Goal: Information Seeking & Learning: Understand process/instructions

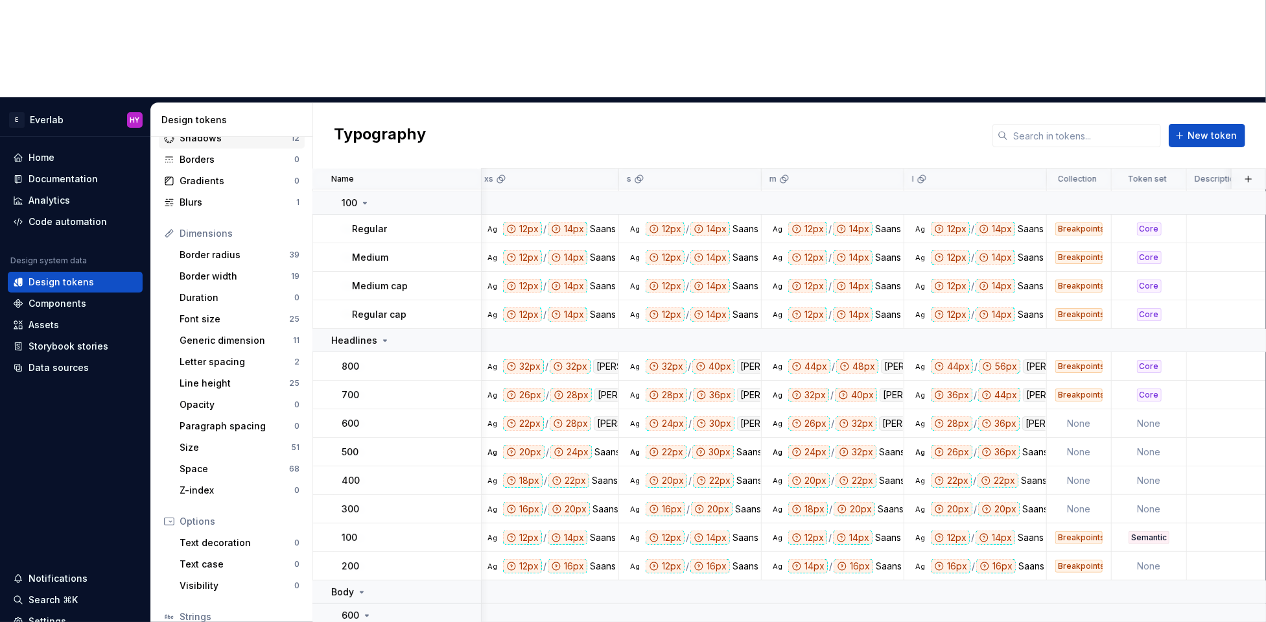
scroll to position [0, 433]
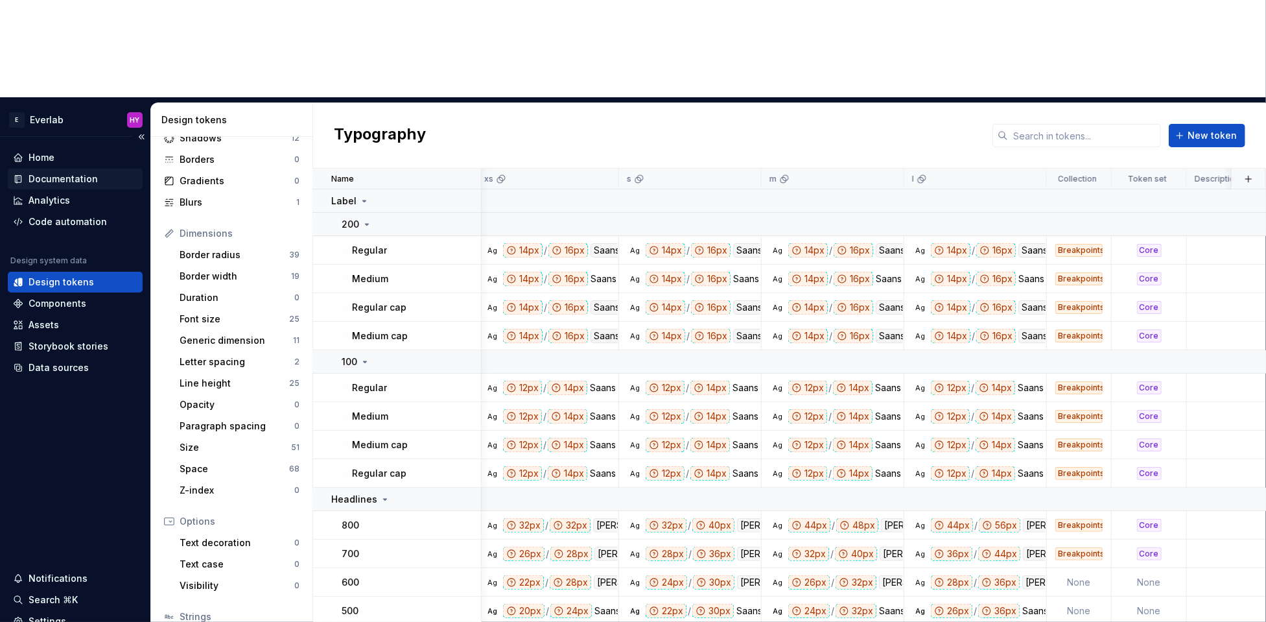
click at [55, 172] on div "Documentation" at bounding box center [63, 178] width 69 height 13
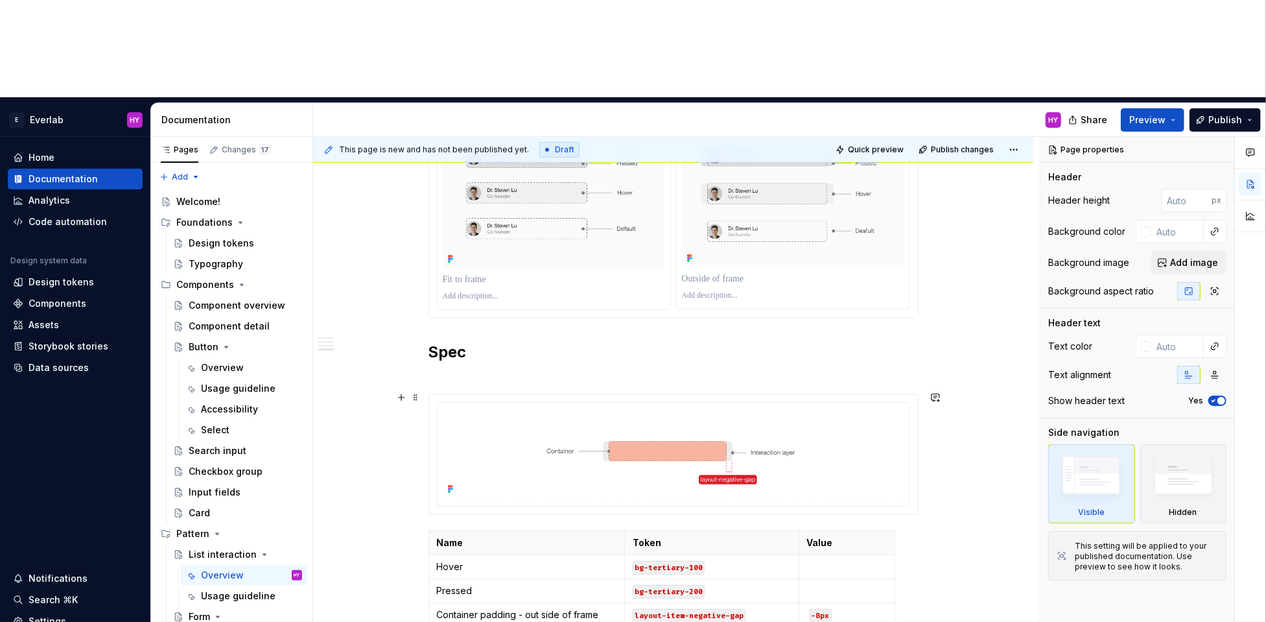
scroll to position [925, 0]
click at [678, 302] on html "E Everlab HY Home Documentation Analytics Code automation Design system data De…" at bounding box center [633, 311] width 1266 height 622
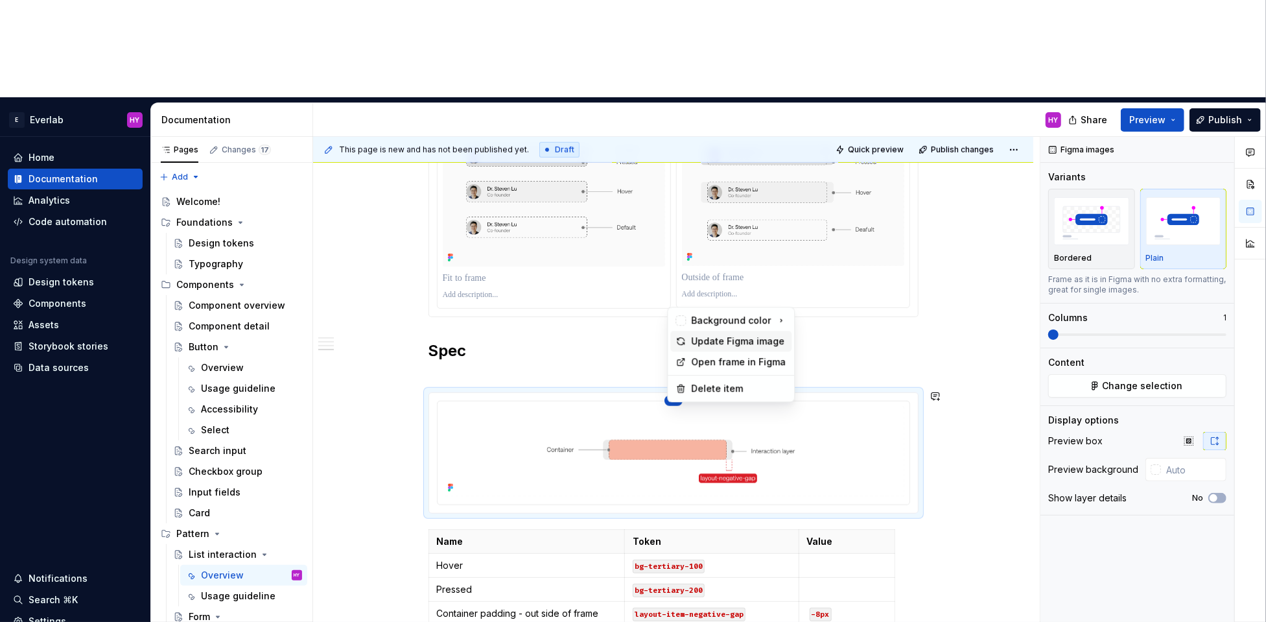
type textarea "*"
click at [704, 348] on div "Update Figma image" at bounding box center [731, 341] width 121 height 21
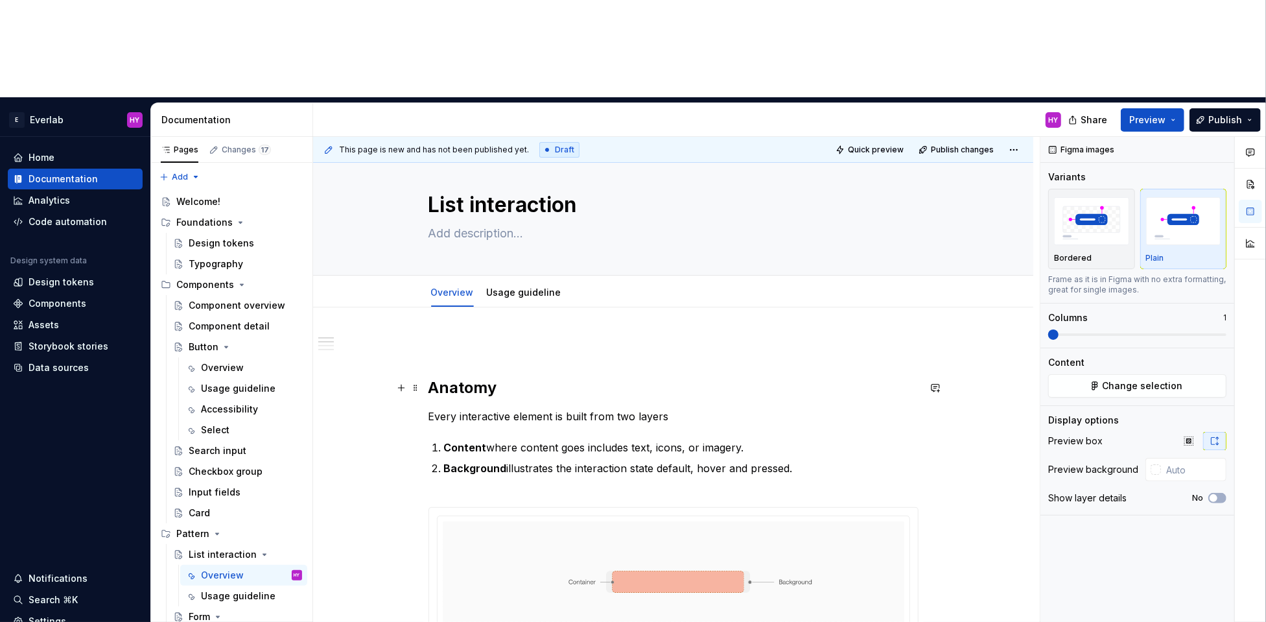
scroll to position [16, 0]
click at [534, 439] on p "Content where content goes includes text, icons, or imagery." at bounding box center [681, 447] width 475 height 16
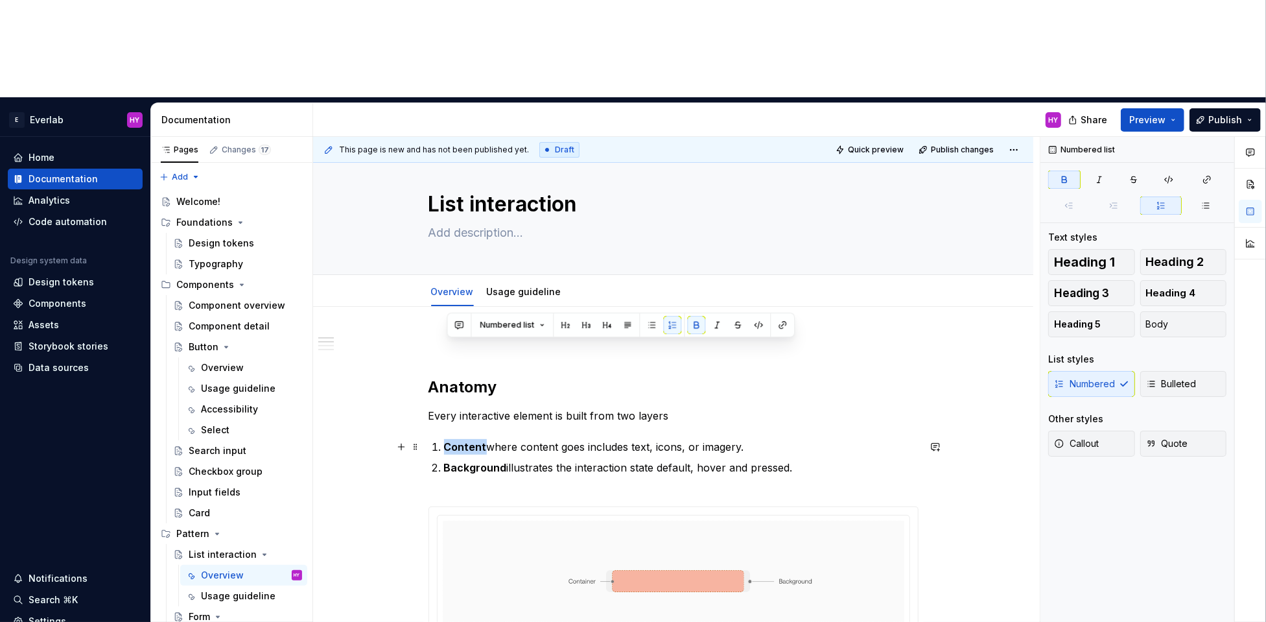
drag, startPoint x: 486, startPoint y: 347, endPoint x: 438, endPoint y: 348, distance: 48.0
click at [444, 439] on li "Content where content goes includes text, icons, or imagery." at bounding box center [681, 447] width 475 height 16
click at [796, 439] on p "Container where content goes includes text, icons, or imagery." at bounding box center [681, 447] width 475 height 16
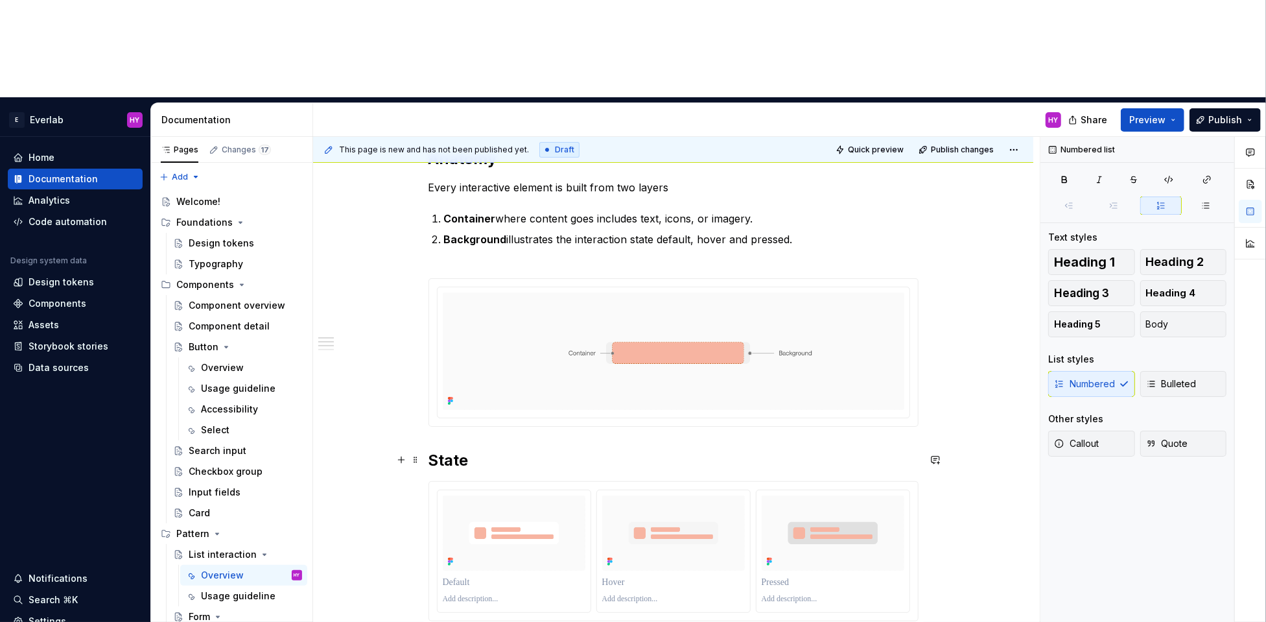
scroll to position [283, 0]
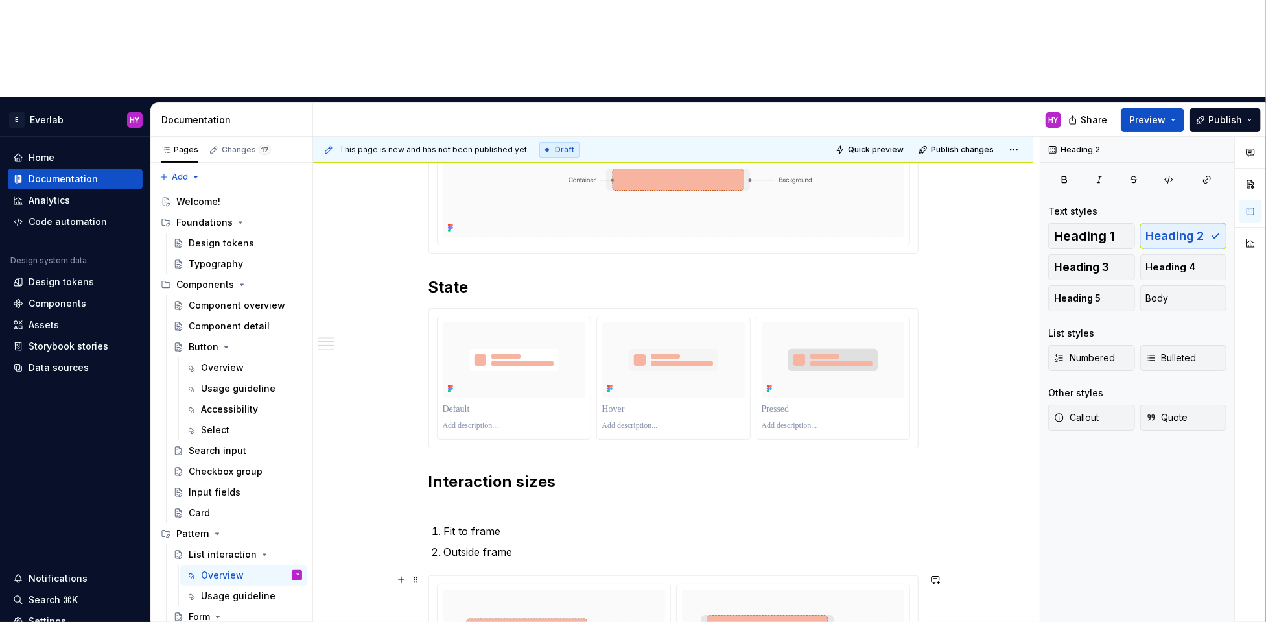
scroll to position [453, 0]
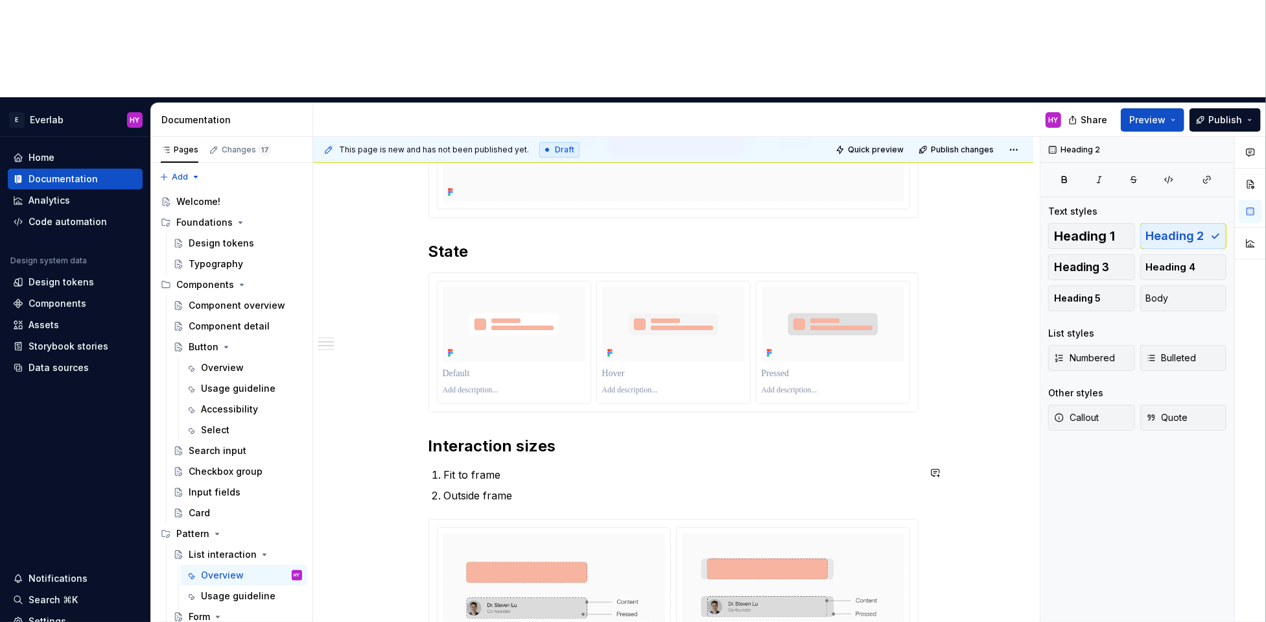
click at [521, 362] on div "Anatomy Every interactive element is built from two layers Container where cont…" at bounding box center [674, 507] width 490 height 1213
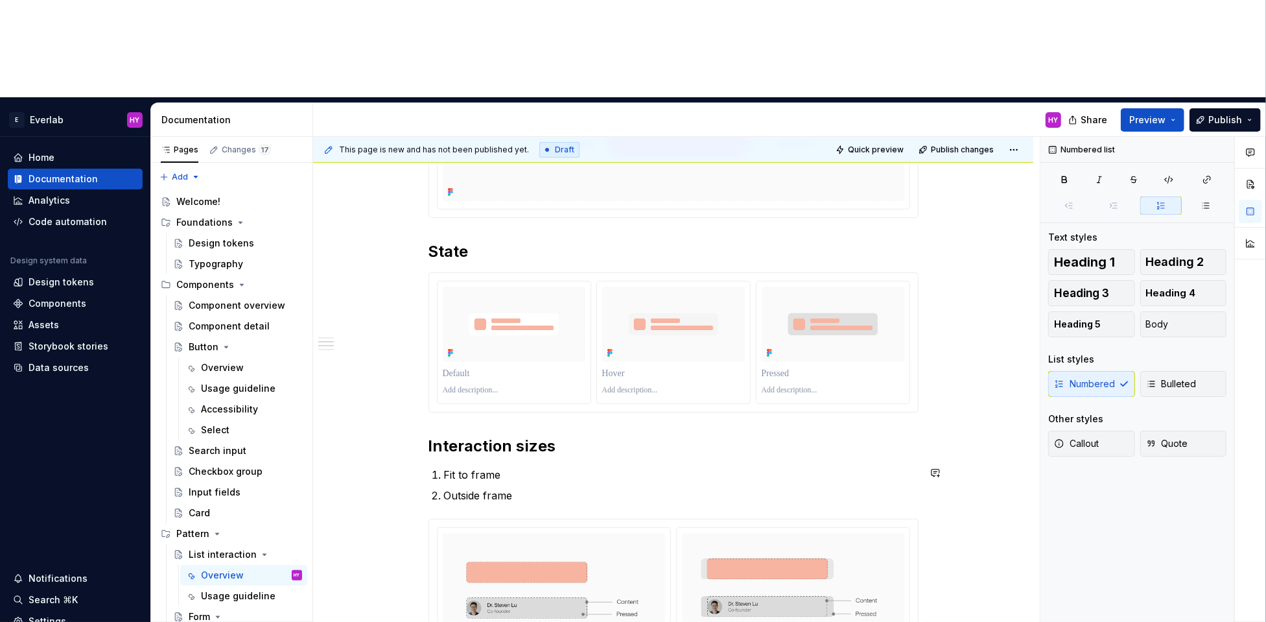
click at [523, 361] on div "Anatomy Every interactive element is built from two layers Container where cont…" at bounding box center [674, 507] width 490 height 1213
click at [613, 436] on h2 "Interaction sizes" at bounding box center [674, 446] width 490 height 21
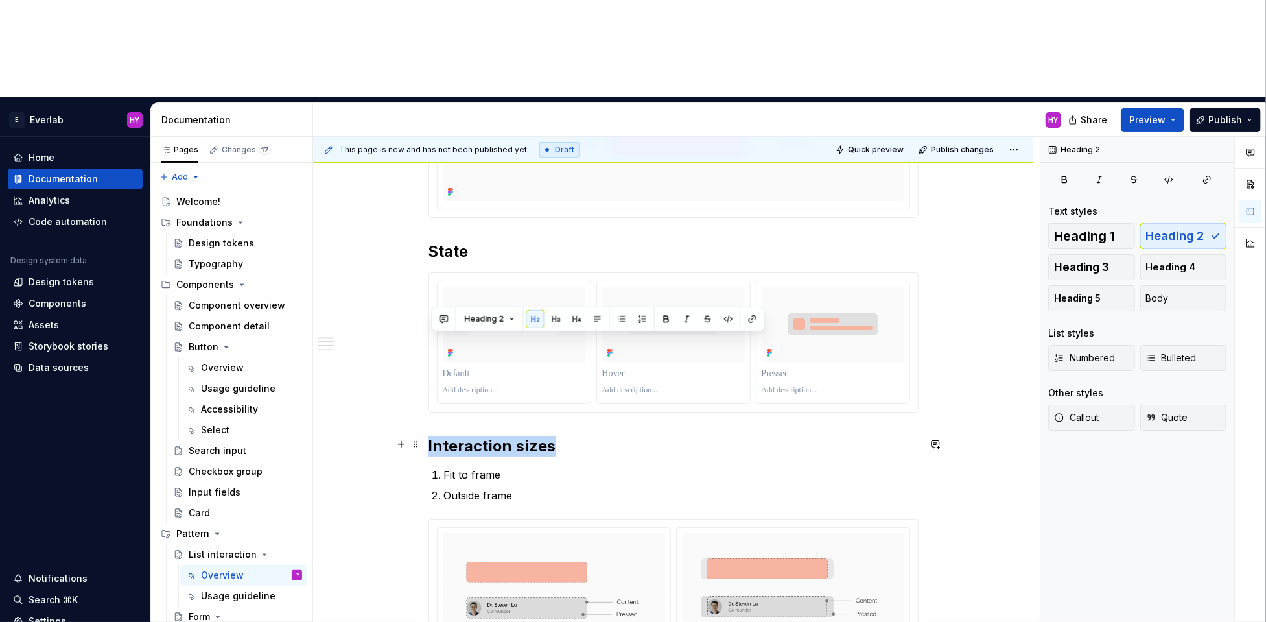
drag, startPoint x: 454, startPoint y: 349, endPoint x: 431, endPoint y: 344, distance: 23.3
click at [431, 436] on h2 "Interaction sizes" at bounding box center [674, 446] width 490 height 21
click at [434, 436] on h2 "Interaction sizes" at bounding box center [674, 446] width 490 height 21
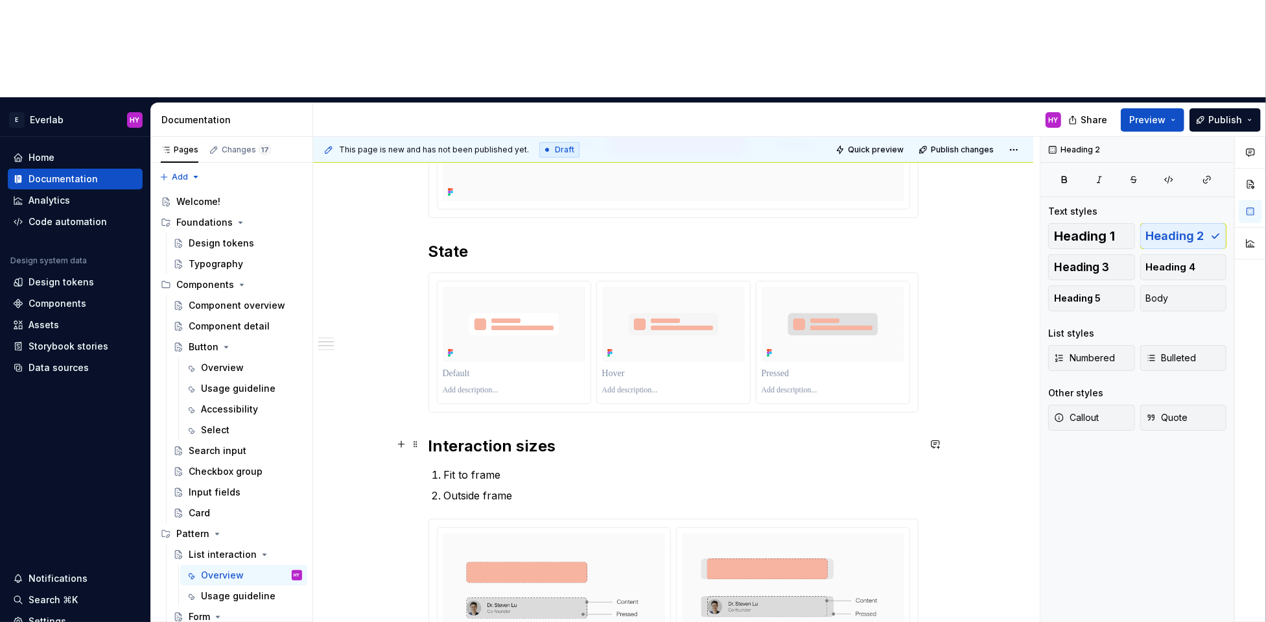
click at [543, 436] on h2 "Interaction sizes" at bounding box center [674, 446] width 490 height 21
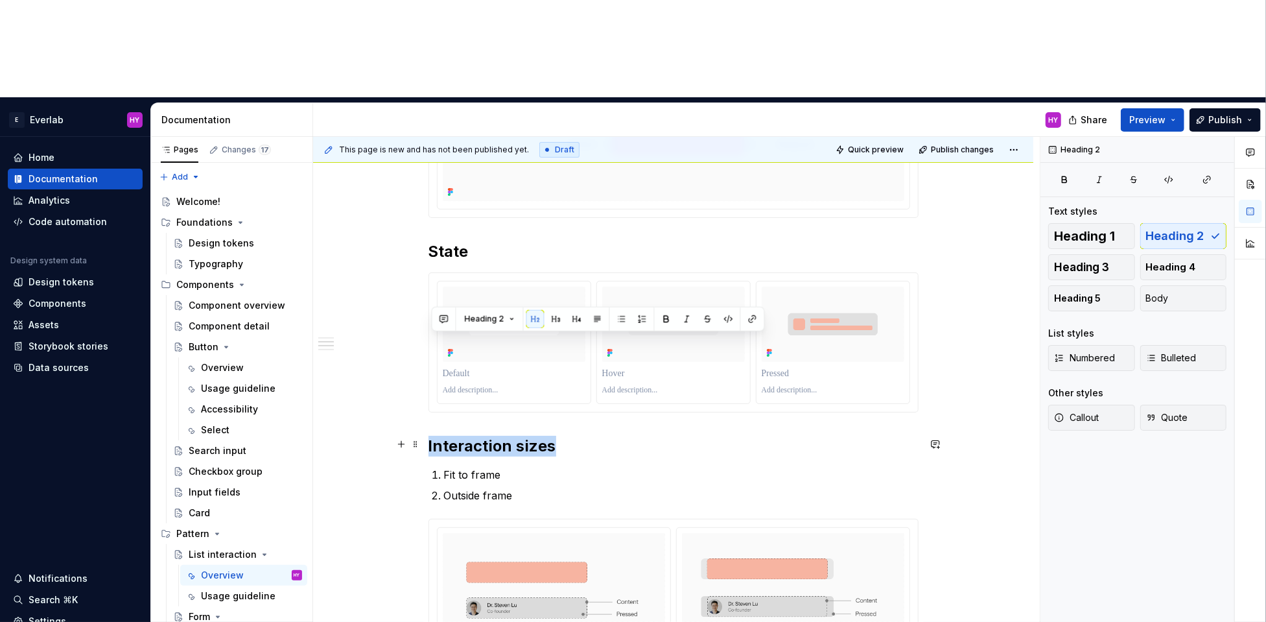
drag, startPoint x: 508, startPoint y: 346, endPoint x: 431, endPoint y: 345, distance: 77.8
click at [431, 345] on div "Anatomy Every interactive element is built from two layers Container where cont…" at bounding box center [673, 593] width 720 height 1447
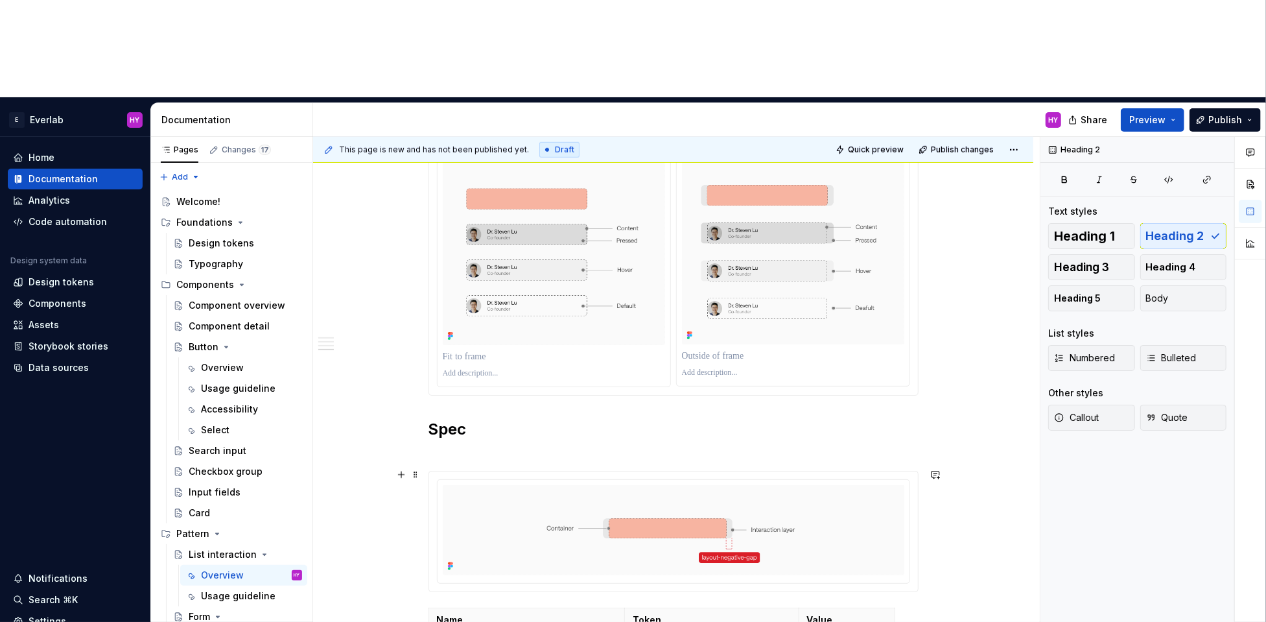
scroll to position [835, 0]
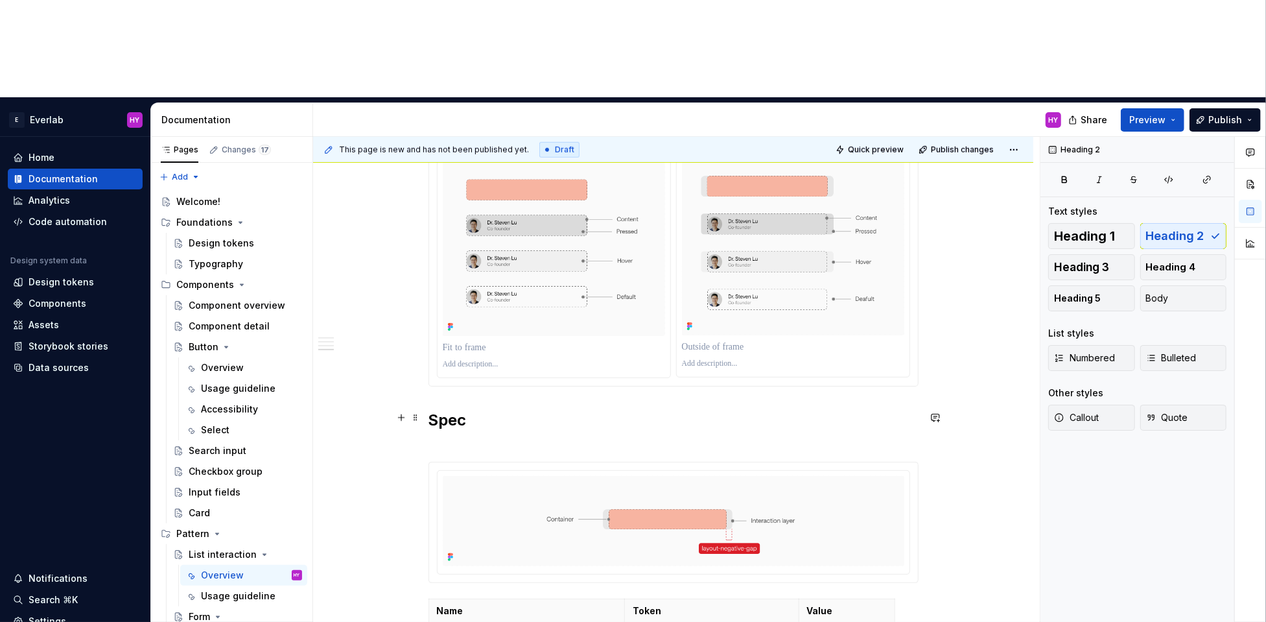
click at [505, 410] on h2 "Spec" at bounding box center [674, 431] width 490 height 42
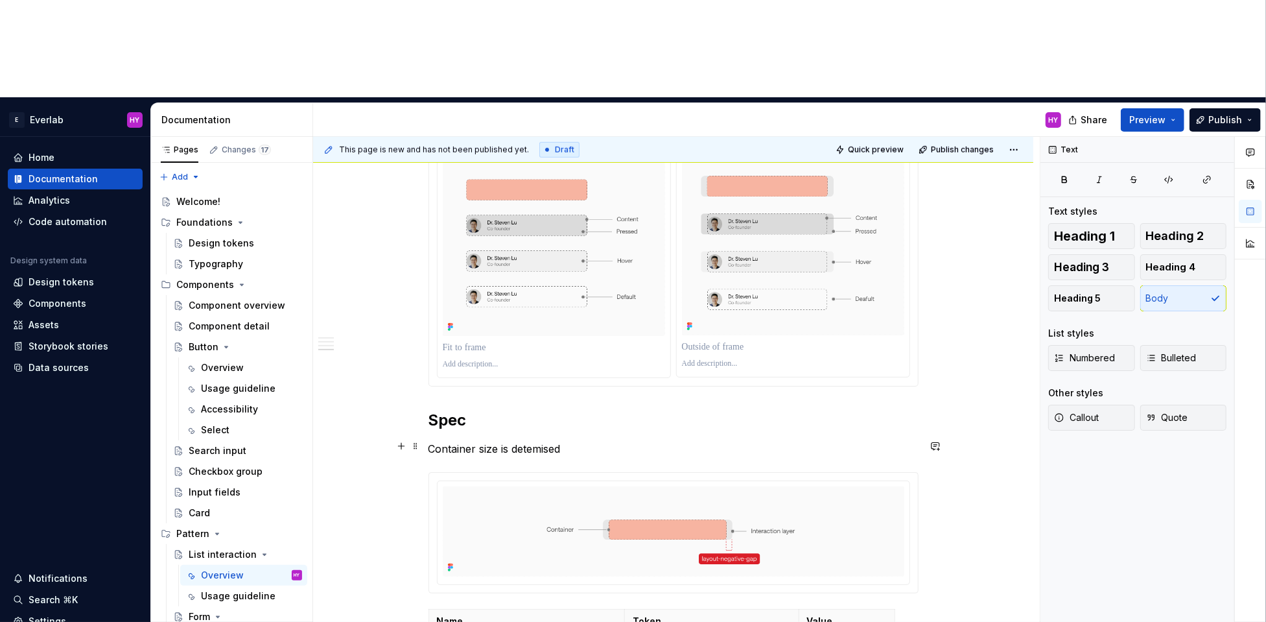
click at [583, 441] on p "Container size is detemised" at bounding box center [674, 449] width 490 height 16
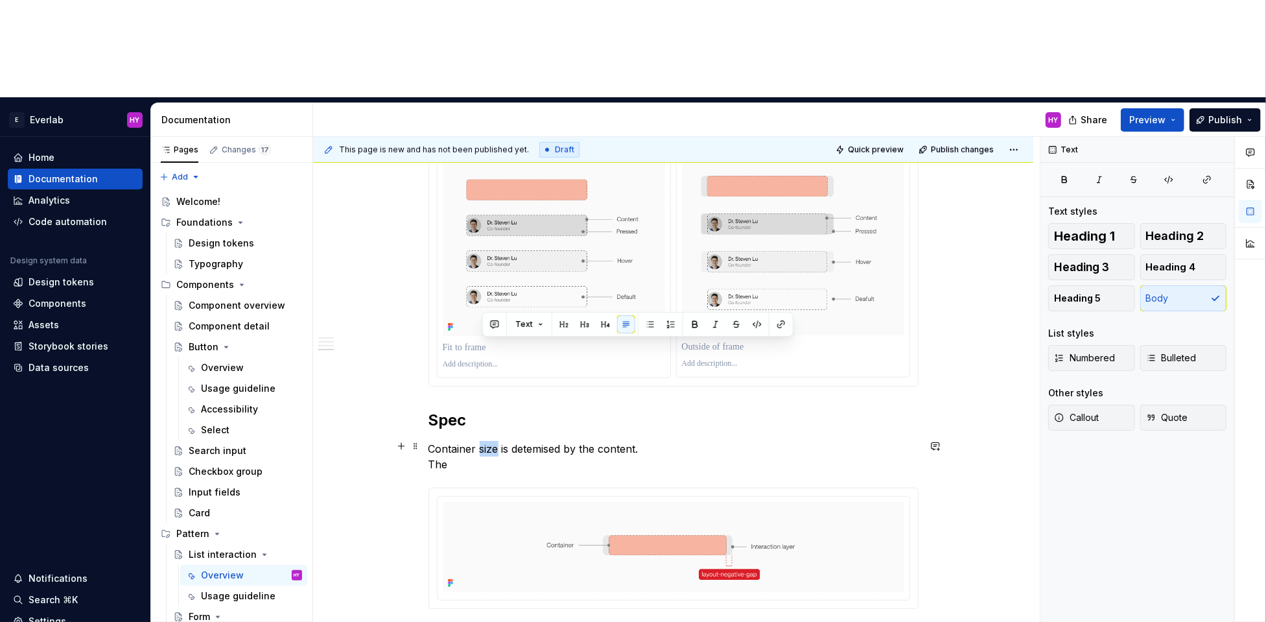
drag, startPoint x: 499, startPoint y: 344, endPoint x: 483, endPoint y: 348, distance: 16.7
click at [483, 441] on p "Container size is detemised by the content. The" at bounding box center [674, 456] width 490 height 31
click at [499, 441] on p "Container height is detemised by the content. The" at bounding box center [674, 456] width 490 height 31
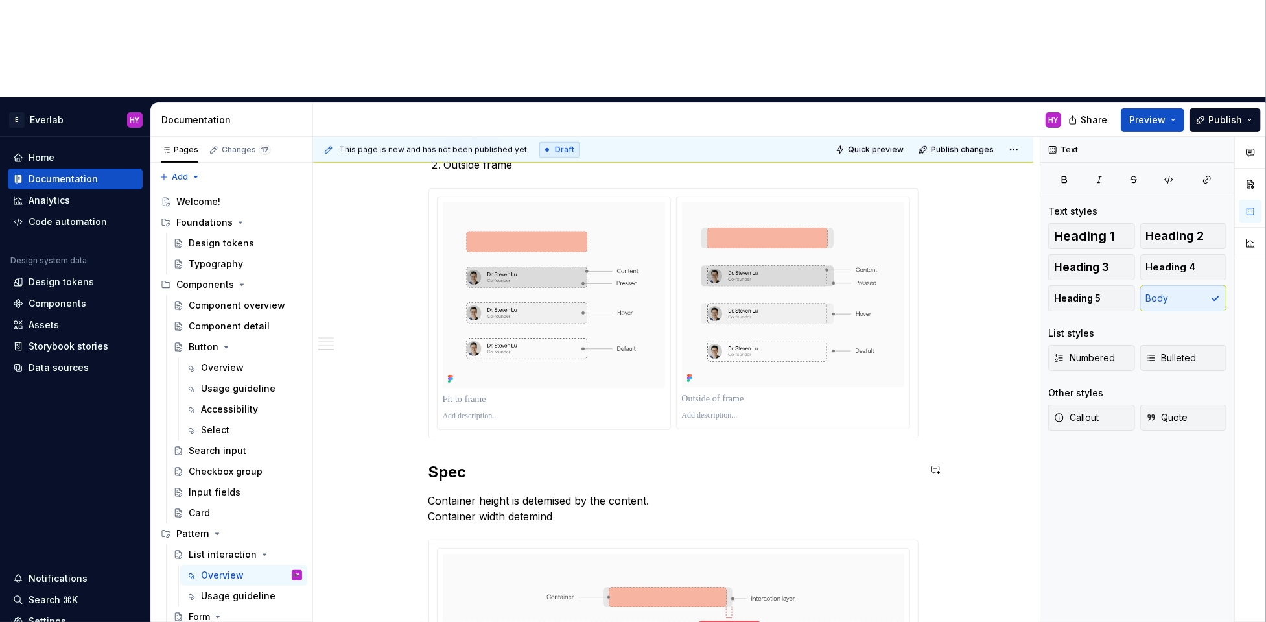
scroll to position [794, 0]
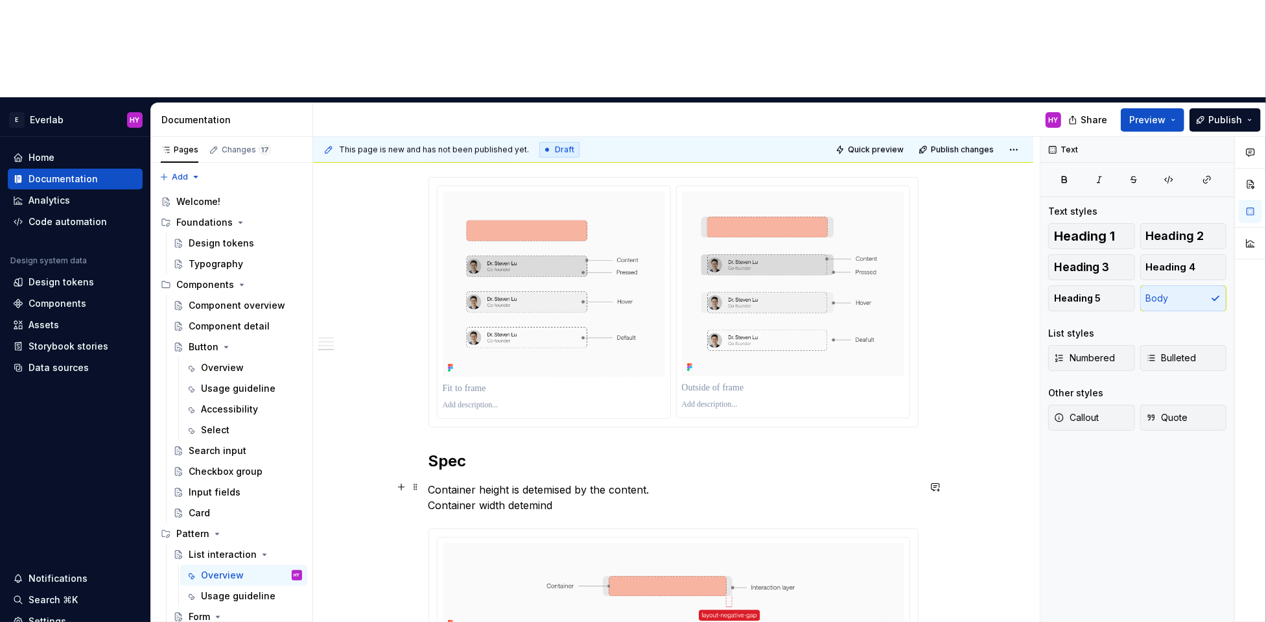
click at [508, 482] on p "Container height is detemised by the content. Container width detemind" at bounding box center [674, 497] width 490 height 31
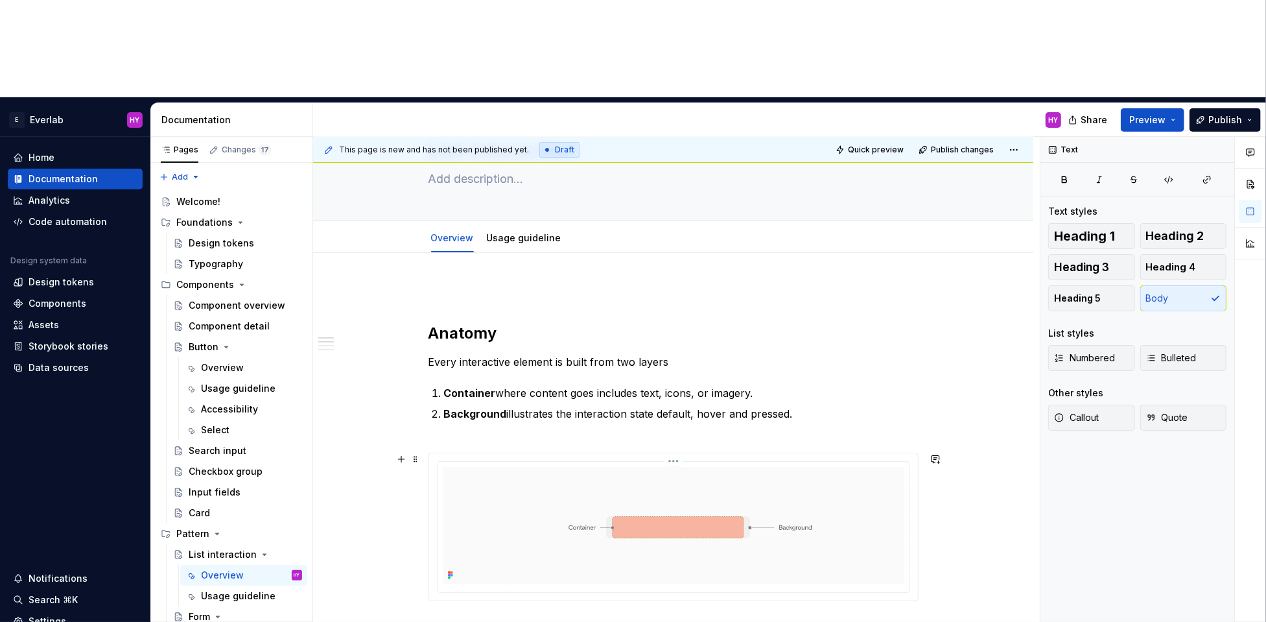
scroll to position [0, 0]
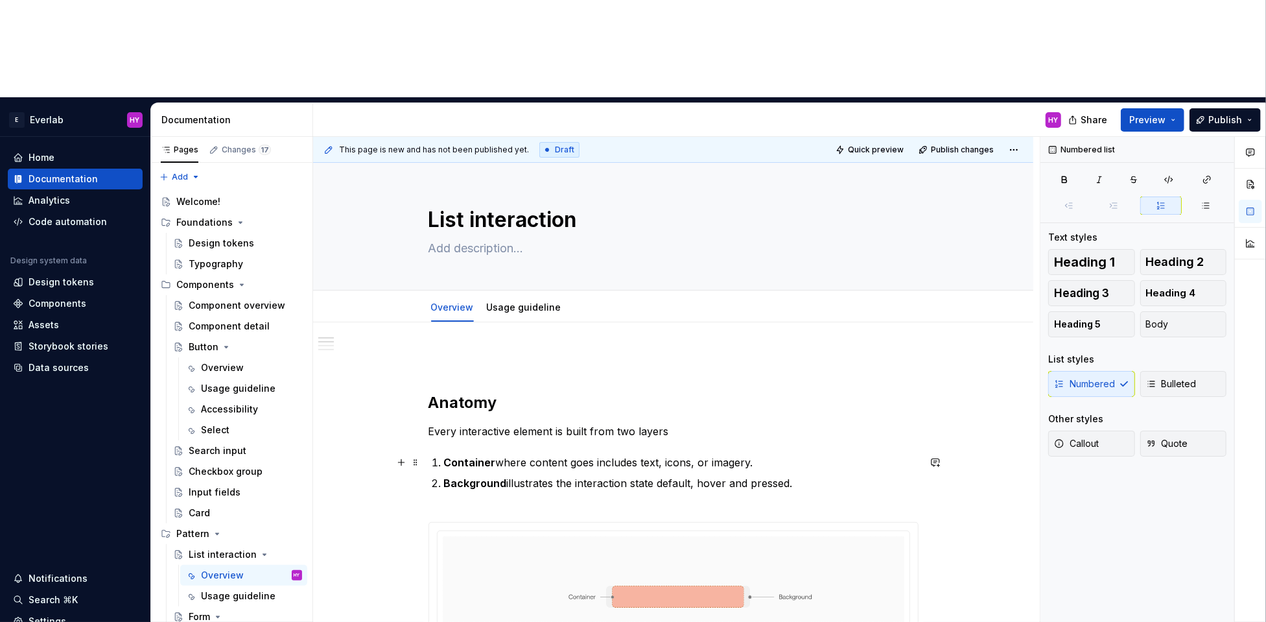
click at [822, 455] on p "Container where content goes includes text, icons, or imagery." at bounding box center [681, 463] width 475 height 16
click at [759, 455] on p "Container where content goes includes text, icons, or imagery." at bounding box center [681, 463] width 475 height 16
click at [500, 455] on p "Container where content goes includes text, icons, or imagery." at bounding box center [681, 463] width 475 height 16
click at [796, 455] on p "Container where content goes includes text, icons, or imagery." at bounding box center [681, 463] width 475 height 16
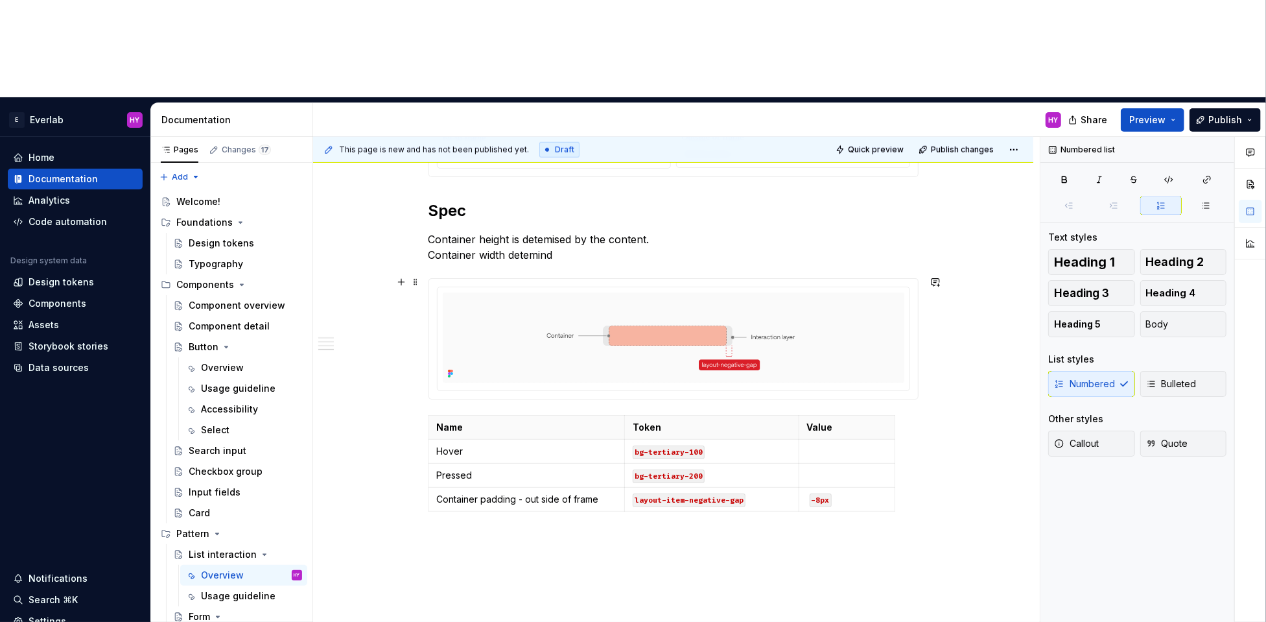
scroll to position [893, 0]
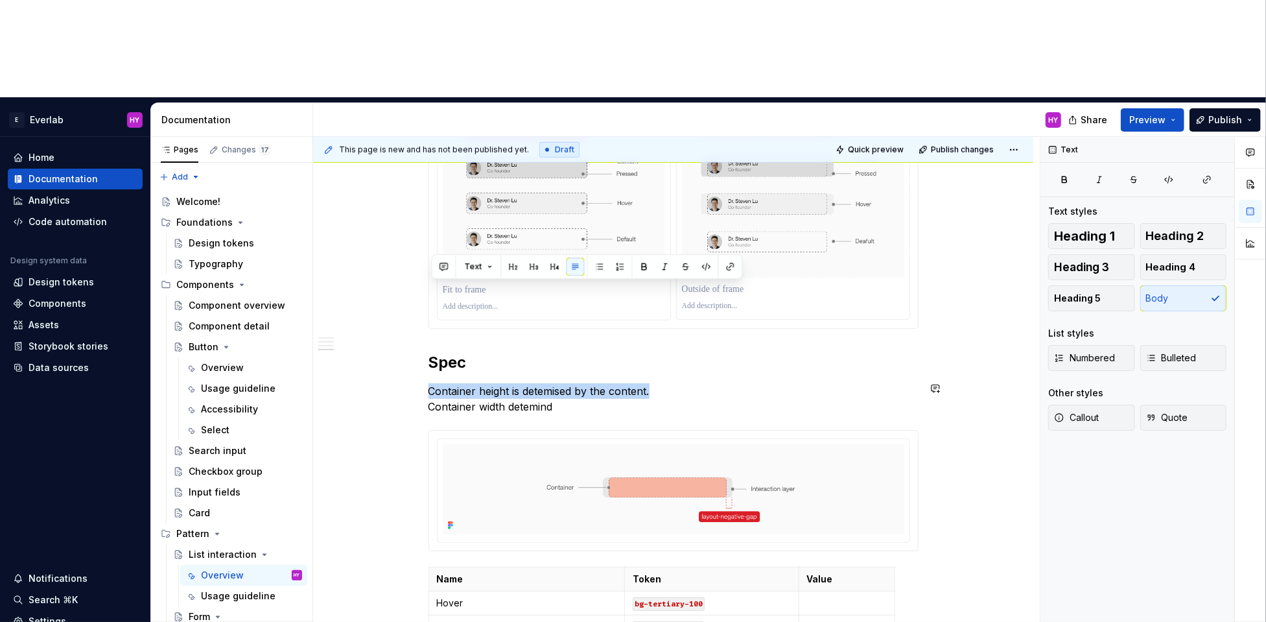
drag, startPoint x: 567, startPoint y: 285, endPoint x: 456, endPoint y: 281, distance: 111.6
click at [456, 281] on div "Anatomy Every interactive element is built from two layers Container where cont…" at bounding box center [674, 79] width 490 height 1239
click at [474, 383] on p "Container height is detemised by the content. Container width detemind" at bounding box center [674, 398] width 490 height 31
drag, startPoint x: 665, startPoint y: 291, endPoint x: 429, endPoint y: 288, distance: 235.4
click at [429, 288] on div "Anatomy Every interactive element is built from two layers Container where cont…" at bounding box center [673, 165] width 720 height 1473
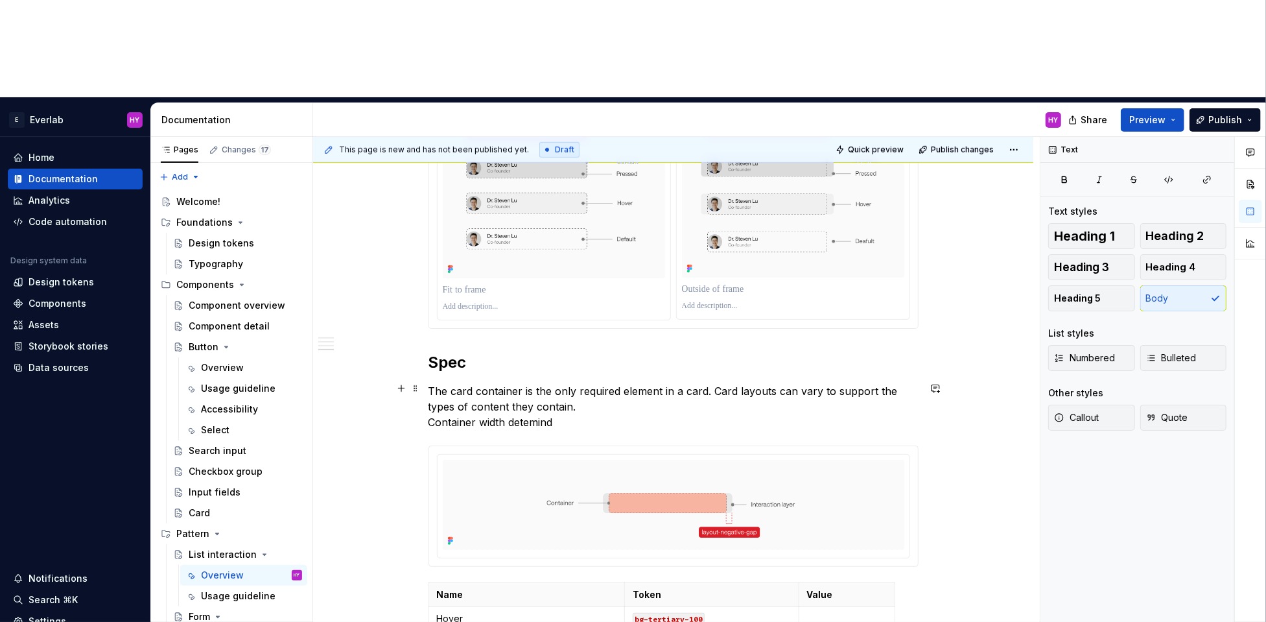
click at [533, 383] on p "The card container is the only required element in a card. Card layouts can var…" at bounding box center [674, 406] width 490 height 47
drag, startPoint x: 434, startPoint y: 289, endPoint x: 473, endPoint y: 292, distance: 39.0
click at [473, 383] on p "The card container is the only required element in a card. Card layouts can var…" at bounding box center [674, 406] width 490 height 47
click at [740, 383] on p "The card container is the only required element in a card. Card layouts can var…" at bounding box center [674, 406] width 490 height 47
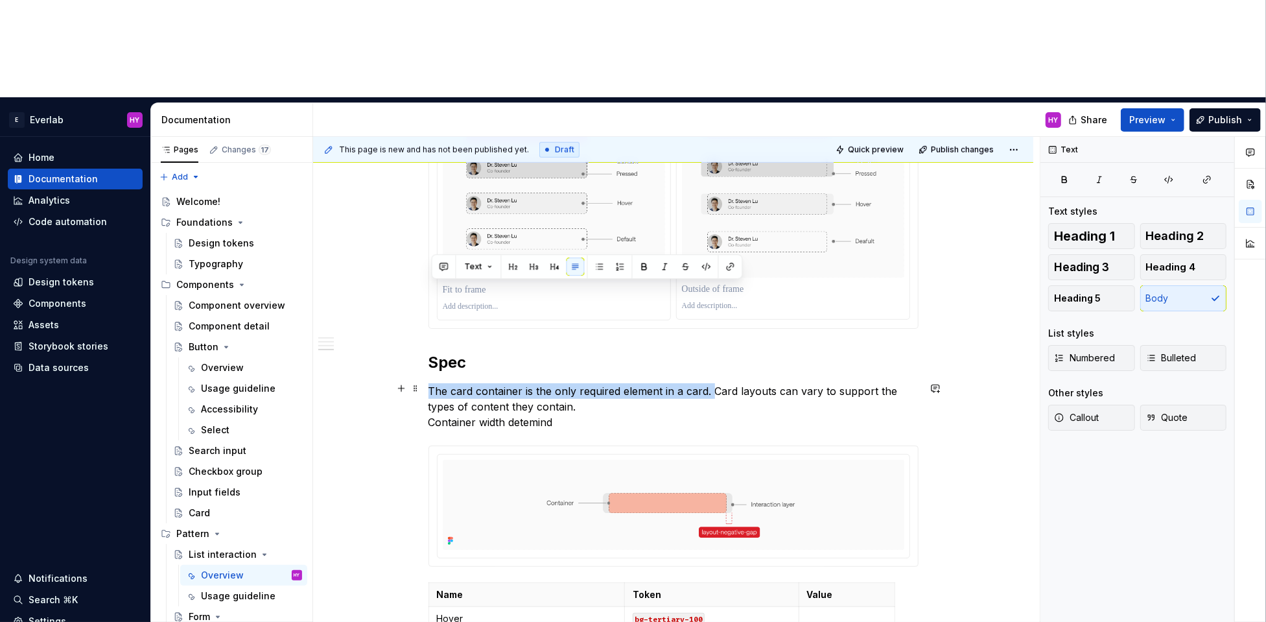
drag, startPoint x: 715, startPoint y: 291, endPoint x: 429, endPoint y: 291, distance: 285.3
click at [429, 291] on div "Anatomy Every interactive element is built from two layers Container where cont…" at bounding box center [673, 173] width 720 height 1488
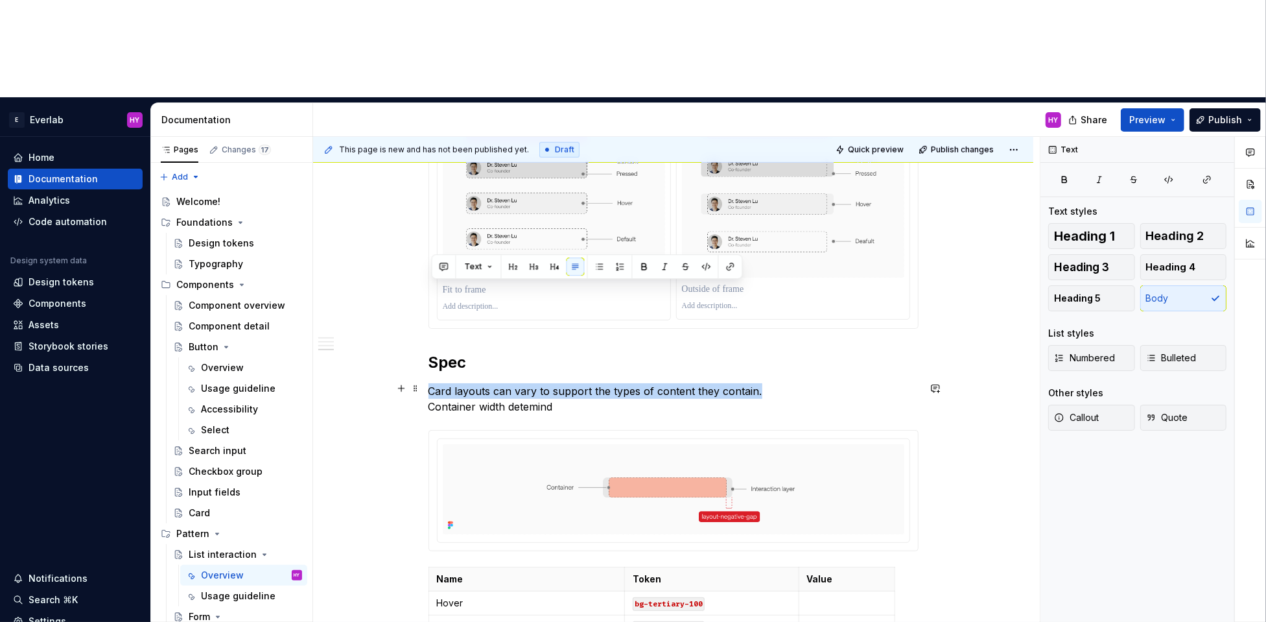
drag, startPoint x: 432, startPoint y: 290, endPoint x: 841, endPoint y: 292, distance: 409.2
click at [841, 383] on p "Card layouts can vary to support the types of content they contain. Container w…" at bounding box center [674, 398] width 490 height 31
copy p "Card layouts can vary to support the types of content they contain."
click at [781, 383] on p "Card layouts can vary to support the types of content they contain. Container w…" at bounding box center [674, 398] width 490 height 31
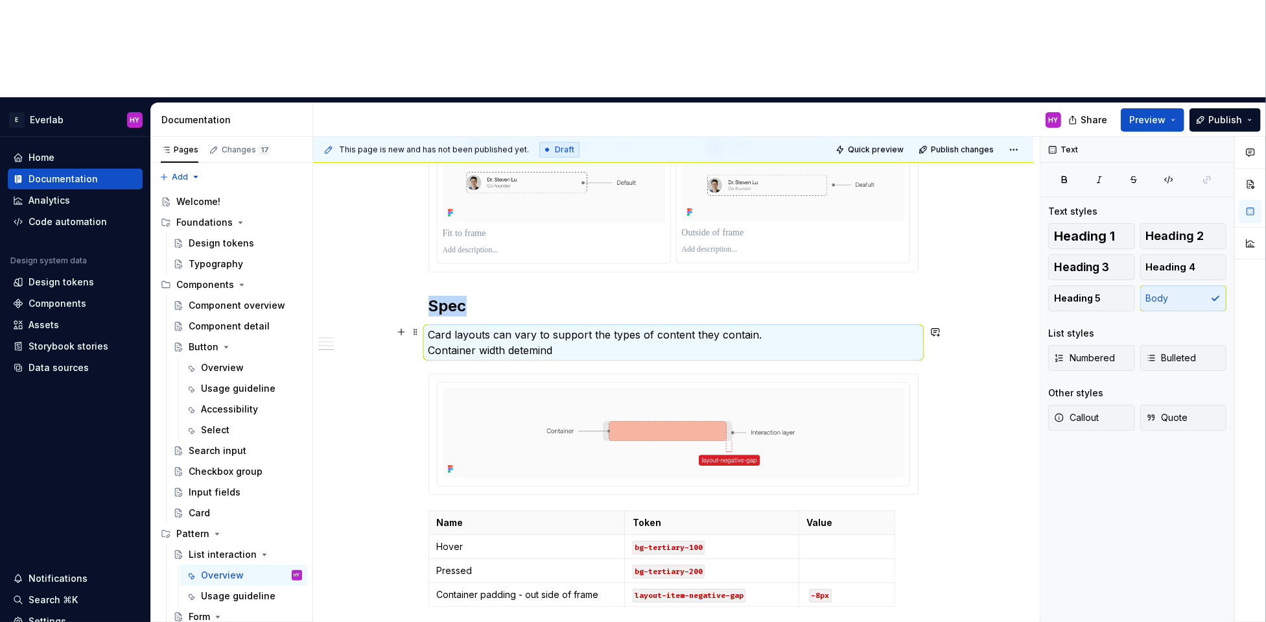
scroll to position [921, 0]
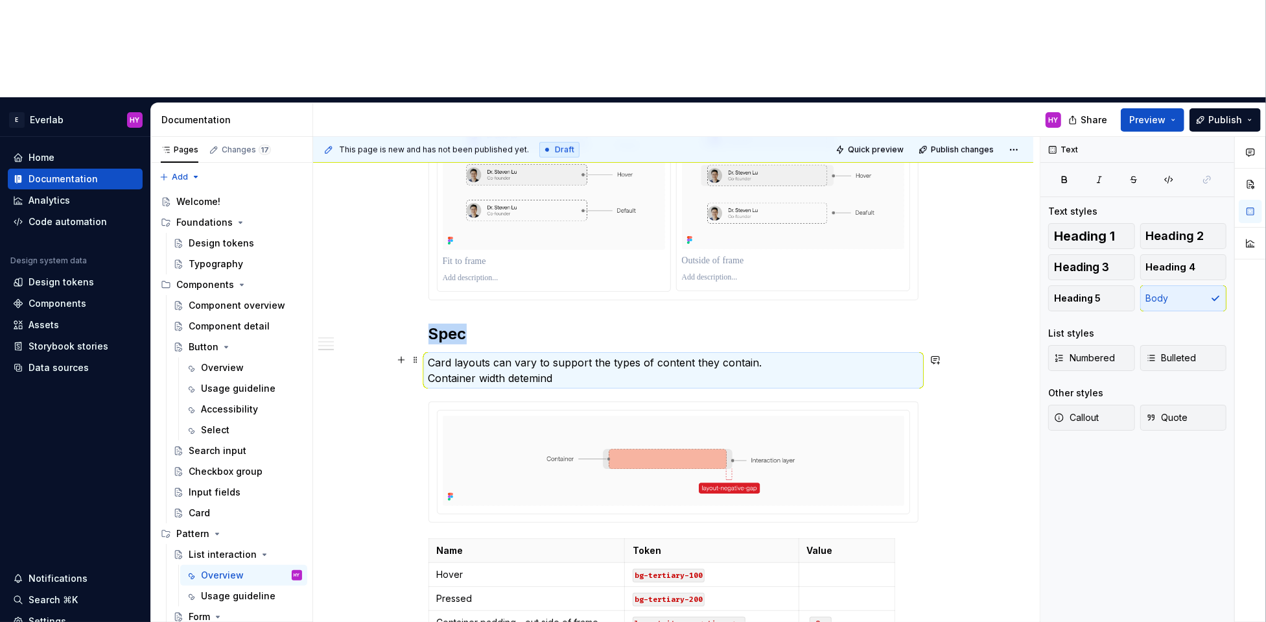
click at [492, 355] on p "Card layouts can vary to support the types of content they contain. Container w…" at bounding box center [674, 370] width 490 height 31
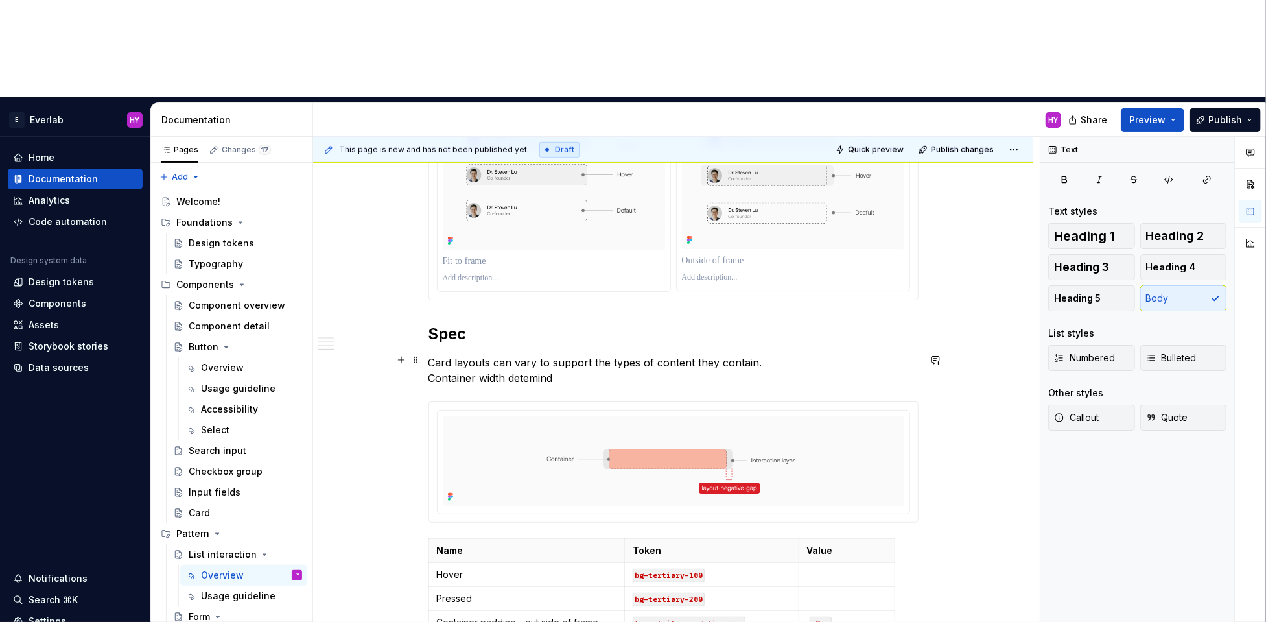
click at [451, 355] on p "Card layouts can vary to support the types of content they contain. Container w…" at bounding box center [674, 370] width 490 height 31
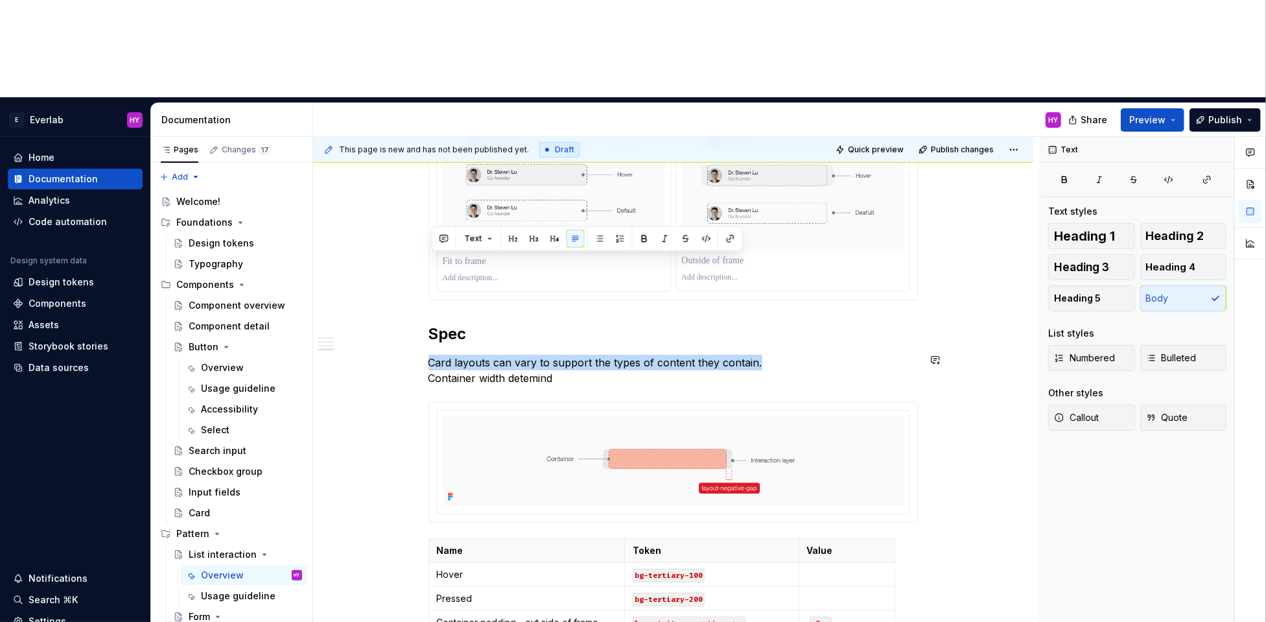
drag, startPoint x: 514, startPoint y: 239, endPoint x: 414, endPoint y: 251, distance: 100.5
click at [414, 251] on div "Anatomy Every interactive element is built from two layers Container where cont…" at bounding box center [673, 137] width 720 height 1473
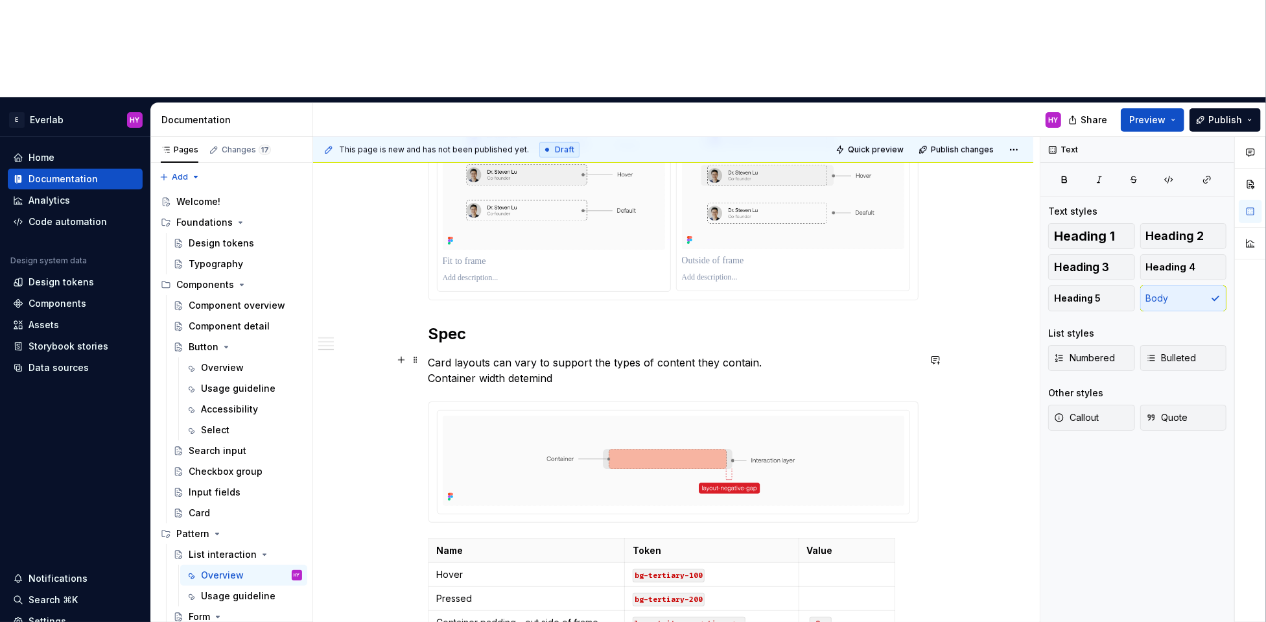
click at [450, 355] on p "Card layouts can vary to support the types of content they contain. Container w…" at bounding box center [674, 370] width 490 height 31
drag, startPoint x: 432, startPoint y: 263, endPoint x: 492, endPoint y: 260, distance: 60.4
click at [492, 355] on p "Card layouts can vary to support the types of content they contain. Container w…" at bounding box center [674, 370] width 490 height 31
click at [634, 355] on p "List height can vary to support the types of content they contain. Container wi…" at bounding box center [674, 370] width 490 height 31
drag, startPoint x: 613, startPoint y: 277, endPoint x: 414, endPoint y: 275, distance: 198.4
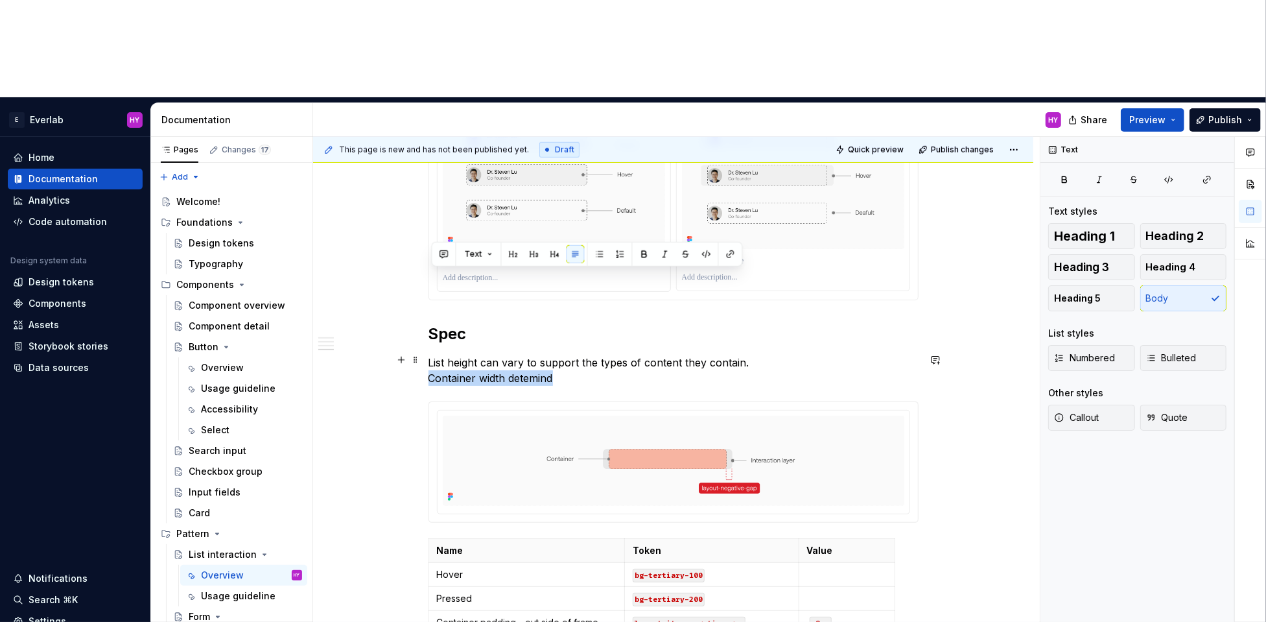
click at [414, 275] on div "Anatomy Every interactive element is built from two layers Container where cont…" at bounding box center [673, 137] width 720 height 1473
click at [578, 355] on p "List height can vary to support the types of content they contain. Container wi…" at bounding box center [674, 370] width 490 height 31
drag, startPoint x: 575, startPoint y: 281, endPoint x: 433, endPoint y: 279, distance: 142.7
click at [433, 355] on p "List height can vary to support the types of content they contain. Container wi…" at bounding box center [674, 370] width 490 height 31
drag, startPoint x: 453, startPoint y: 261, endPoint x: 430, endPoint y: 258, distance: 22.9
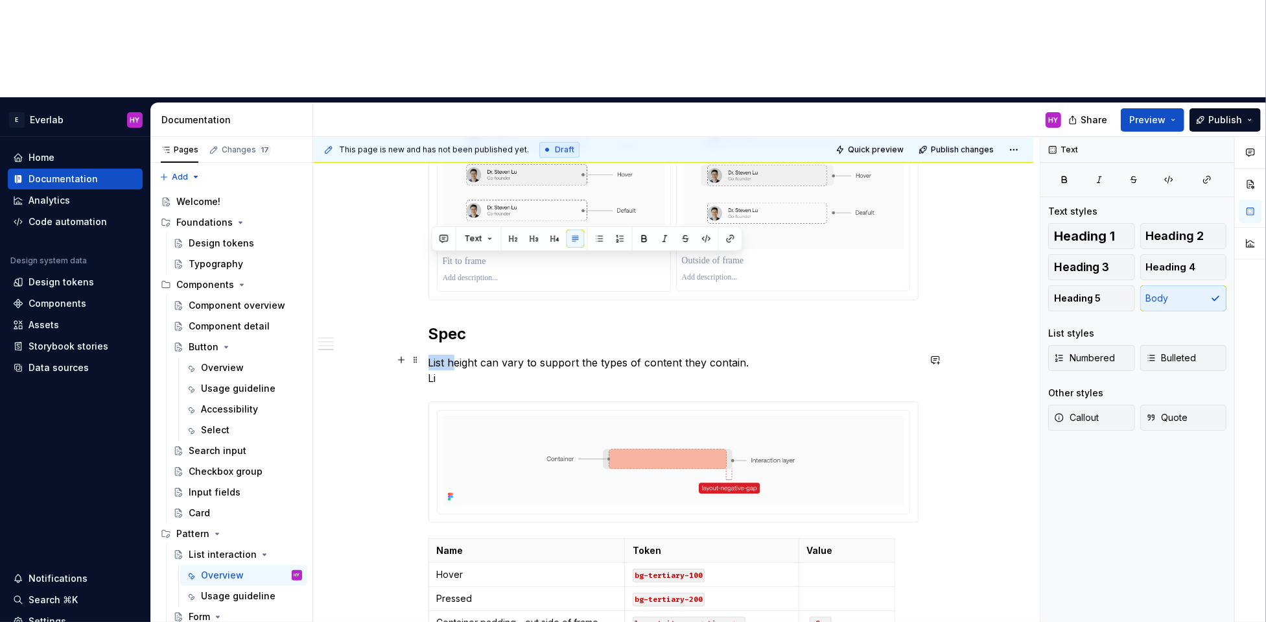
click at [430, 258] on div "Anatomy Every interactive element is built from two layers Container where cont…" at bounding box center [673, 137] width 720 height 1473
click at [452, 355] on p "Height can vary to support the types of content they contain. Li" at bounding box center [674, 370] width 490 height 31
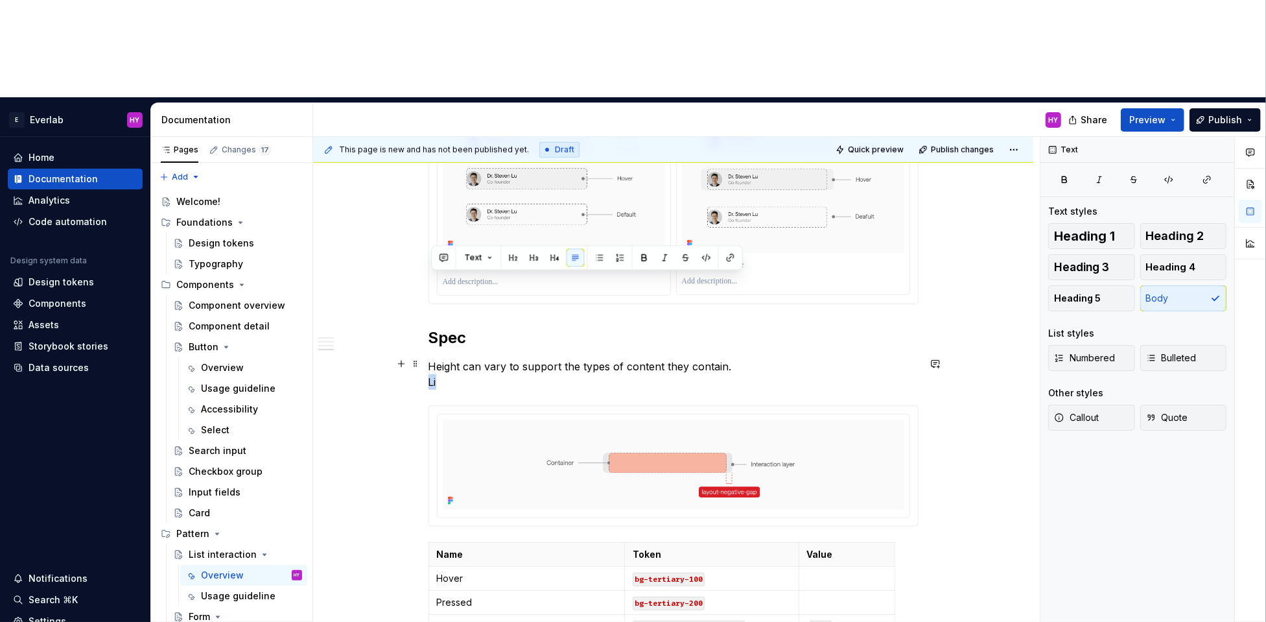
drag, startPoint x: 449, startPoint y: 278, endPoint x: 429, endPoint y: 279, distance: 20.1
click at [429, 279] on div "Anatomy Every interactive element is built from two layers Container where cont…" at bounding box center [673, 141] width 720 height 1473
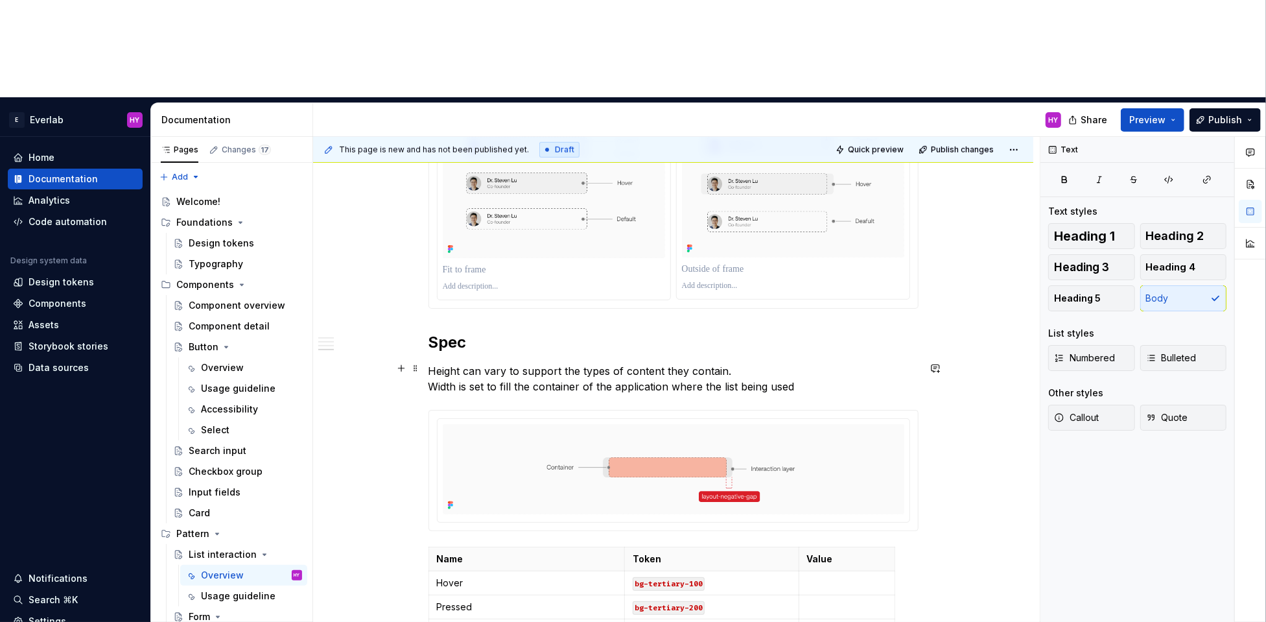
drag, startPoint x: 586, startPoint y: 265, endPoint x: 628, endPoint y: 283, distance: 45.0
click at [586, 363] on p "Height can vary to support the types of content they contain. Width is set to f…" at bounding box center [674, 378] width 490 height 31
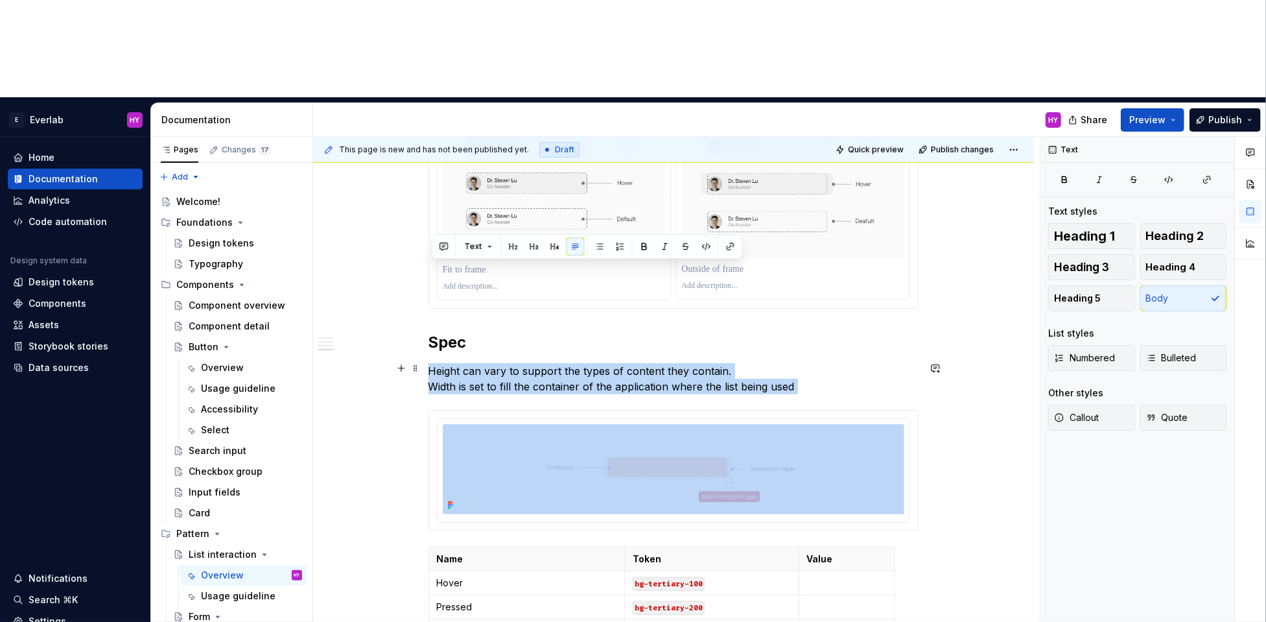
drag, startPoint x: 823, startPoint y: 294, endPoint x: 428, endPoint y: 266, distance: 395.9
click at [428, 266] on div "Anatomy Every interactive element is built from two layers Container where cont…" at bounding box center [673, 145] width 720 height 1473
copy p "Height can vary to support the types of content they contain. Width is set to f…"
click at [674, 363] on p "Height can vary to support the types of content they contain. Width is set to f…" at bounding box center [674, 378] width 490 height 31
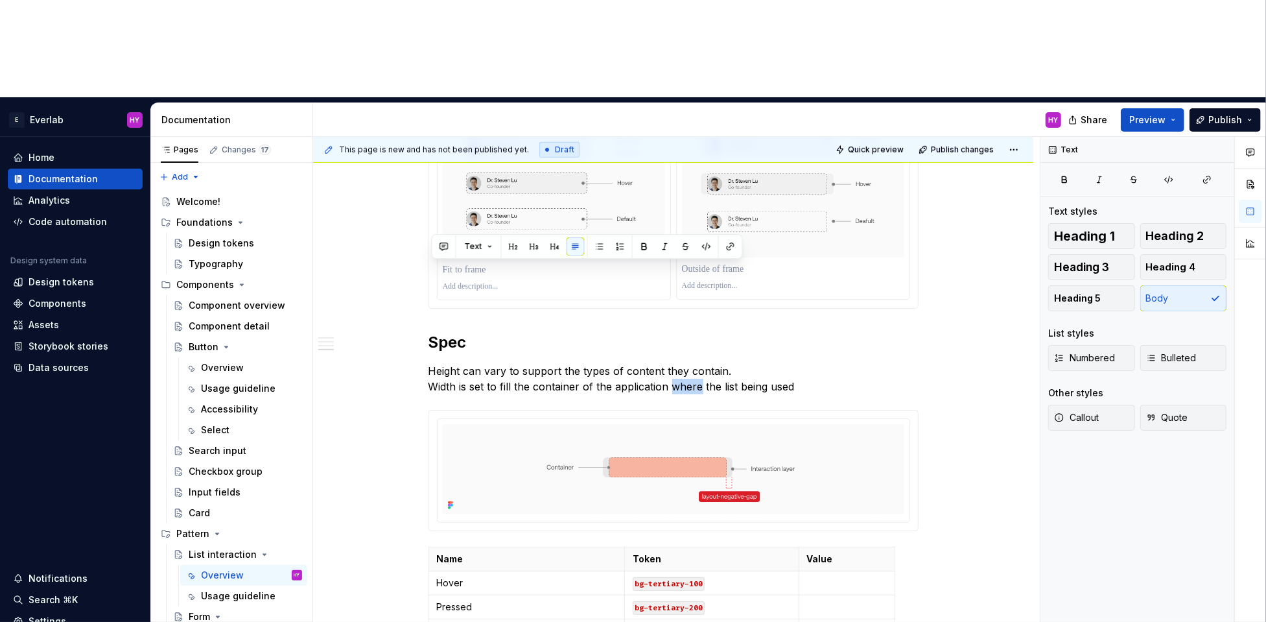
click at [674, 363] on p "Height can vary to support the types of content they contain. Width is set to f…" at bounding box center [674, 378] width 490 height 31
click at [501, 363] on p "Height can vary to support the types of content they contain. Width is set to f…" at bounding box center [674, 378] width 490 height 31
click at [506, 332] on h2 "Spec" at bounding box center [674, 342] width 490 height 21
drag, startPoint x: 444, startPoint y: 254, endPoint x: 435, endPoint y: 265, distance: 13.4
click at [443, 255] on div "Anatomy Every interactive element is built from two layers Container where cont…" at bounding box center [674, 59] width 490 height 1239
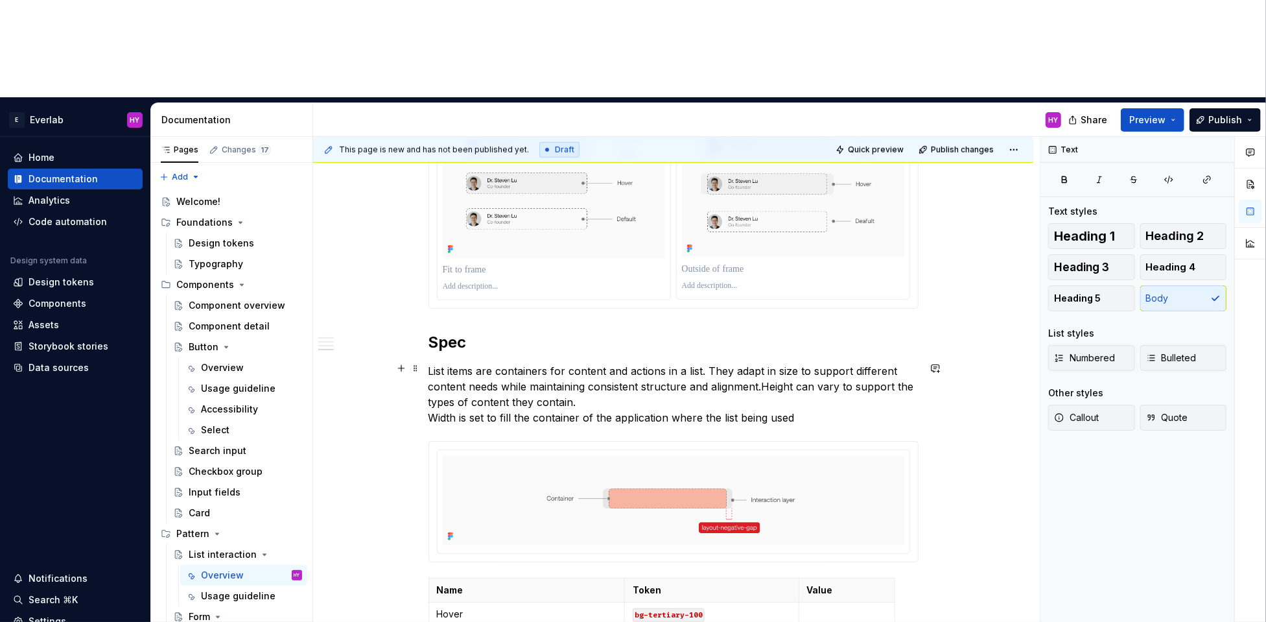
click at [598, 363] on p "List items are containers for content and actions in a list. They adapt in size…" at bounding box center [674, 394] width 490 height 62
click at [927, 287] on div "Anatomy Every interactive element is built from two layers Container where cont…" at bounding box center [673, 161] width 720 height 1504
drag, startPoint x: 701, startPoint y: 327, endPoint x: 427, endPoint y: 301, distance: 274.9
click at [427, 301] on div "Anatomy Every interactive element is built from two layers Container where cont…" at bounding box center [673, 161] width 720 height 1504
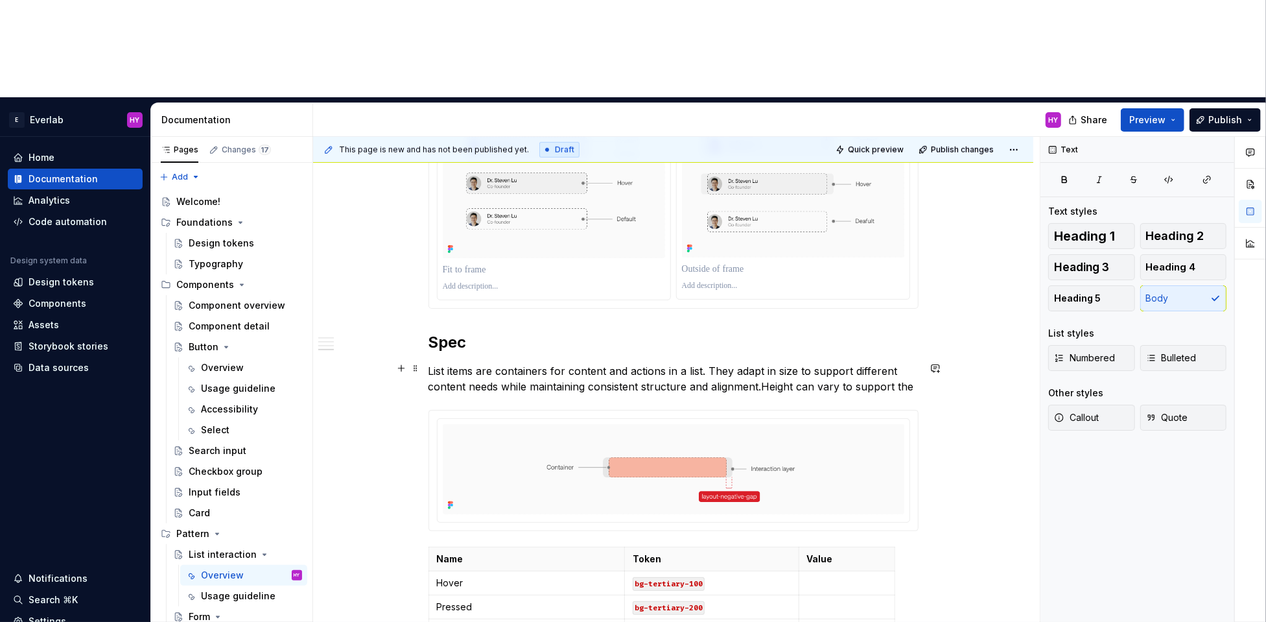
click at [449, 363] on p "List items are containers for content and actions in a list. They adapt in size…" at bounding box center [674, 378] width 490 height 31
drag, startPoint x: 766, startPoint y: 284, endPoint x: 927, endPoint y: 285, distance: 161.5
click at [927, 285] on div "Anatomy Every interactive element is built from two layers Container where cont…" at bounding box center [673, 145] width 720 height 1473
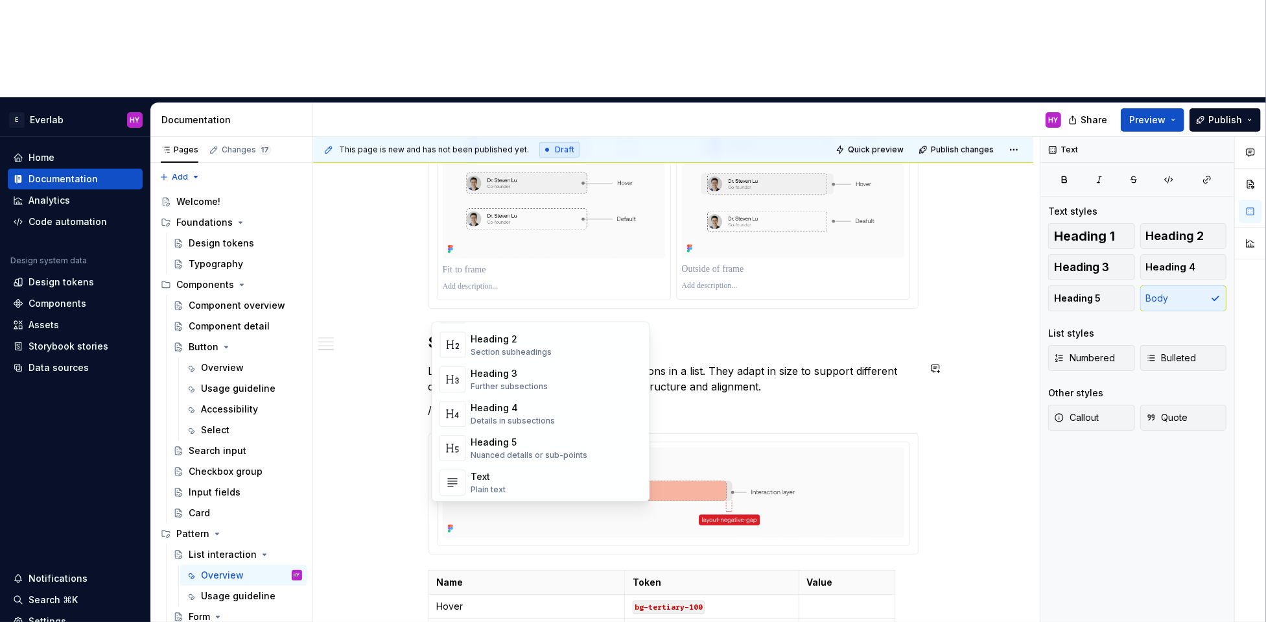
scroll to position [149, 0]
click at [525, 443] on div "Nuanced details or sub-points" at bounding box center [529, 447] width 117 height 10
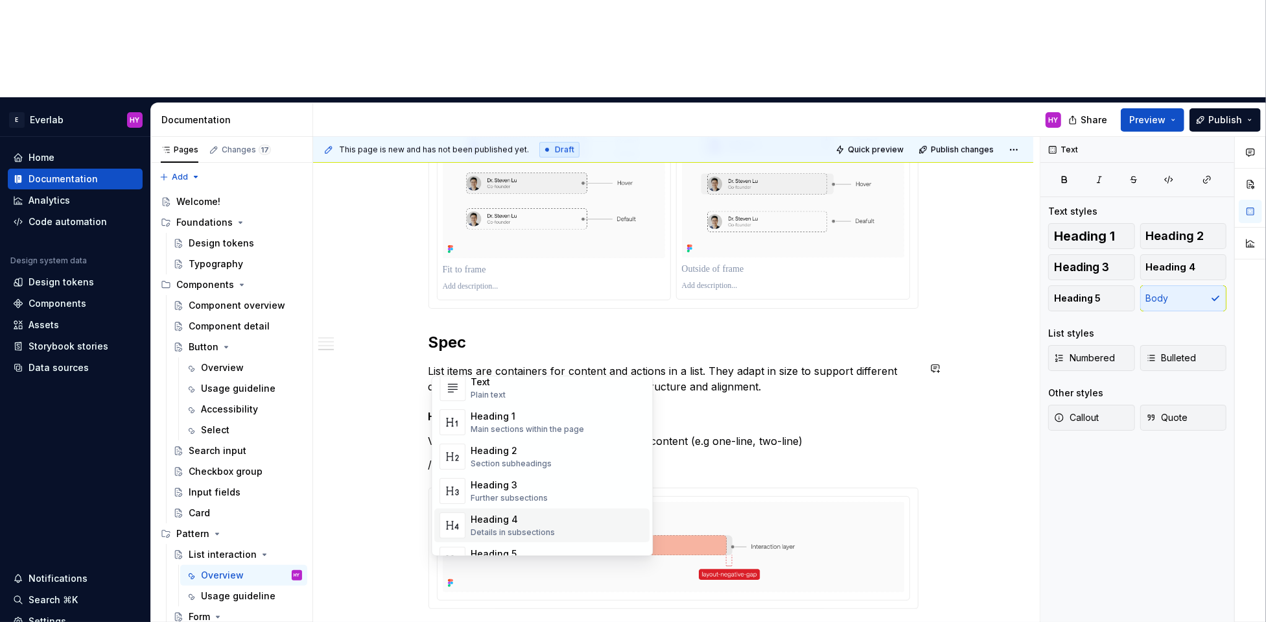
scroll to position [56, 0]
click at [505, 523] on div "Heading 5" at bounding box center [529, 523] width 117 height 13
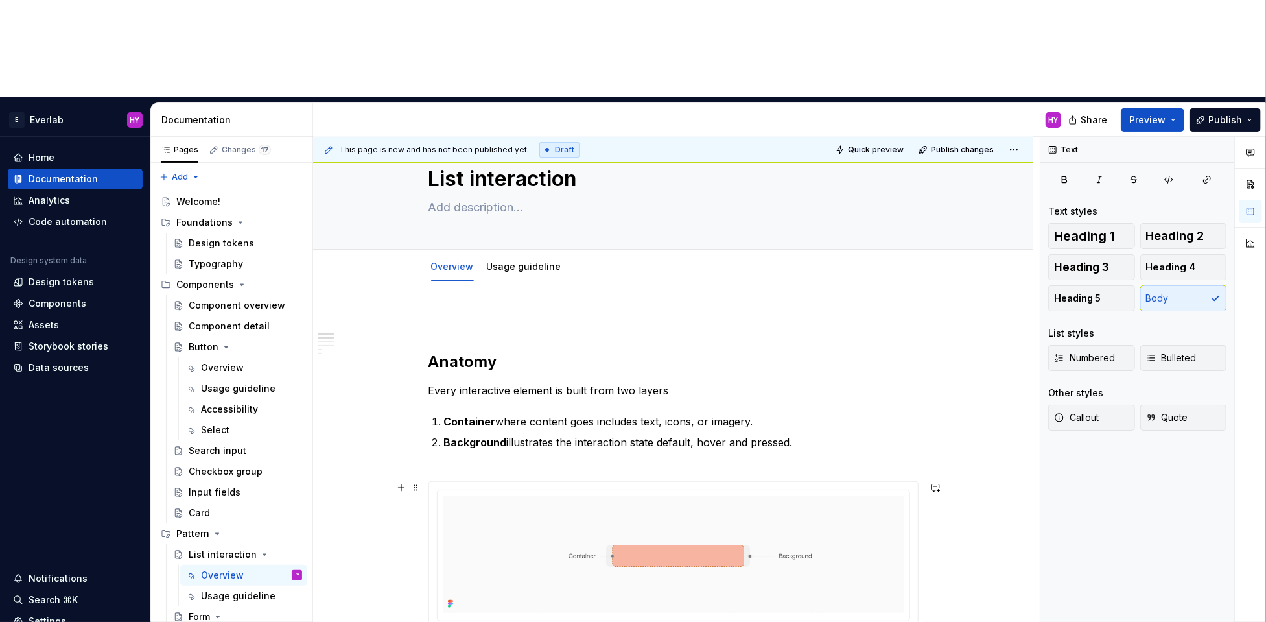
scroll to position [0, 0]
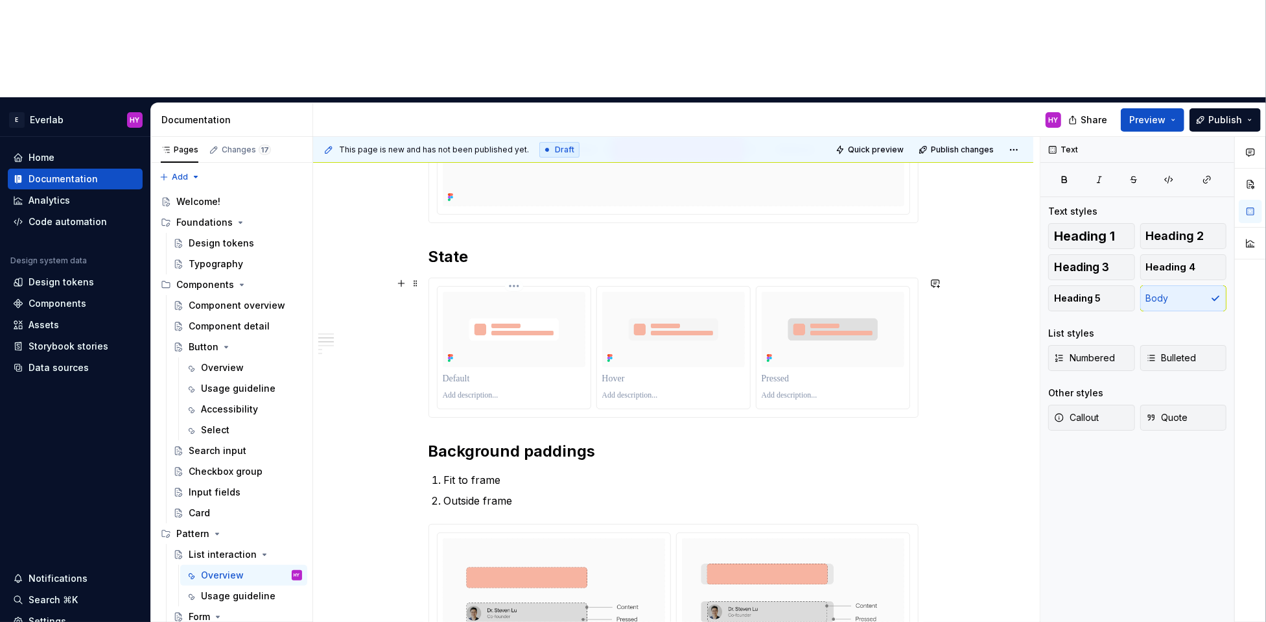
scroll to position [453, 0]
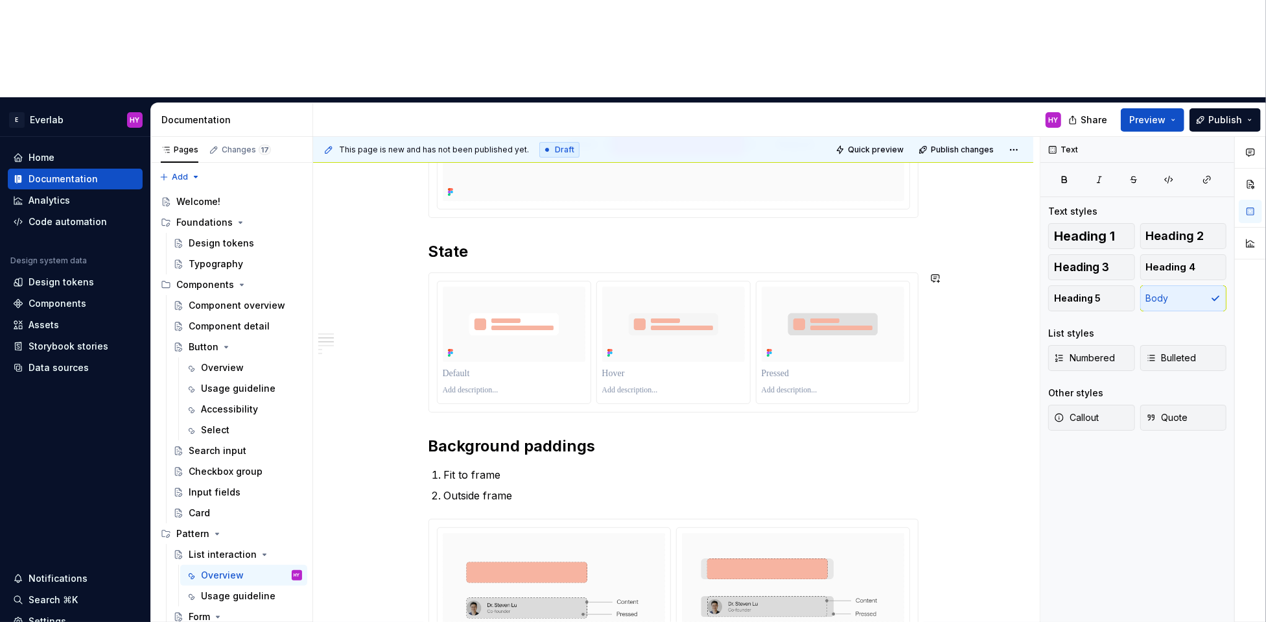
click at [492, 322] on div "Anatomy Every interactive element is built from two layers Container where cont…" at bounding box center [674, 586] width 490 height 1371
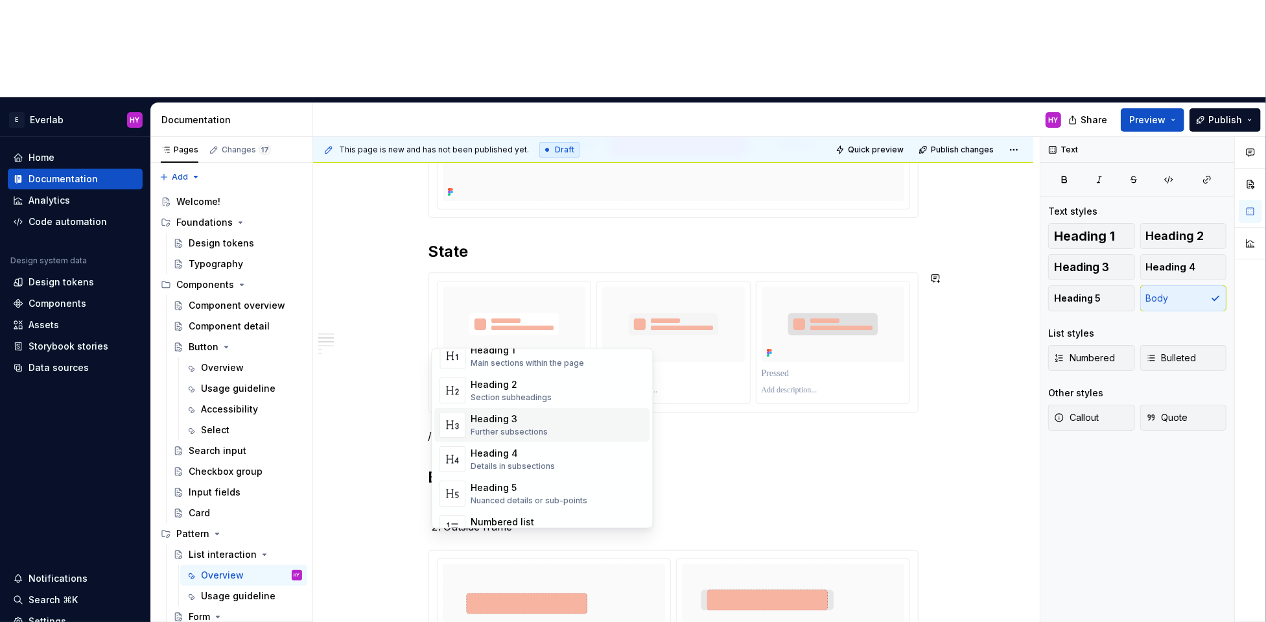
scroll to position [78, 0]
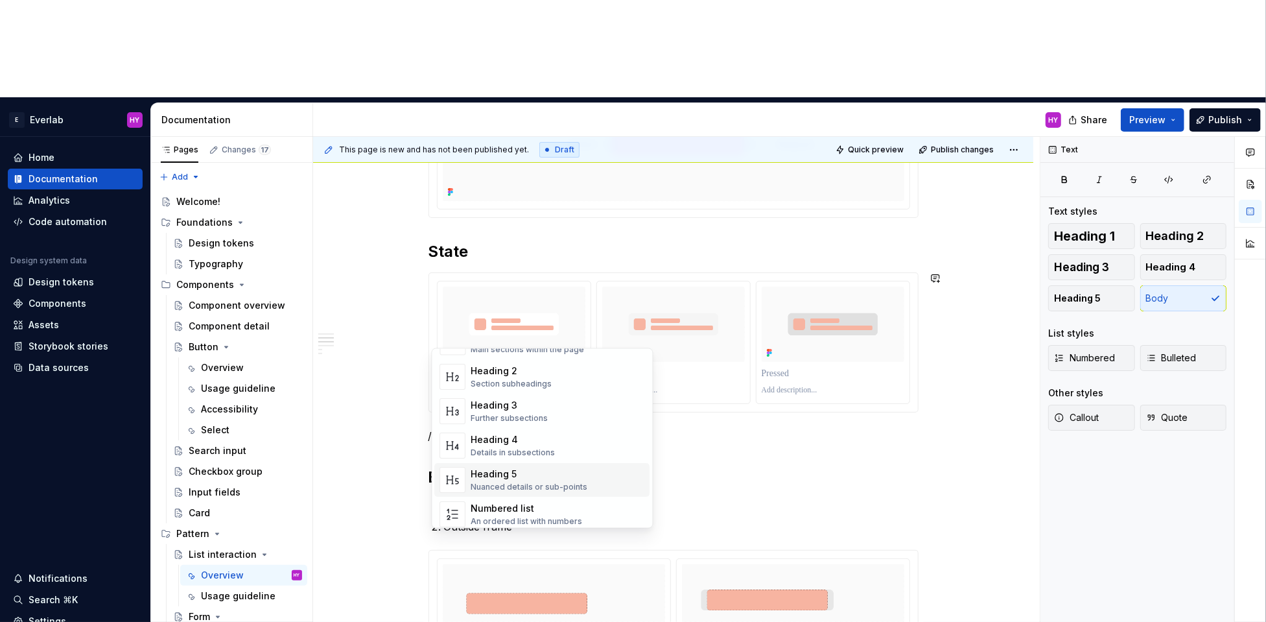
click at [552, 473] on div "Heading 5" at bounding box center [529, 474] width 117 height 13
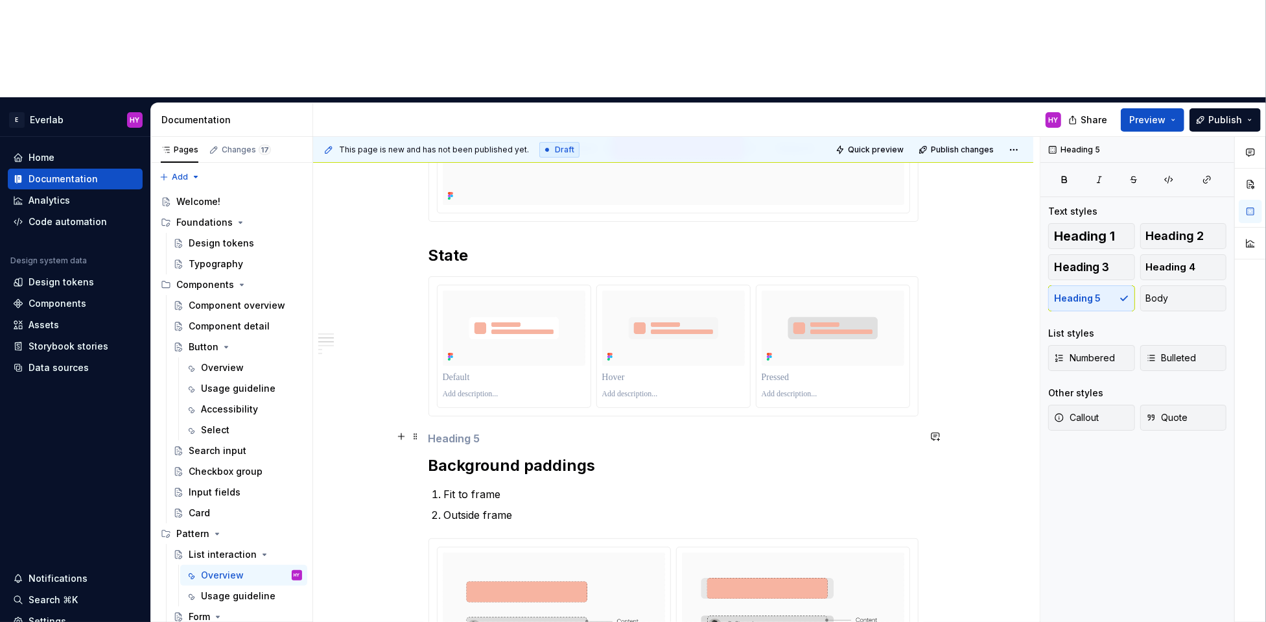
scroll to position [447, 0]
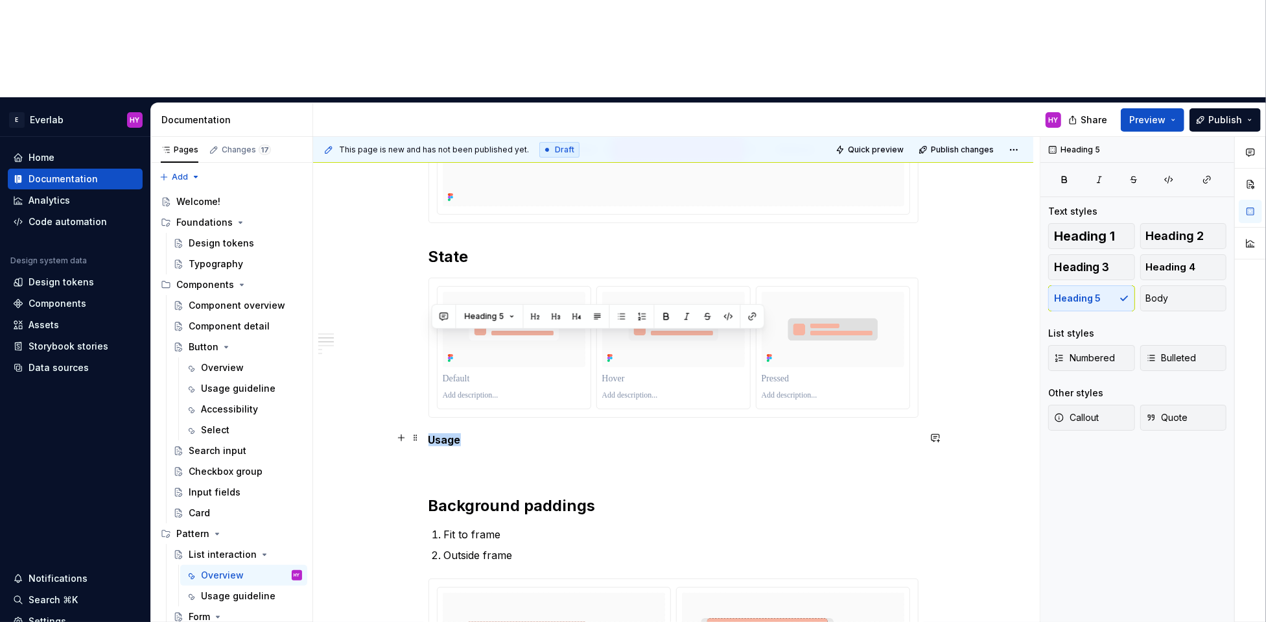
drag, startPoint x: 474, startPoint y: 342, endPoint x: 488, endPoint y: 326, distance: 21.1
click at [509, 318] on button "Heading 5" at bounding box center [490, 316] width 62 height 18
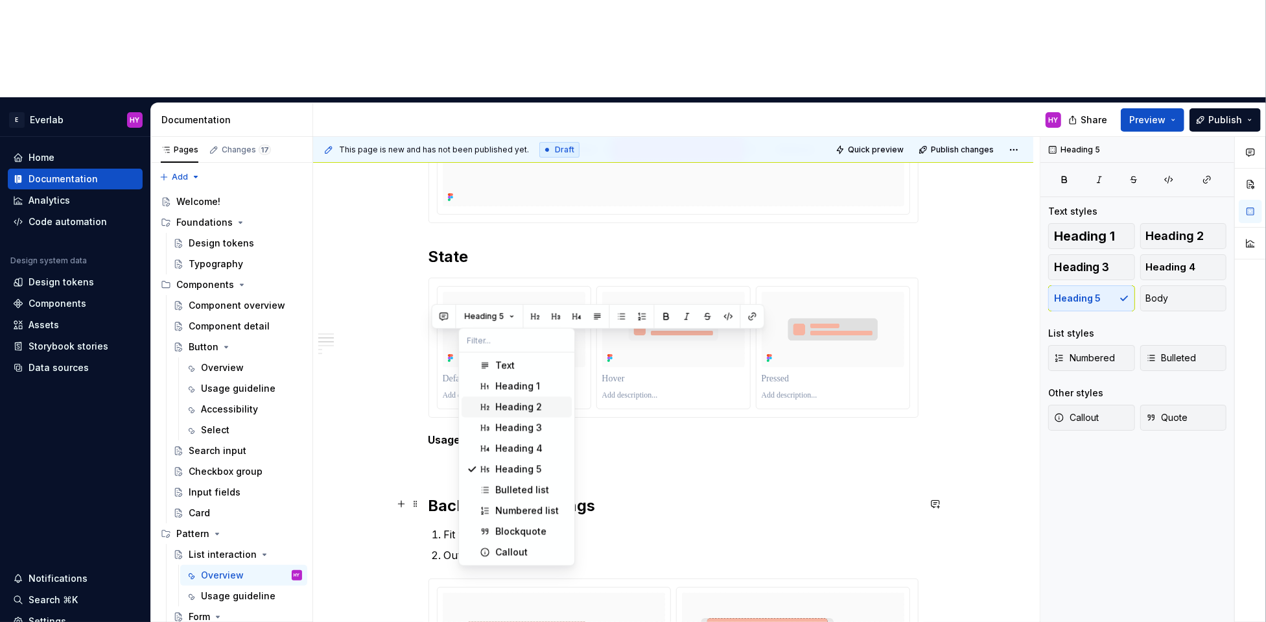
click at [521, 413] on span "Heading 2" at bounding box center [517, 407] width 110 height 21
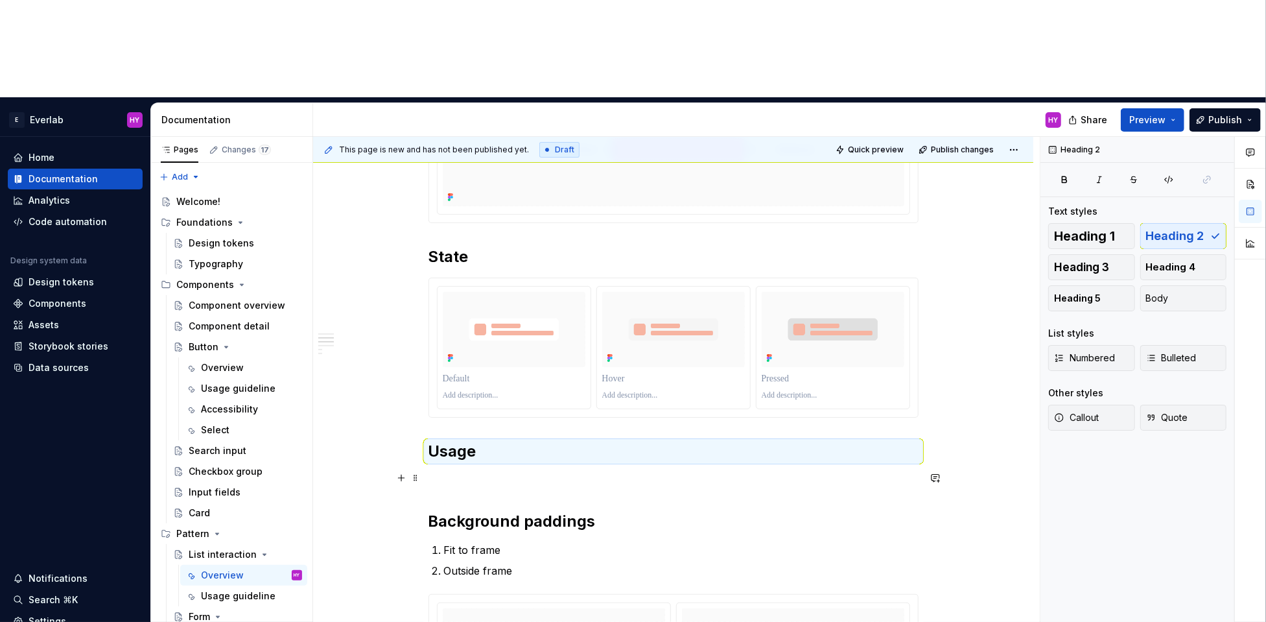
click at [491, 472] on p at bounding box center [674, 480] width 490 height 16
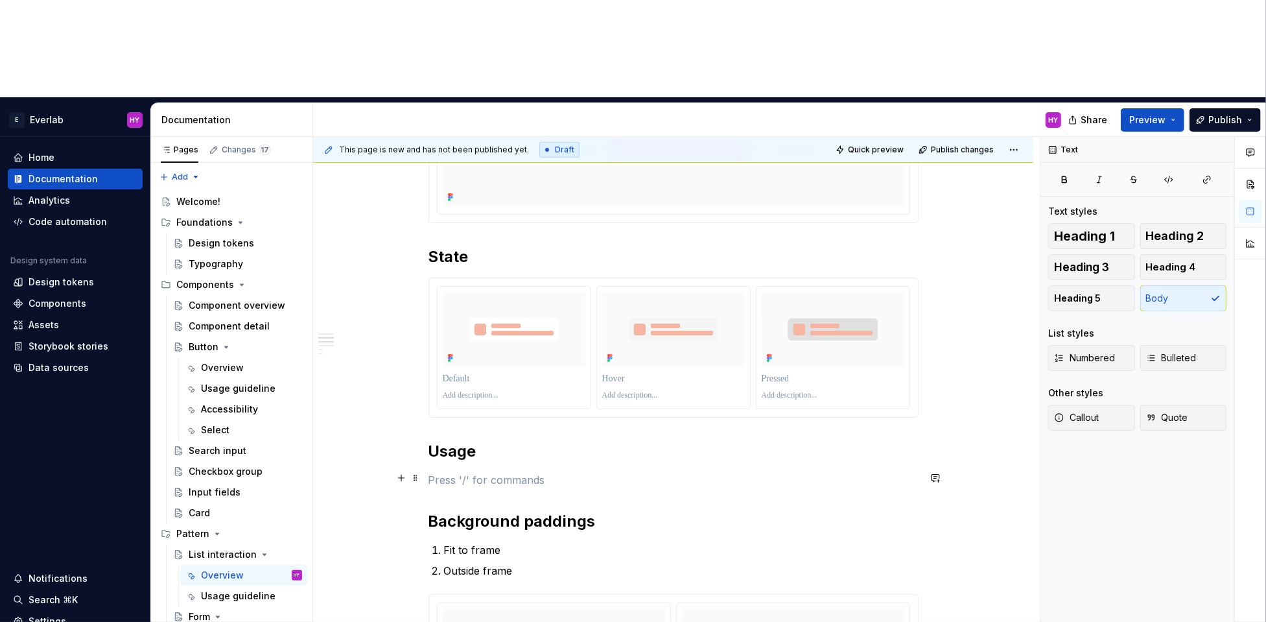
click at [477, 472] on p at bounding box center [674, 480] width 490 height 16
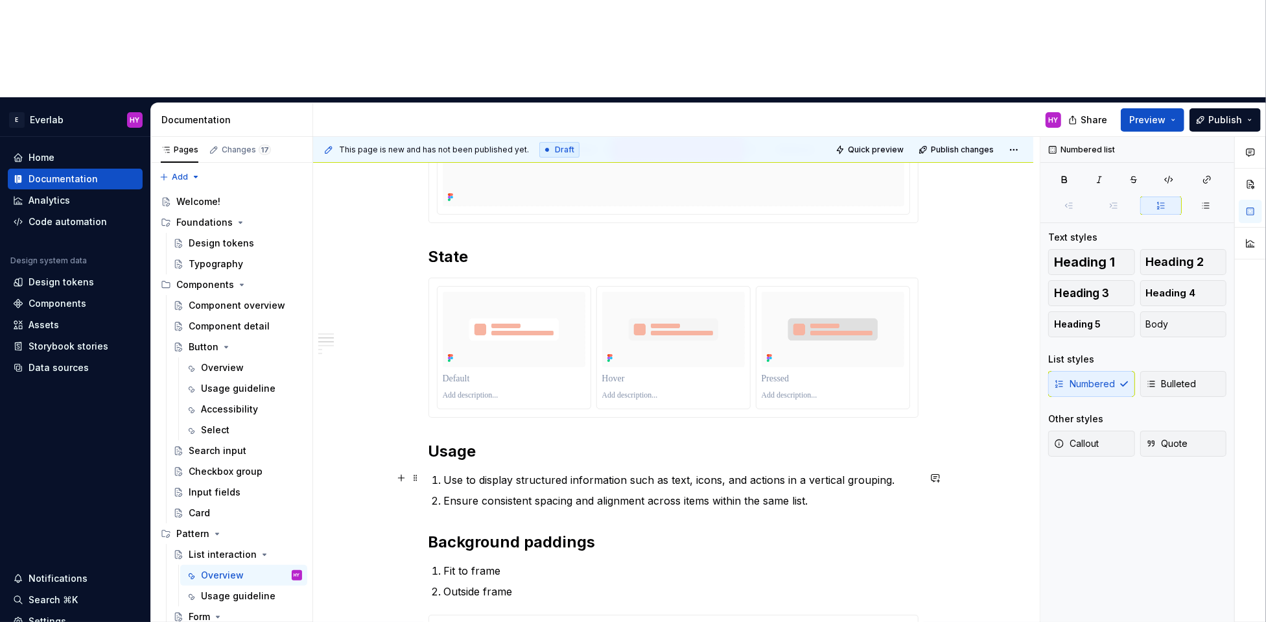
drag, startPoint x: 444, startPoint y: 381, endPoint x: 482, endPoint y: 380, distance: 37.6
click at [445, 472] on li "Use to display structured information such as text, icons, and actions in a ver…" at bounding box center [681, 480] width 475 height 16
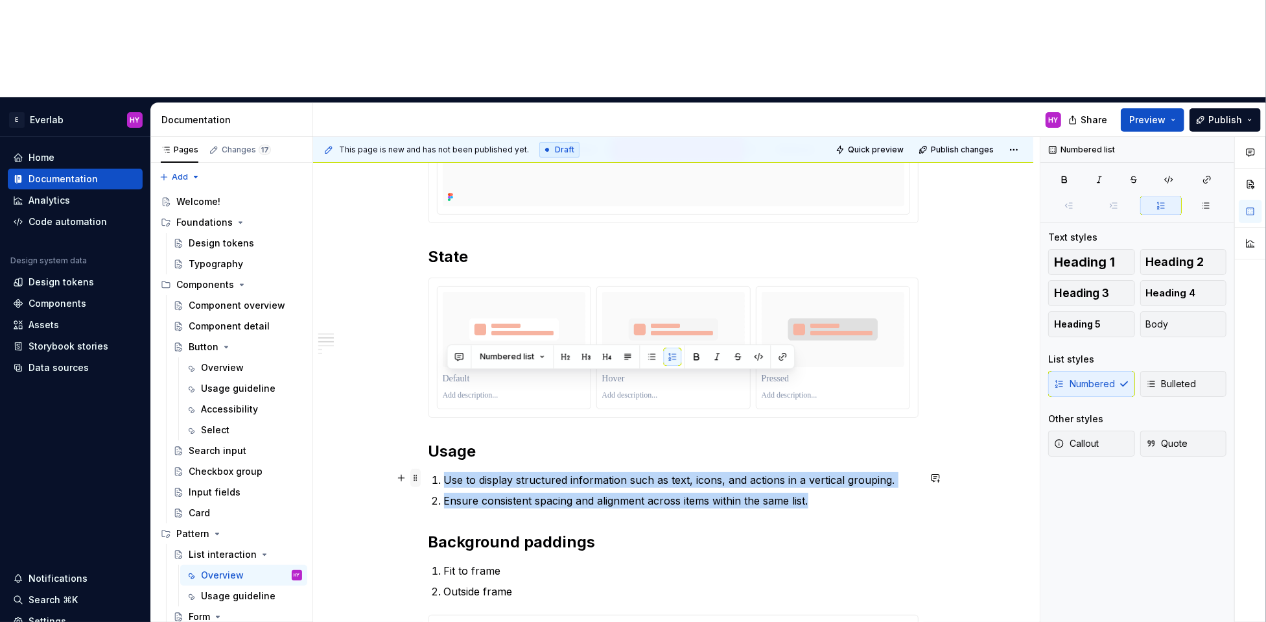
drag, startPoint x: 815, startPoint y: 402, endPoint x: 413, endPoint y: 382, distance: 402.5
click at [541, 357] on button "Numbered list" at bounding box center [512, 357] width 77 height 18
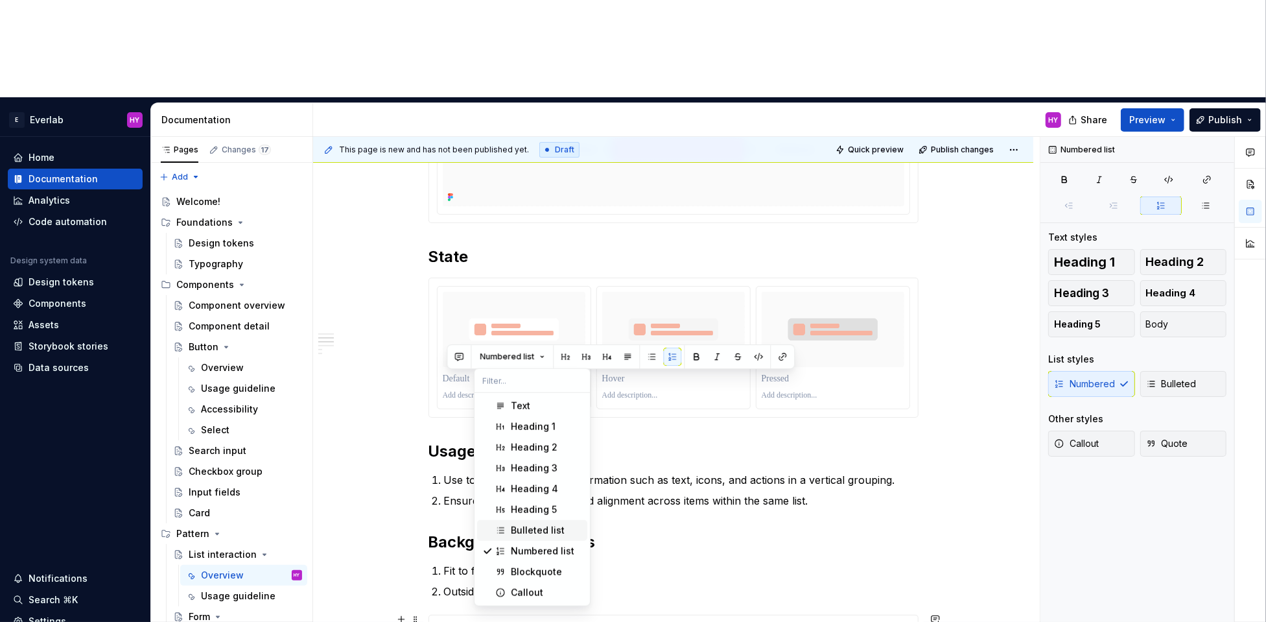
click at [543, 526] on div "Bulleted list" at bounding box center [538, 530] width 54 height 13
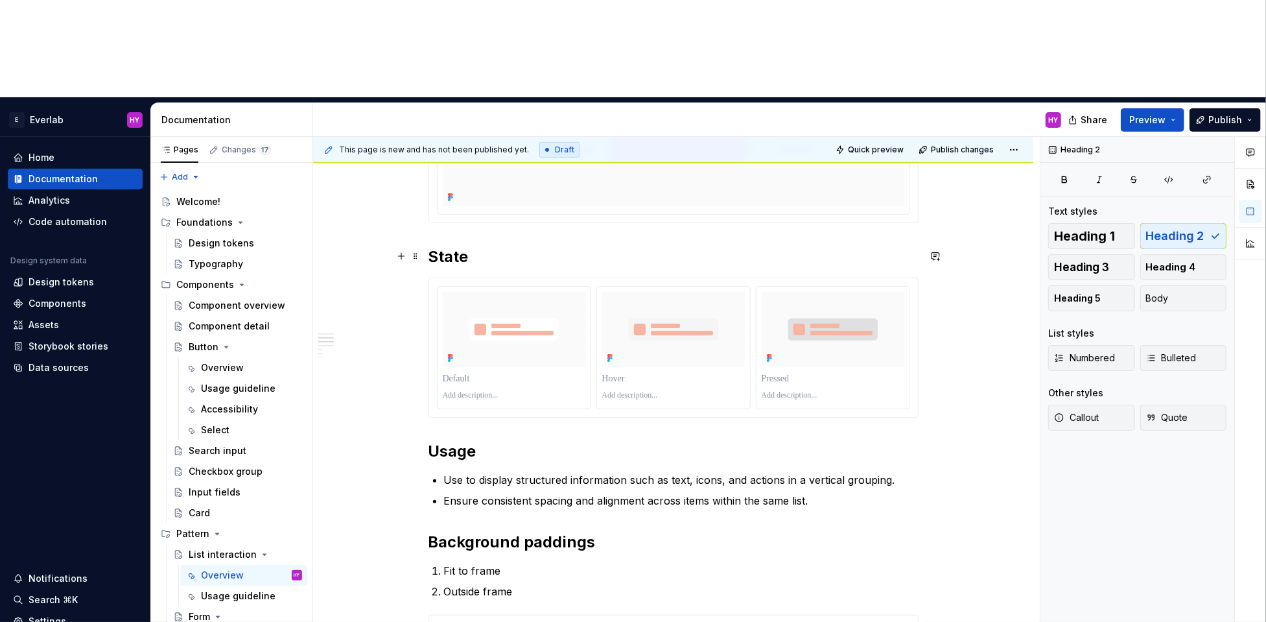
click at [456, 278] on div at bounding box center [674, 348] width 490 height 140
click at [457, 246] on h2 "State" at bounding box center [674, 256] width 490 height 21
click at [479, 246] on h2 "State" at bounding box center [674, 256] width 490 height 21
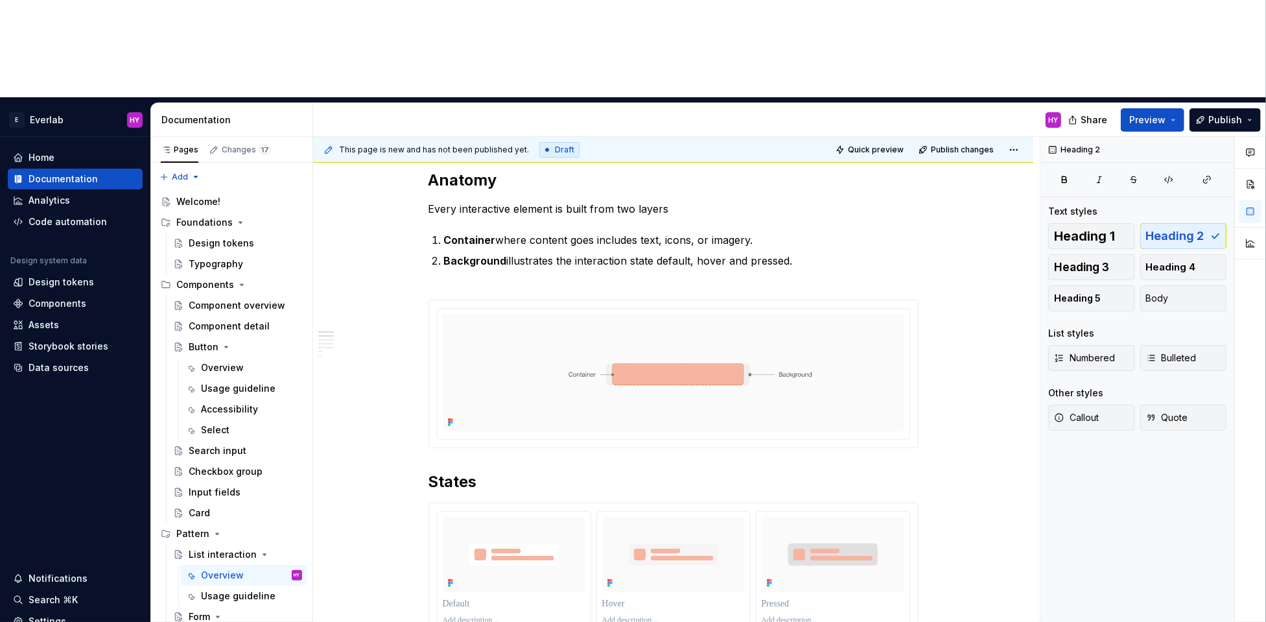
scroll to position [0, 0]
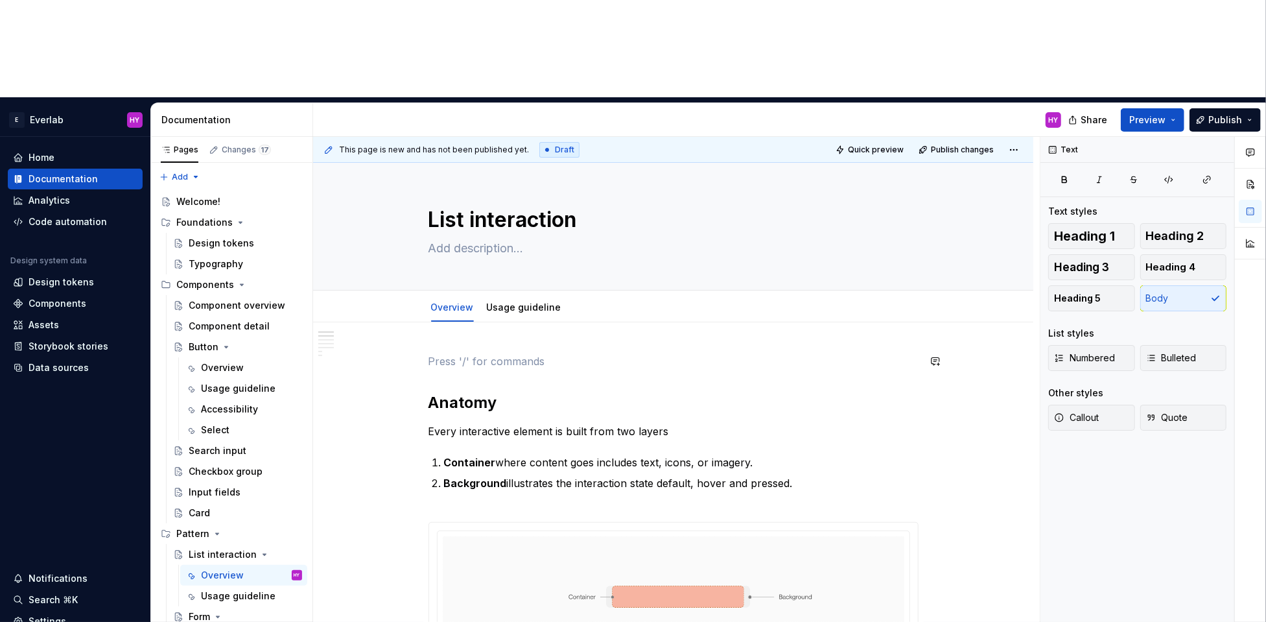
click at [473, 353] on p at bounding box center [674, 361] width 490 height 16
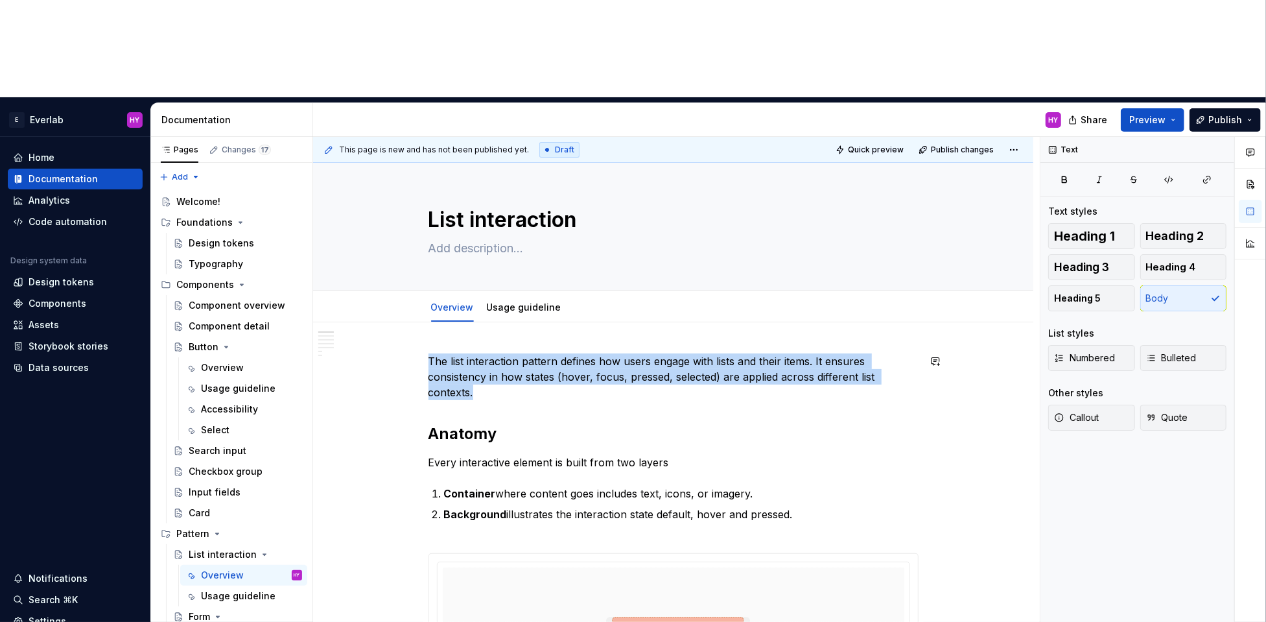
drag, startPoint x: 490, startPoint y: 296, endPoint x: 406, endPoint y: 251, distance: 94.9
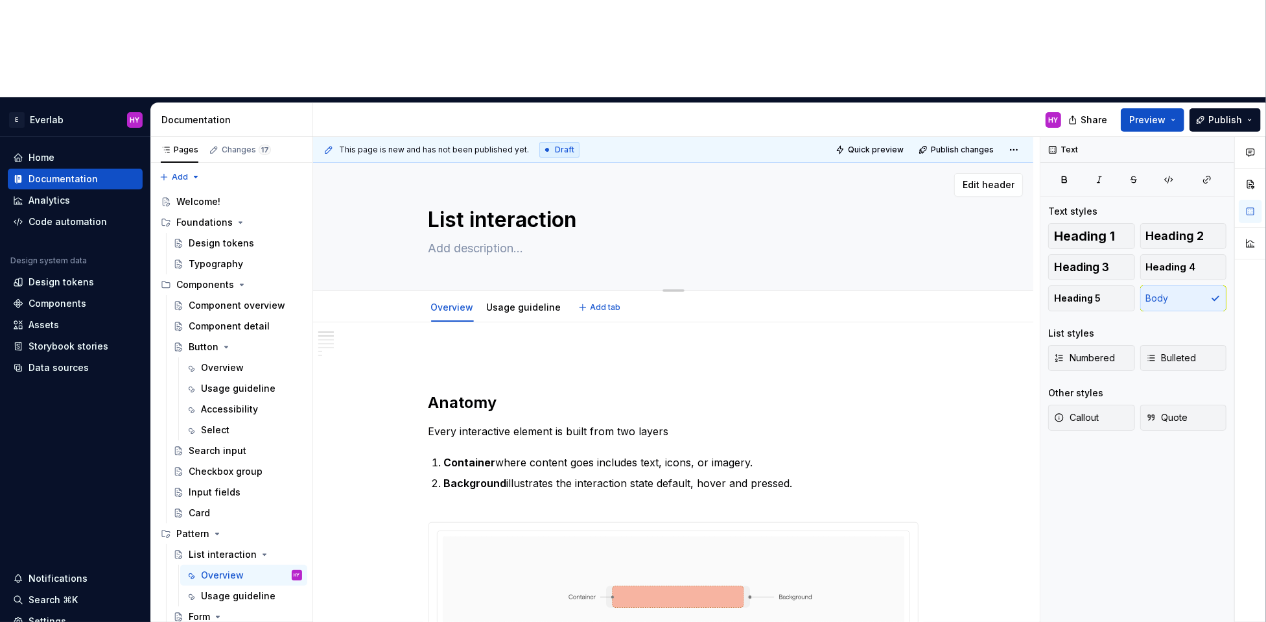
click at [475, 238] on textarea at bounding box center [671, 248] width 490 height 21
paste textarea "The list interaction pattern defines how users engage with lists and their item…"
type textarea "*"
type textarea "The list interaction pattern defines how users engage with lists and their item…"
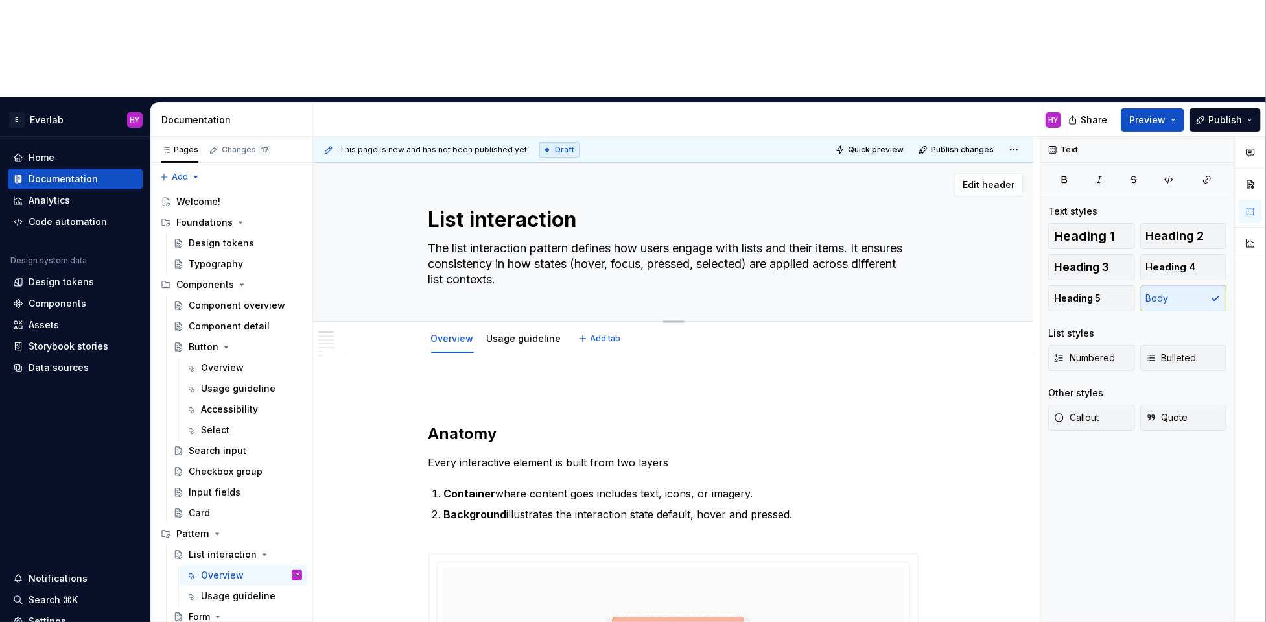
click at [686, 238] on textarea "The list interaction pattern defines how users engage with lists and their item…" at bounding box center [671, 264] width 490 height 52
type textarea "*"
type textarea "The list interaction pattern defines how users engage with lists and their item…"
click at [606, 385] on p at bounding box center [674, 393] width 490 height 16
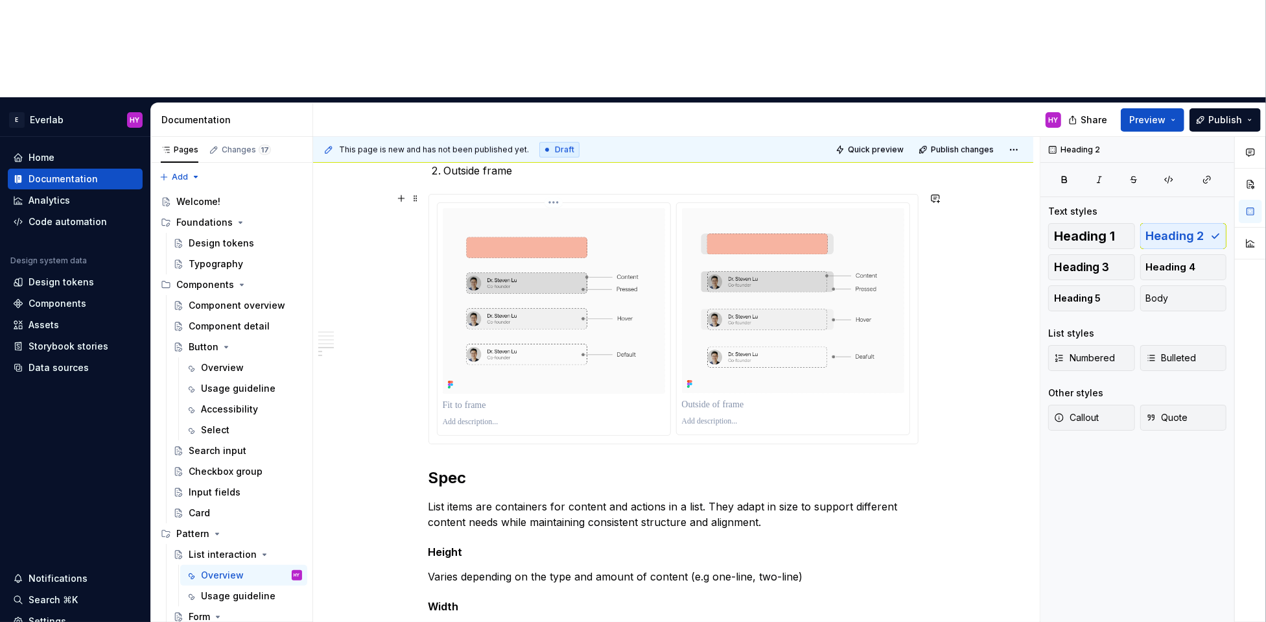
scroll to position [865, 0]
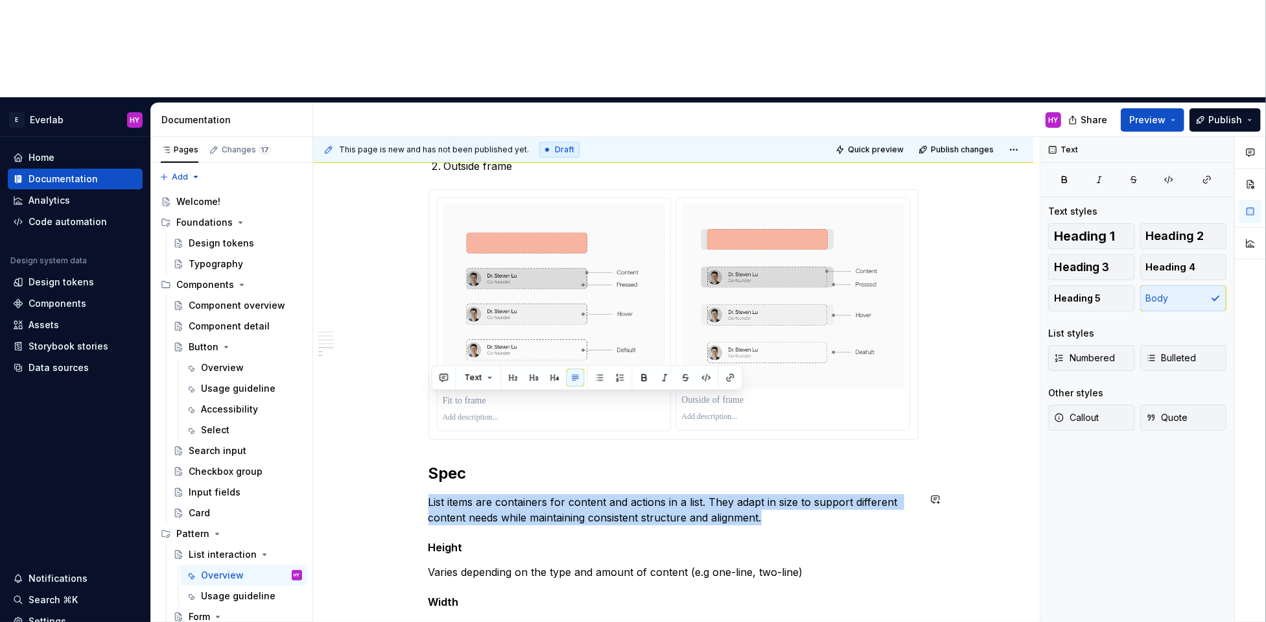
drag, startPoint x: 774, startPoint y: 421, endPoint x: 407, endPoint y: 390, distance: 368.3
click at [407, 390] on div "Anatomy Every interactive element is built from two layers Container where cont…" at bounding box center [673, 316] width 720 height 1657
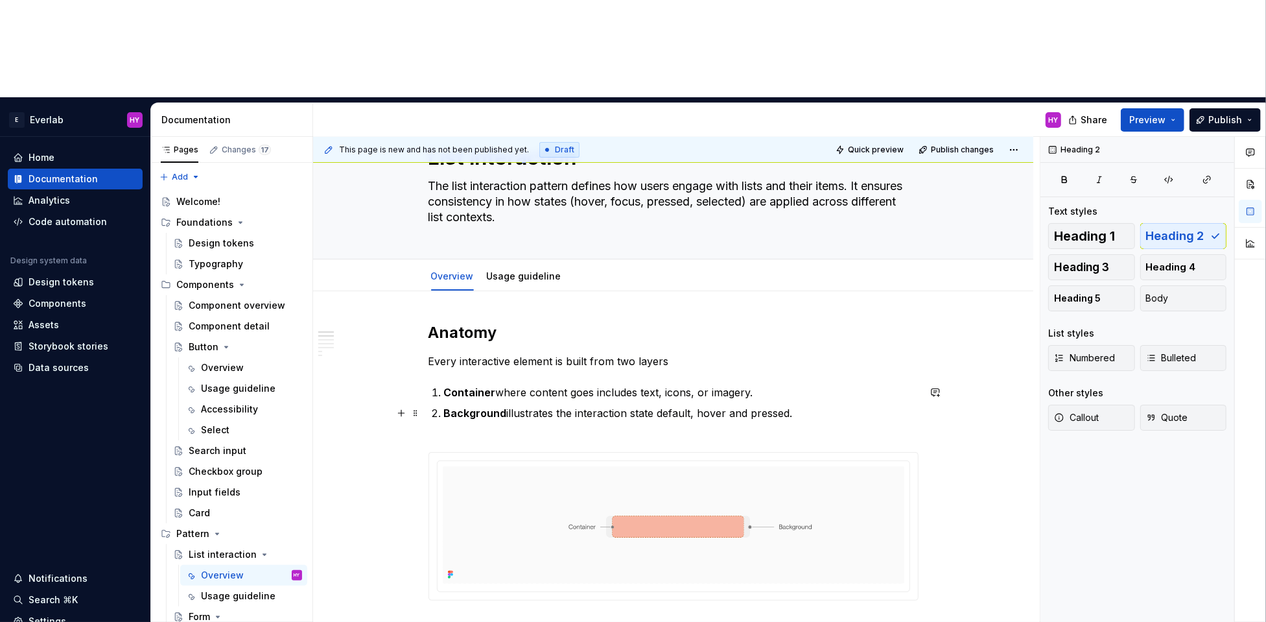
scroll to position [0, 0]
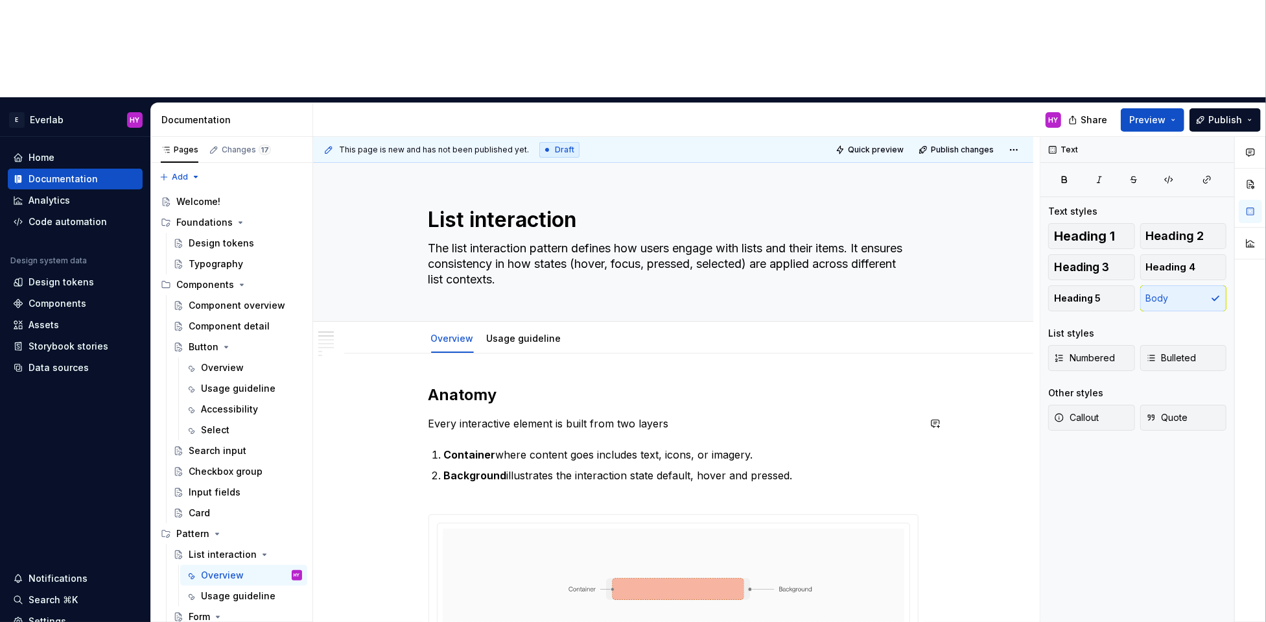
drag, startPoint x: 696, startPoint y: 327, endPoint x: 429, endPoint y: 328, distance: 266.5
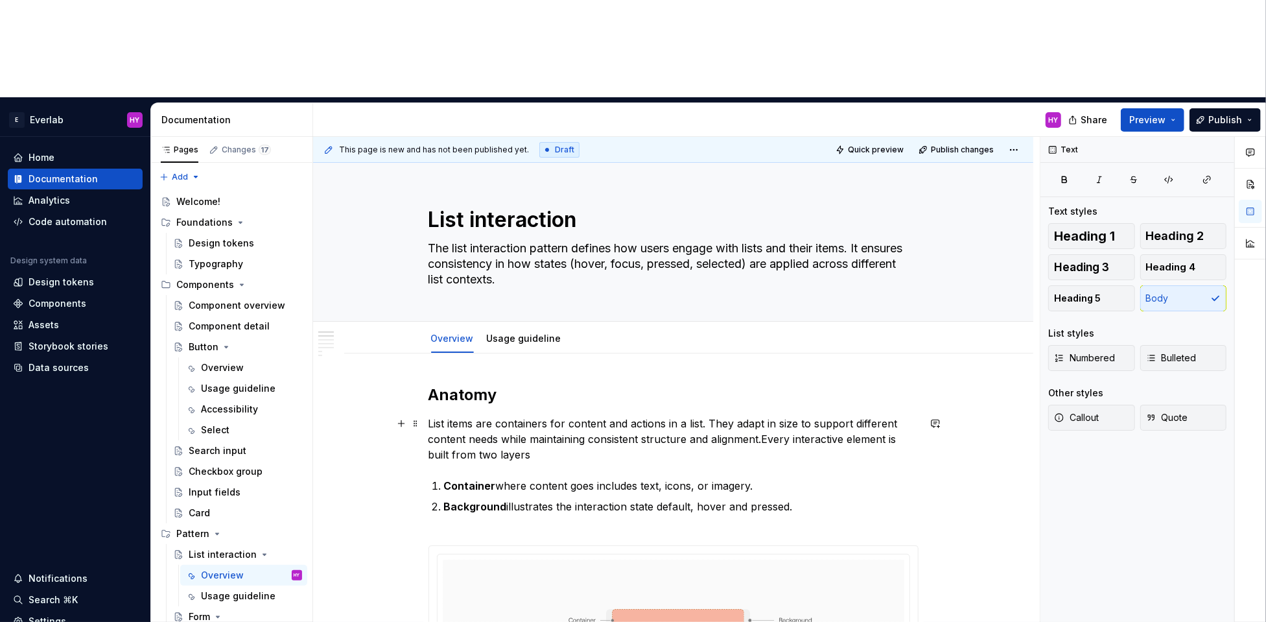
click at [444, 416] on p "List items are containers for content and actions in a list. They adapt in size…" at bounding box center [674, 439] width 490 height 47
drag, startPoint x: 768, startPoint y: 338, endPoint x: 793, endPoint y: 340, distance: 24.7
click at [769, 416] on p "List items are containers for content and actions in a list. They adapt in size…" at bounding box center [674, 439] width 490 height 47
drag, startPoint x: 778, startPoint y: 352, endPoint x: 764, endPoint y: 350, distance: 13.8
click at [775, 416] on p "List items are containers for content and actions in a list. They adapt in size…" at bounding box center [674, 439] width 490 height 47
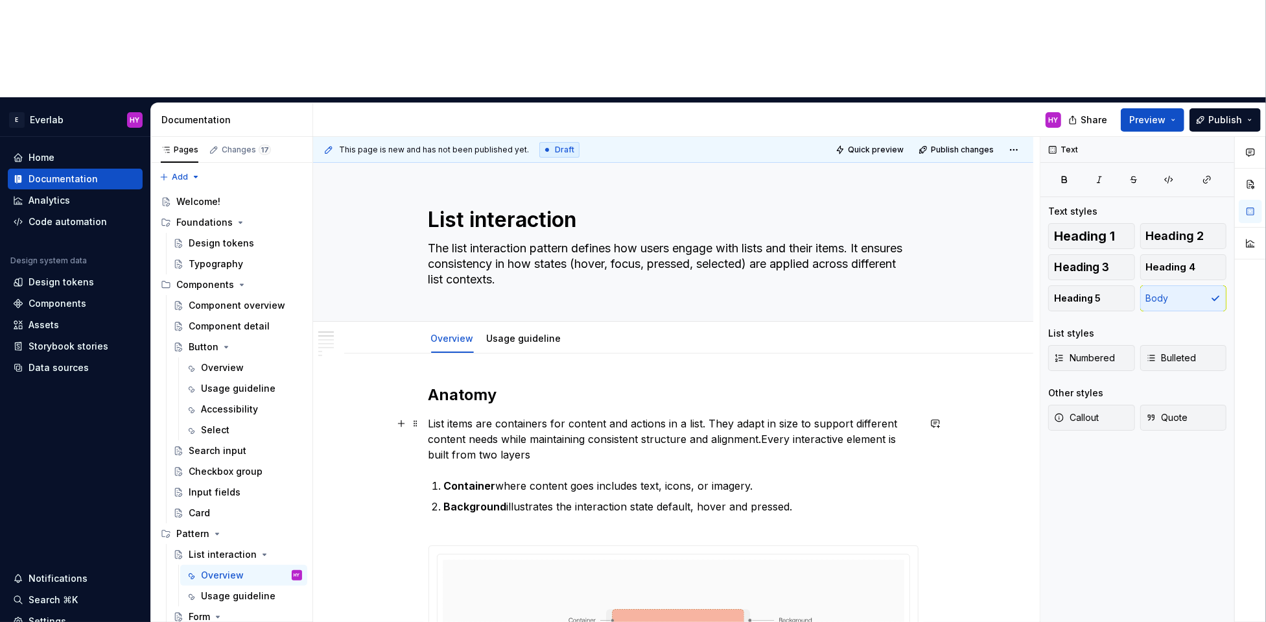
drag, startPoint x: 766, startPoint y: 338, endPoint x: 787, endPoint y: 338, distance: 20.8
click at [767, 416] on p "List items are containers for content and actions in a list. They adapt in size…" at bounding box center [674, 439] width 490 height 47
click at [763, 416] on p "List items are containers for content and actions in a list. They adapt in size…" at bounding box center [674, 439] width 490 height 47
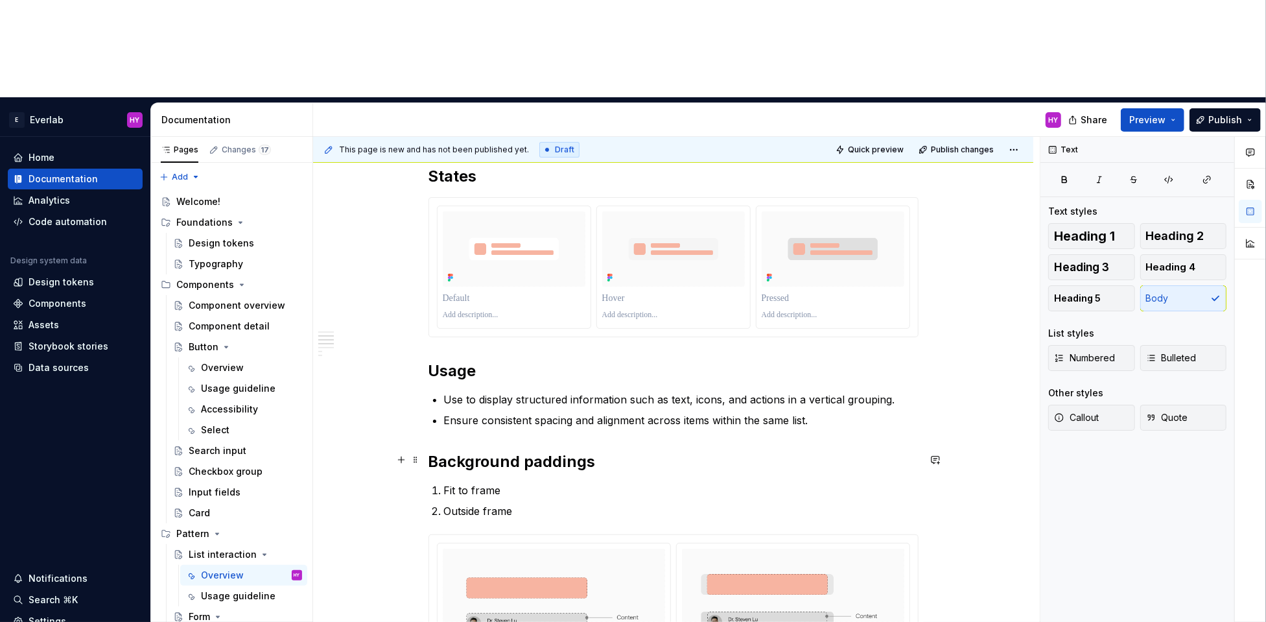
scroll to position [552, 0]
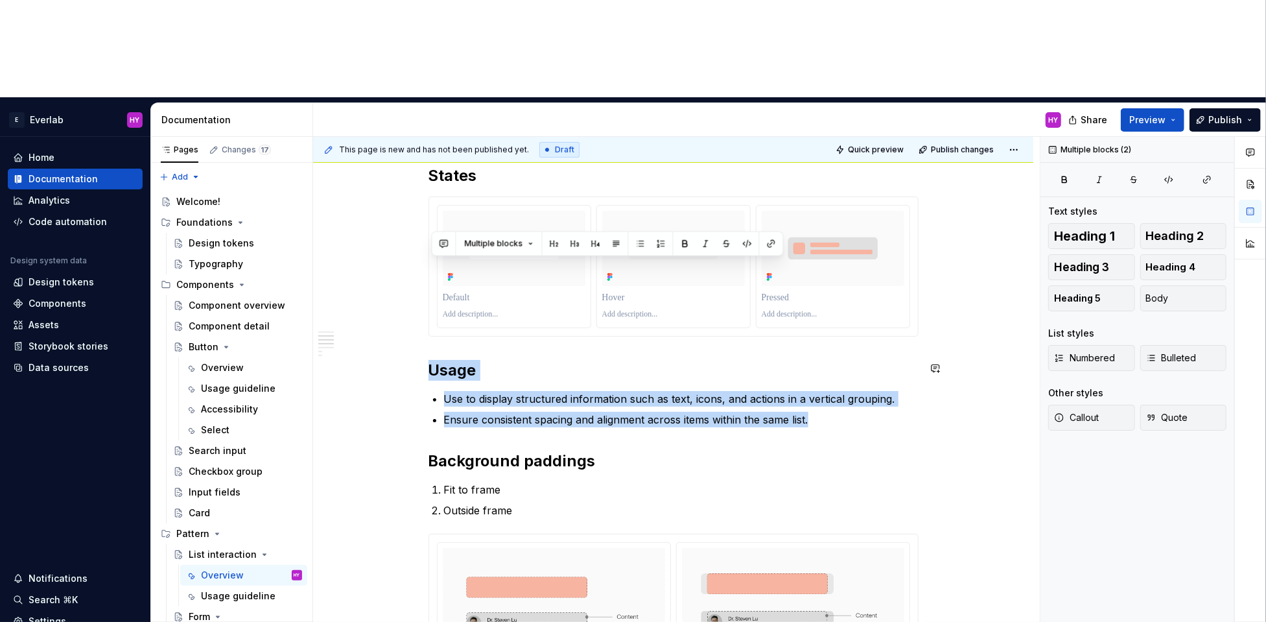
drag, startPoint x: 837, startPoint y: 323, endPoint x: 378, endPoint y: 251, distance: 464.1
click at [378, 251] on div "Anatomy List items are containers for content and actions in a list. They adapt…" at bounding box center [673, 622] width 720 height 1641
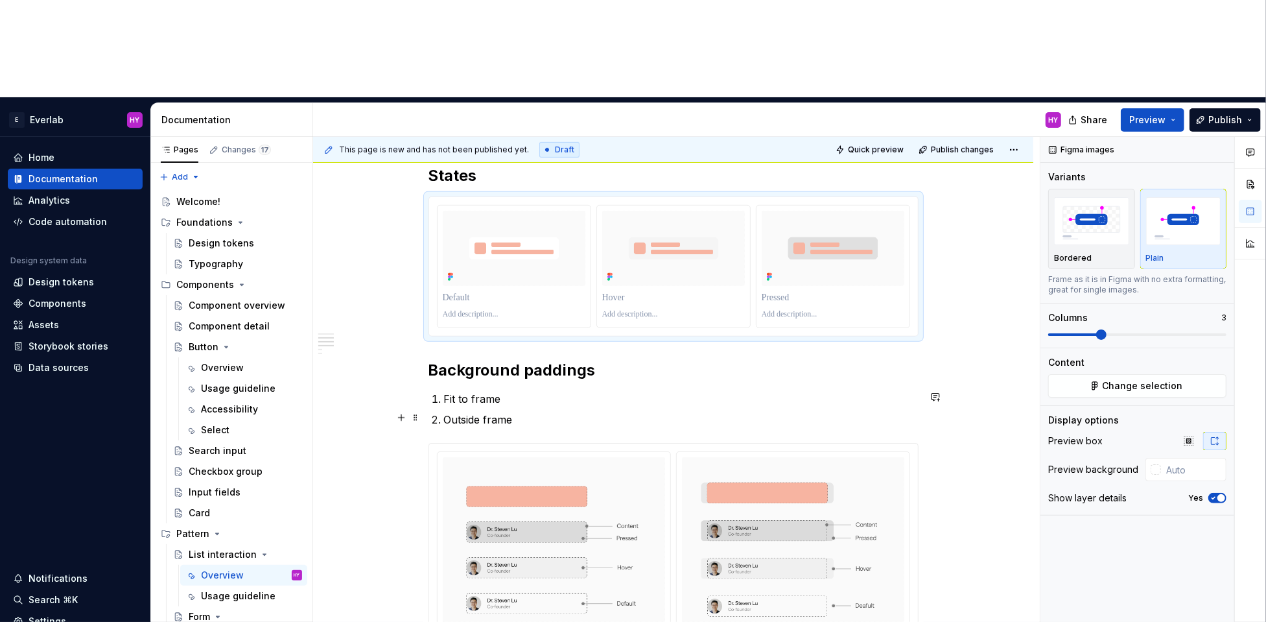
click at [482, 391] on ol "Fit to frame Outside frame" at bounding box center [681, 409] width 475 height 36
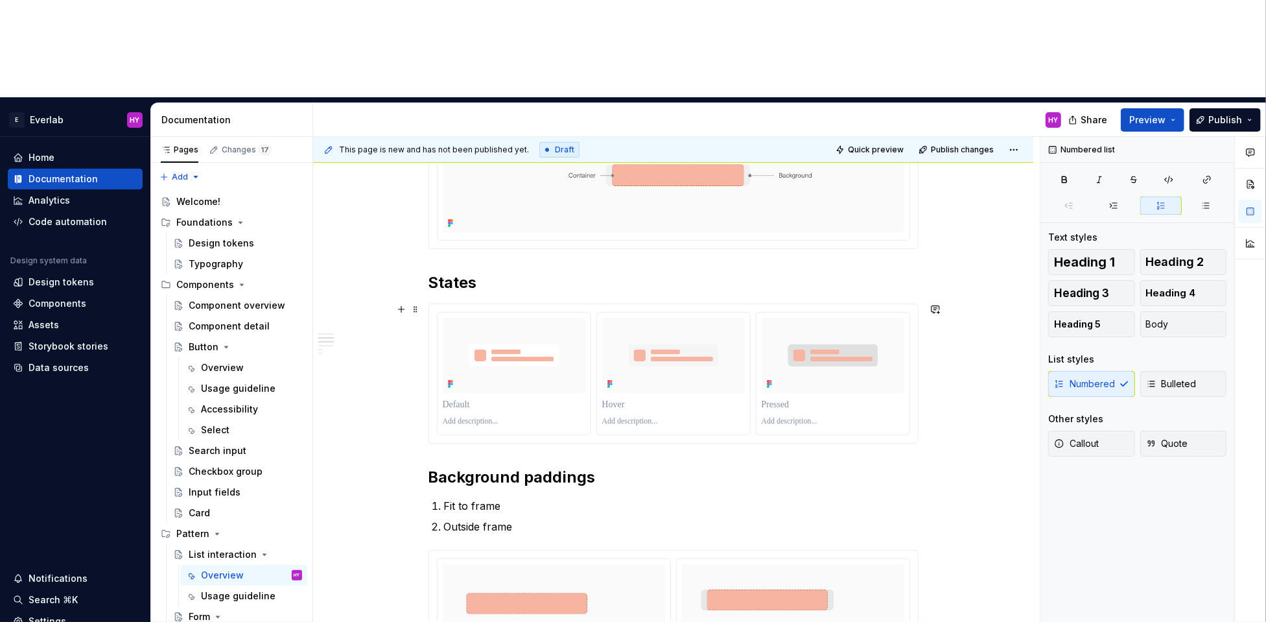
scroll to position [443, 0]
click at [619, 469] on h2 "Background paddings" at bounding box center [674, 479] width 490 height 21
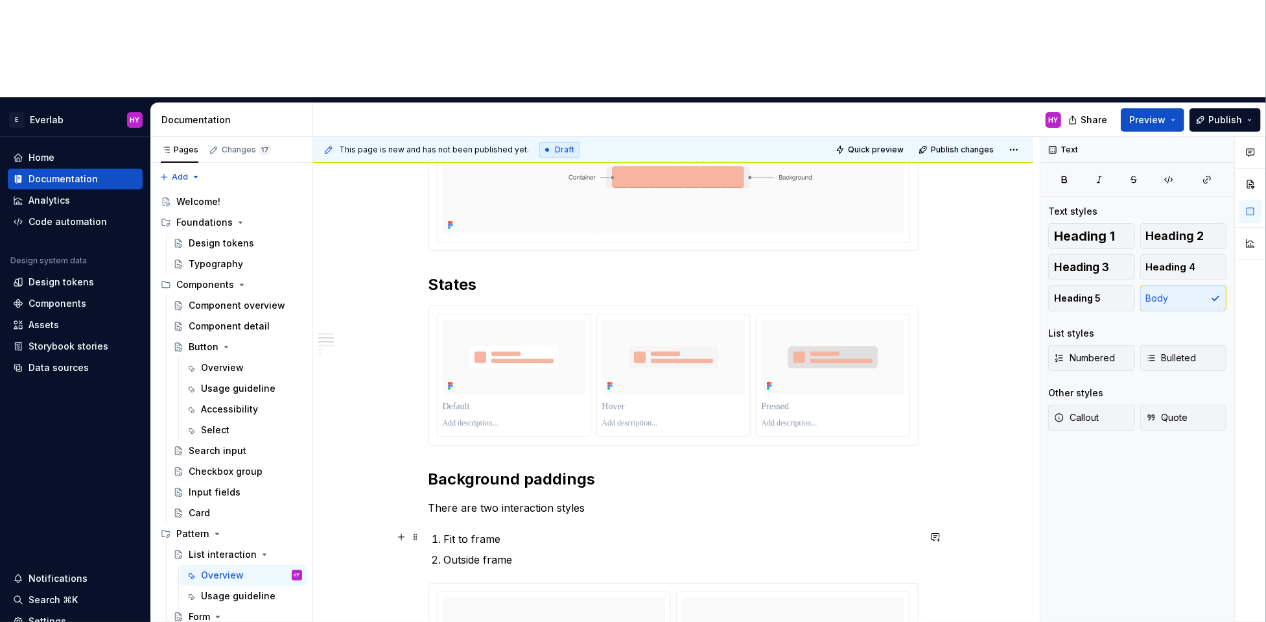
click at [558, 531] on p "Fit to frame" at bounding box center [681, 539] width 475 height 16
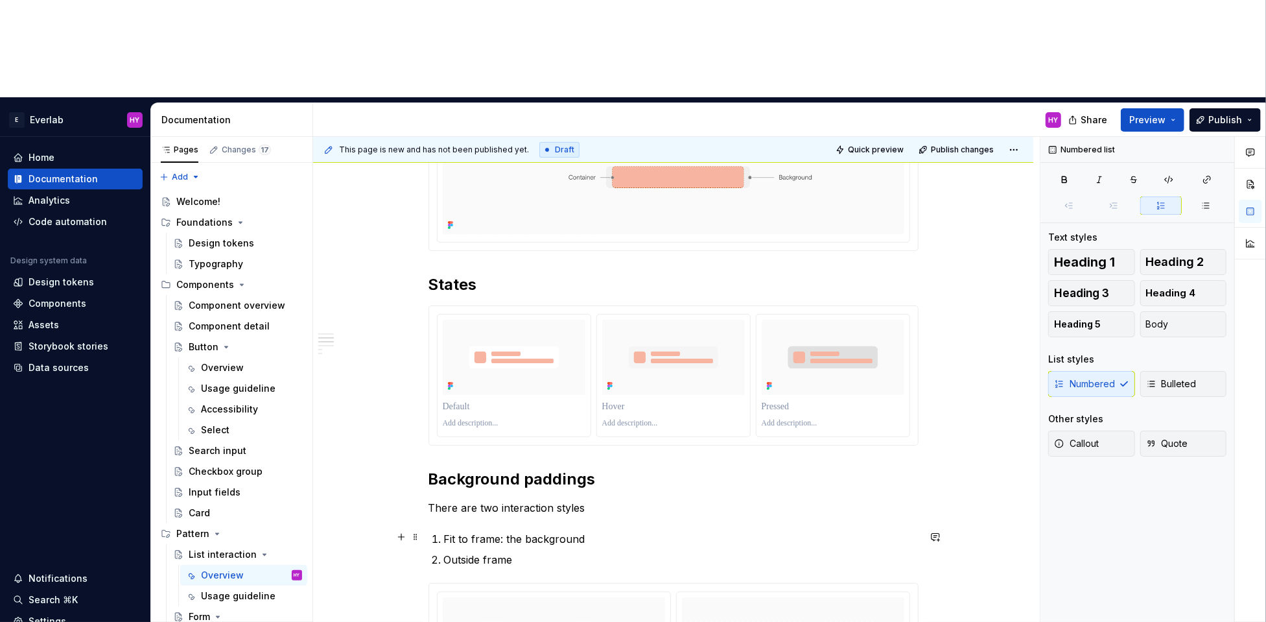
click at [528, 531] on p "Fit to frame: the background" at bounding box center [681, 539] width 475 height 16
drag, startPoint x: 665, startPoint y: 437, endPoint x: 581, endPoint y: 439, distance: 84.3
click at [581, 531] on p "Fit to frame: the interaction background" at bounding box center [681, 539] width 475 height 16
click at [571, 552] on p "Outside frame" at bounding box center [681, 560] width 475 height 16
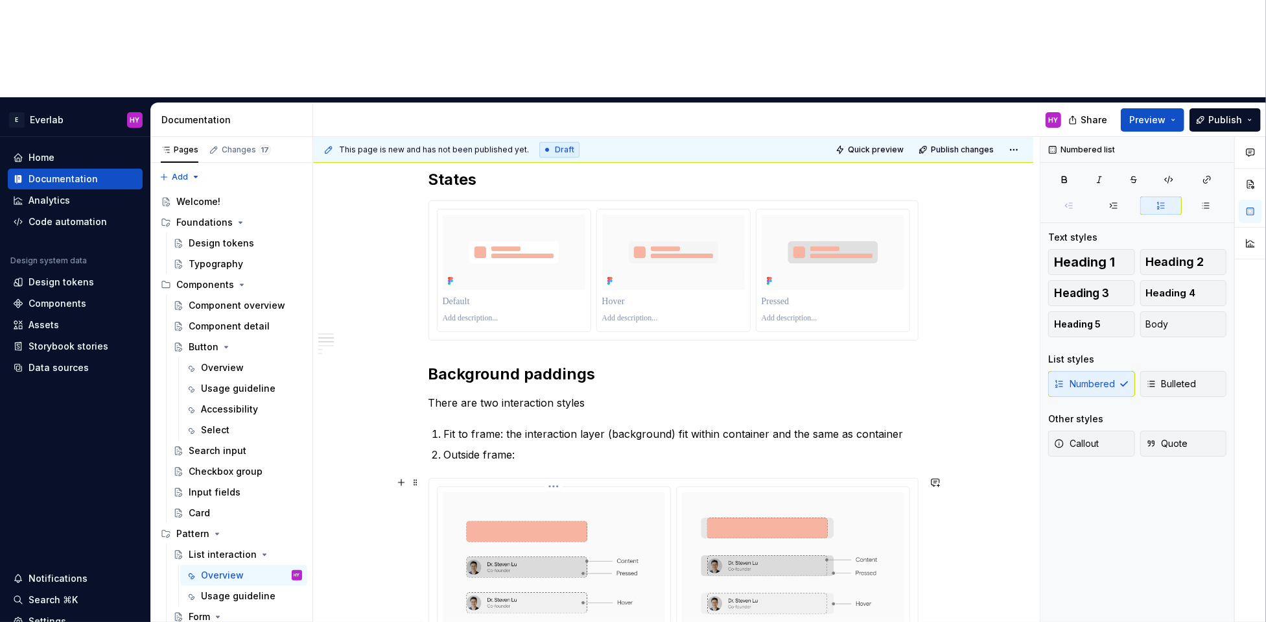
scroll to position [550, 0]
click at [549, 362] on h2 "Background paddings" at bounding box center [674, 372] width 490 height 21
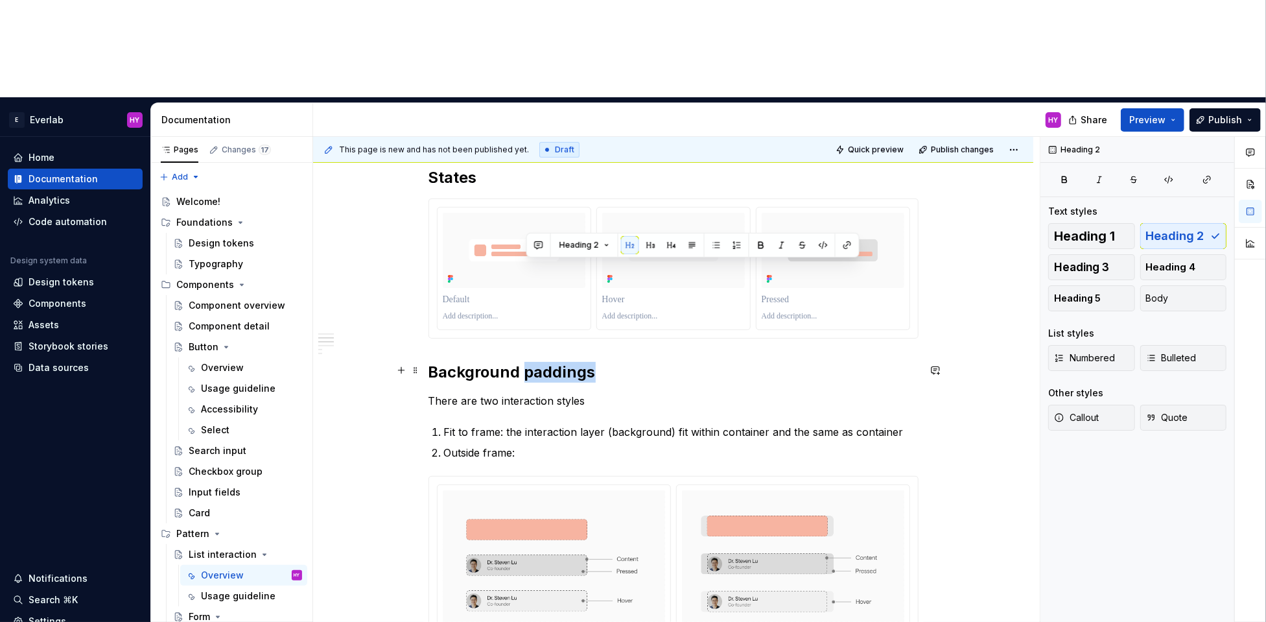
drag, startPoint x: 527, startPoint y: 272, endPoint x: 611, endPoint y: 274, distance: 85.0
click at [611, 362] on h2 "Background paddings" at bounding box center [674, 372] width 490 height 21
click at [551, 445] on p "Outside frame:" at bounding box center [681, 453] width 475 height 16
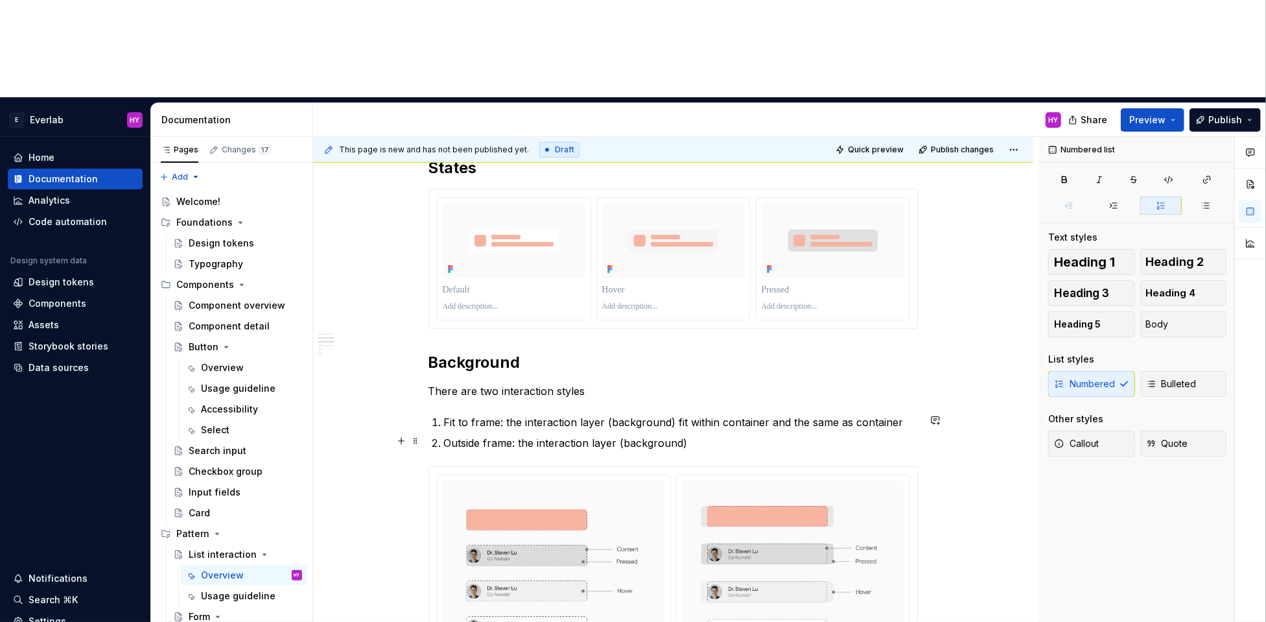
scroll to position [562, 0]
click at [620, 433] on p "Outside frame: the interaction layer (background)" at bounding box center [681, 441] width 475 height 16
click at [624, 433] on p "Outside frame: the interaction layer (background)" at bounding box center [681, 441] width 475 height 16
click at [729, 433] on p "Outside frame: the interaction layer (background)" at bounding box center [681, 441] width 475 height 16
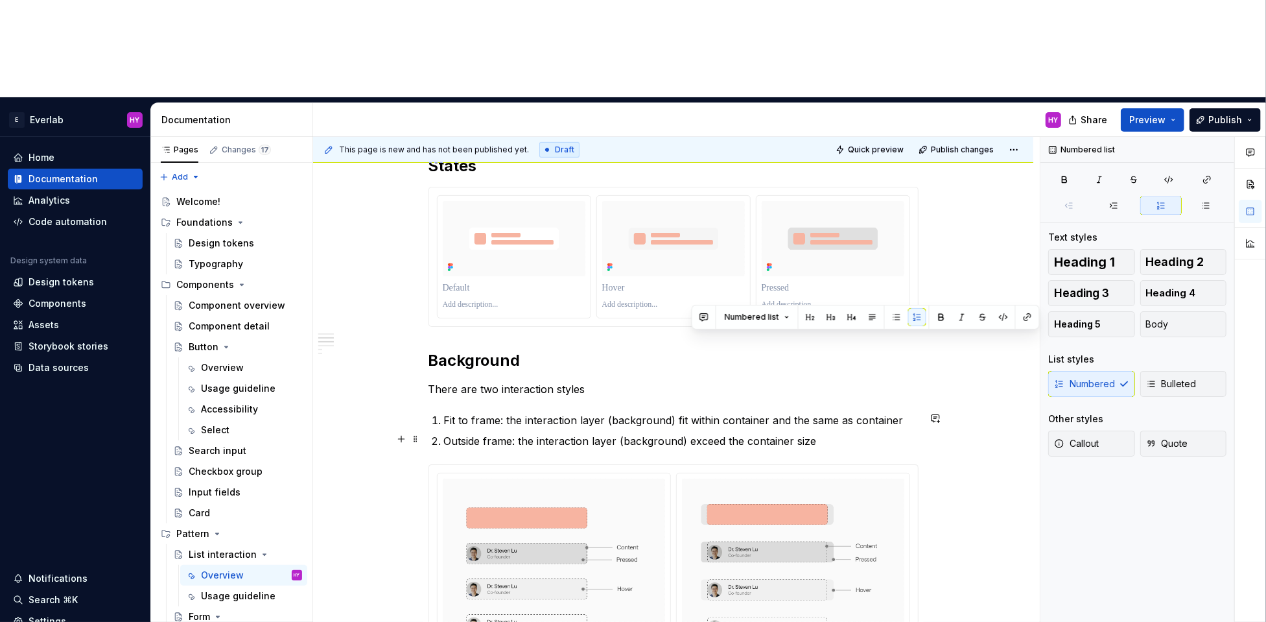
drag, startPoint x: 821, startPoint y: 338, endPoint x: 691, endPoint y: 340, distance: 130.3
click at [691, 433] on p "Outside frame: the interaction layer (background) exceed the container size" at bounding box center [681, 441] width 475 height 16
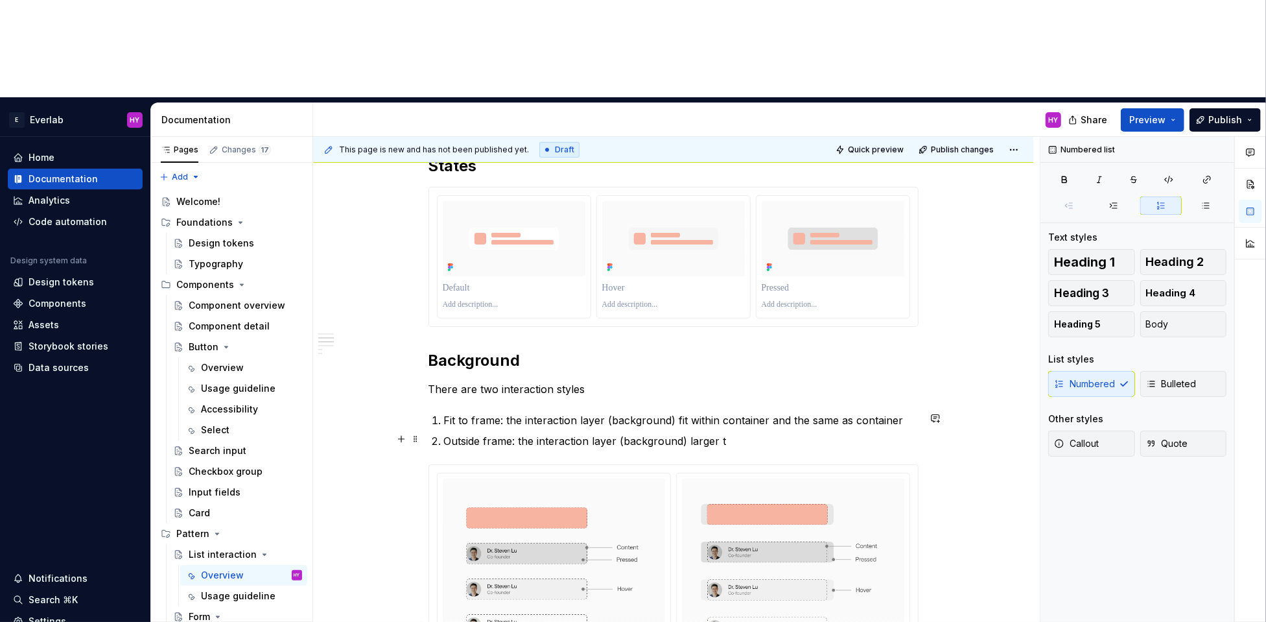
click at [621, 433] on p "Outside frame: the interaction layer (background) larger t" at bounding box center [681, 441] width 475 height 16
click at [688, 433] on p "Outside frame: the interaction layer (background) larger t" at bounding box center [681, 441] width 475 height 16
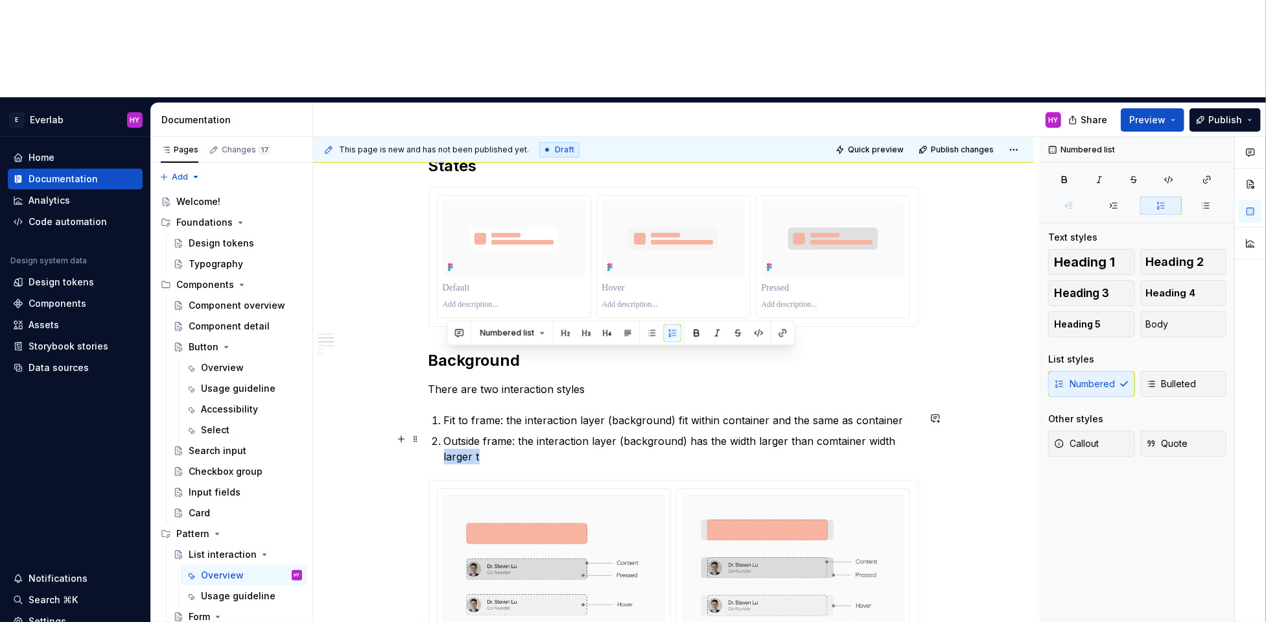
drag, startPoint x: 486, startPoint y: 357, endPoint x: 441, endPoint y: 356, distance: 44.7
click at [441, 356] on div "Anatomy List items are containers for content and actions in a list. They adapt…" at bounding box center [674, 505] width 490 height 1364
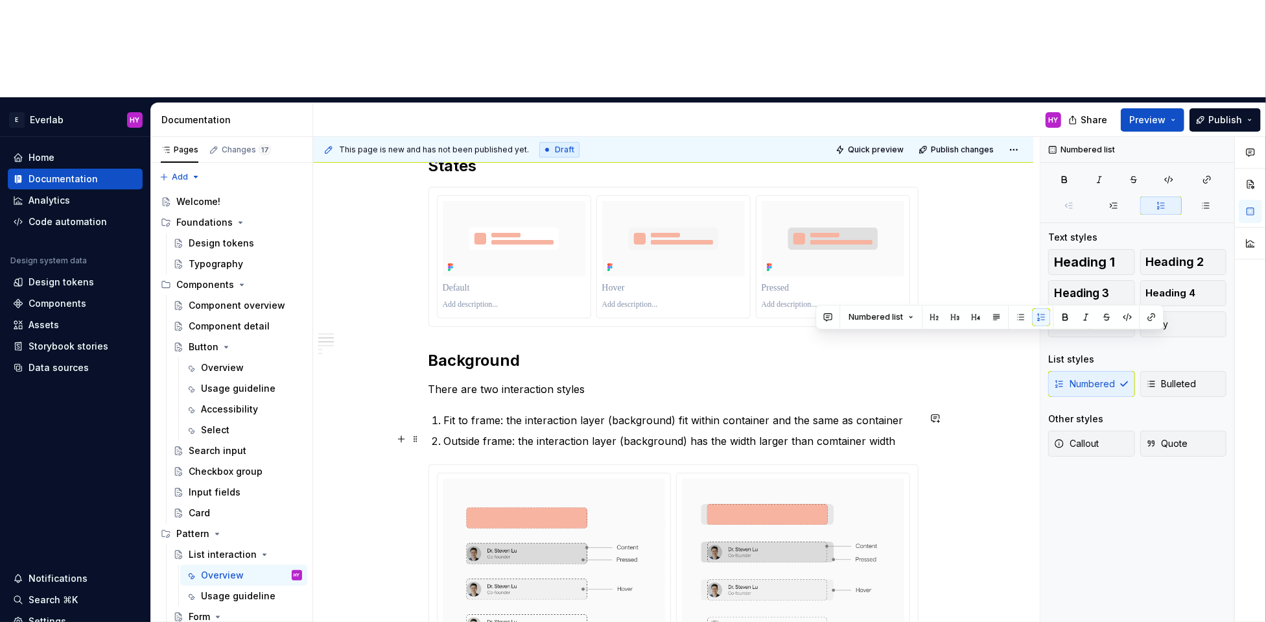
drag, startPoint x: 833, startPoint y: 343, endPoint x: 823, endPoint y: 334, distance: 13.3
click at [754, 412] on ol "Fit to frame: the interaction layer (background) fit within container and the s…" at bounding box center [681, 430] width 475 height 36
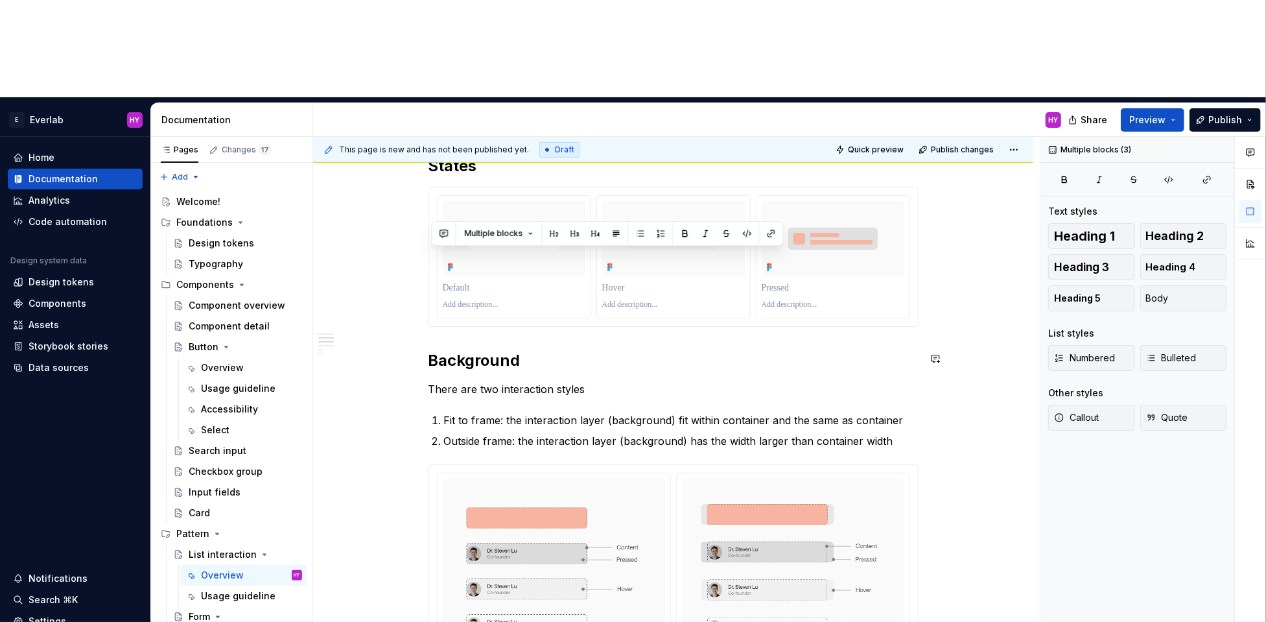
drag, startPoint x: 902, startPoint y: 346, endPoint x: 427, endPoint y: 245, distance: 485.2
click at [427, 245] on div "Anatomy List items are containers for content and actions in a list. They adapt…" at bounding box center [673, 583] width 720 height 1582
copy div "Background There are two interaction styles Fit to frame: the interaction layer…"
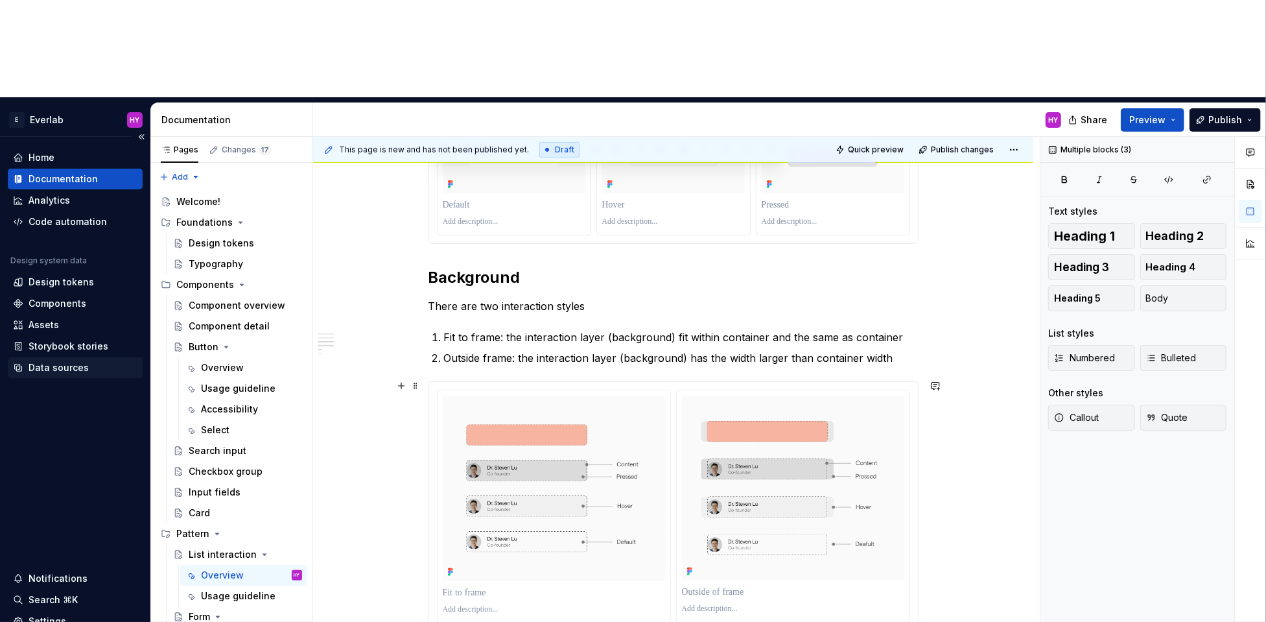
scroll to position [642, 0]
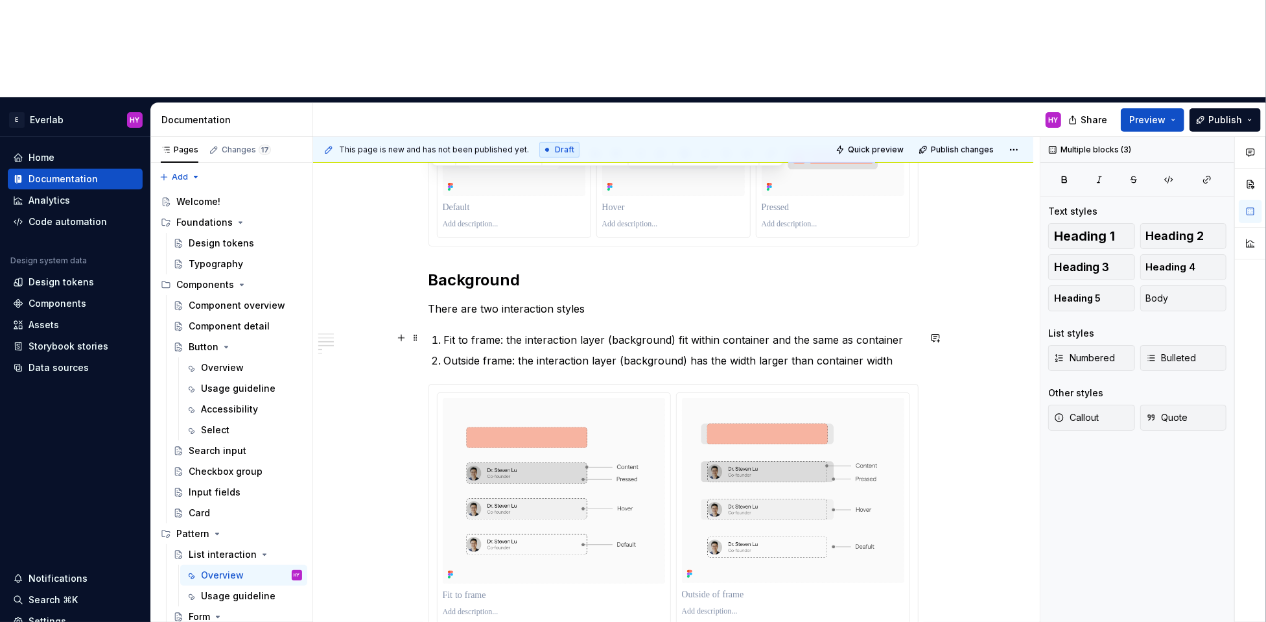
drag, startPoint x: 528, startPoint y: 243, endPoint x: 519, endPoint y: 241, distance: 9.3
click at [527, 332] on p "Fit to frame: the interaction layer (background) fit within container and the s…" at bounding box center [681, 340] width 475 height 16
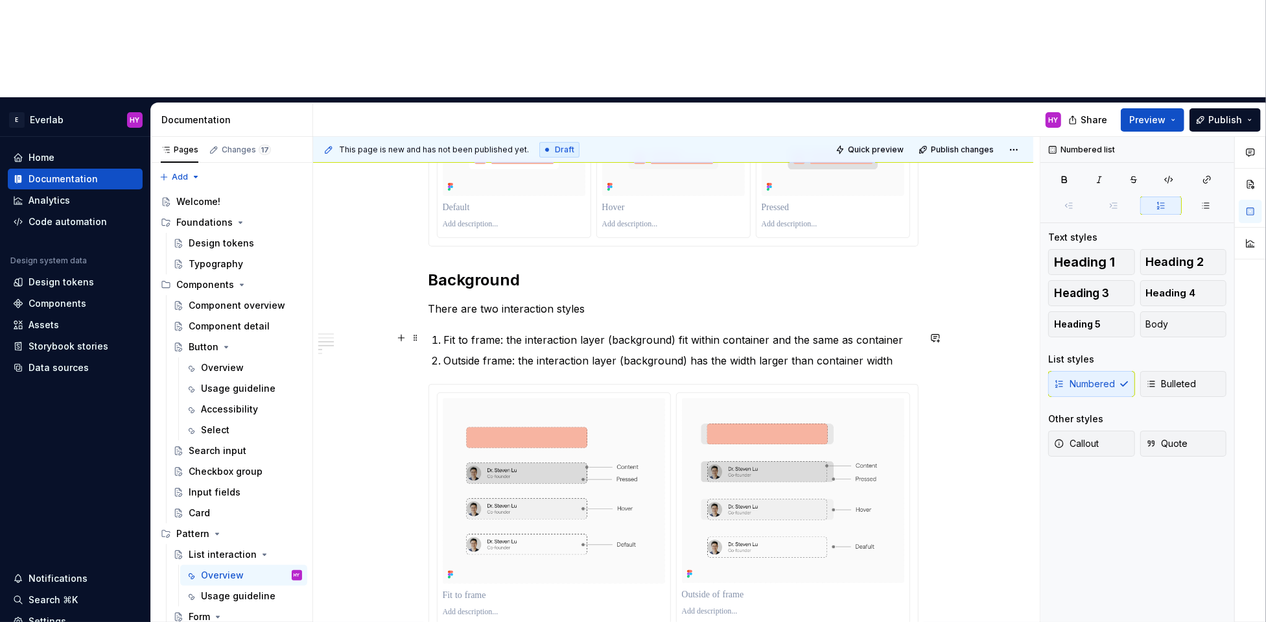
drag, startPoint x: 511, startPoint y: 239, endPoint x: 624, endPoint y: 229, distance: 113.3
click at [508, 231] on div "Anatomy List items are containers for content and actions in a list. They adapt…" at bounding box center [674, 417] width 490 height 1348
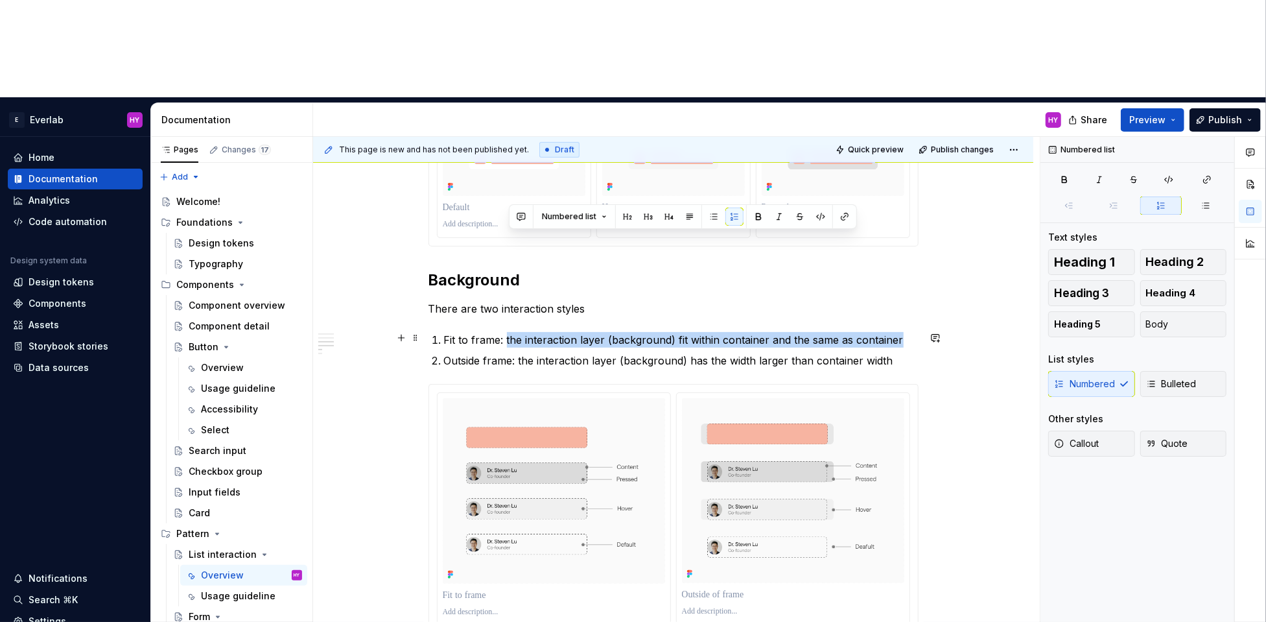
drag, startPoint x: 725, startPoint y: 236, endPoint x: 508, endPoint y: 235, distance: 216.6
click at [508, 332] on p "Fit to frame: the interaction layer (background) fit within container and the s…" at bounding box center [681, 340] width 475 height 16
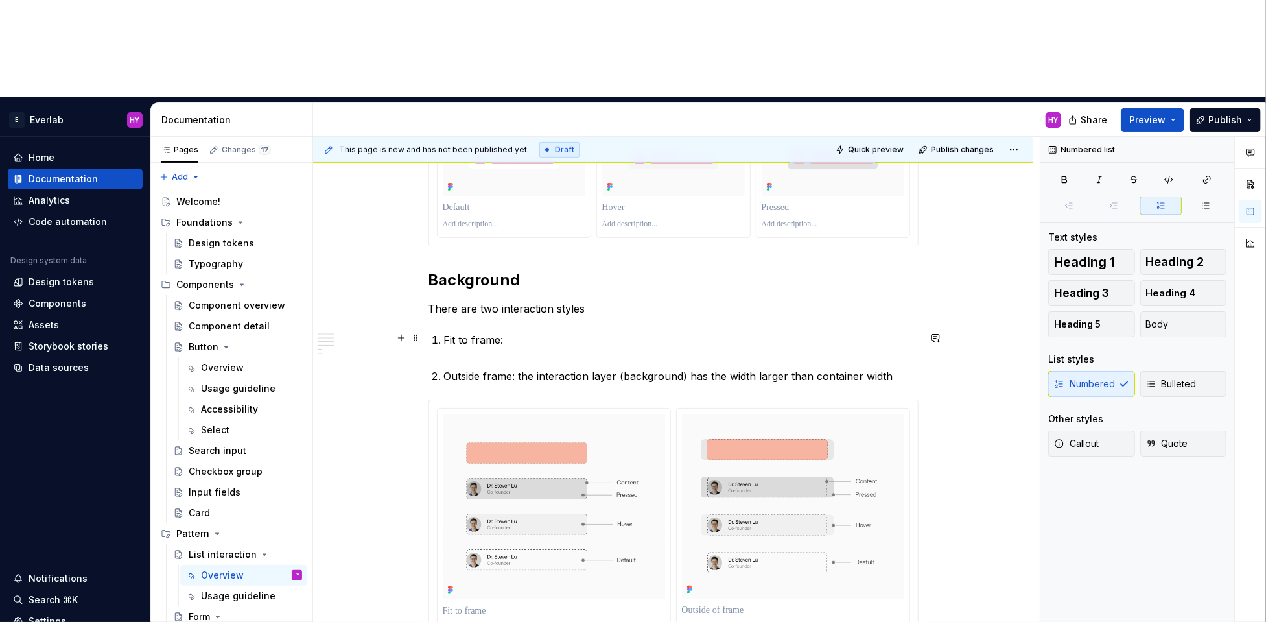
drag, startPoint x: 512, startPoint y: 246, endPoint x: 528, endPoint y: 242, distance: 17.5
click at [512, 332] on p "Fit to frame:" at bounding box center [681, 347] width 475 height 31
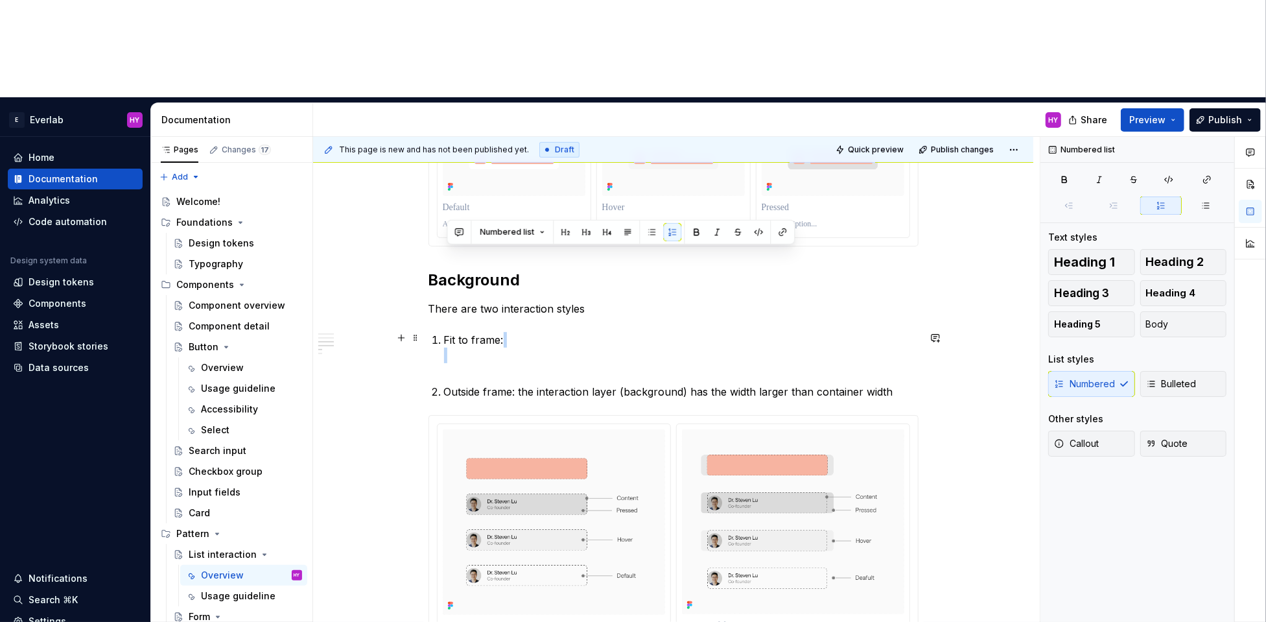
click at [490, 332] on p "Fit to frame:" at bounding box center [681, 355] width 475 height 47
click at [523, 219] on div "Anatomy List items are containers for content and actions in a list. They adapt…" at bounding box center [674, 432] width 490 height 1379
click at [518, 332] on p "Fit to frame:" at bounding box center [681, 355] width 475 height 47
drag, startPoint x: 541, startPoint y: 252, endPoint x: 647, endPoint y: 263, distance: 105.6
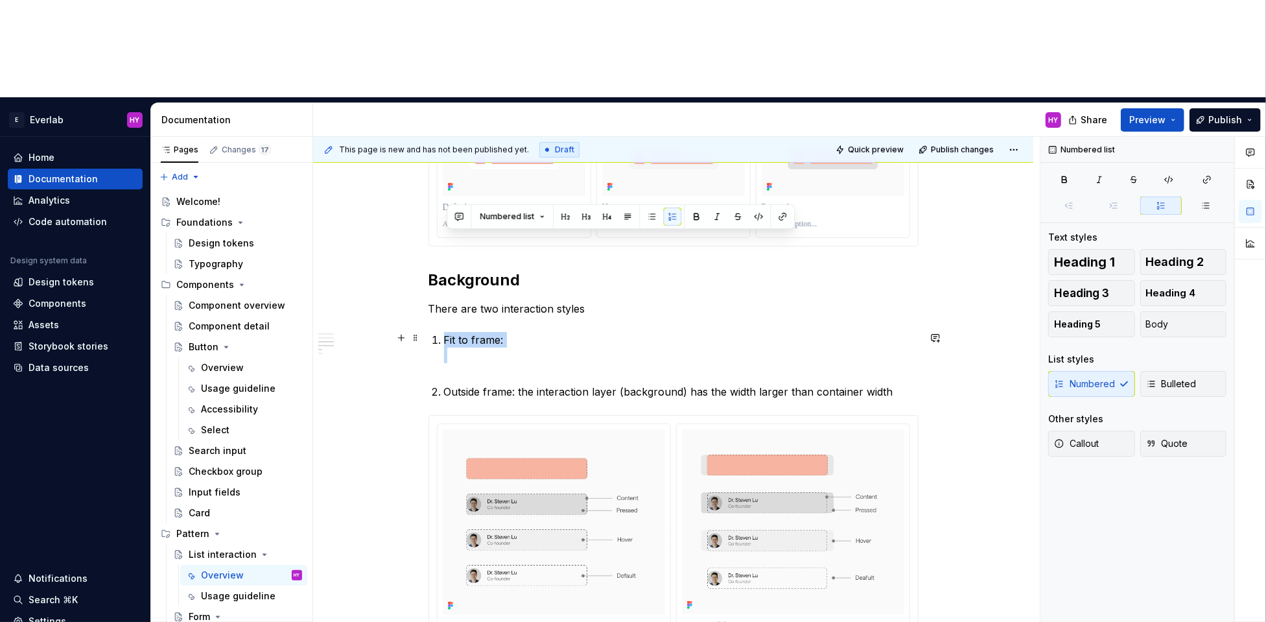
click at [656, 332] on p "Fit to frame:" at bounding box center [681, 355] width 475 height 47
click at [604, 332] on p "Fit to frame:" at bounding box center [681, 355] width 475 height 47
click at [528, 332] on p "Fit to frame:" at bounding box center [681, 355] width 475 height 47
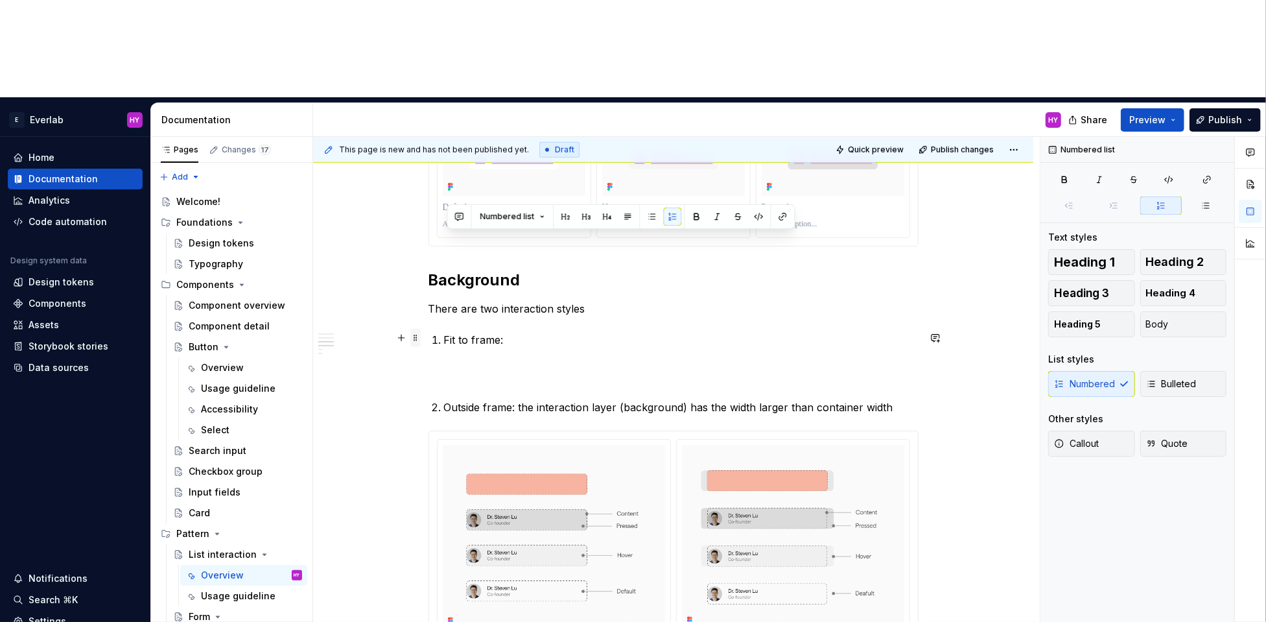
drag, startPoint x: 511, startPoint y: 240, endPoint x: 414, endPoint y: 244, distance: 97.3
click at [429, 244] on div "Anatomy List items are containers for content and actions in a list. They adapt…" at bounding box center [674, 448] width 490 height 1410
click at [539, 217] on button "Numbered list" at bounding box center [512, 217] width 77 height 18
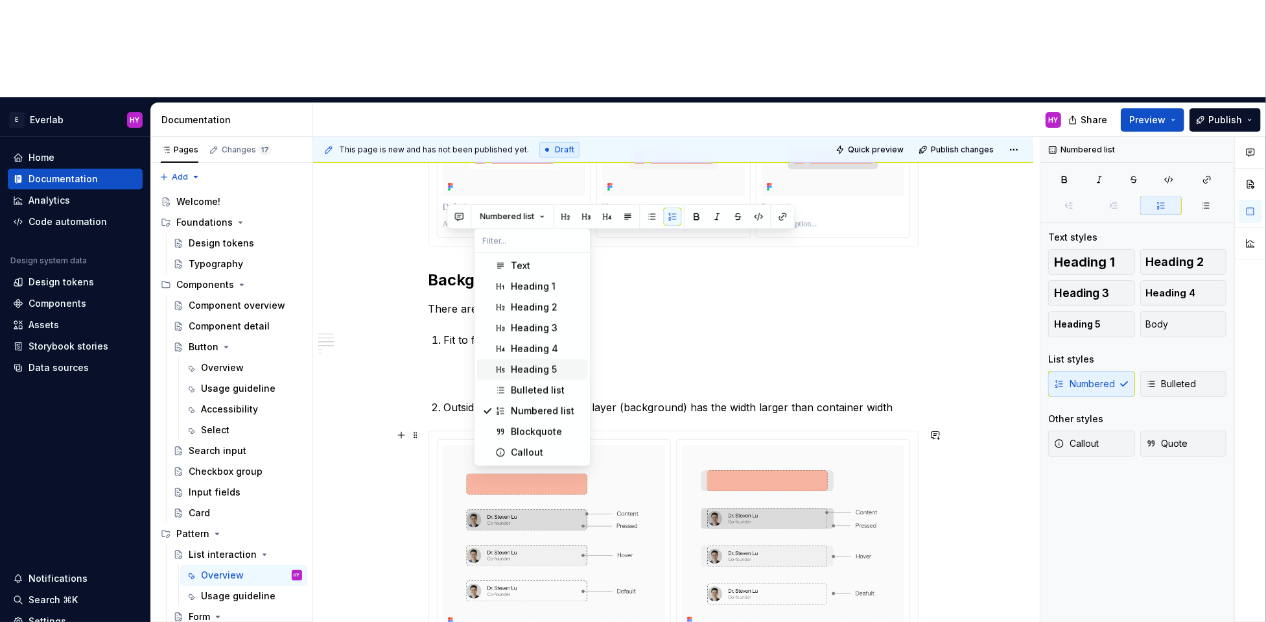
click at [529, 366] on div "Heading 5" at bounding box center [534, 369] width 46 height 13
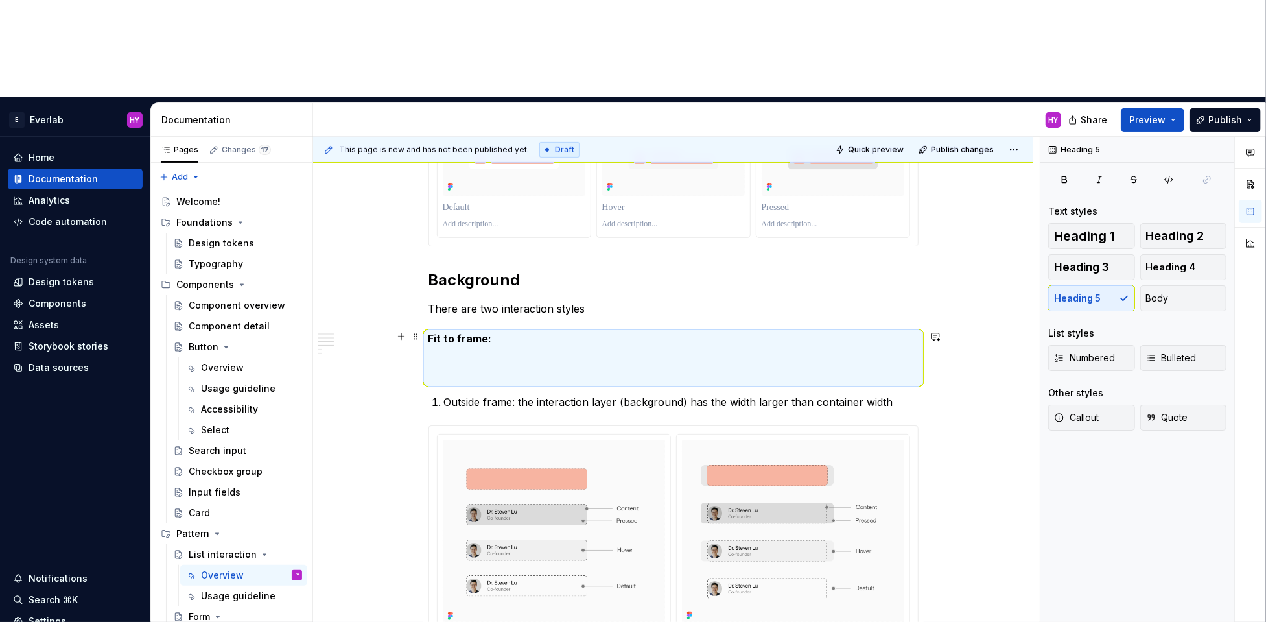
click at [506, 332] on h5 "Fit to frame:" at bounding box center [674, 358] width 490 height 52
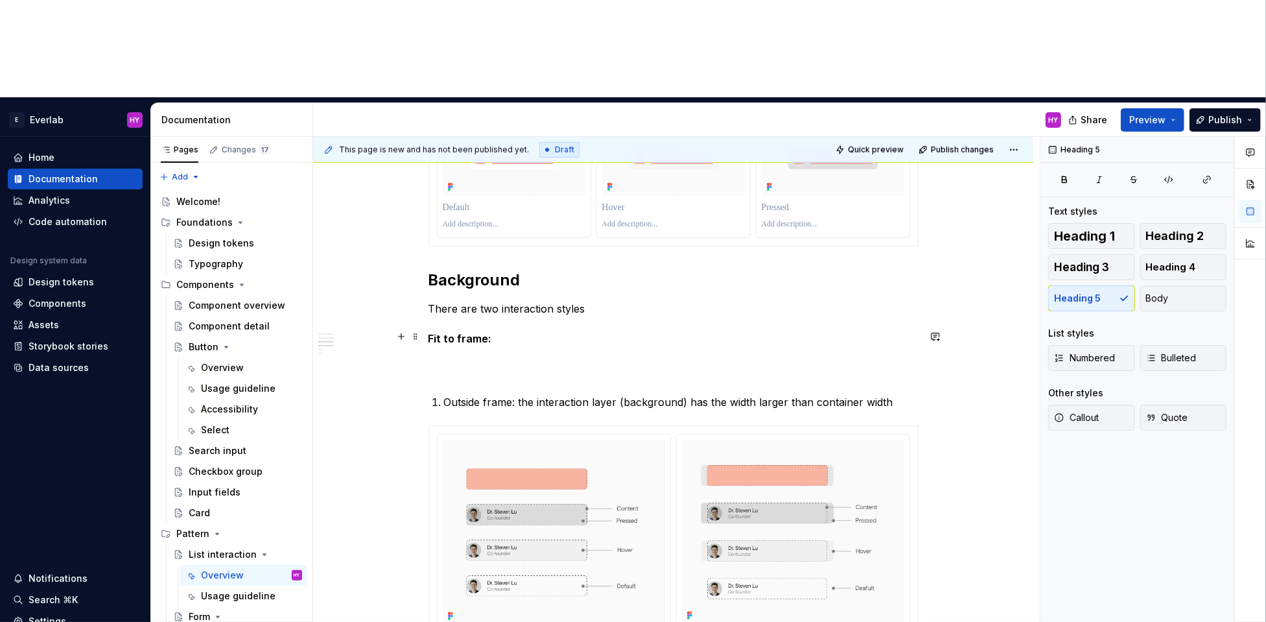
click at [510, 332] on h5 "Fit to frame:" at bounding box center [674, 358] width 490 height 52
click at [431, 235] on div "Anatomy List items are containers for content and actions in a list. They adapt…" at bounding box center [673, 522] width 720 height 1623
click at [488, 332] on h5 "1. Fit to frame:" at bounding box center [674, 358] width 490 height 52
click at [503, 332] on h5 "1. Fit to frame:" at bounding box center [674, 358] width 490 height 52
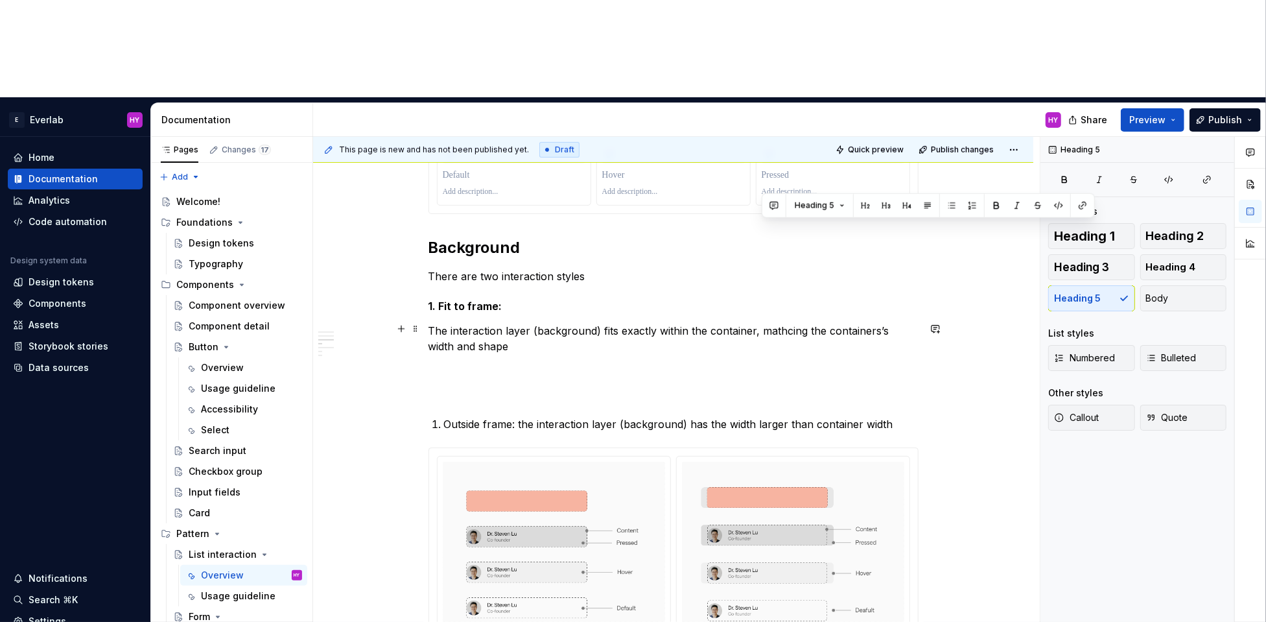
scroll to position [678, 0]
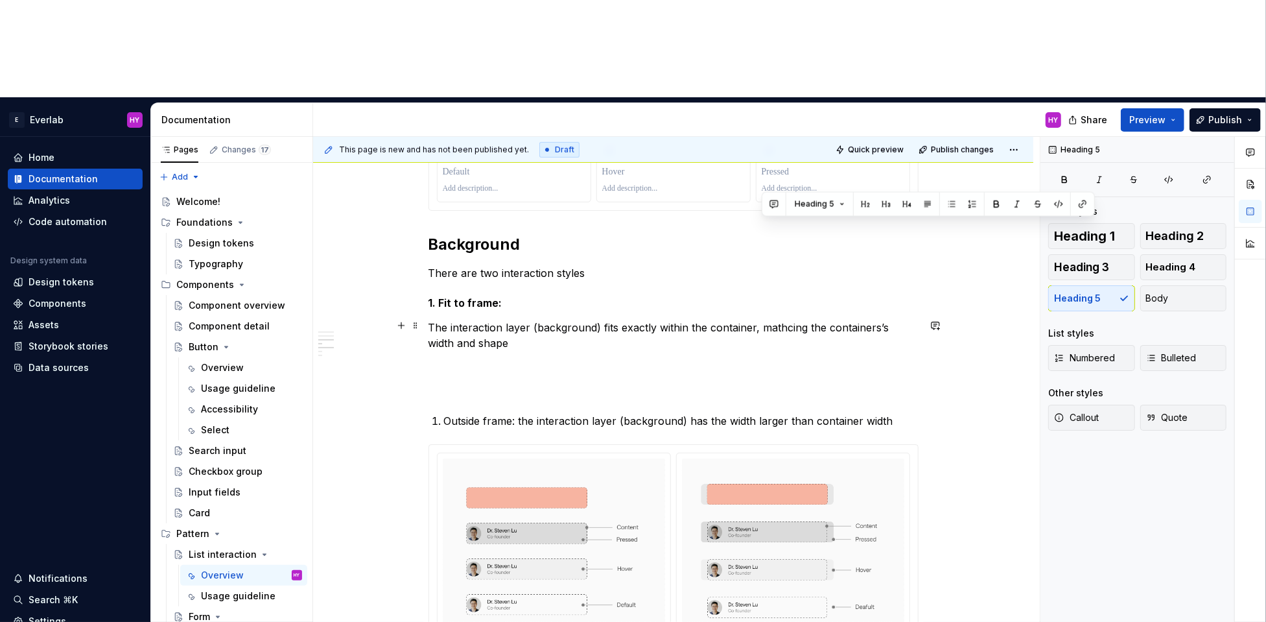
click at [537, 320] on p "The interaction layer (background) fits exactly within the container, mathcing …" at bounding box center [674, 359] width 490 height 78
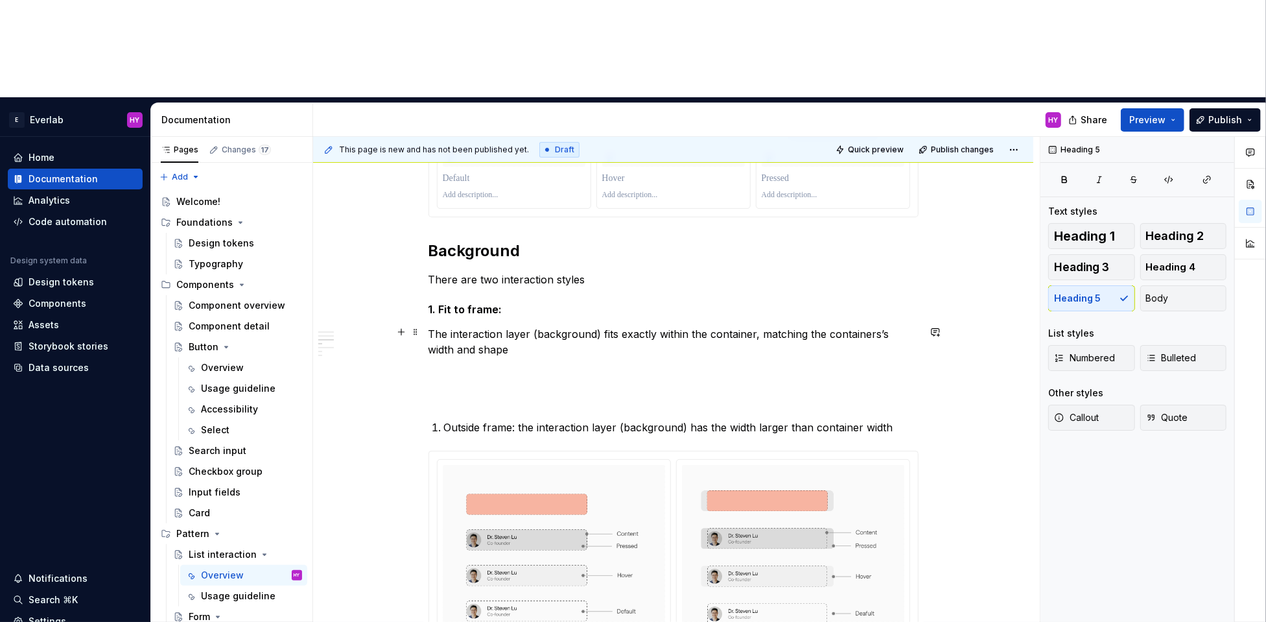
scroll to position [670, 0]
drag, startPoint x: 502, startPoint y: 248, endPoint x: 492, endPoint y: 250, distance: 9.9
click at [502, 327] on p "The interaction layer (background) fits exactly within the container, matching …" at bounding box center [674, 366] width 490 height 78
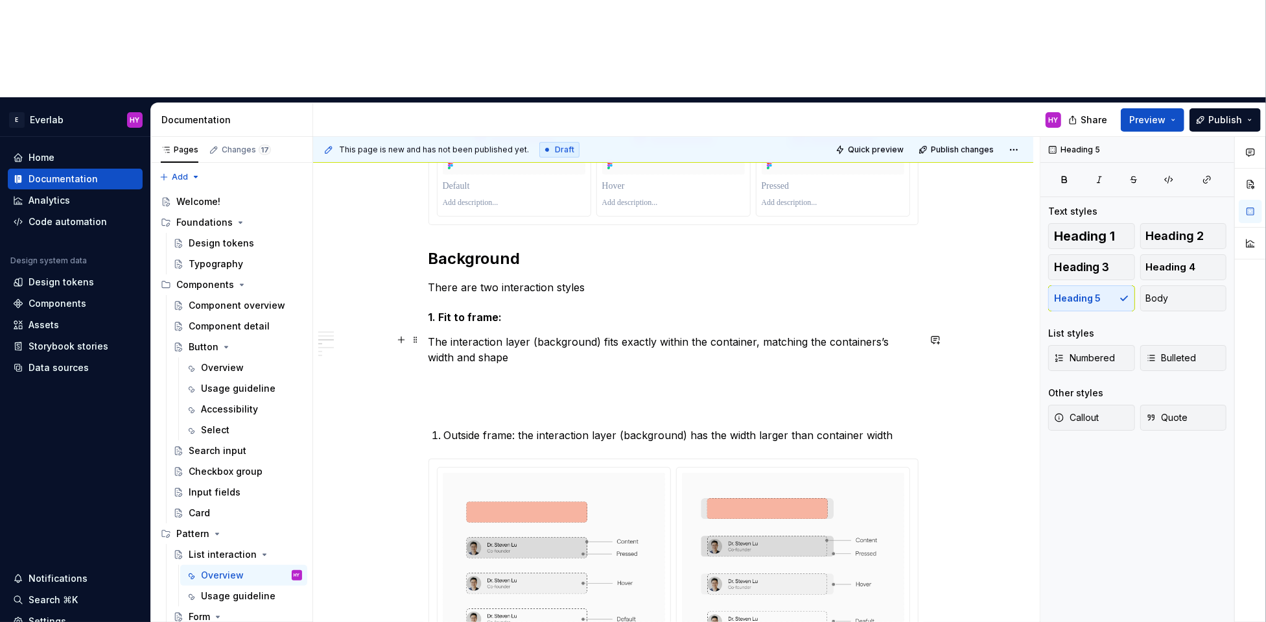
click at [434, 334] on p "The interaction layer (background) fits exactly within the container, matching …" at bounding box center [674, 373] width 490 height 78
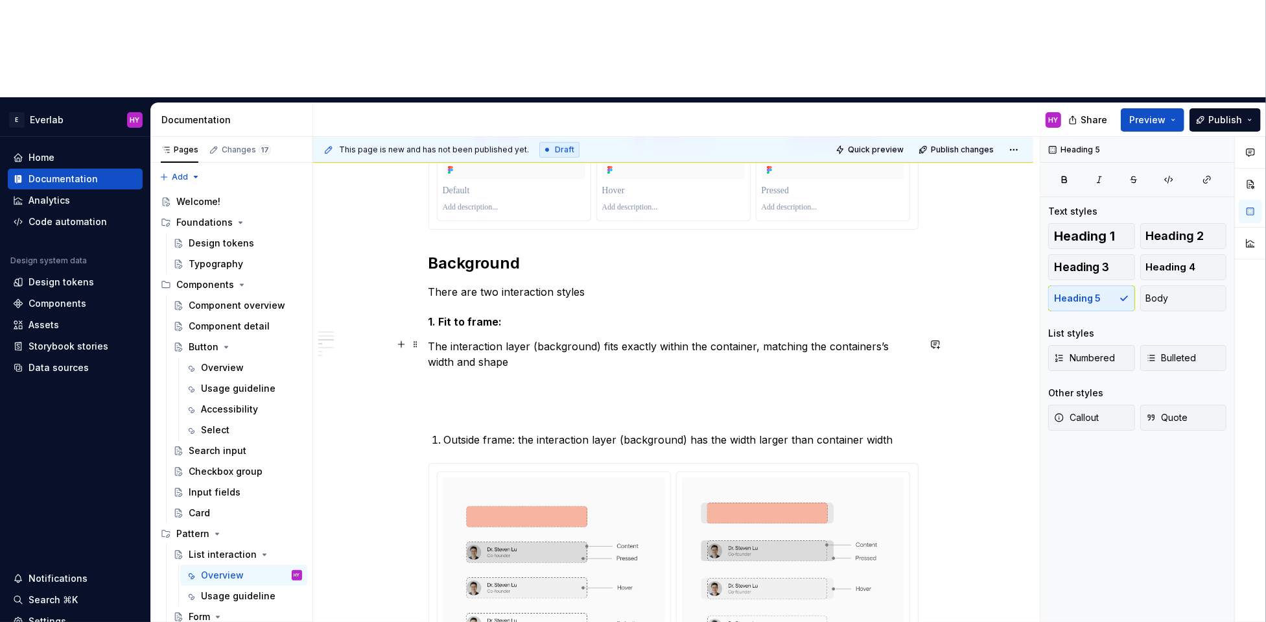
click at [497, 338] on p "The interaction layer (background) fits exactly within the container, matching …" at bounding box center [674, 377] width 490 height 78
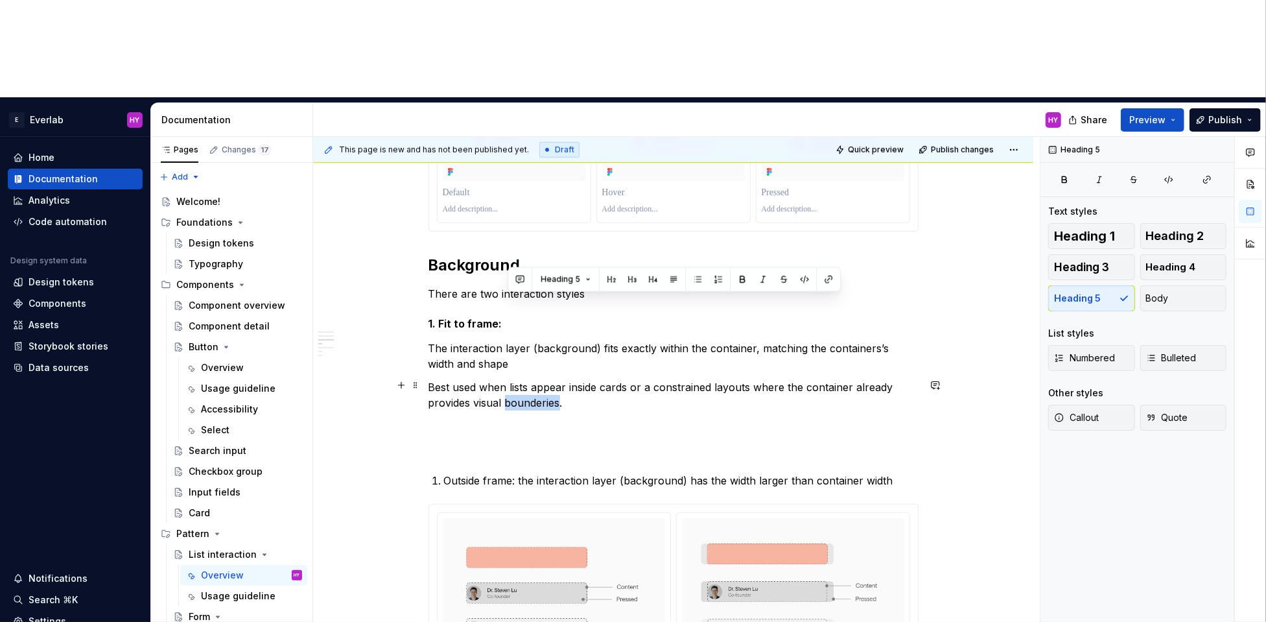
drag, startPoint x: 538, startPoint y: 303, endPoint x: 497, endPoint y: 314, distance: 42.1
click at [497, 379] on p "Best used when lists appear inside cards or a constrained layouts where the con…" at bounding box center [674, 418] width 490 height 78
click at [565, 379] on p "Best used when lists appear inside cards or a constrained layouts where the con…" at bounding box center [674, 418] width 490 height 78
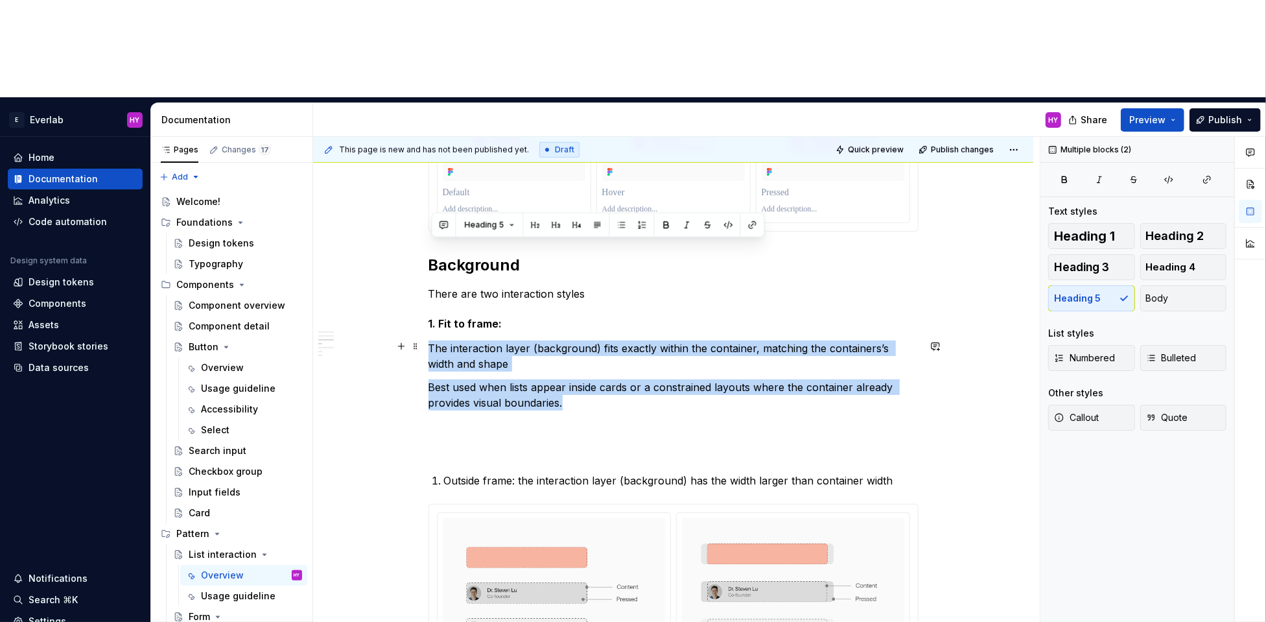
drag, startPoint x: 567, startPoint y: 303, endPoint x: 429, endPoint y: 241, distance: 151.5
click at [429, 241] on div "Anatomy List items are containers for content and actions in a list. They adapt…" at bounding box center [673, 555] width 720 height 1716
click at [510, 228] on button "Heading 5" at bounding box center [490, 225] width 62 height 18
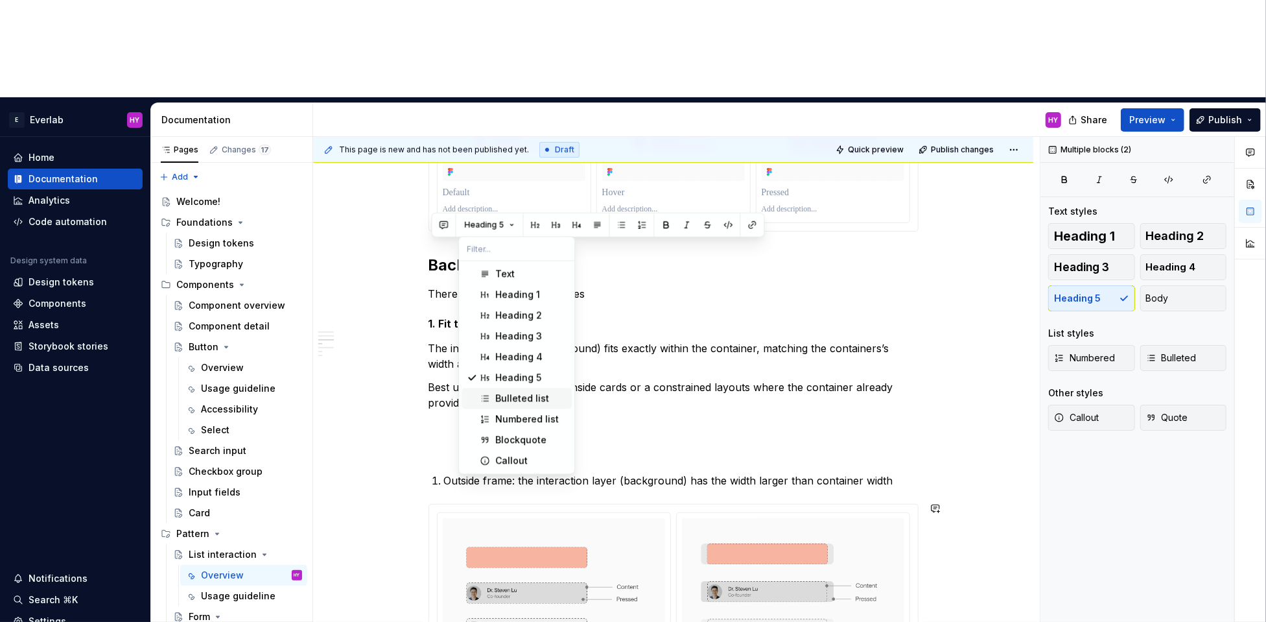
click at [519, 390] on span "Bulleted list" at bounding box center [517, 398] width 110 height 21
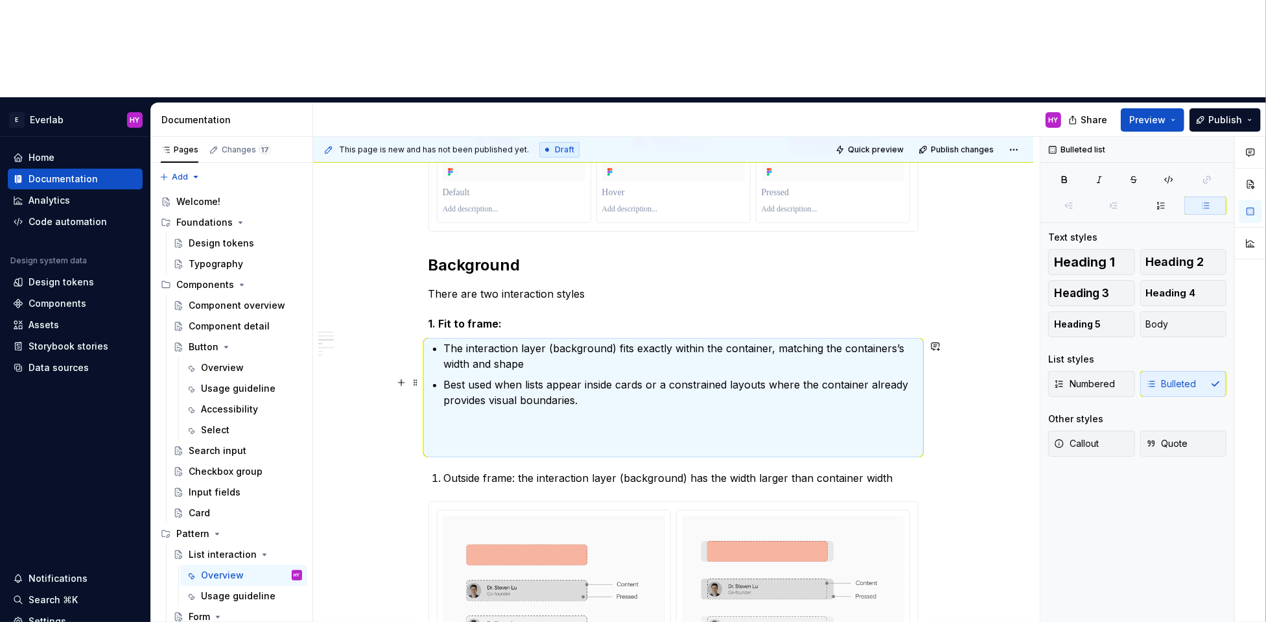
click at [601, 377] on p "Best used when lists appear inside cards or a constrained layouts where the con…" at bounding box center [681, 416] width 475 height 78
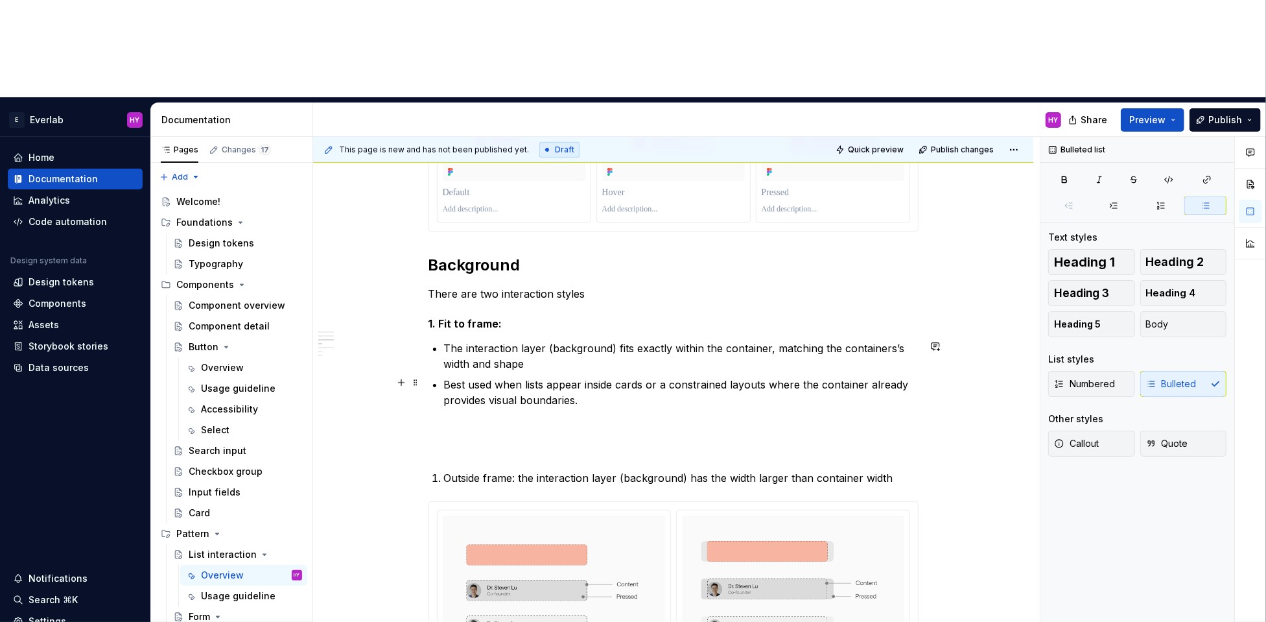
click at [475, 377] on p "Best used when lists appear inside cards or a constrained layouts where the con…" at bounding box center [681, 416] width 475 height 78
click at [608, 377] on p "Best used when lists appear inside cards or a constrained layouts where the con…" at bounding box center [681, 416] width 475 height 78
click at [522, 470] on p "Outside frame: the interaction layer (background) has the width larger than con…" at bounding box center [681, 478] width 475 height 16
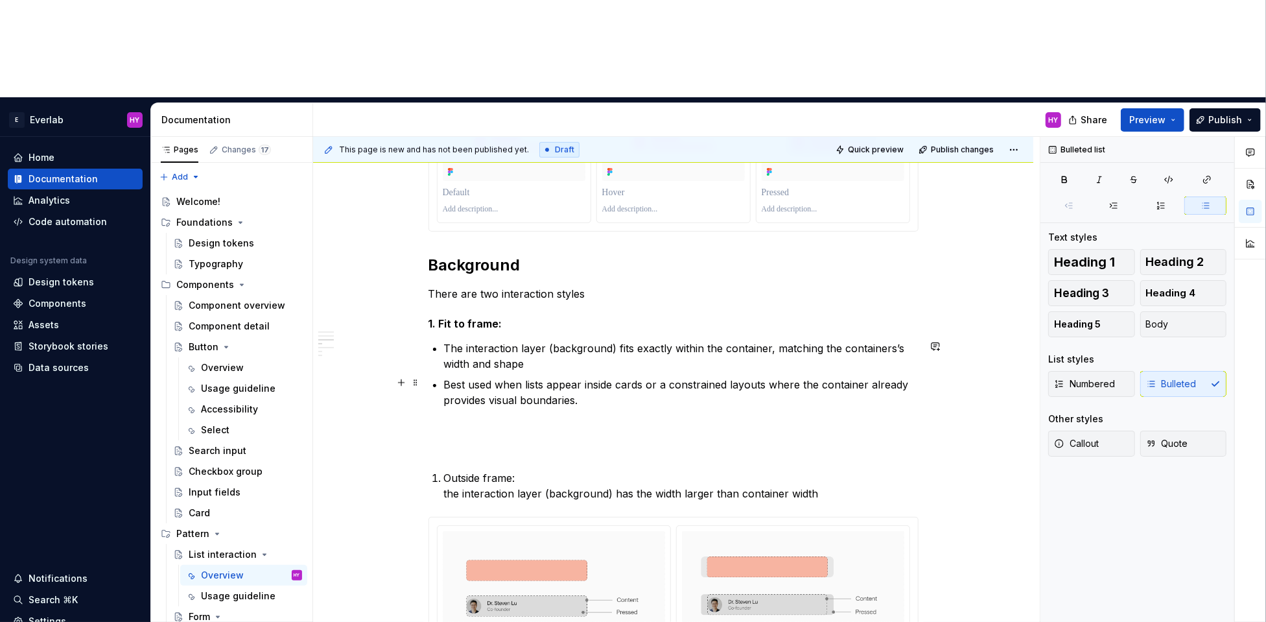
click at [531, 377] on p "Best used when lists appear inside cards or a constrained layouts where the con…" at bounding box center [681, 416] width 475 height 78
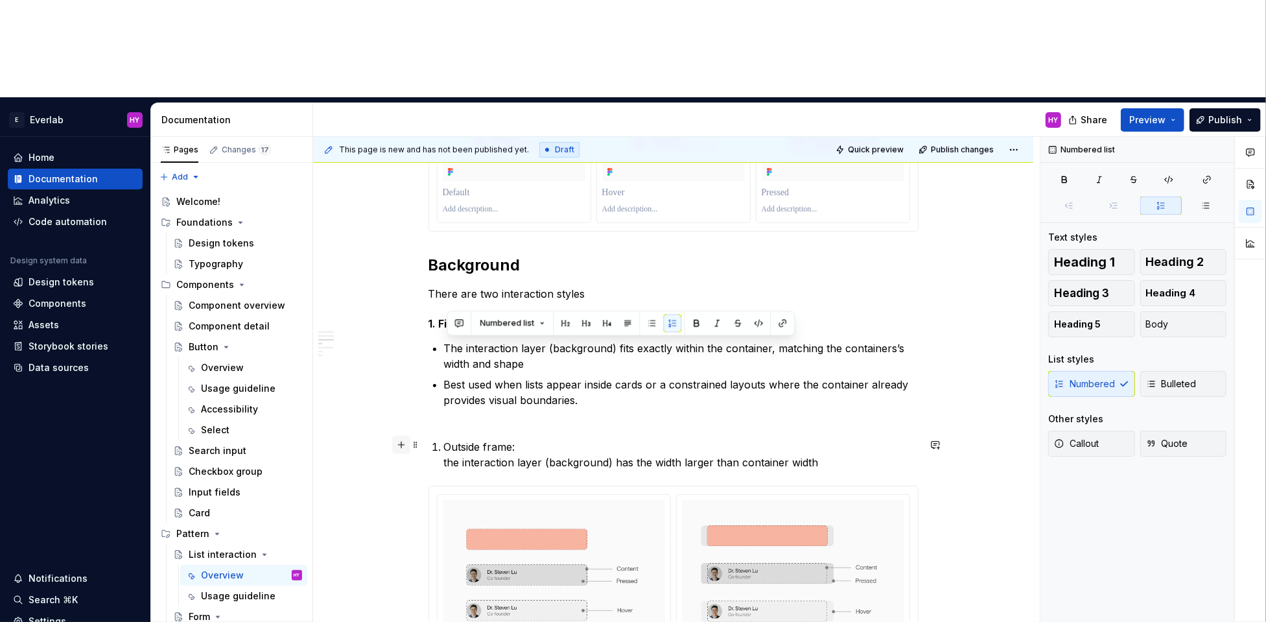
drag, startPoint x: 538, startPoint y: 346, endPoint x: 412, endPoint y: 342, distance: 125.9
click at [429, 341] on div "Anatomy List items are containers for content and actions in a list. They adapt…" at bounding box center [674, 468] width 490 height 1480
click at [536, 325] on button "Numbered list" at bounding box center [512, 323] width 77 height 18
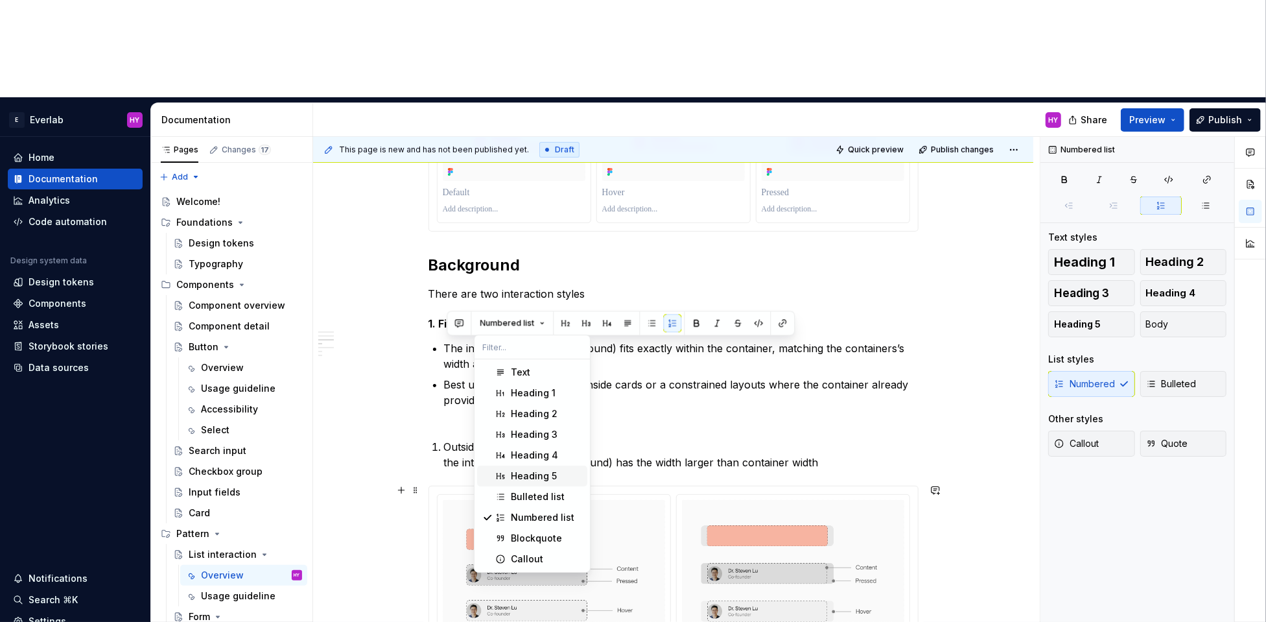
click at [532, 476] on div "Heading 5" at bounding box center [534, 475] width 46 height 13
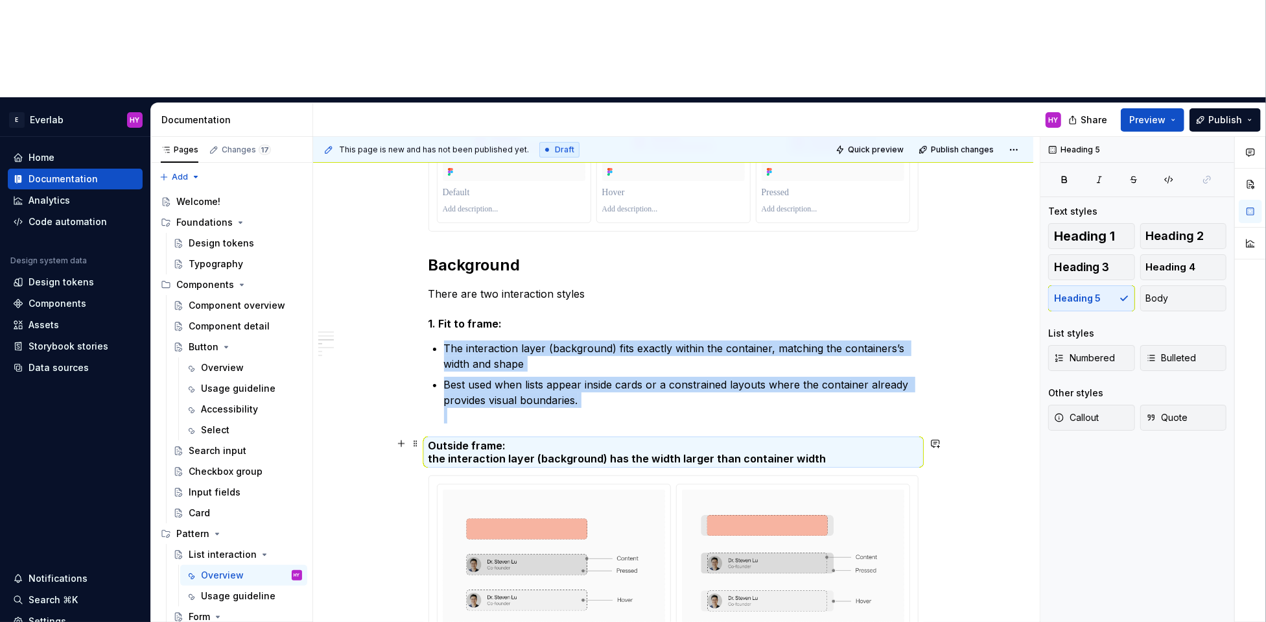
drag, startPoint x: 542, startPoint y: 353, endPoint x: 482, endPoint y: 360, distance: 60.7
click at [541, 439] on h5 "Outside frame: the interaction layer (background) has the width larger than con…" at bounding box center [674, 452] width 490 height 26
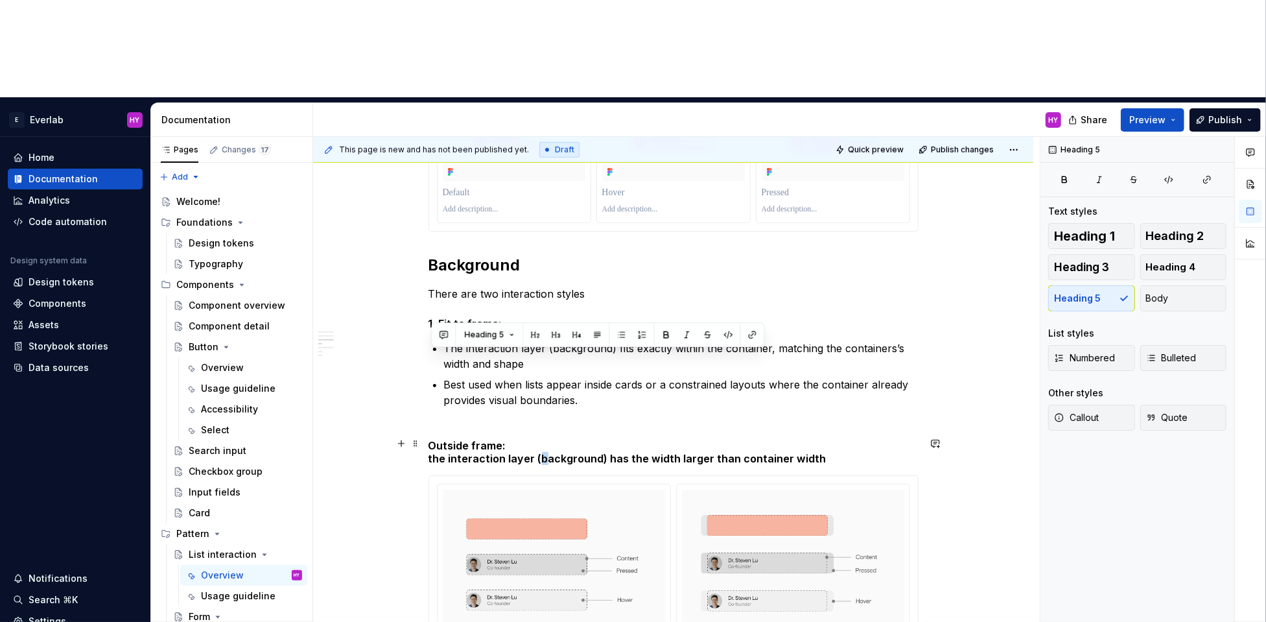
drag, startPoint x: 431, startPoint y: 358, endPoint x: 835, endPoint y: 359, distance: 403.3
click at [835, 439] on h5 "Outside frame: the interaction layer (background) has the width larger than con…" at bounding box center [674, 452] width 490 height 26
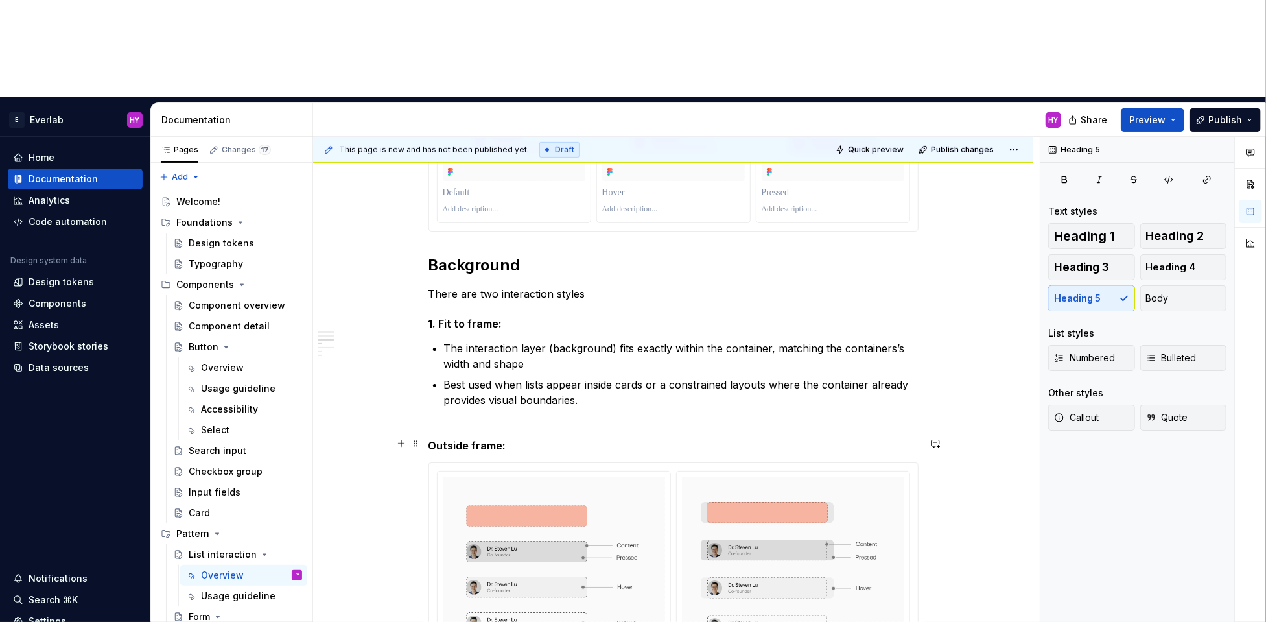
click at [433, 439] on h5 "Outside frame:" at bounding box center [674, 445] width 490 height 13
click at [558, 439] on h5 "2. Outside frame:" at bounding box center [674, 445] width 490 height 13
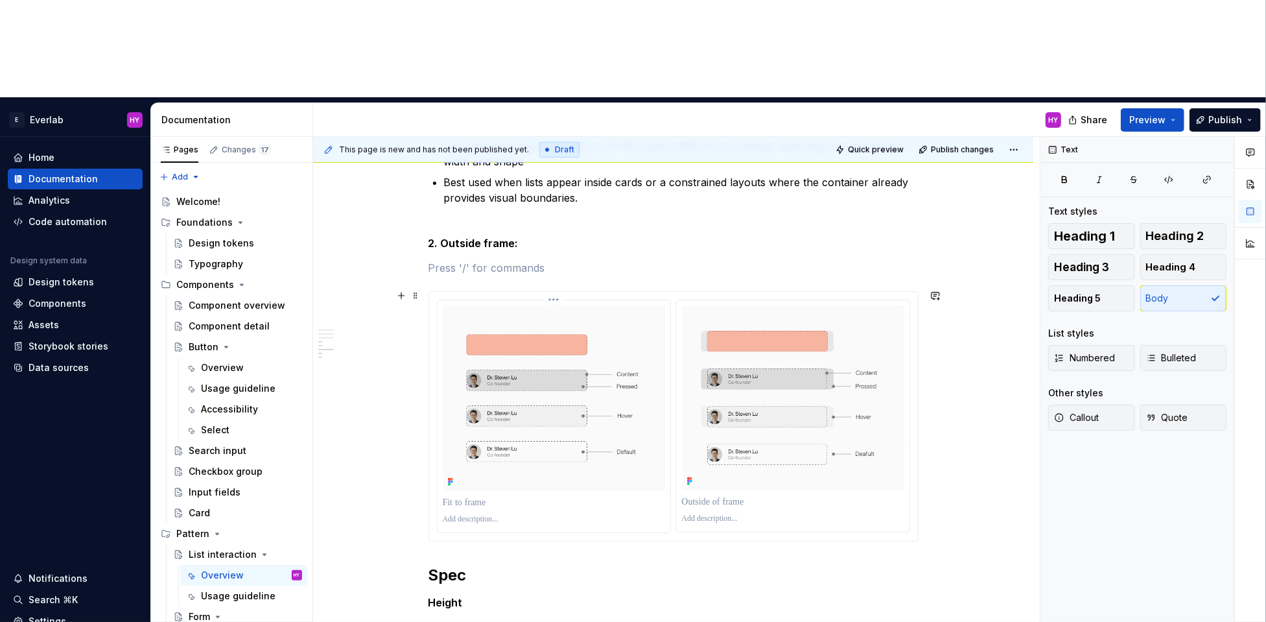
scroll to position [659, 0]
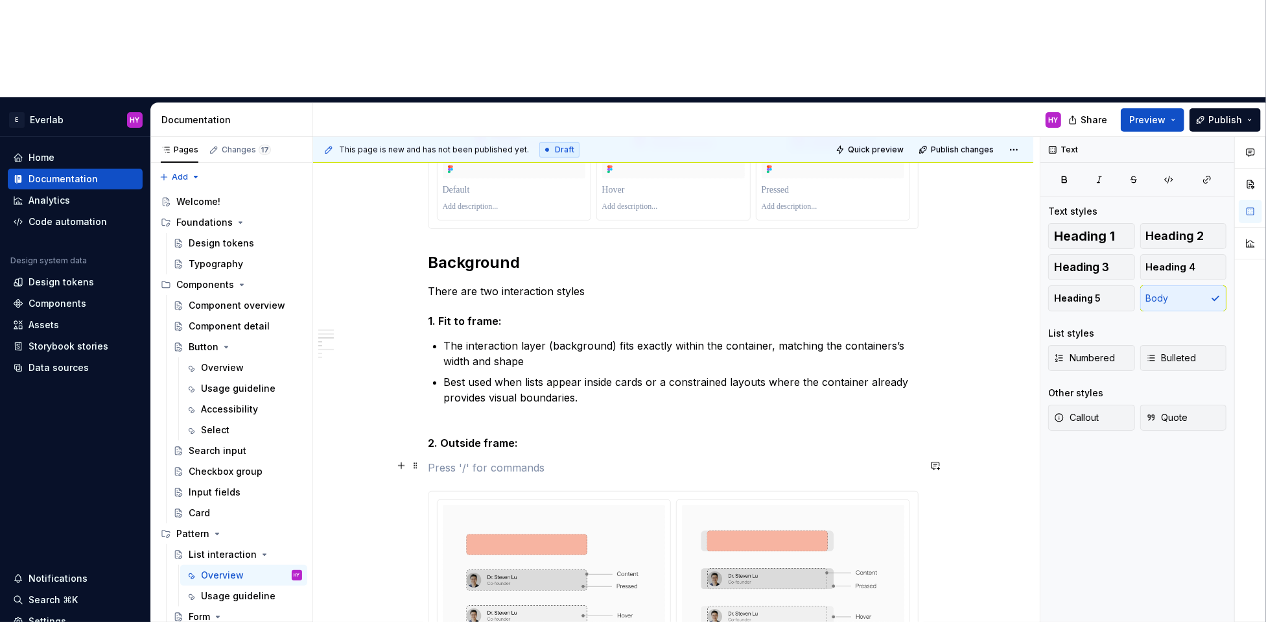
click at [522, 460] on p at bounding box center [674, 468] width 490 height 16
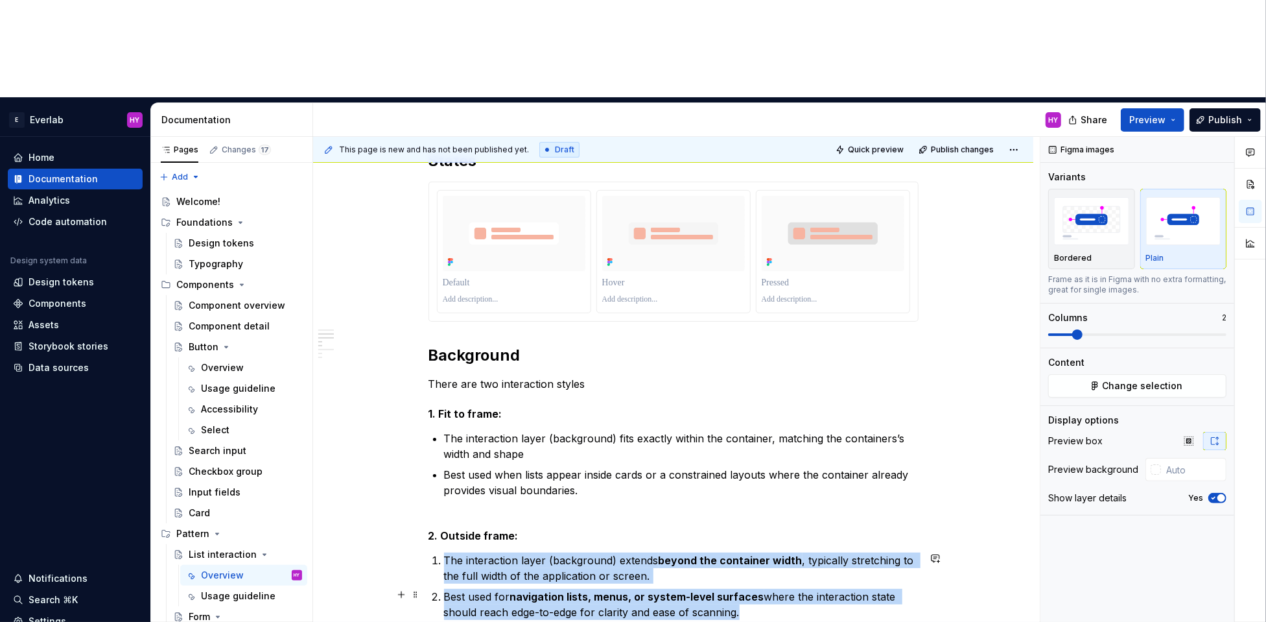
scroll to position [567, 0]
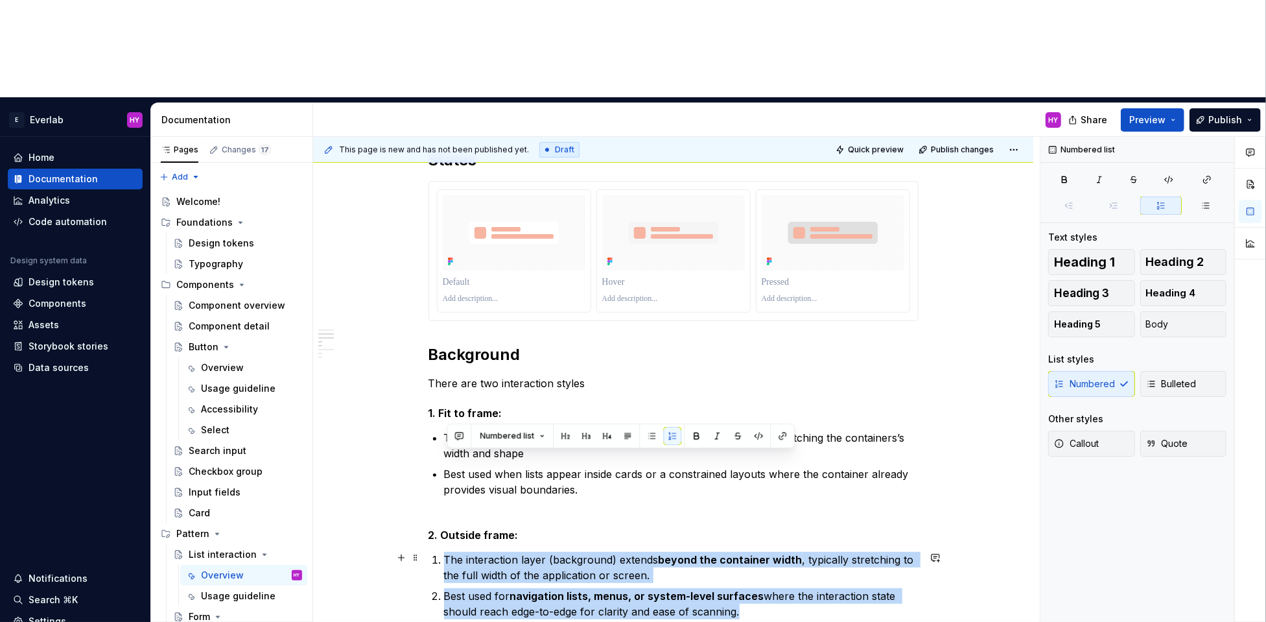
drag, startPoint x: 735, startPoint y: 512, endPoint x: 595, endPoint y: 456, distance: 150.8
click at [429, 461] on div "Anatomy List items are containers for content and actions in a list. They adapt…" at bounding box center [674, 587] width 490 height 1540
click at [693, 440] on button "button" at bounding box center [696, 436] width 18 height 18
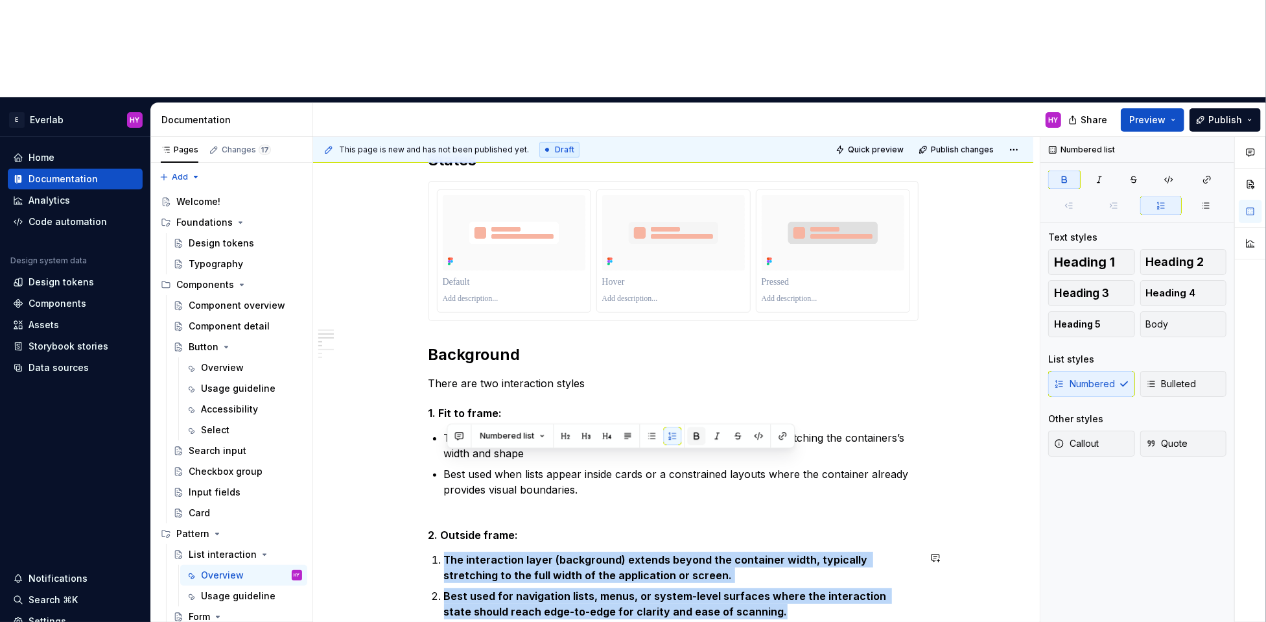
click at [693, 440] on button "button" at bounding box center [696, 436] width 18 height 18
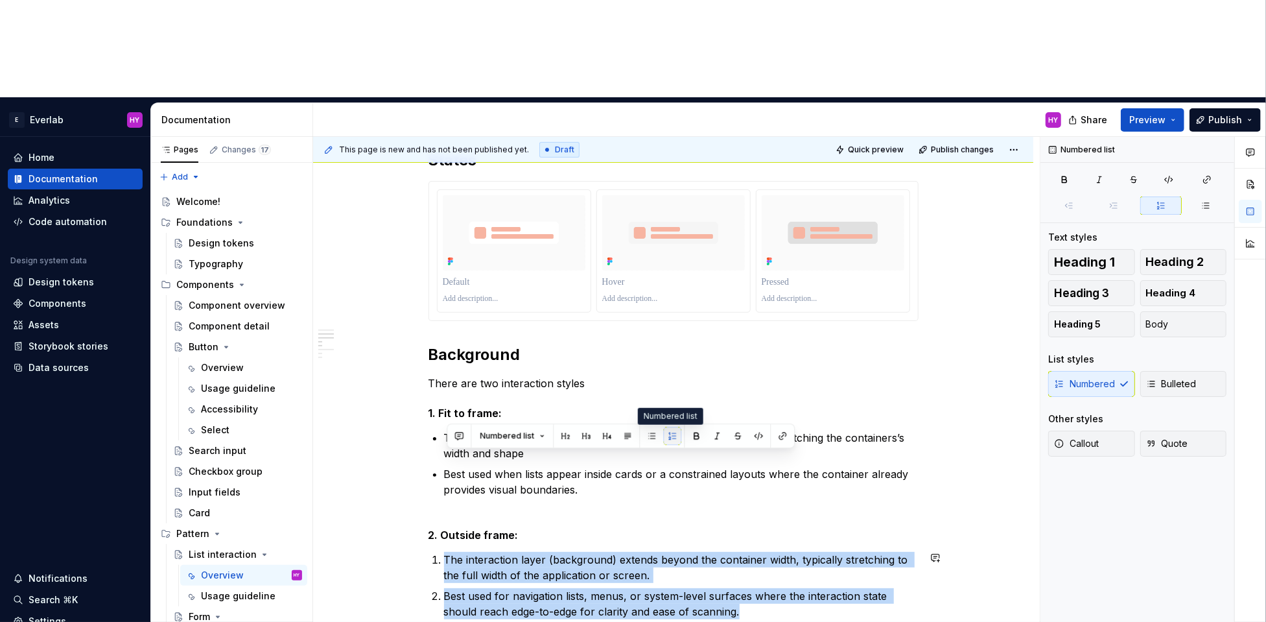
click at [667, 440] on button "button" at bounding box center [672, 436] width 18 height 18
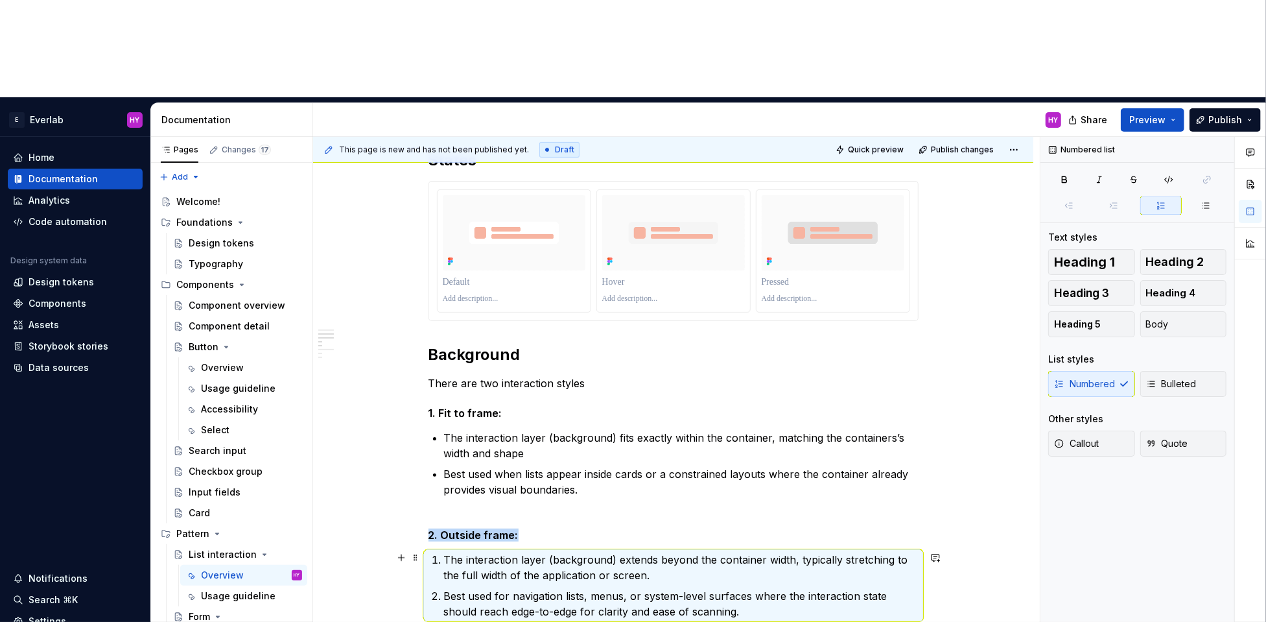
click at [617, 552] on p "The interaction layer (background) extends beyond the container width, typicall…" at bounding box center [681, 567] width 475 height 31
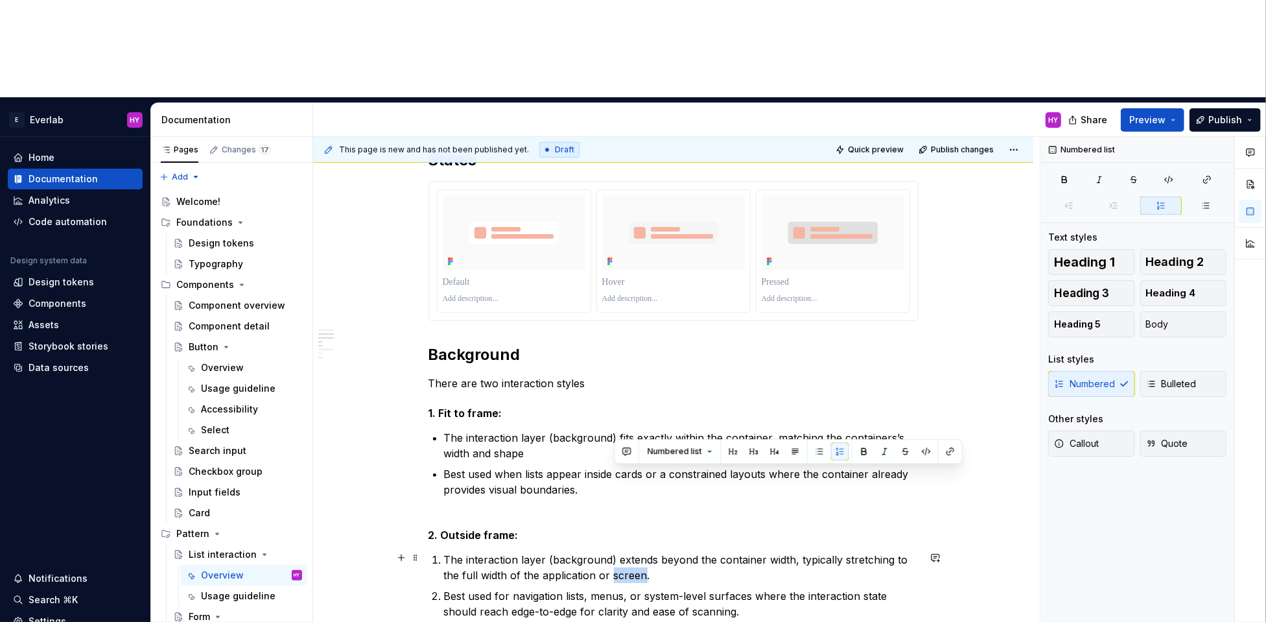
click at [617, 552] on p "The interaction layer (background) extends beyond the container width, typicall…" at bounding box center [681, 567] width 475 height 31
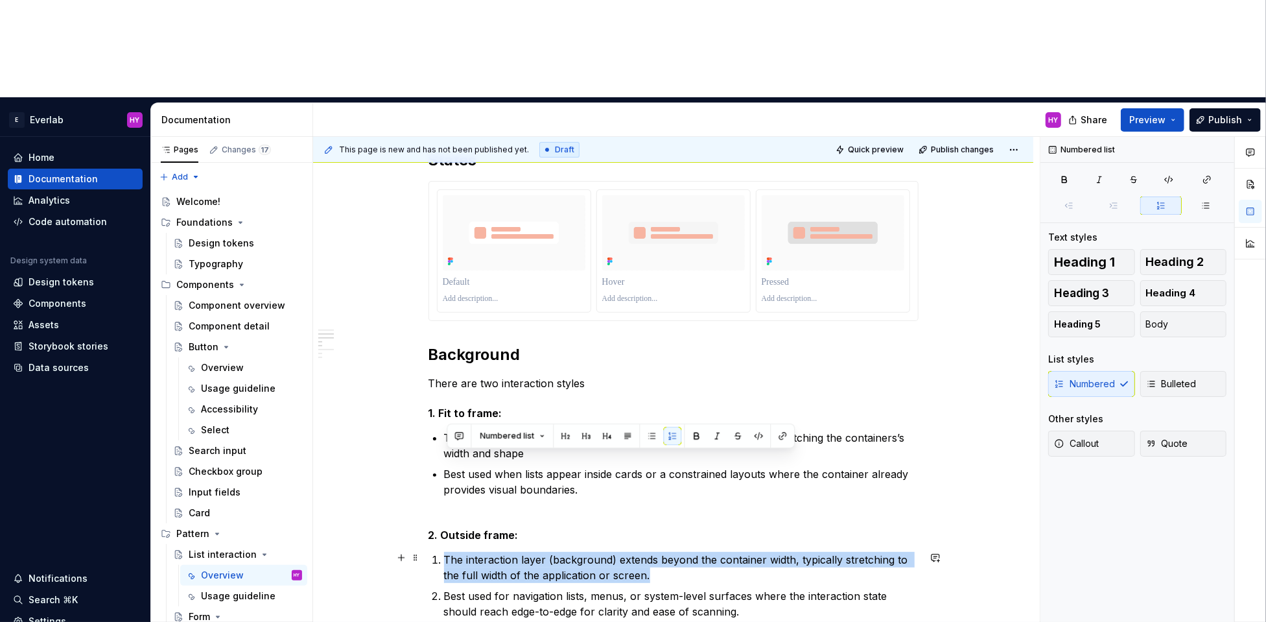
click at [617, 552] on p "The interaction layer (background) extends beyond the container width, typicall…" at bounding box center [681, 567] width 475 height 31
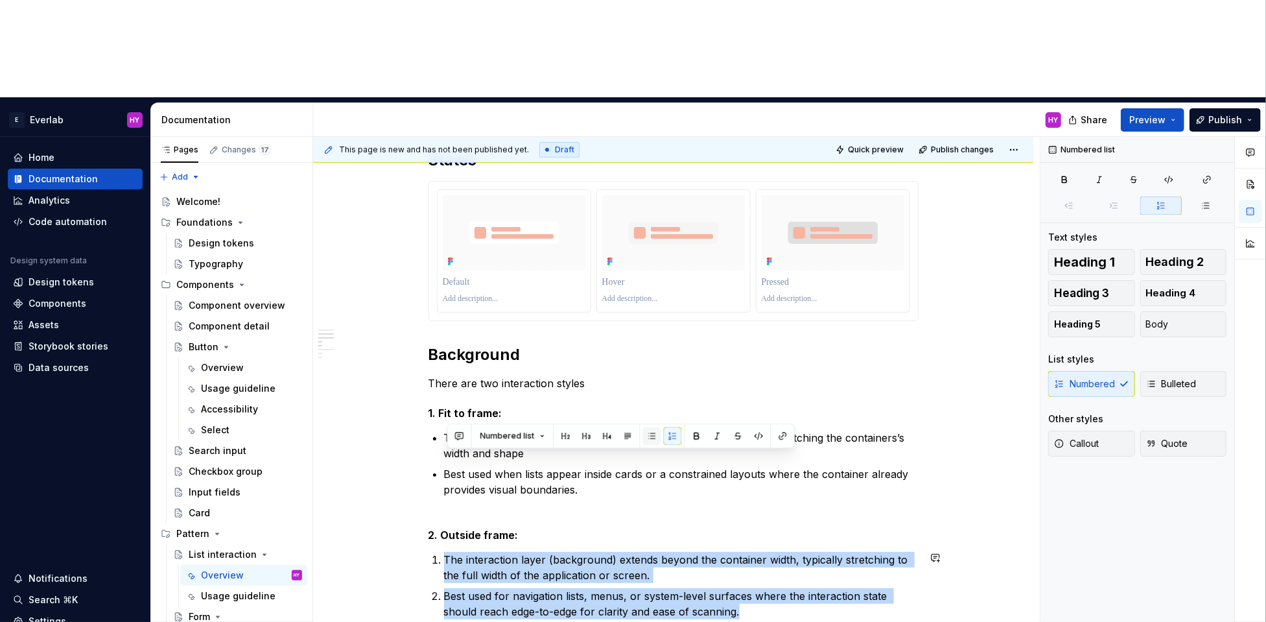
drag, startPoint x: 742, startPoint y: 513, endPoint x: 648, endPoint y: 438, distance: 120.4
click at [433, 446] on div "Anatomy List items are containers for content and actions in a list. They adapt…" at bounding box center [674, 579] width 490 height 1525
click at [643, 434] on button "button" at bounding box center [652, 436] width 18 height 18
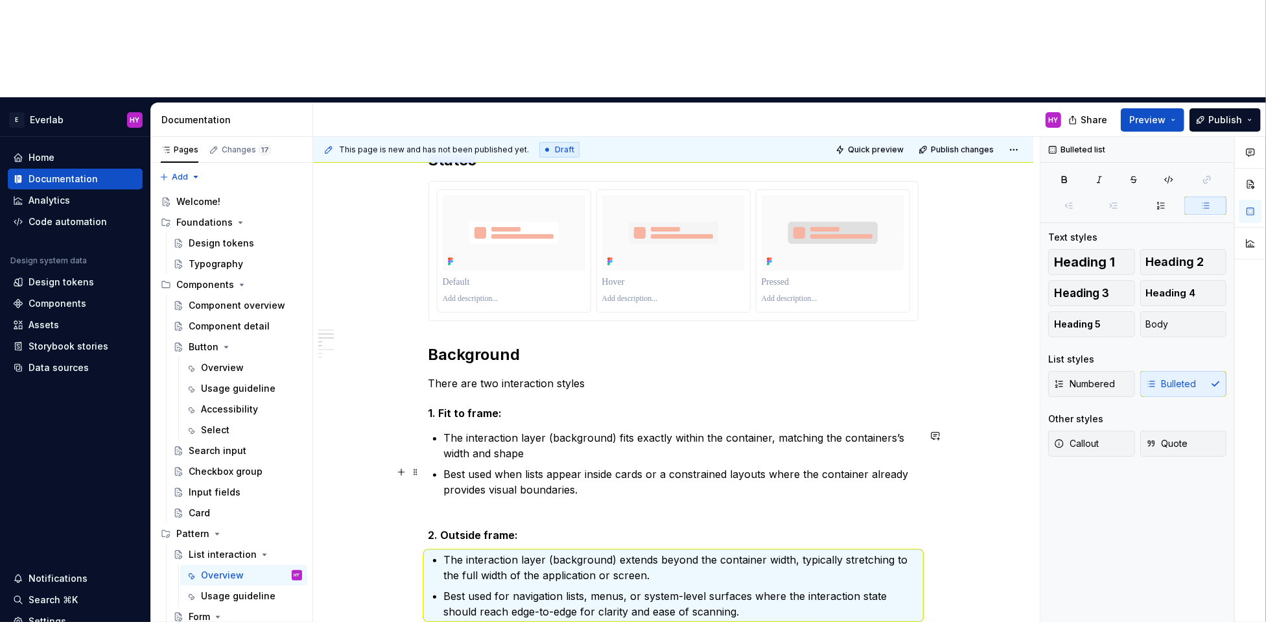
click at [661, 466] on p "Best used when lists appear inside cards or a constrained layouts where the con…" at bounding box center [681, 489] width 475 height 47
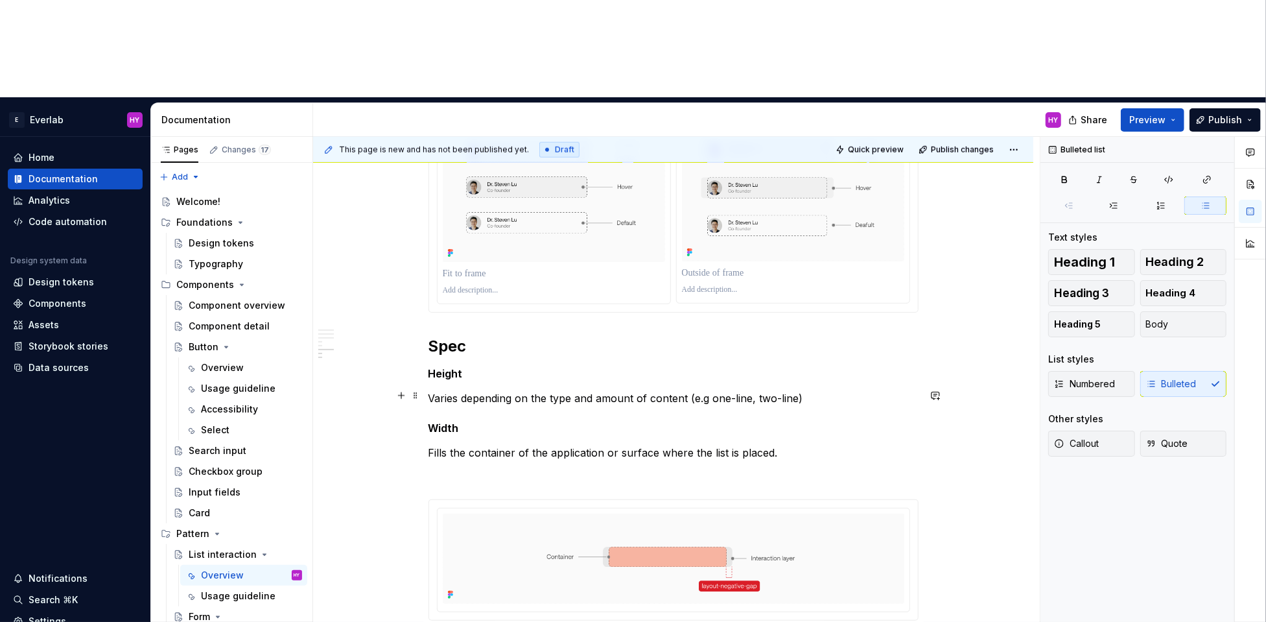
scroll to position [1142, 0]
click at [760, 388] on p "Varies depending on the type and amount of content (e.g one-line, two-line)" at bounding box center [674, 396] width 490 height 16
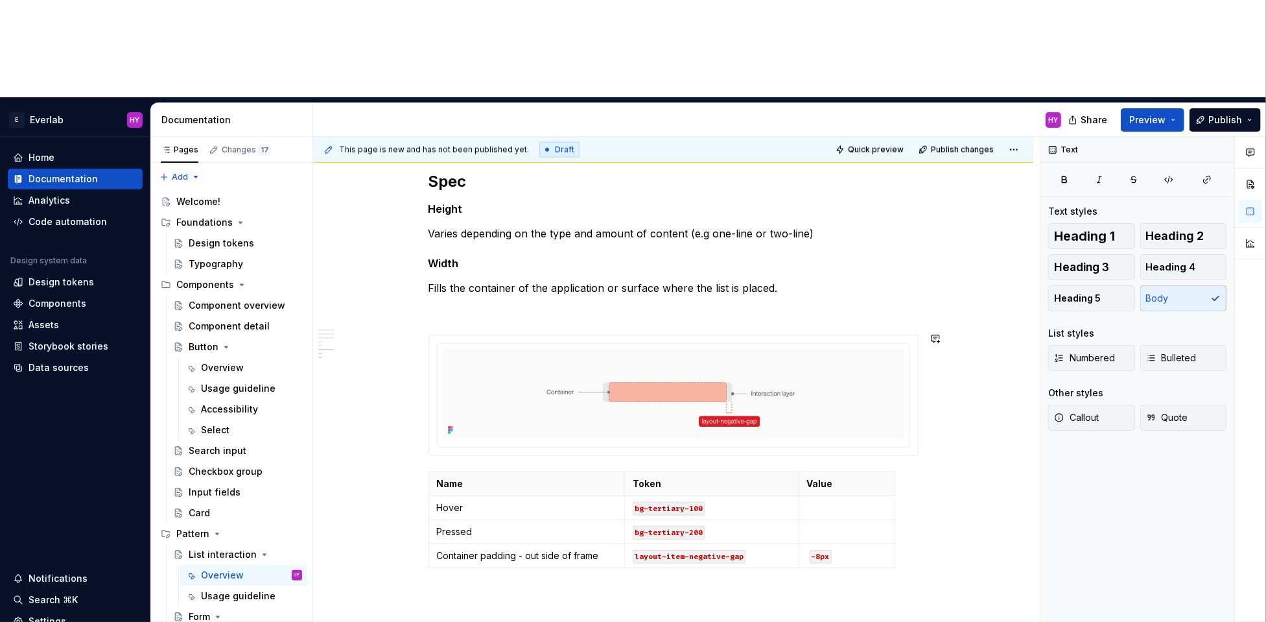
scroll to position [1386, 0]
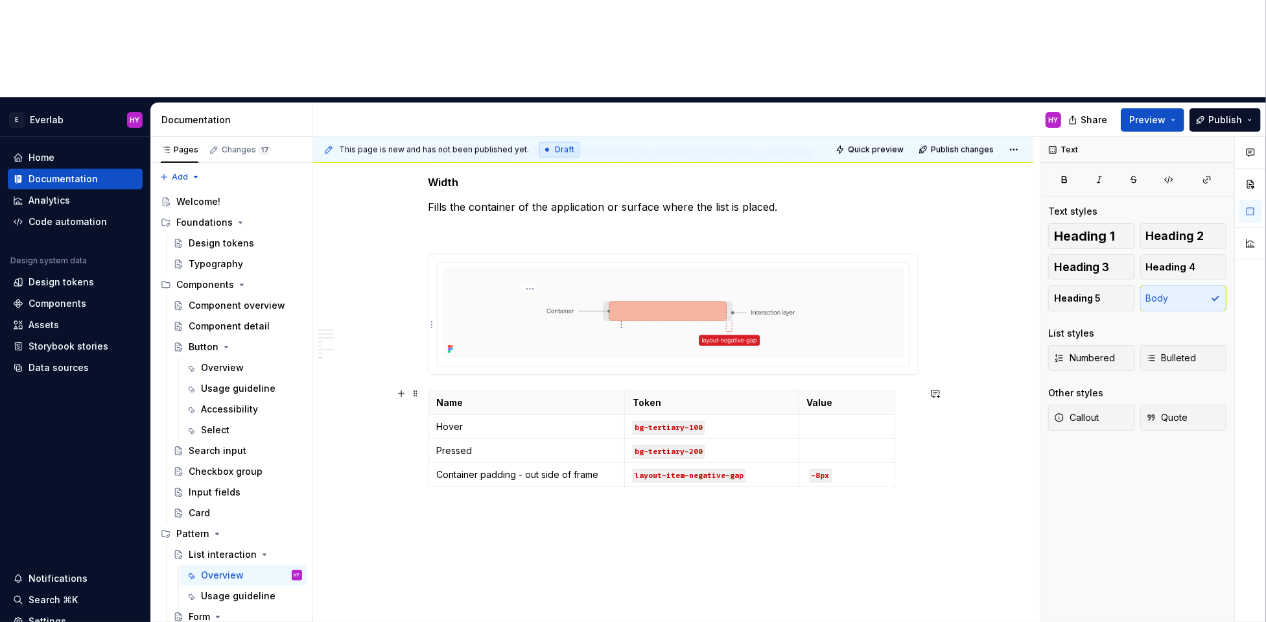
click at [524, 420] on p "Hover" at bounding box center [527, 426] width 180 height 13
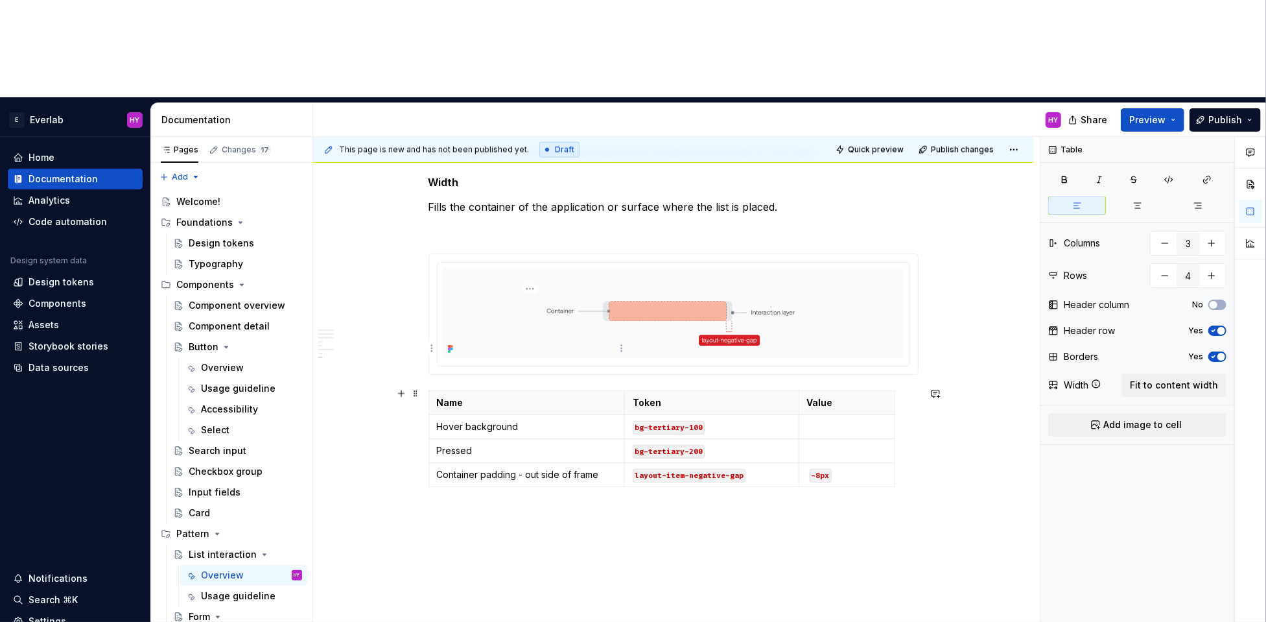
click at [496, 439] on td "Pressed" at bounding box center [527, 451] width 196 height 24
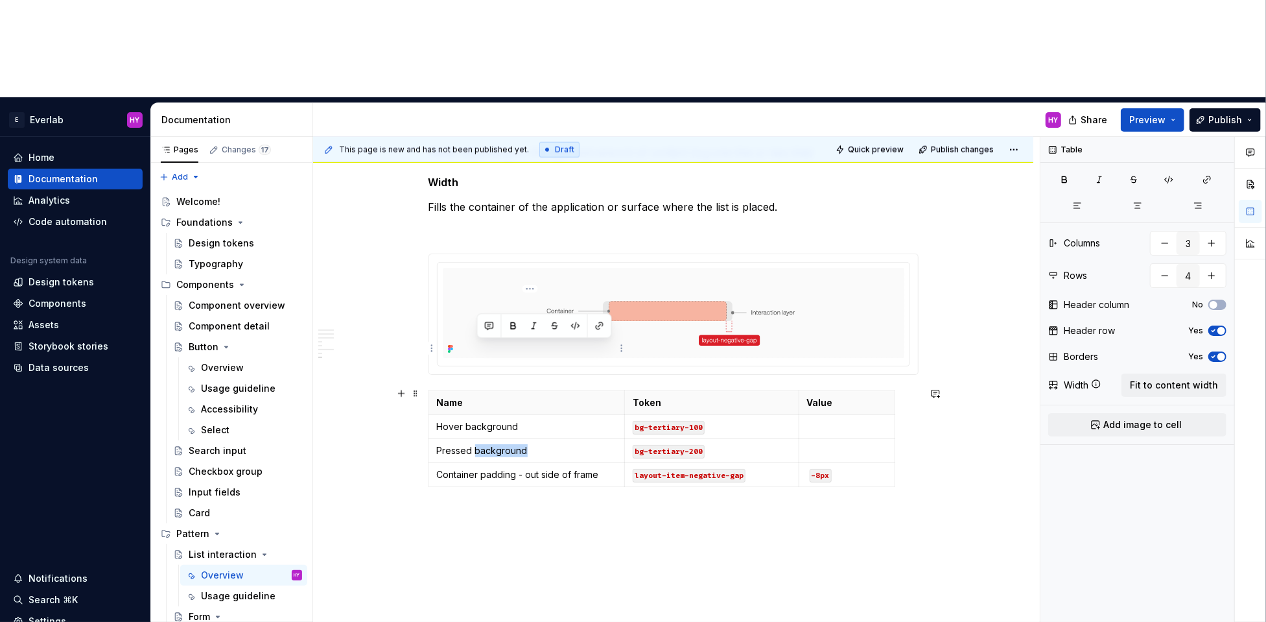
drag, startPoint x: 538, startPoint y: 348, endPoint x: 478, endPoint y: 350, distance: 59.7
click at [478, 444] on p "Pressed background" at bounding box center [527, 450] width 180 height 13
drag, startPoint x: 521, startPoint y: 321, endPoint x: 469, endPoint y: 324, distance: 51.9
click at [469, 420] on p "Hover background" at bounding box center [527, 426] width 180 height 13
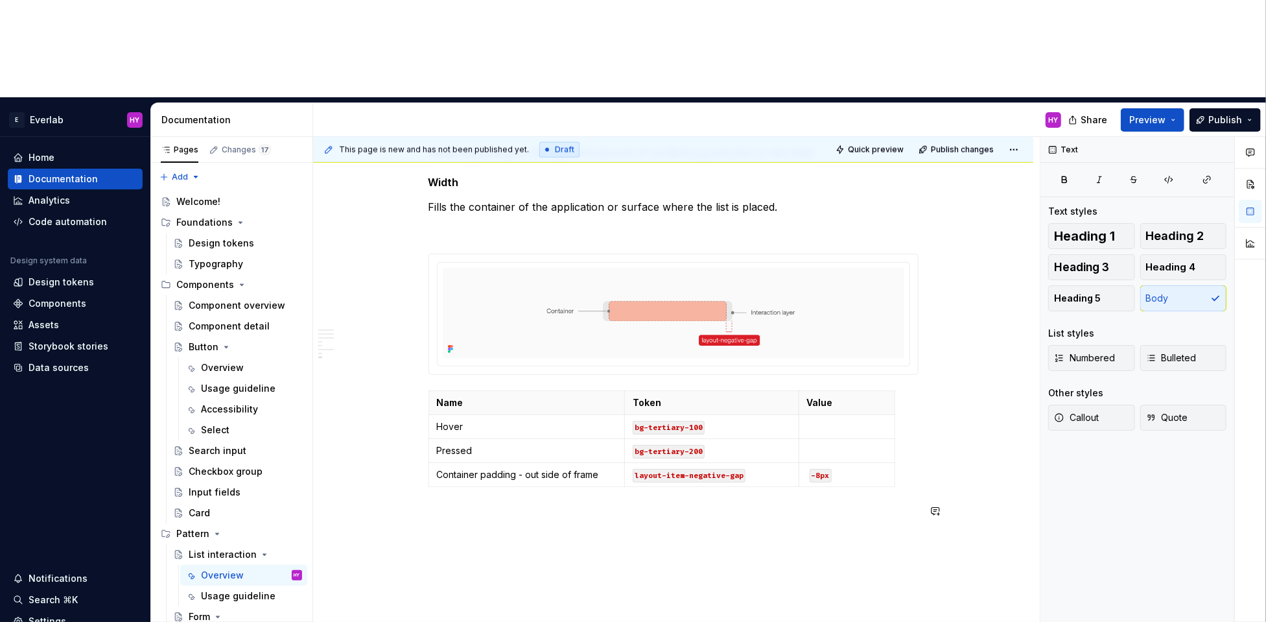
click at [534, 523] on div "This page is new and has not been published yet. Draft Quick preview Publish ch…" at bounding box center [676, 428] width 727 height 583
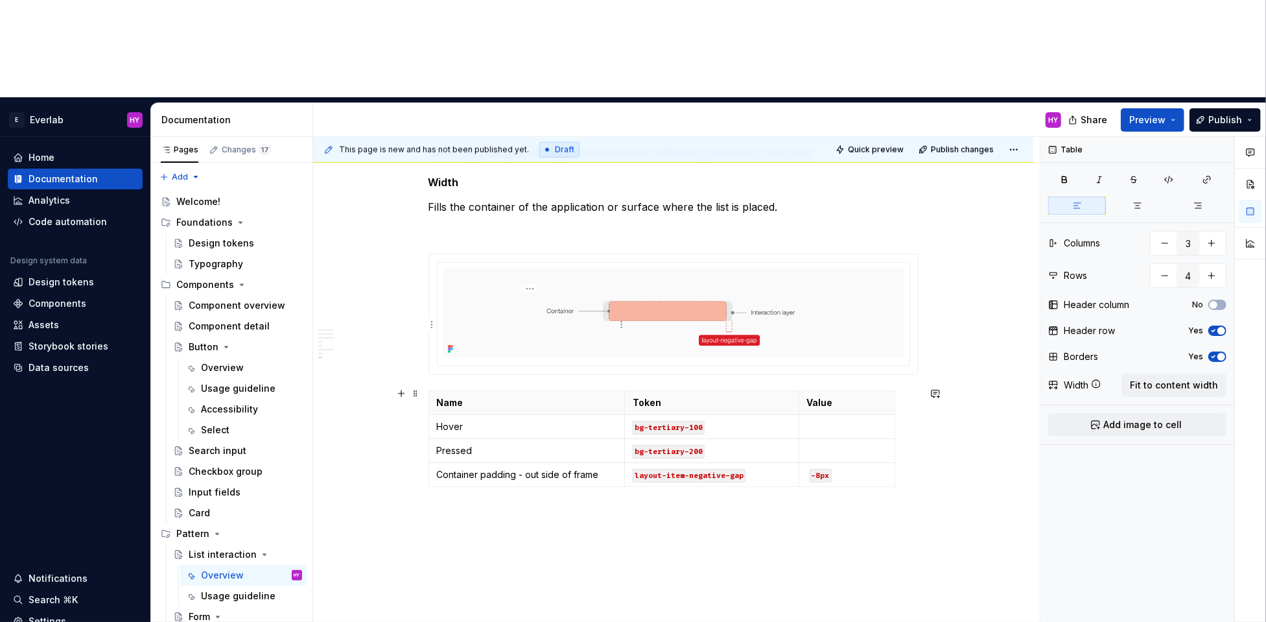
drag, startPoint x: 455, startPoint y: 324, endPoint x: 448, endPoint y: 325, distance: 7.2
click at [455, 420] on p "Hover" at bounding box center [527, 426] width 180 height 13
click at [440, 420] on p "Hover" at bounding box center [527, 426] width 180 height 13
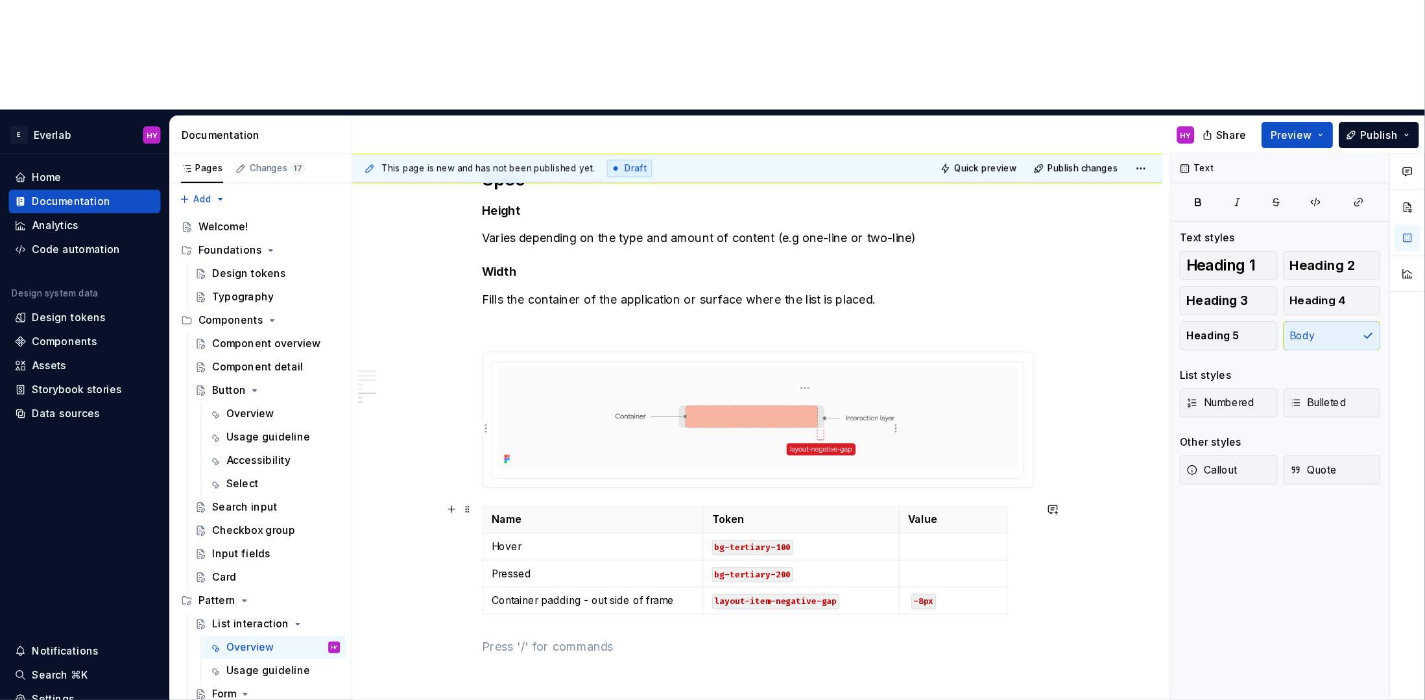
scroll to position [1330, 0]
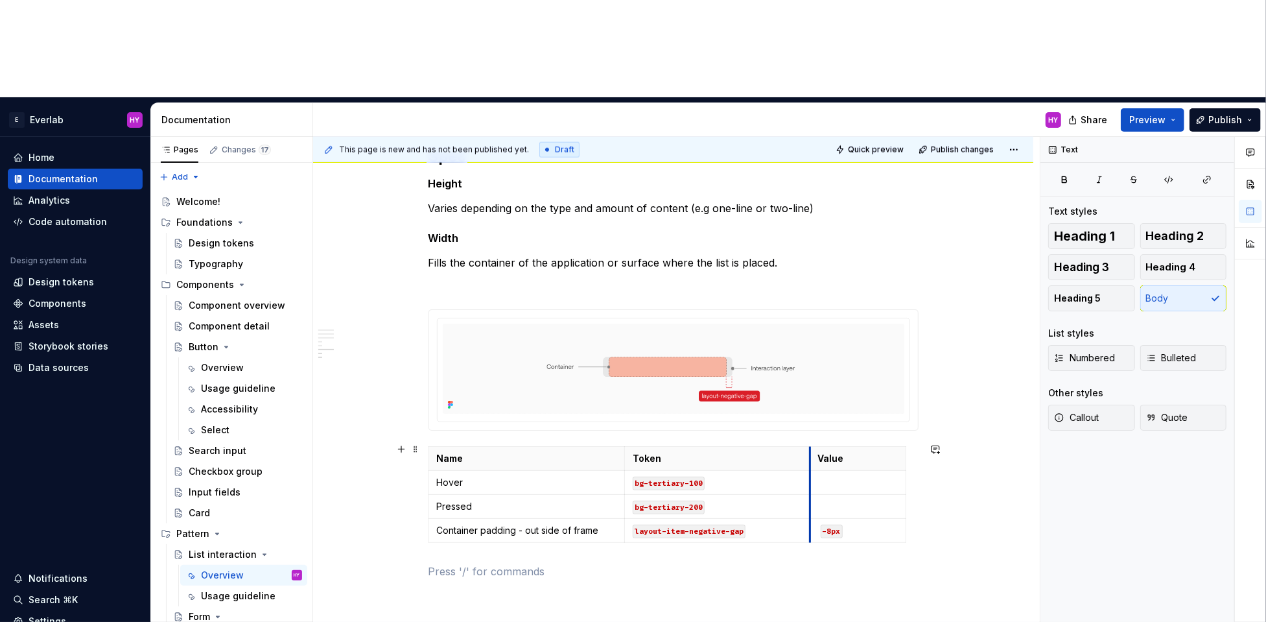
click at [814, 447] on th "Value" at bounding box center [858, 459] width 96 height 24
click at [641, 447] on th "Token" at bounding box center [731, 459] width 185 height 24
click at [640, 447] on th "Token" at bounding box center [729, 459] width 185 height 24
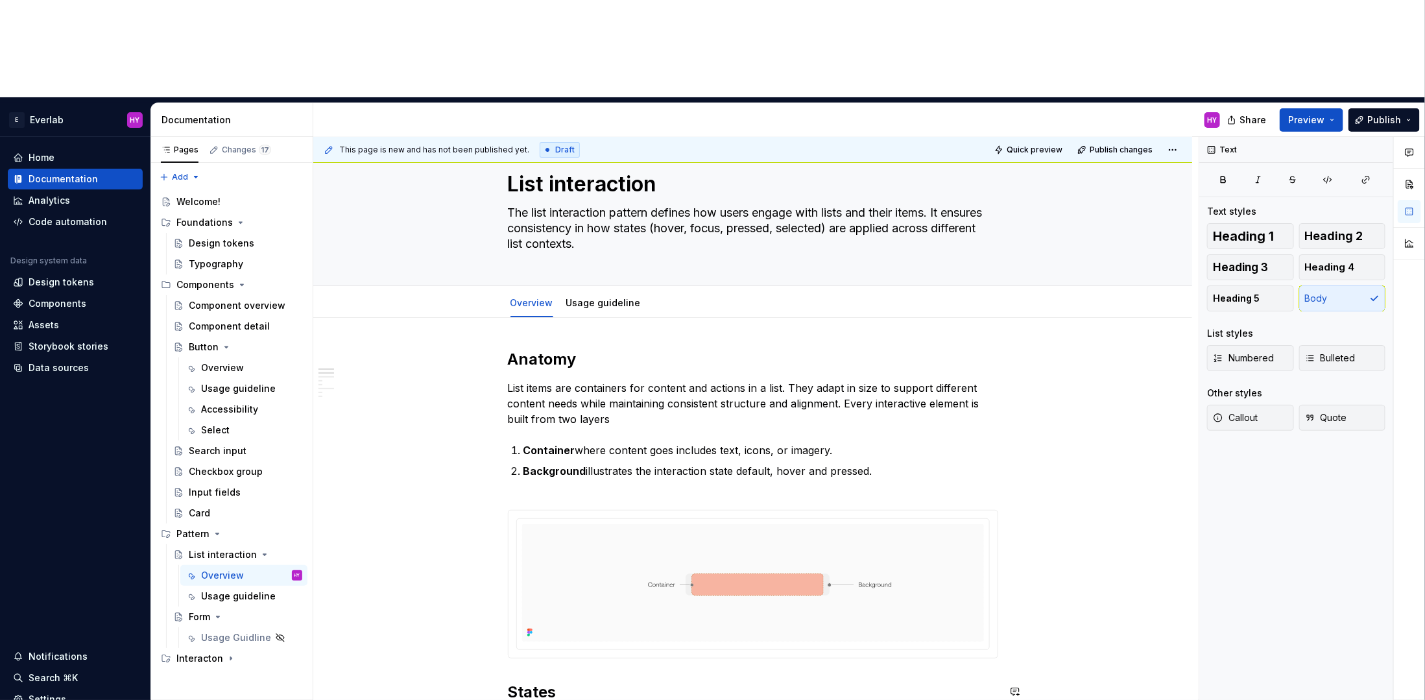
scroll to position [0, 0]
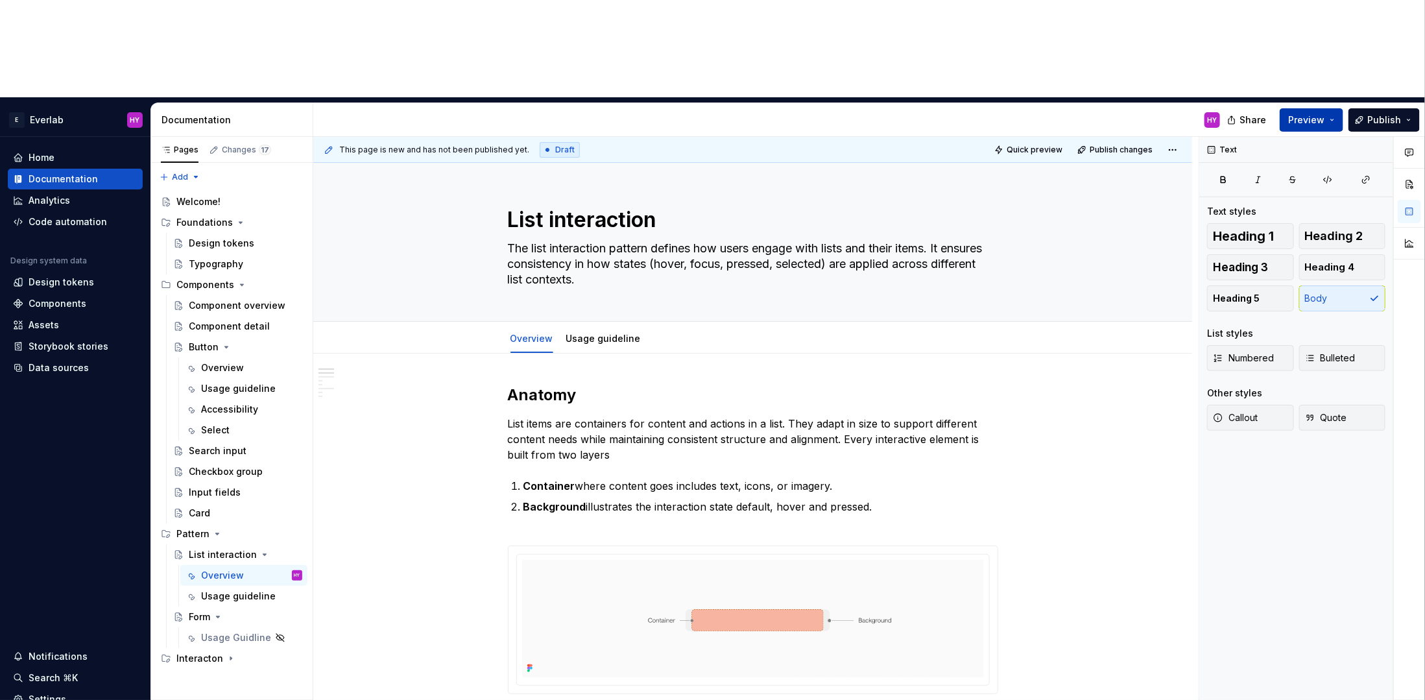
click at [1266, 113] on span "Preview" at bounding box center [1306, 119] width 36 height 13
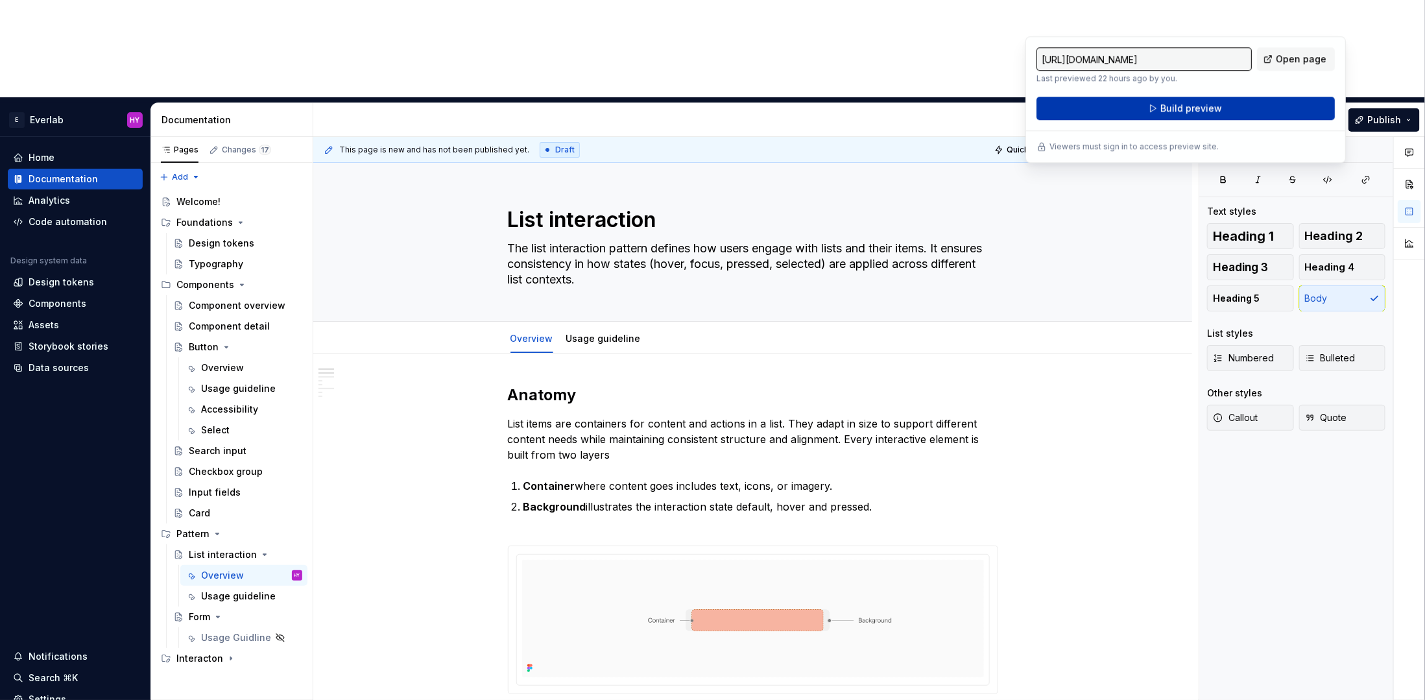
click at [1176, 113] on span "Build preview" at bounding box center [1191, 108] width 62 height 13
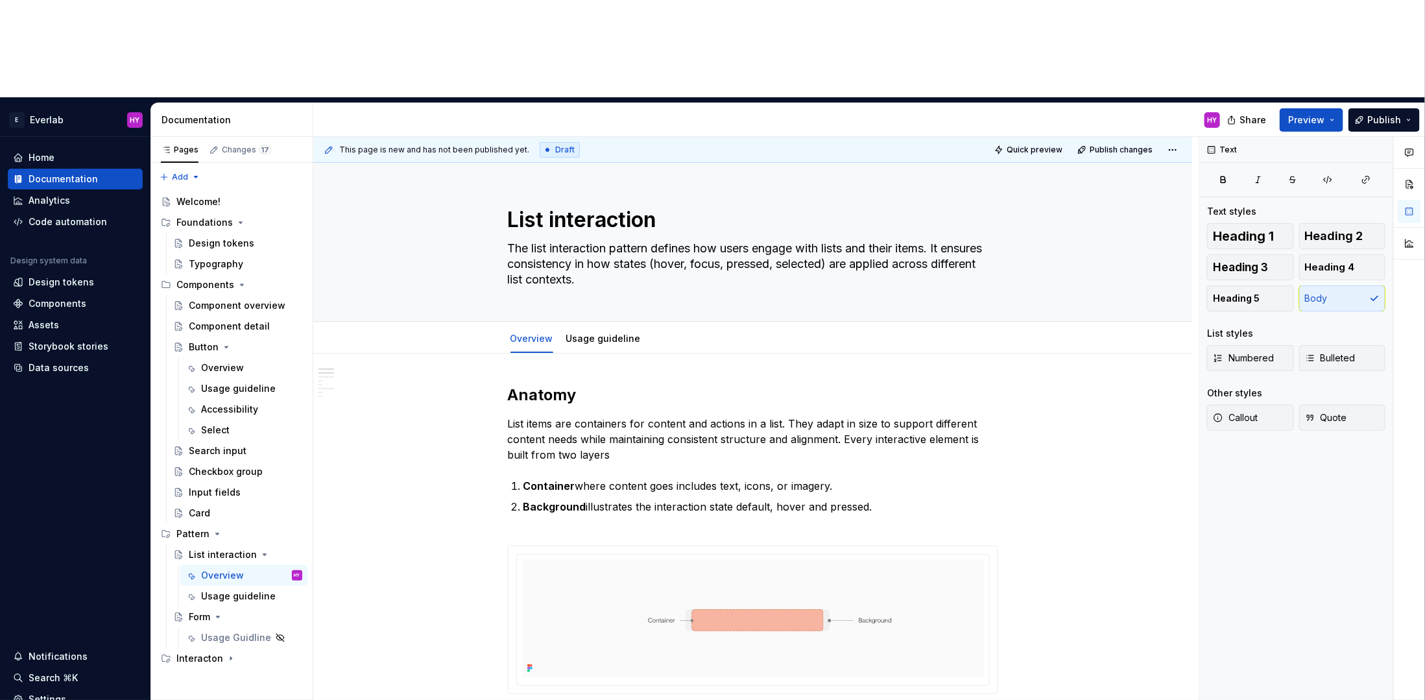
drag, startPoint x: 1107, startPoint y: 265, endPoint x: 1079, endPoint y: 281, distance: 32.3
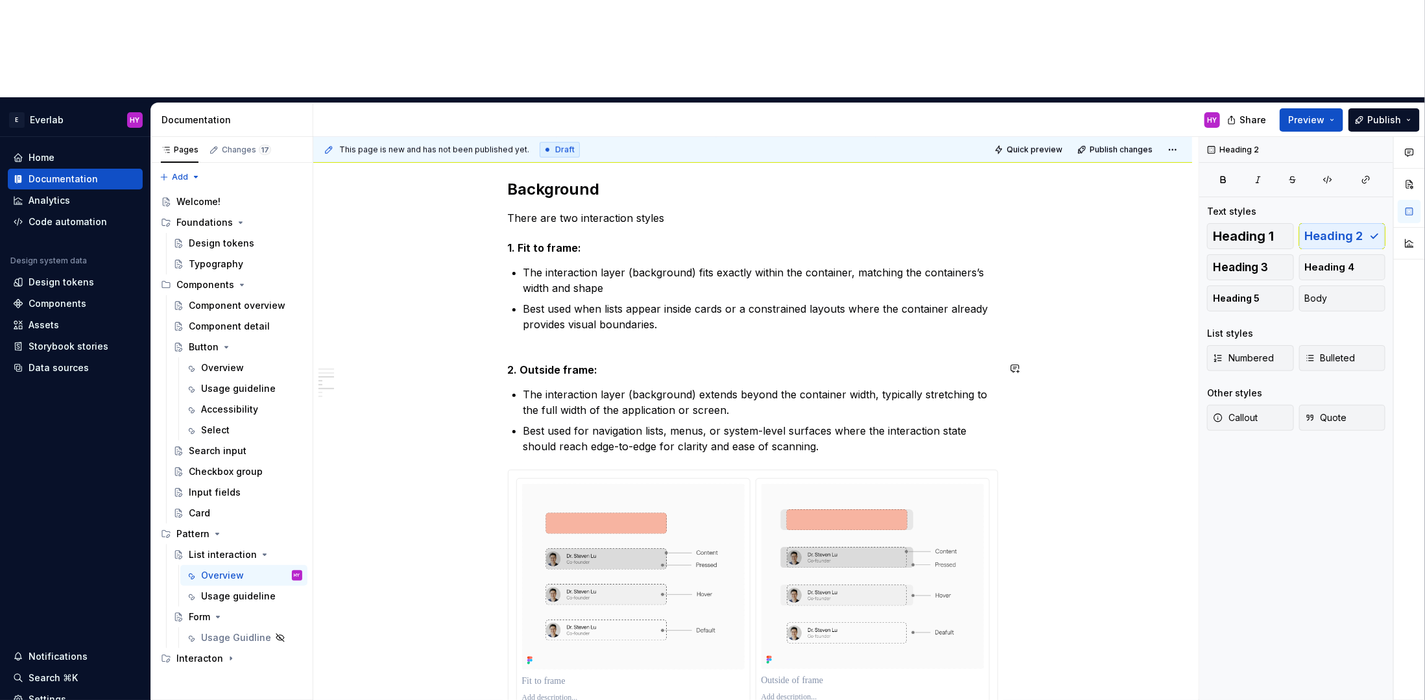
scroll to position [697, 0]
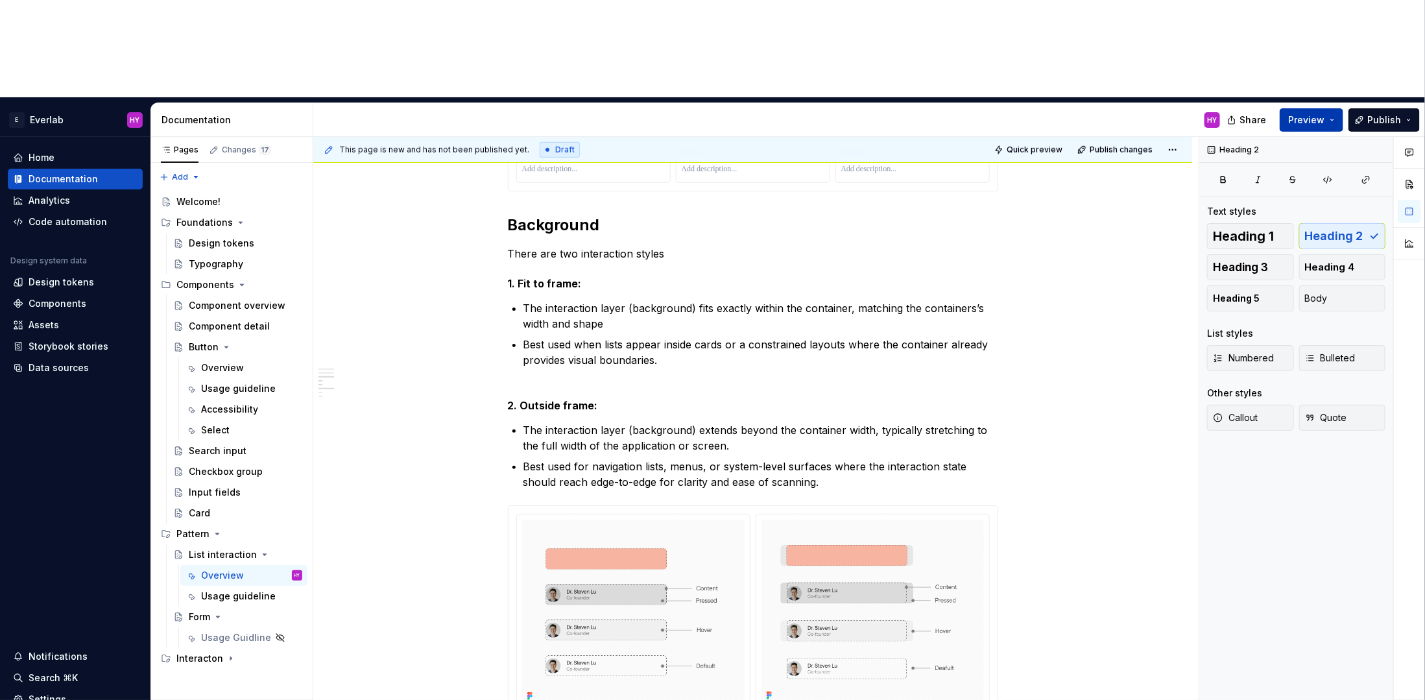
click at [1266, 113] on span "Preview" at bounding box center [1306, 119] width 36 height 13
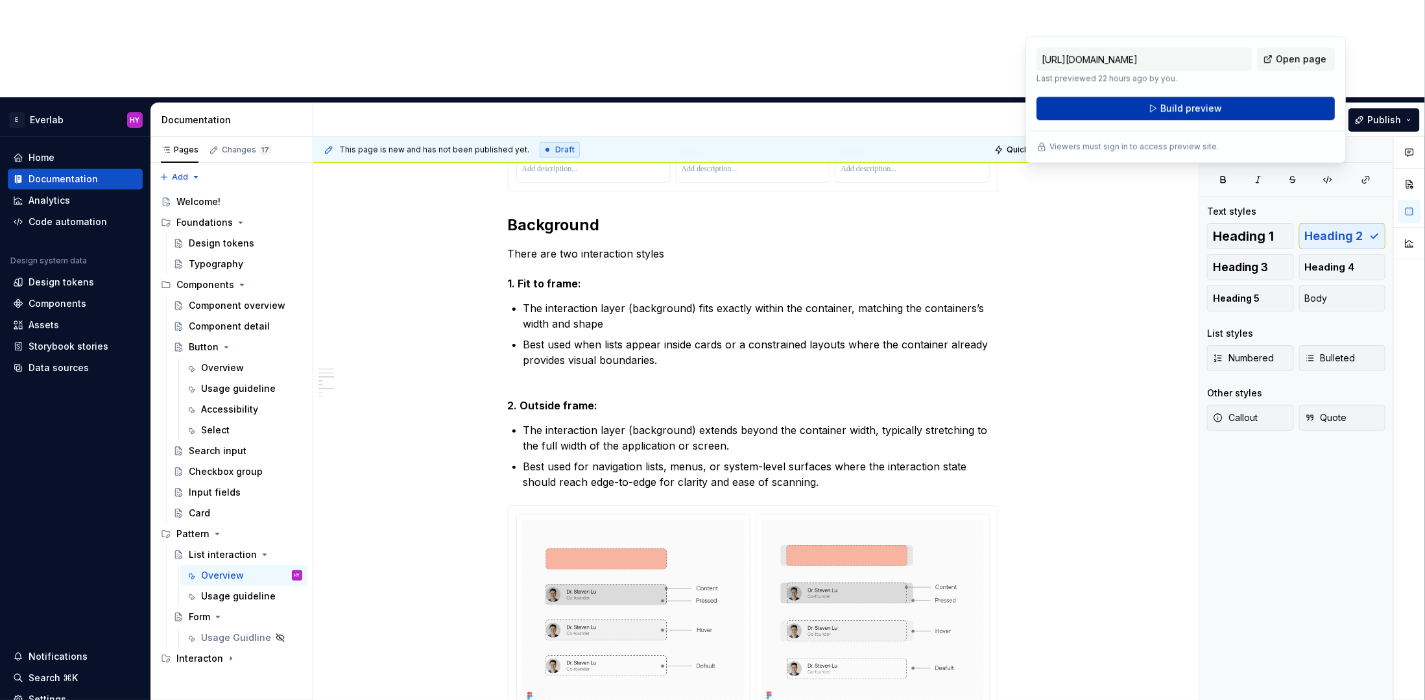
click at [1266, 105] on button "Build preview" at bounding box center [1185, 108] width 298 height 23
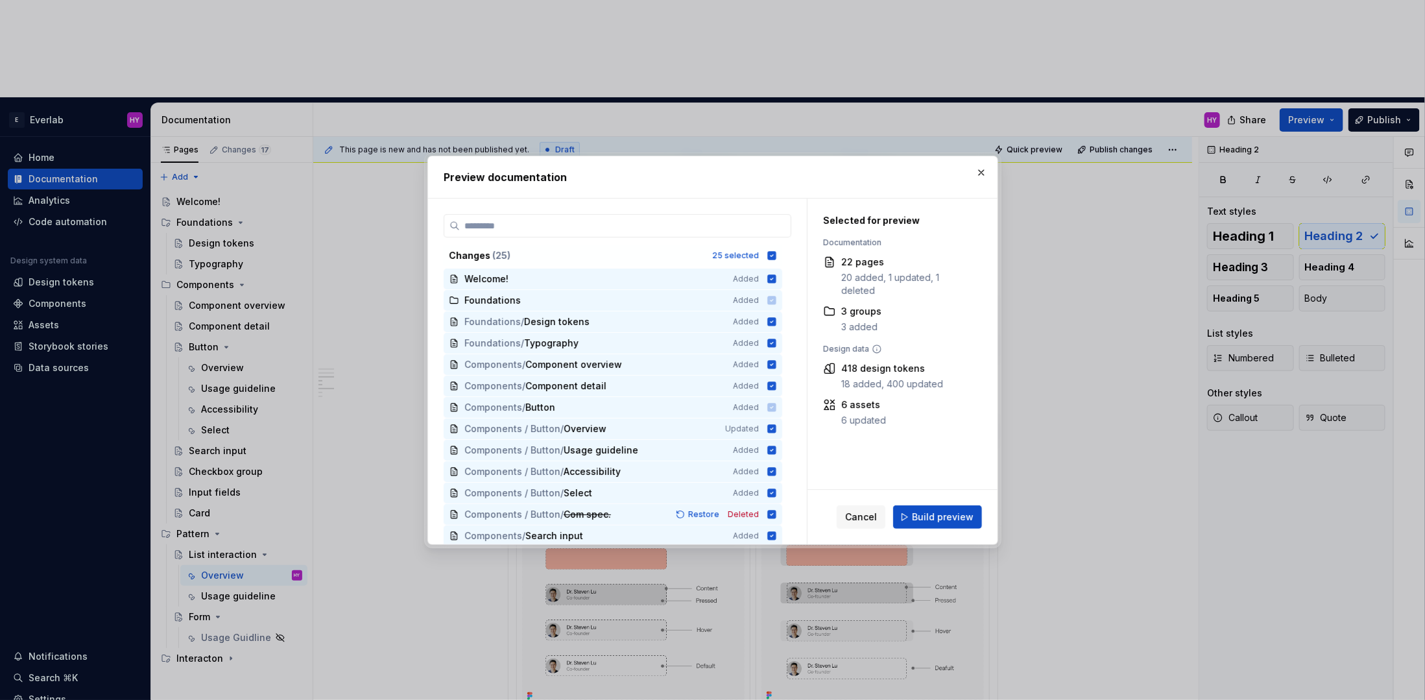
click at [936, 515] on span "Build preview" at bounding box center [943, 516] width 62 height 13
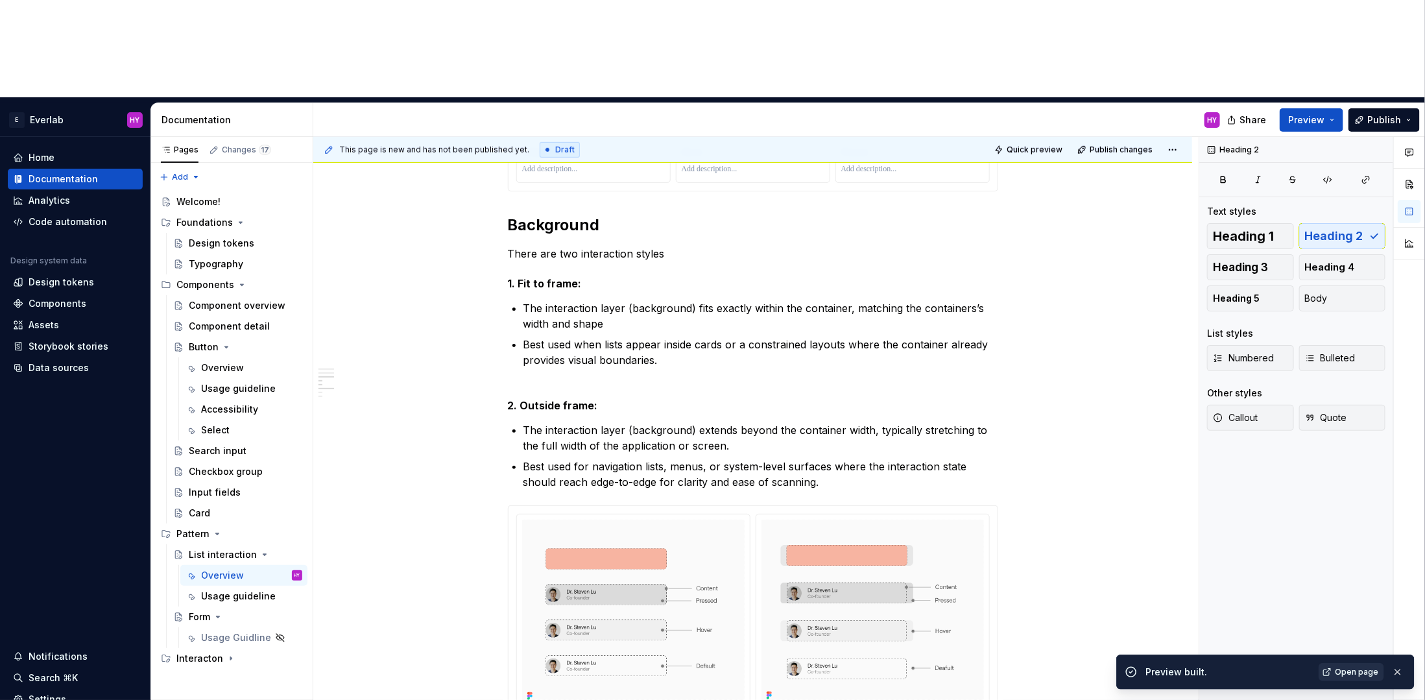
click at [1266, 621] on link "Open page" at bounding box center [1350, 672] width 65 height 18
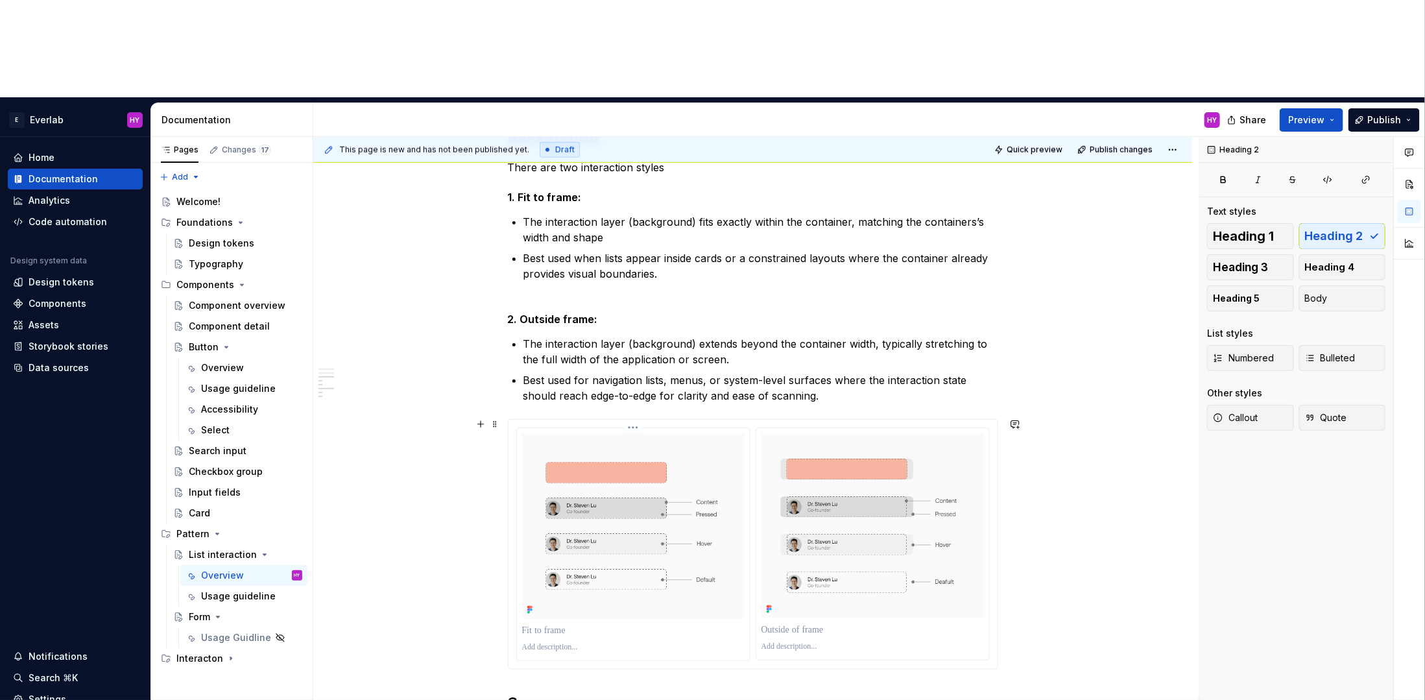
scroll to position [790, 0]
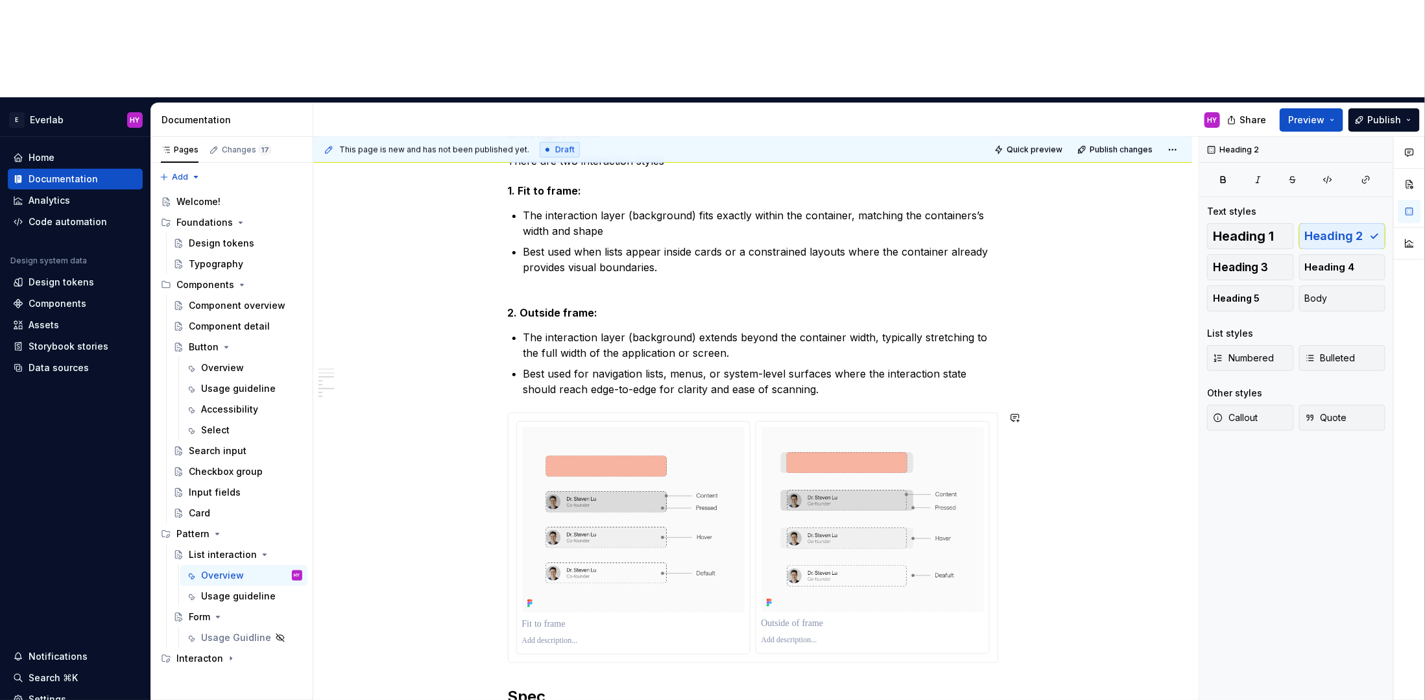
click at [526, 305] on div "Anatomy List items are containers for content and actions in a list. They adapt…" at bounding box center [753, 357] width 490 height 1525
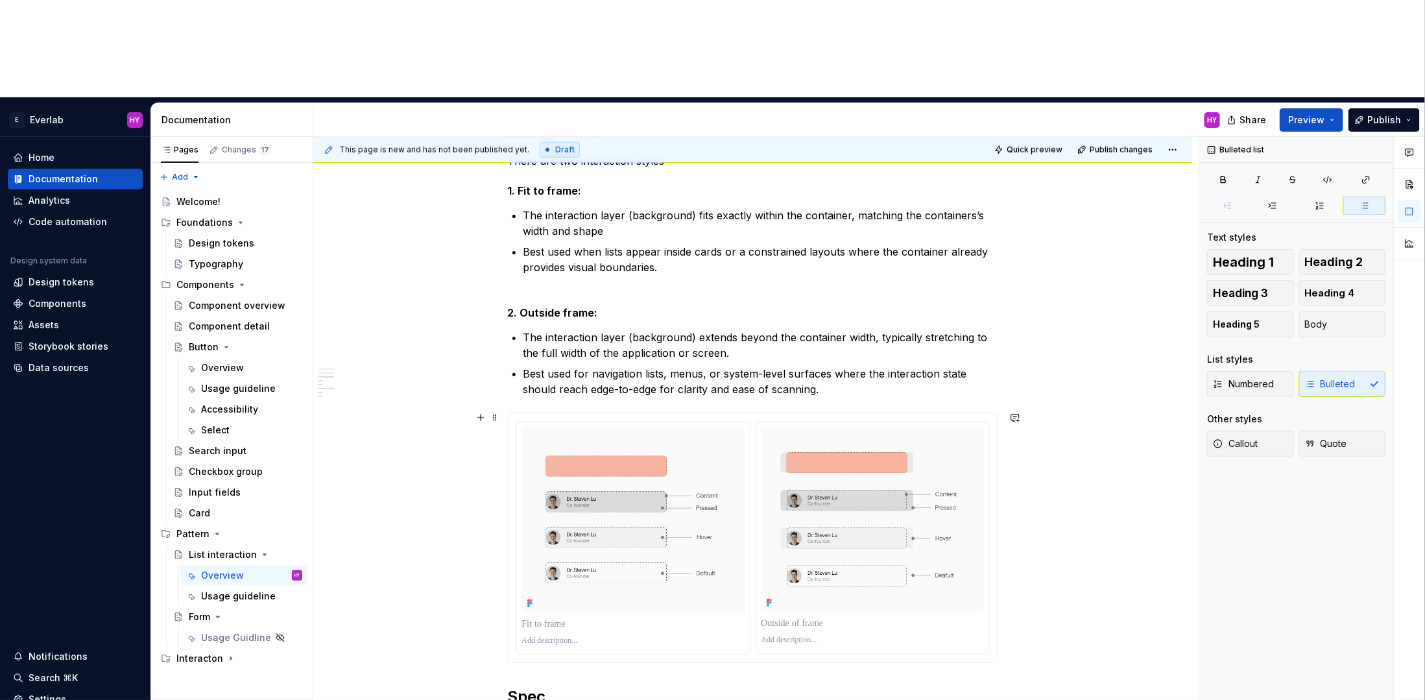
click at [492, 307] on div "Anatomy List items are containers for content and actions in a list. They adapt…" at bounding box center [752, 454] width 879 height 1781
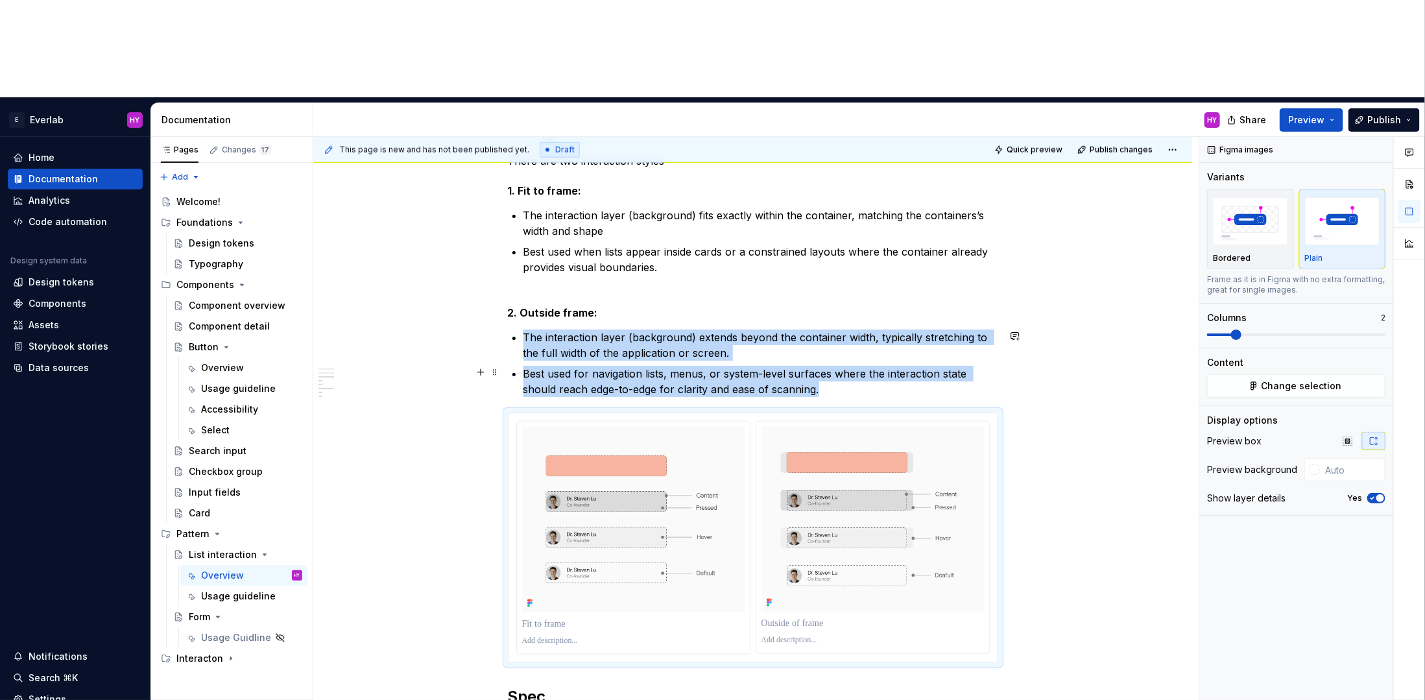
click at [838, 366] on p "Best used for navigation lists, menus, or system-level surfaces where the inter…" at bounding box center [760, 381] width 475 height 31
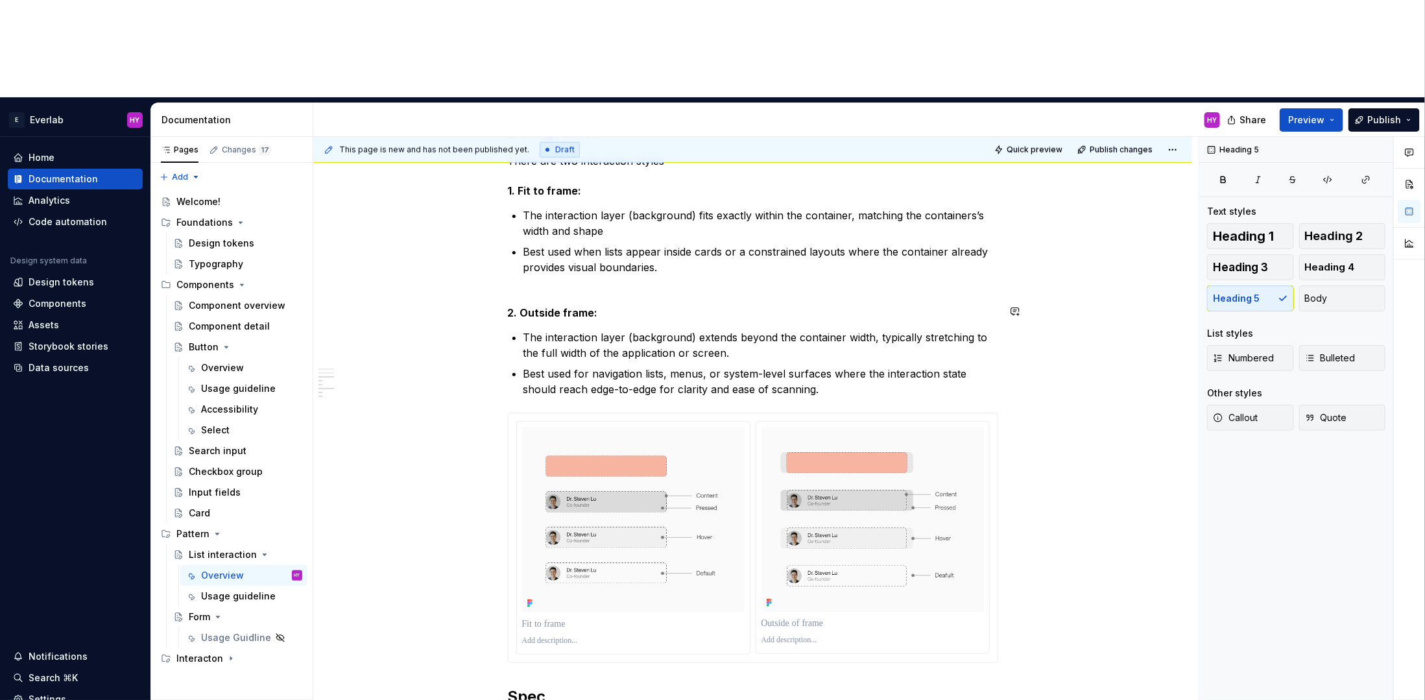
click at [691, 192] on div "Anatomy List items are containers for content and actions in a list. They adapt…" at bounding box center [753, 357] width 490 height 1525
click at [941, 297] on div "Anatomy List items are containers for content and actions in a list. They adapt…" at bounding box center [753, 357] width 490 height 1525
drag, startPoint x: 881, startPoint y: 295, endPoint x: 837, endPoint y: 294, distance: 43.5
click at [876, 366] on p "Best used for navigation lists, menus, or system-level surfaces where the inter…" at bounding box center [760, 381] width 475 height 31
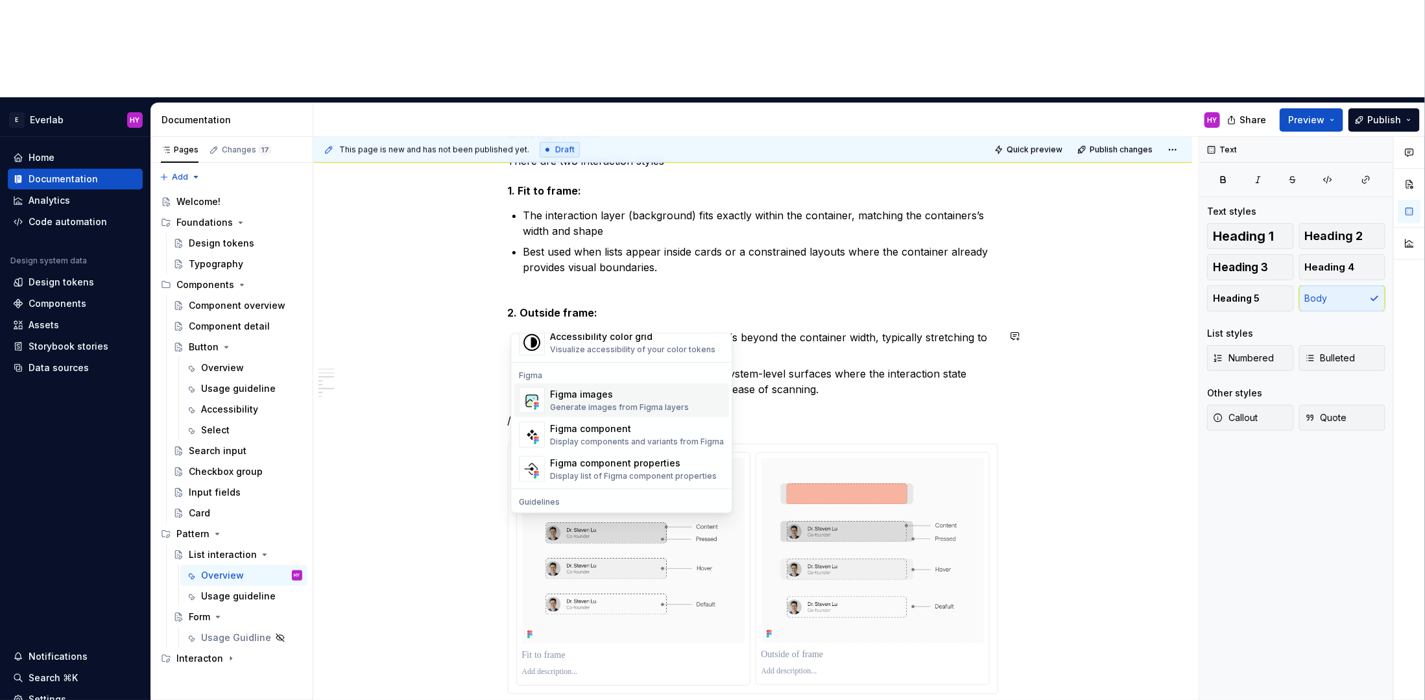
scroll to position [366, 0]
click at [632, 397] on div "Generate images from Figma layers" at bounding box center [620, 402] width 139 height 10
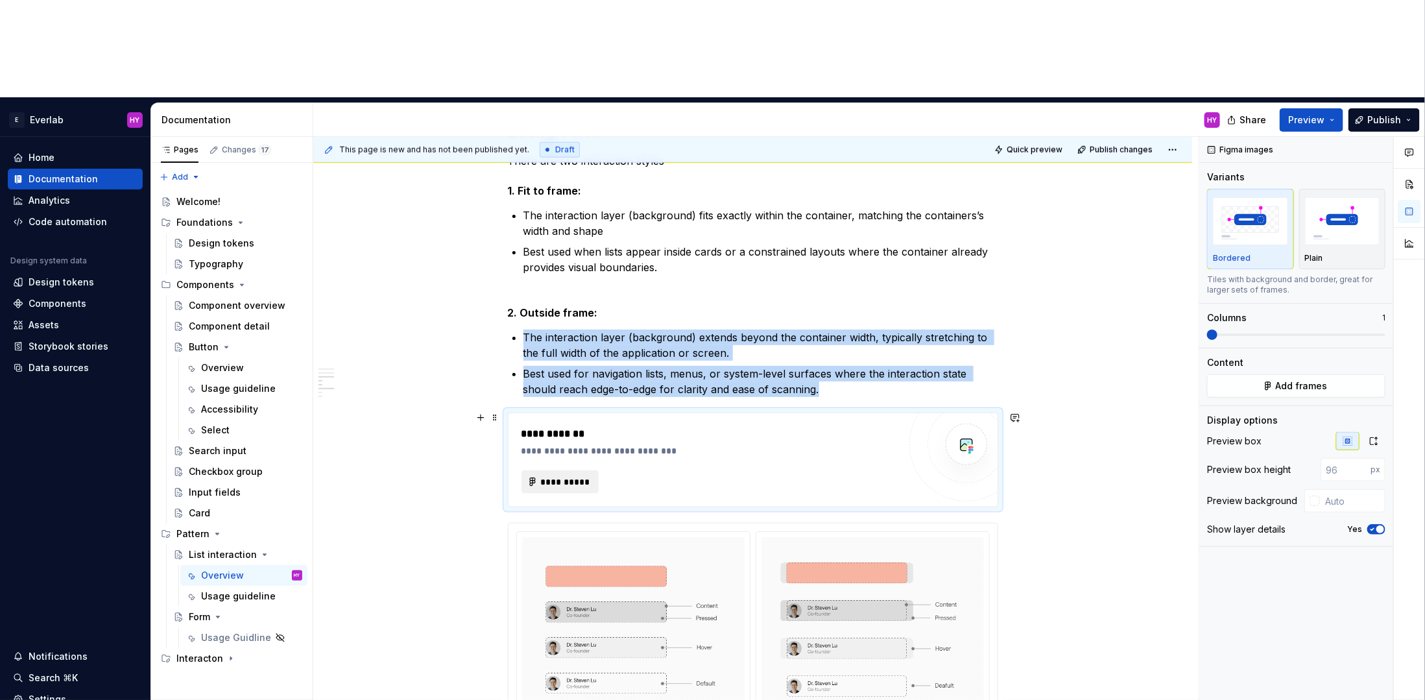
click at [577, 475] on span "**********" at bounding box center [565, 481] width 51 height 13
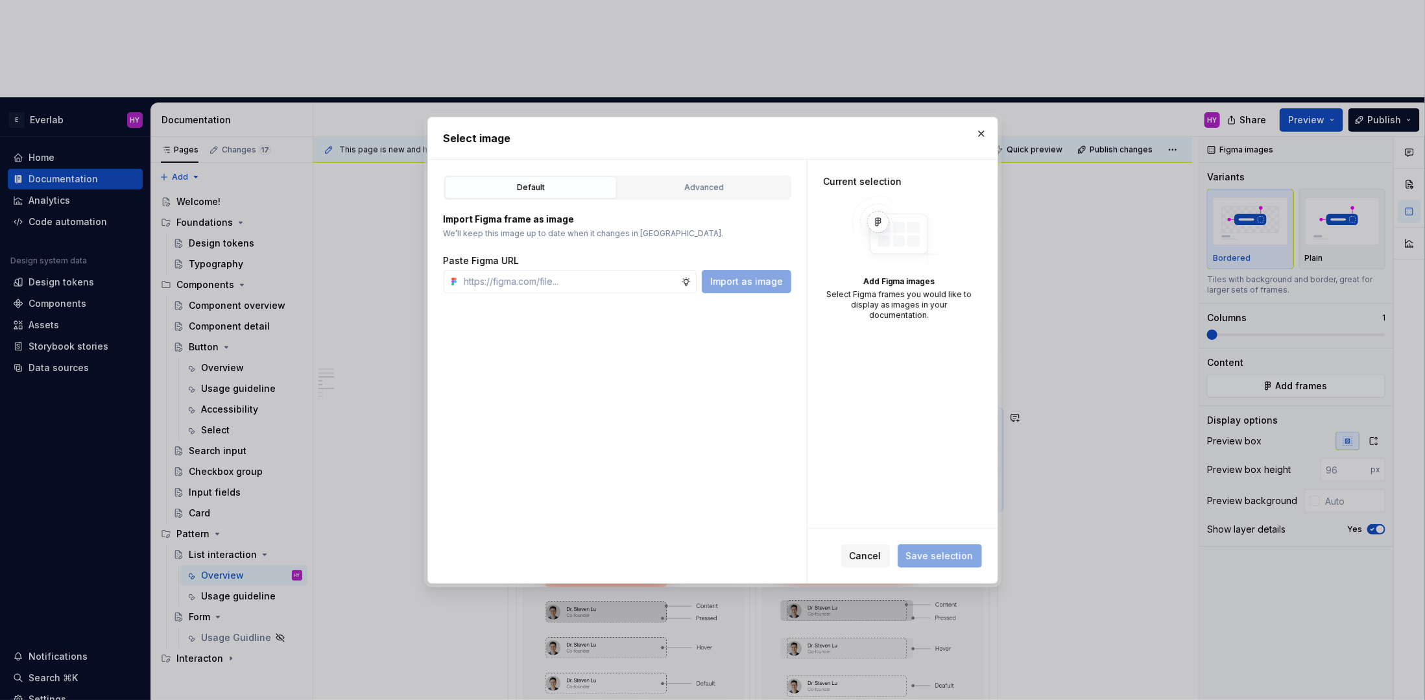
type textarea "*"
click at [988, 130] on button "button" at bounding box center [981, 134] width 18 height 18
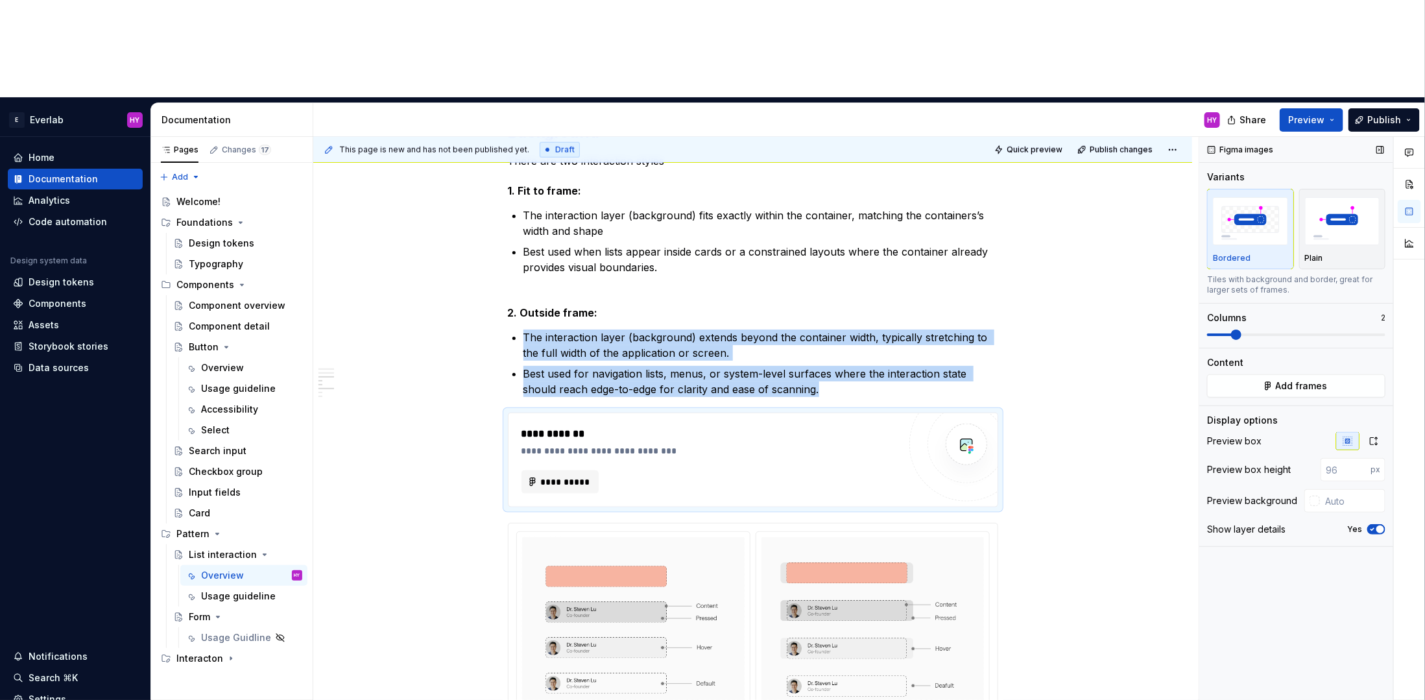
click at [1226, 333] on span at bounding box center [1296, 334] width 178 height 3
click at [1266, 197] on img "button" at bounding box center [1342, 220] width 75 height 47
click at [556, 475] on span "**********" at bounding box center [565, 481] width 51 height 13
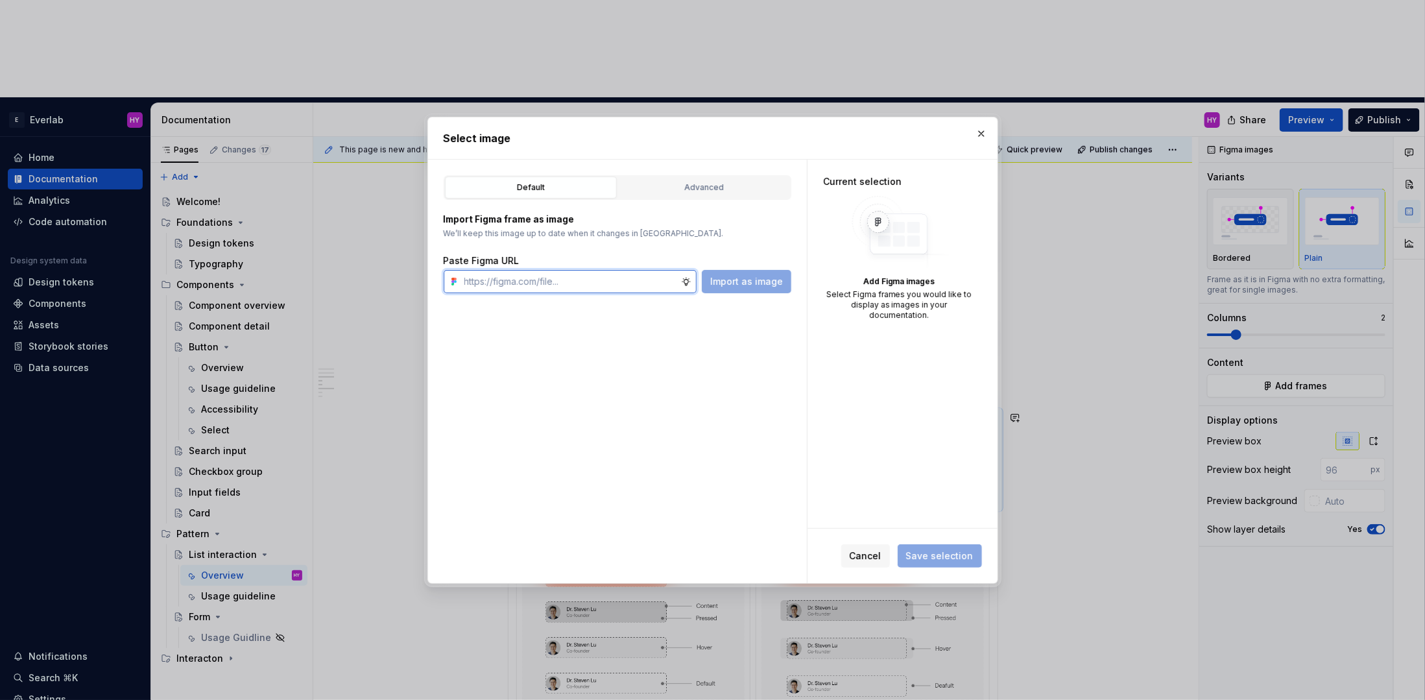
paste input "[URL][DOMAIN_NAME]"
type input "[URL][DOMAIN_NAME]"
click at [744, 291] on button "Import as image" at bounding box center [746, 281] width 89 height 23
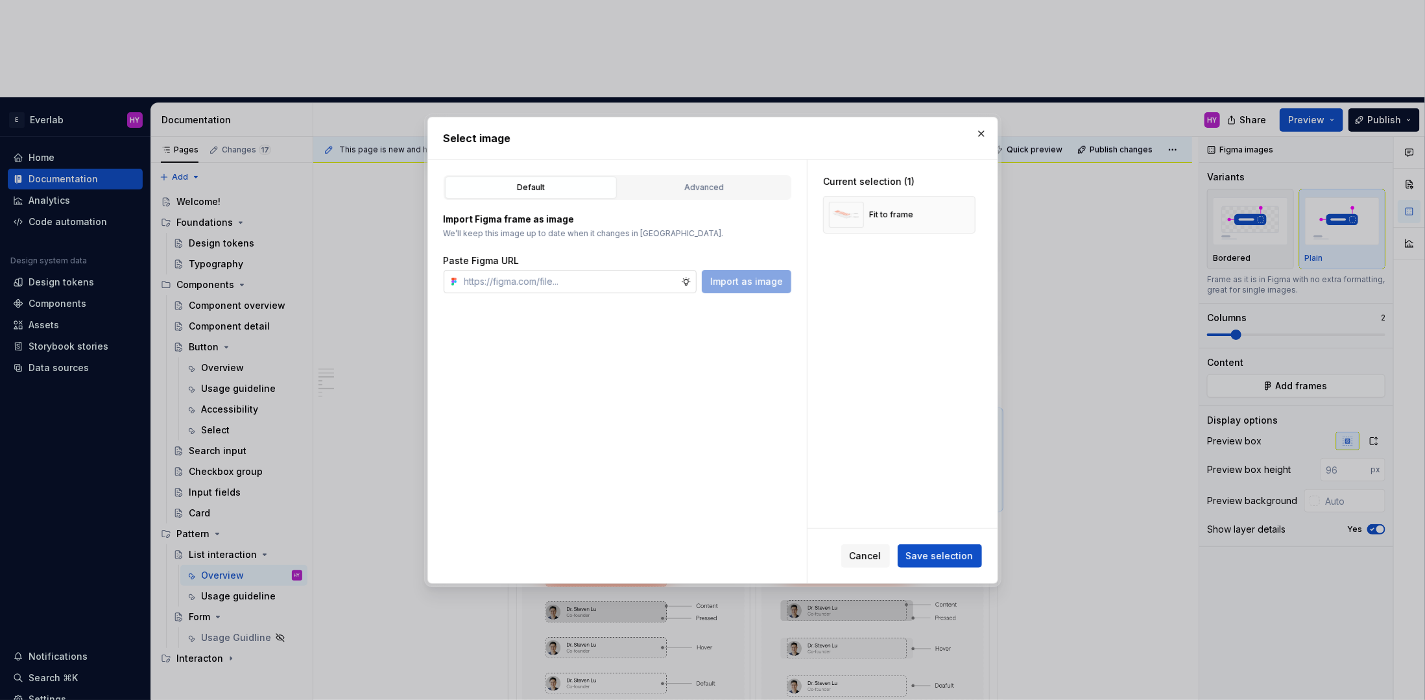
click at [536, 272] on input "text" at bounding box center [570, 281] width 222 height 23
paste input "[URL][DOMAIN_NAME]"
type input "[URL][DOMAIN_NAME]"
type textarea "*"
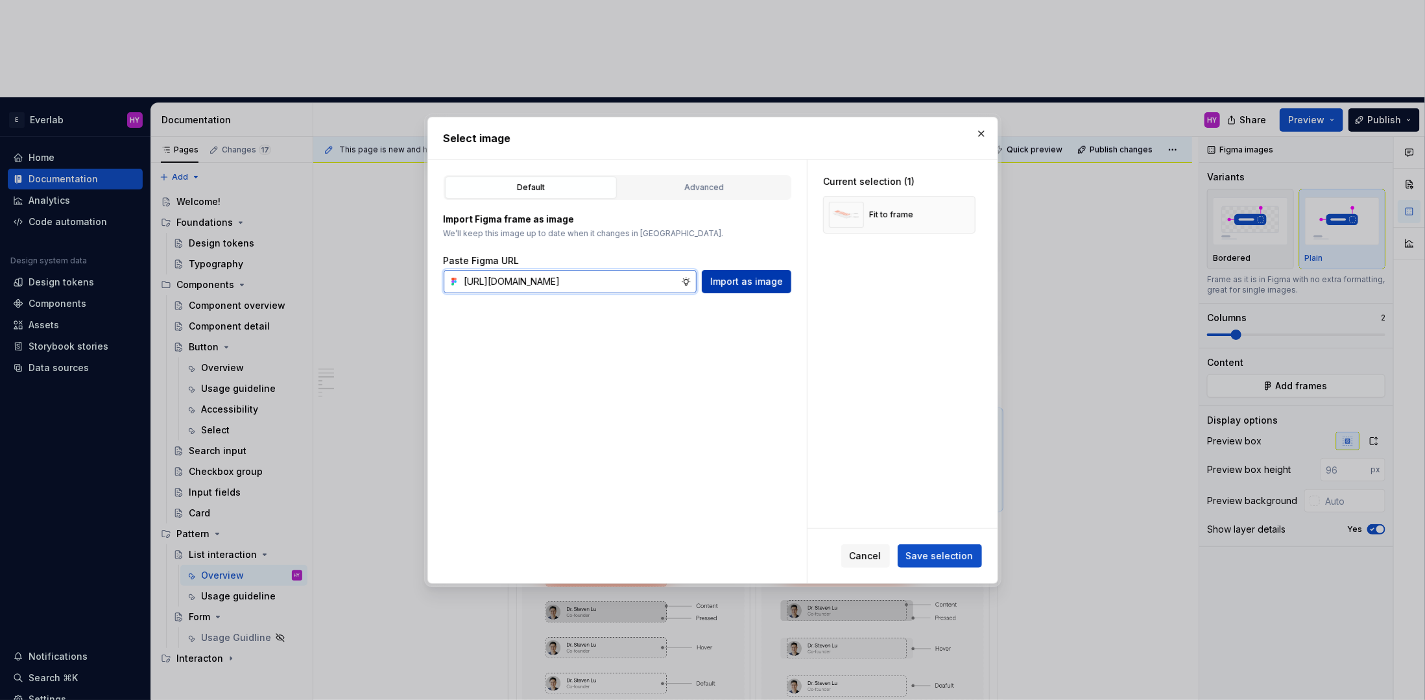
type input "[URL][DOMAIN_NAME]"
click at [750, 280] on span "Import as image" at bounding box center [746, 281] width 73 height 13
click at [959, 553] on span "Save selection" at bounding box center [939, 555] width 67 height 13
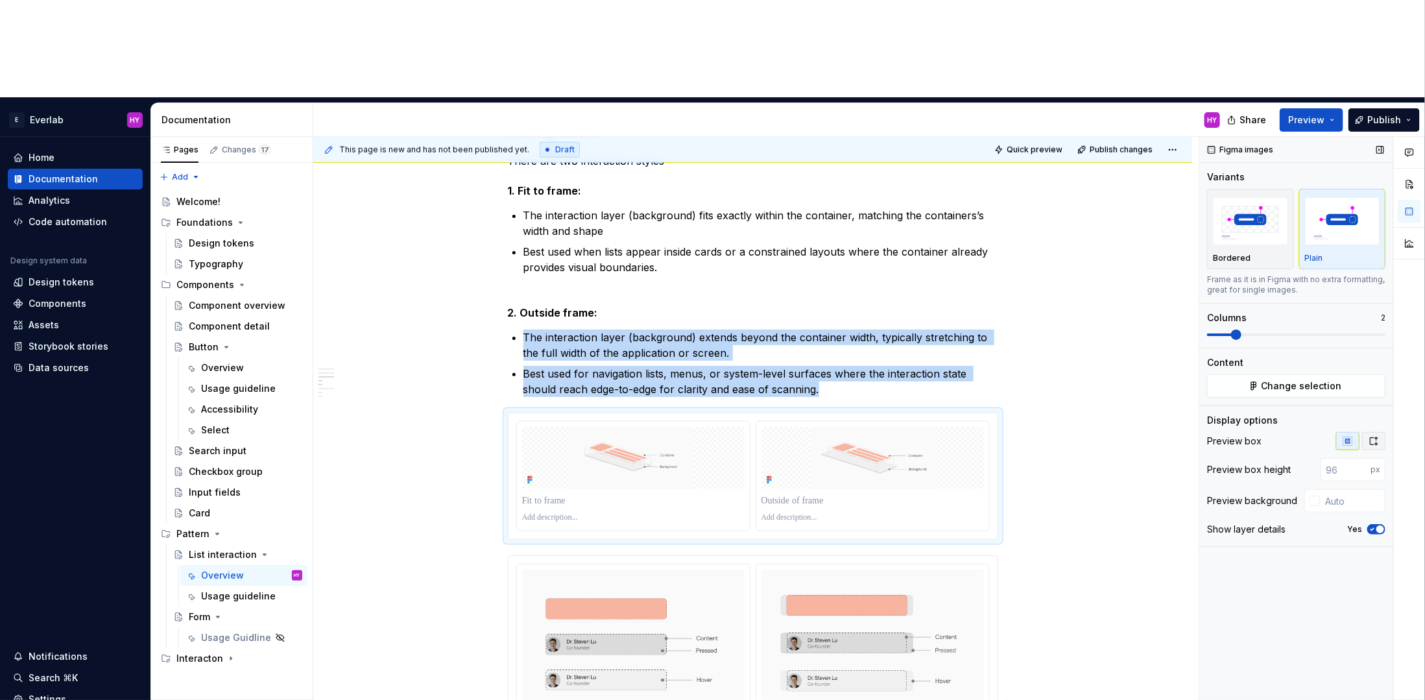
click at [1266, 436] on icon "button" at bounding box center [1373, 441] width 10 height 10
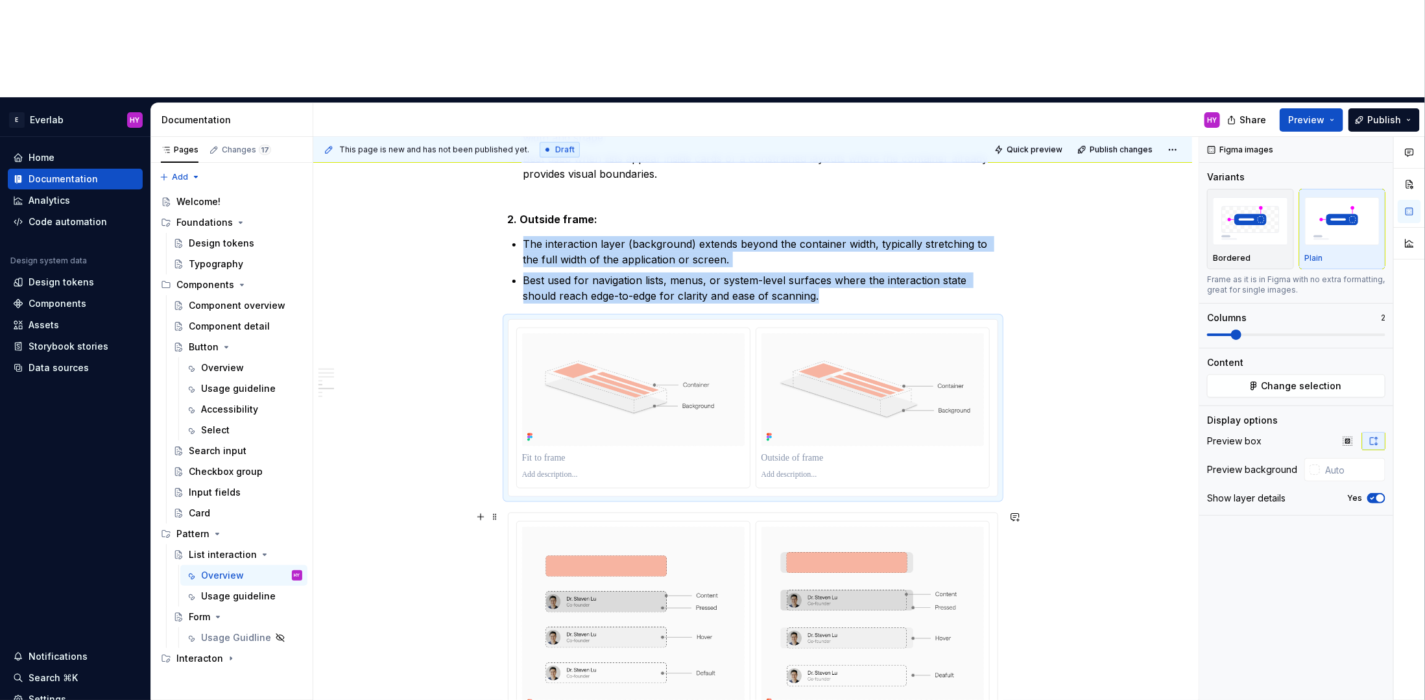
scroll to position [885, 0]
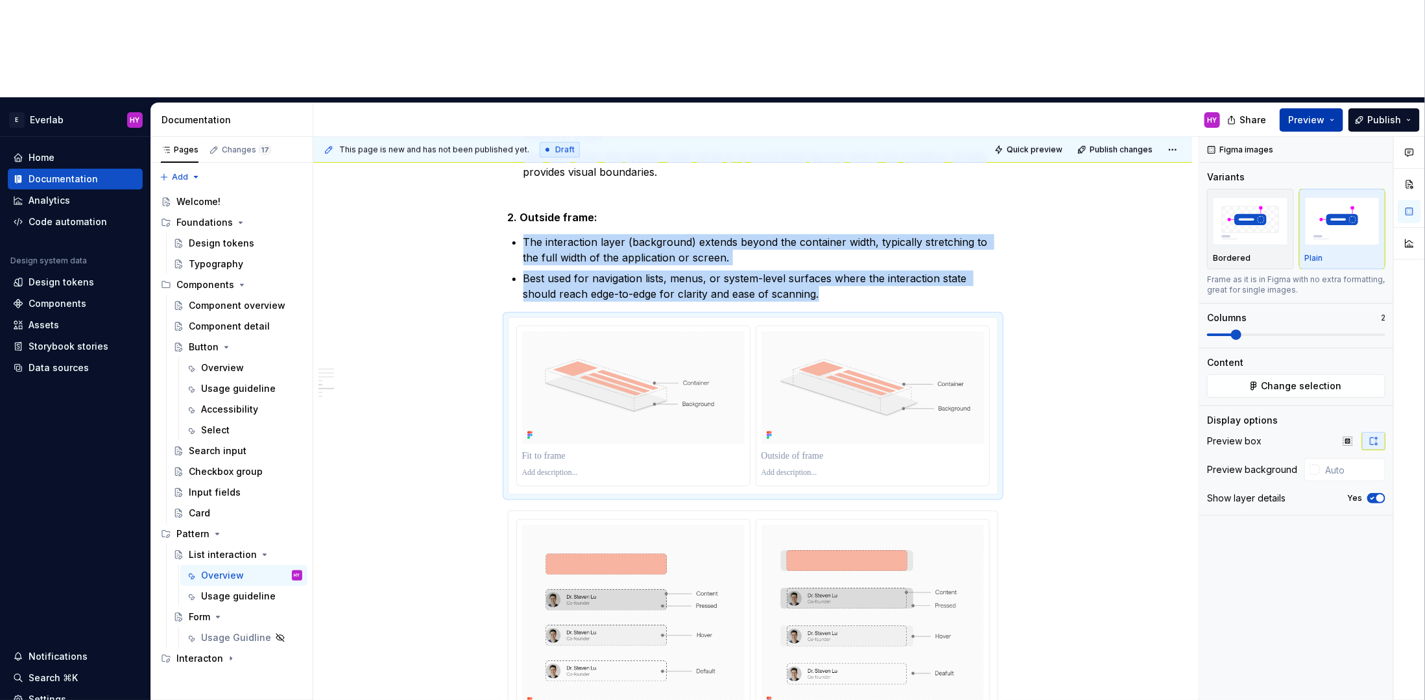
click at [1266, 108] on button "Preview" at bounding box center [1311, 119] width 64 height 23
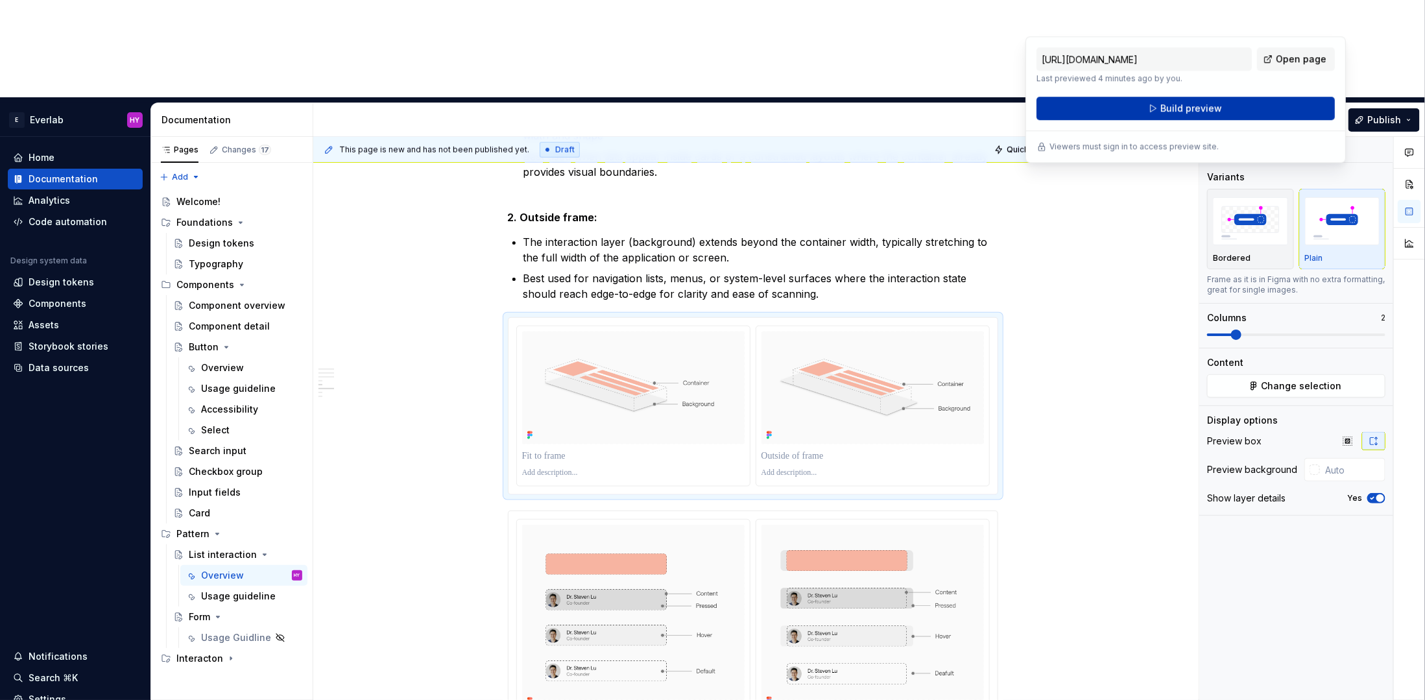
click at [1235, 108] on button "Build preview" at bounding box center [1185, 108] width 298 height 23
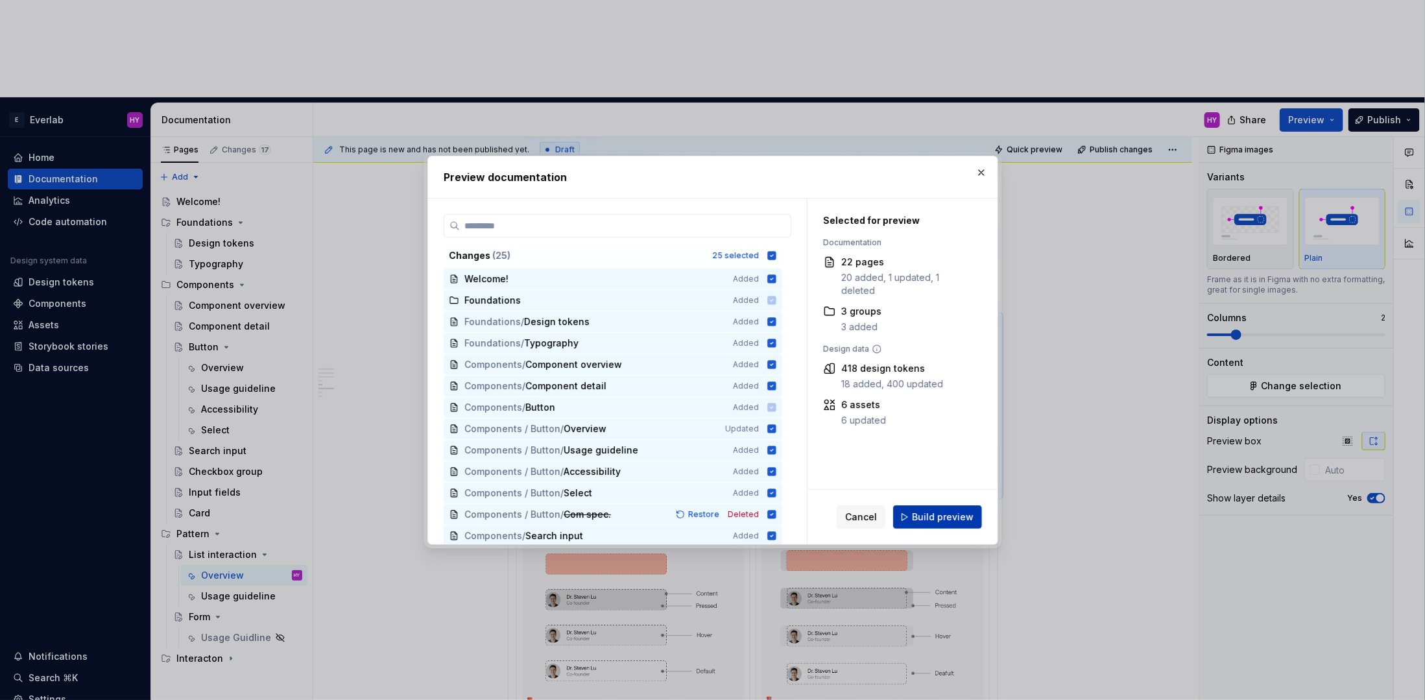
click at [919, 522] on span "Build preview" at bounding box center [943, 516] width 62 height 13
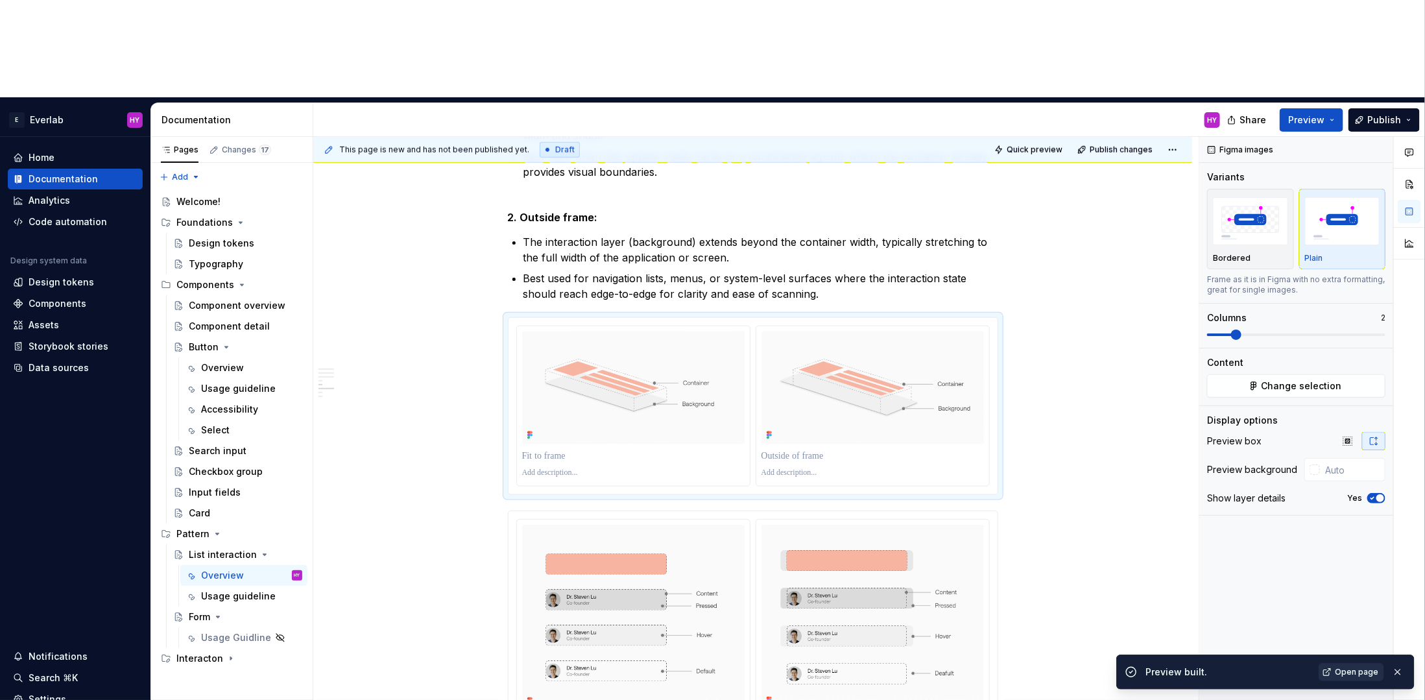
click at [1266, 621] on span "Open page" at bounding box center [1356, 672] width 43 height 10
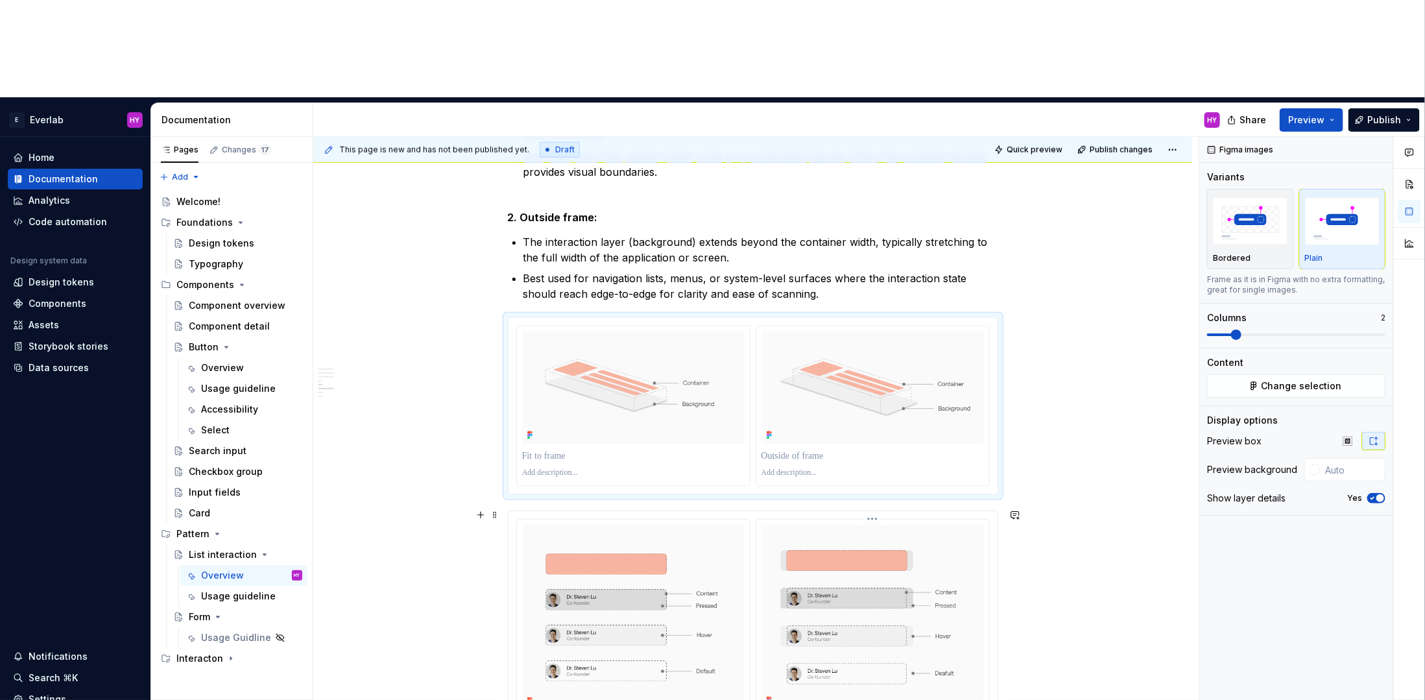
click at [903, 525] on img at bounding box center [872, 617] width 222 height 185
click at [1266, 494] on span "button" at bounding box center [1380, 498] width 8 height 8
click at [1178, 479] on div "Anatomy List items are containers for content and actions in a list. They adapt…" at bounding box center [752, 438] width 879 height 1941
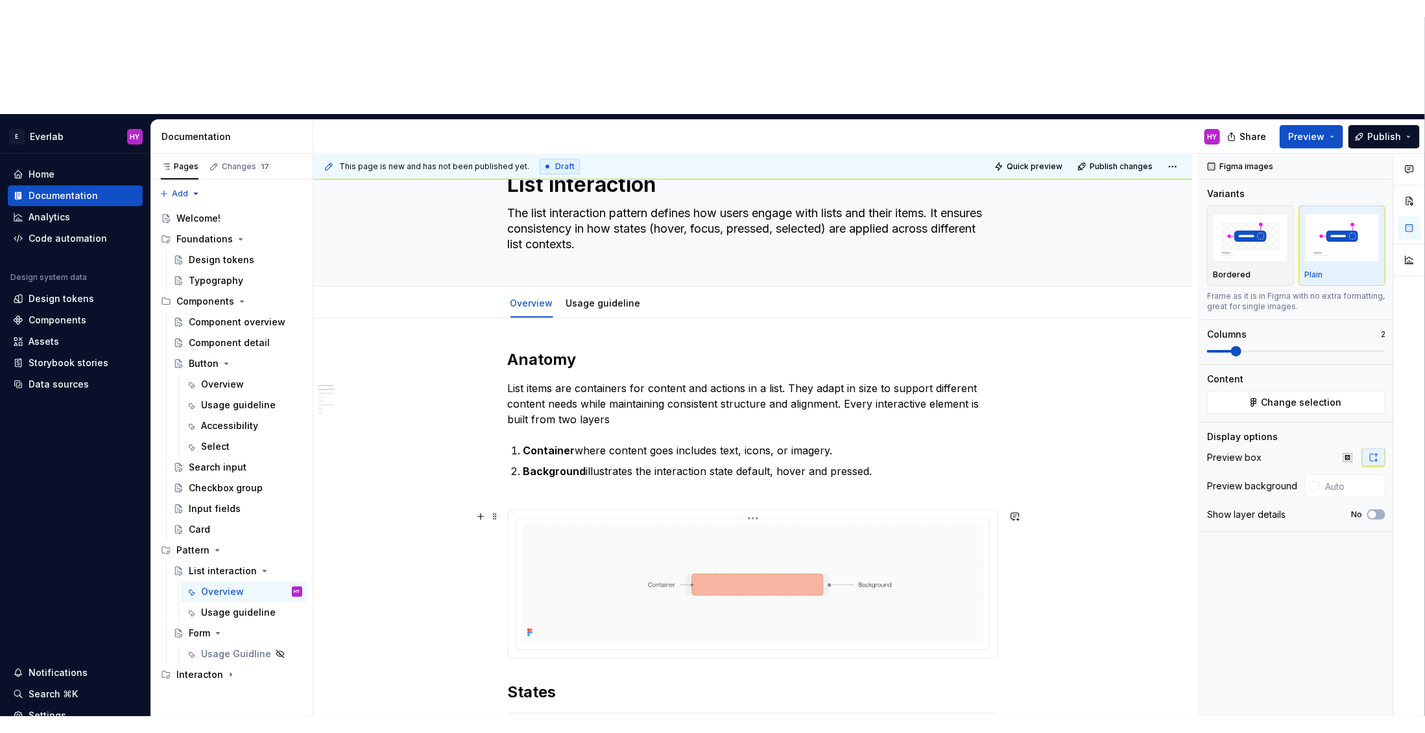
scroll to position [50, 0]
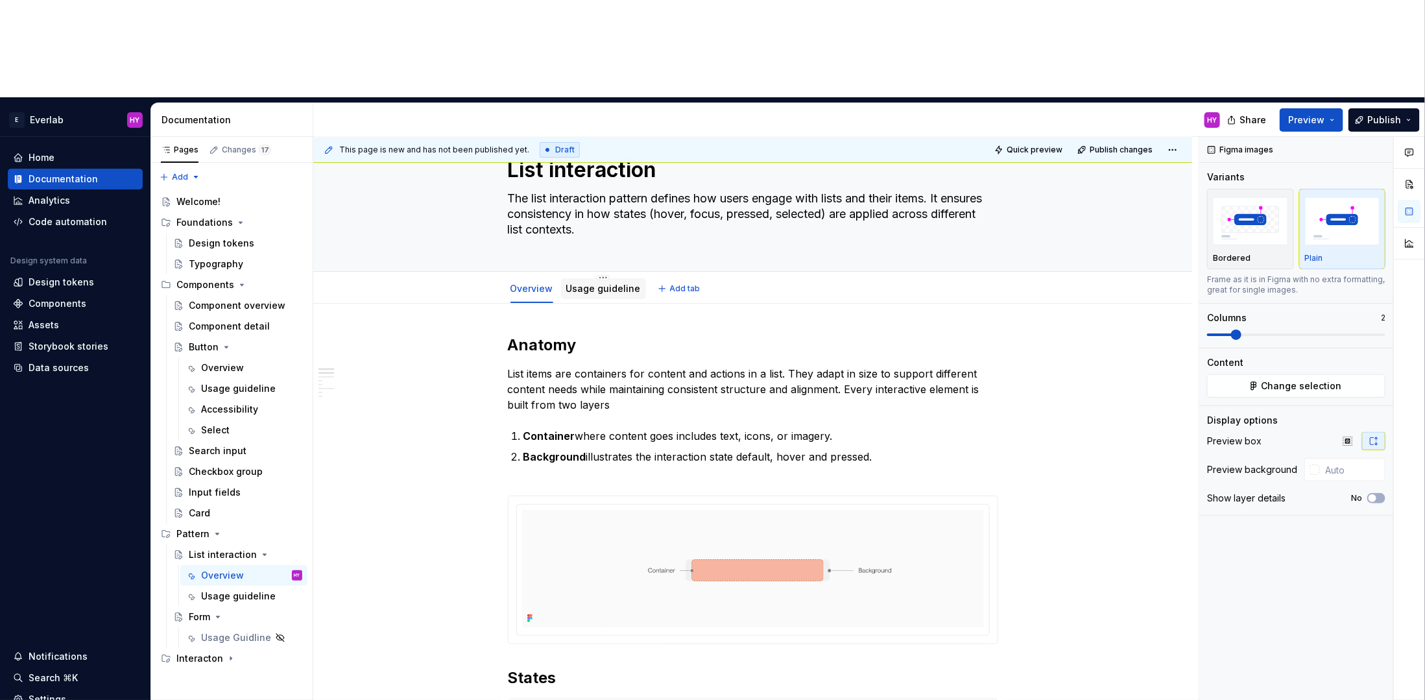
click at [596, 274] on div "Usage guideline" at bounding box center [603, 287] width 85 height 27
click at [600, 283] on link "Usage guideline" at bounding box center [603, 288] width 75 height 11
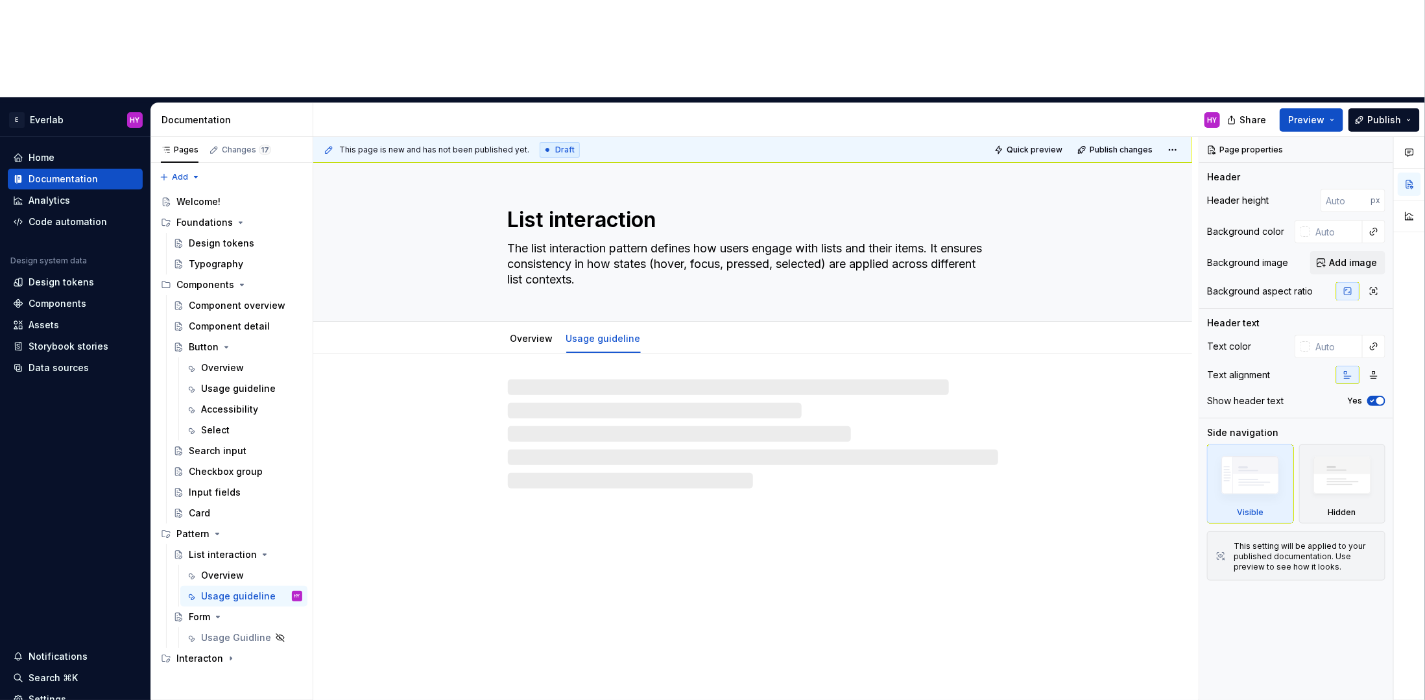
type textarea "*"
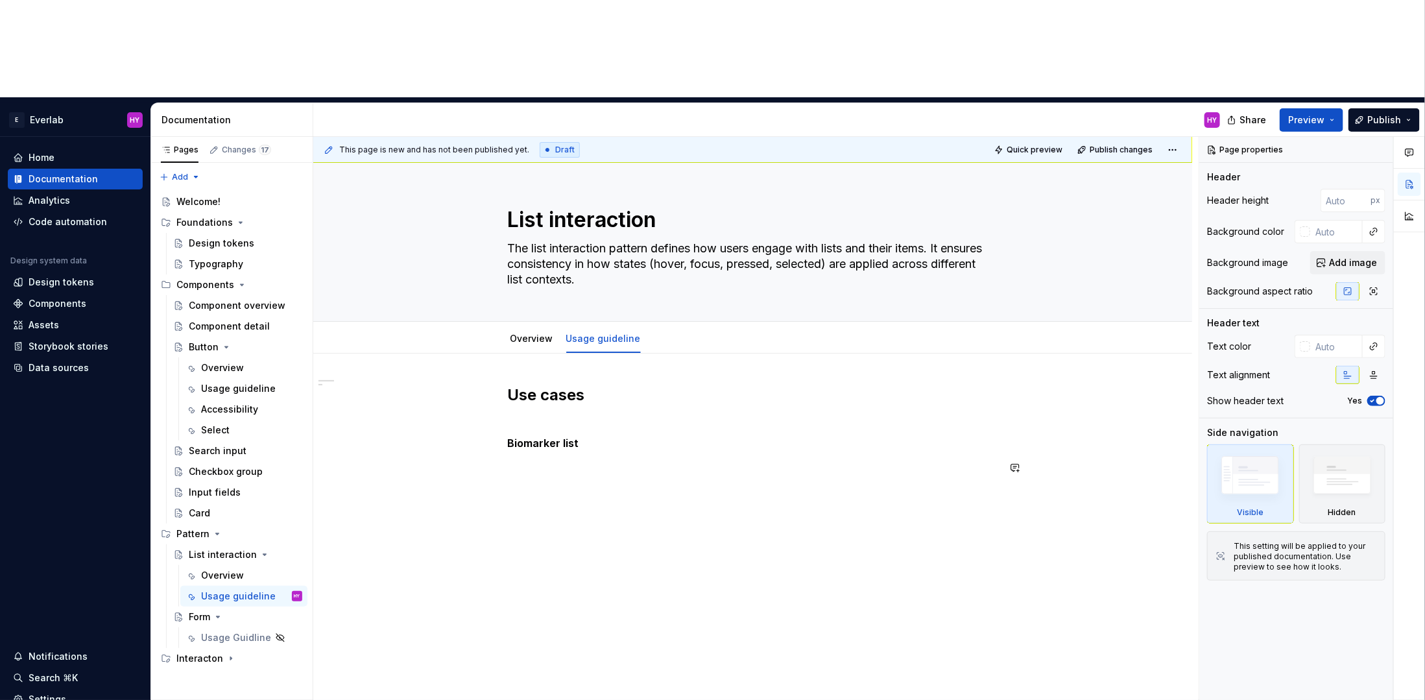
click at [613, 436] on h5 "Biomarker list" at bounding box center [753, 442] width 490 height 13
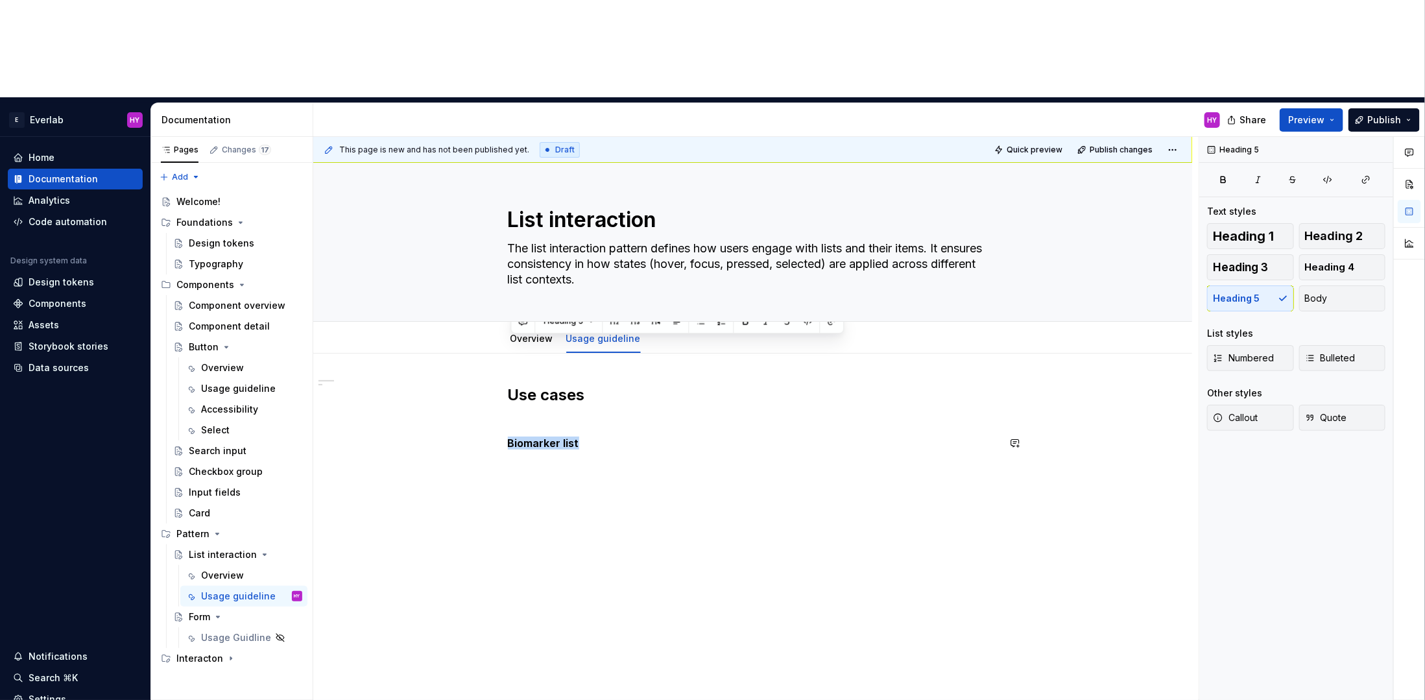
drag, startPoint x: 587, startPoint y: 341, endPoint x: 536, endPoint y: 338, distance: 51.3
click at [488, 353] on div "Use cases Biomarker list" at bounding box center [752, 527] width 879 height 348
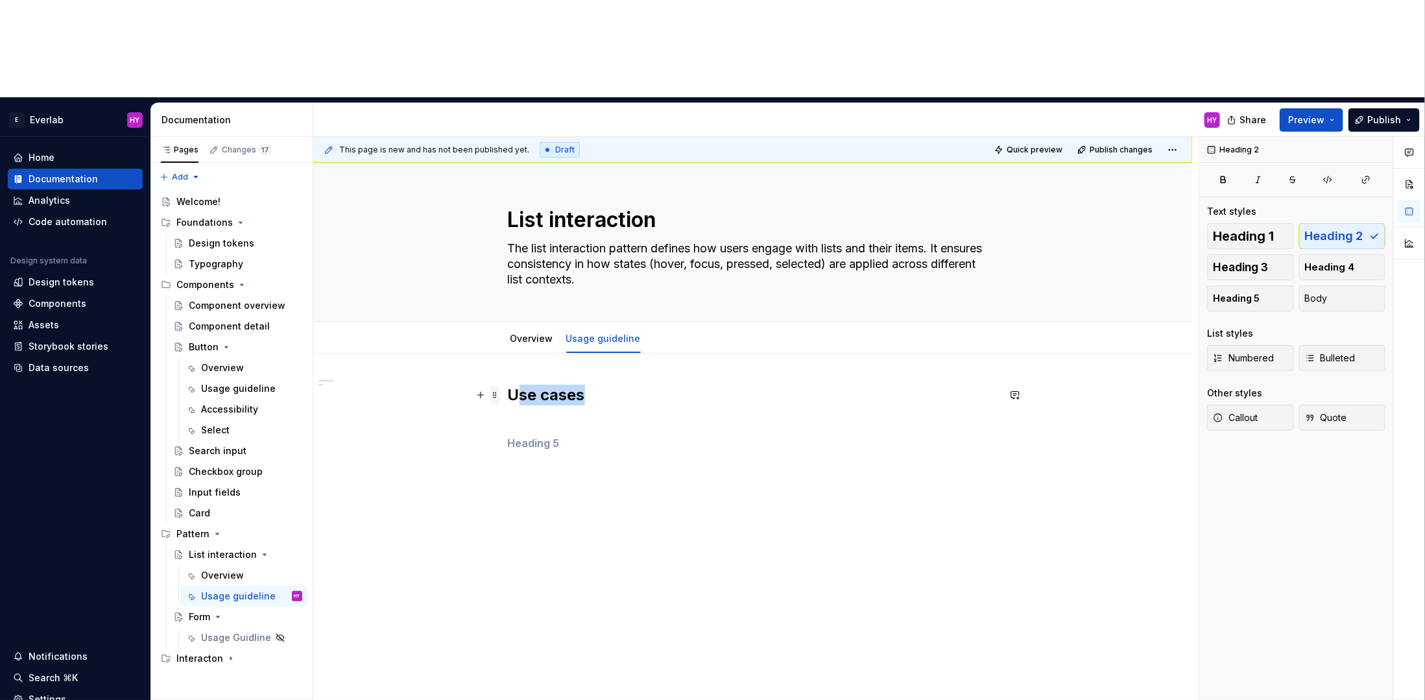
drag, startPoint x: 598, startPoint y: 292, endPoint x: 493, endPoint y: 291, distance: 104.4
click at [508, 385] on div "Use cases" at bounding box center [753, 438] width 490 height 106
click at [597, 385] on h2 "Use cases" at bounding box center [753, 406] width 490 height 42
drag, startPoint x: 596, startPoint y: 300, endPoint x: 542, endPoint y: 301, distance: 53.8
click at [542, 385] on h2 "Use cases" at bounding box center [753, 406] width 490 height 42
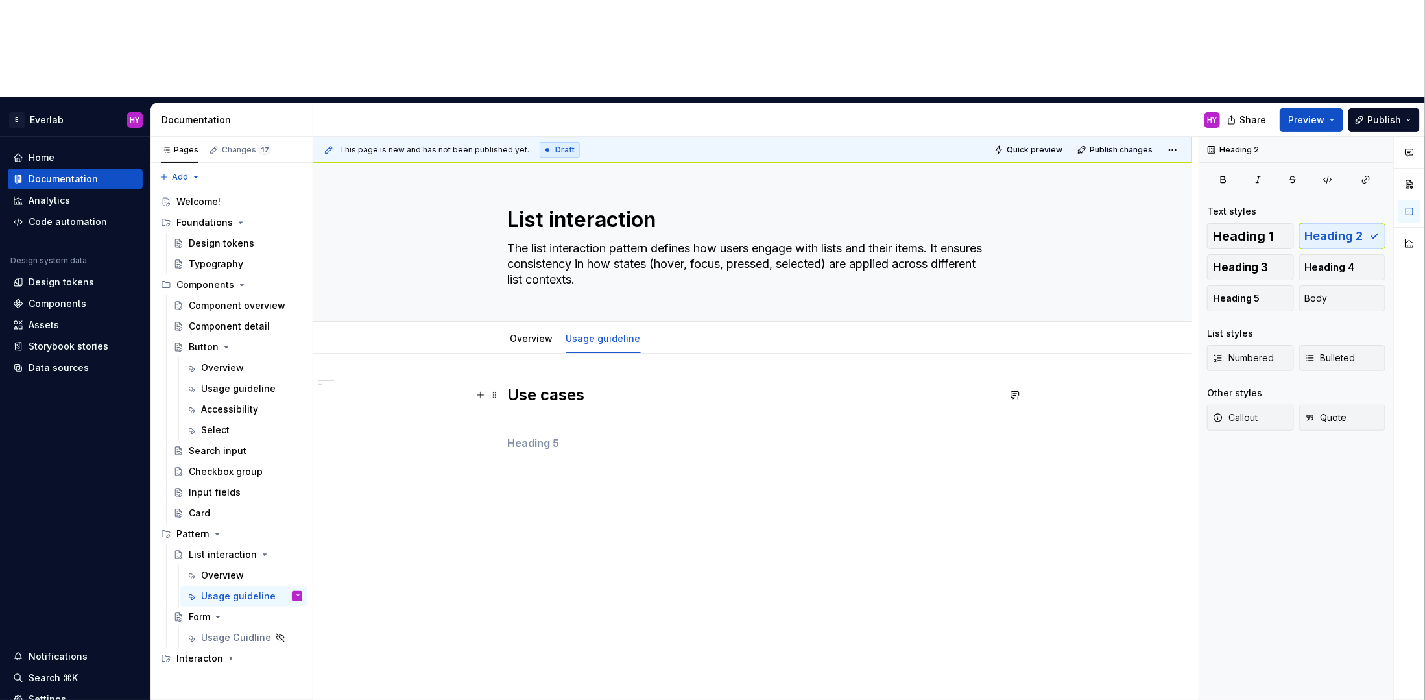
click at [538, 385] on h2 "Use cases" at bounding box center [753, 406] width 490 height 42
drag, startPoint x: 615, startPoint y: 300, endPoint x: 545, endPoint y: 300, distance: 70.7
click at [545, 385] on h2 "Uses cases" at bounding box center [753, 406] width 490 height 42
click at [696, 385] on h2 "Usage instructions" at bounding box center [753, 406] width 490 height 42
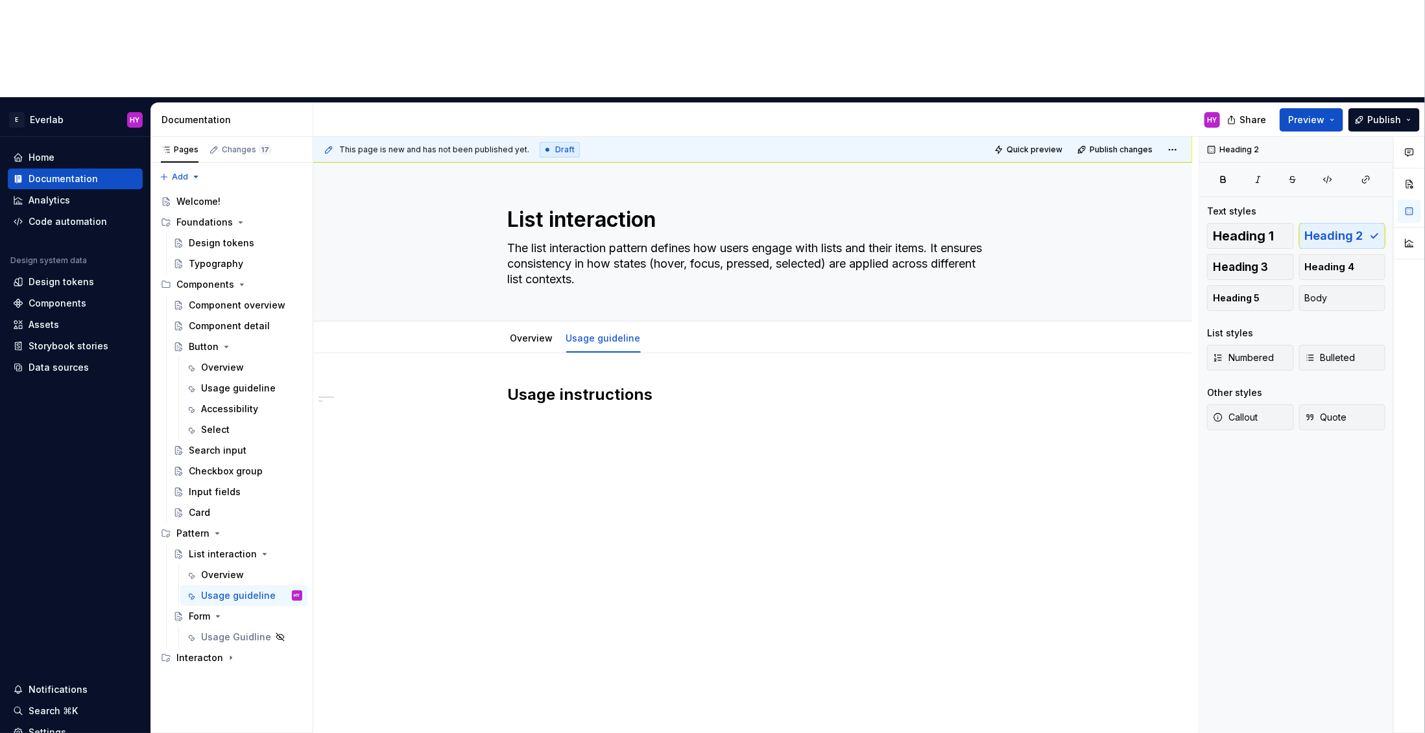
type textarea "*"
